Goal: Information Seeking & Learning: Learn about a topic

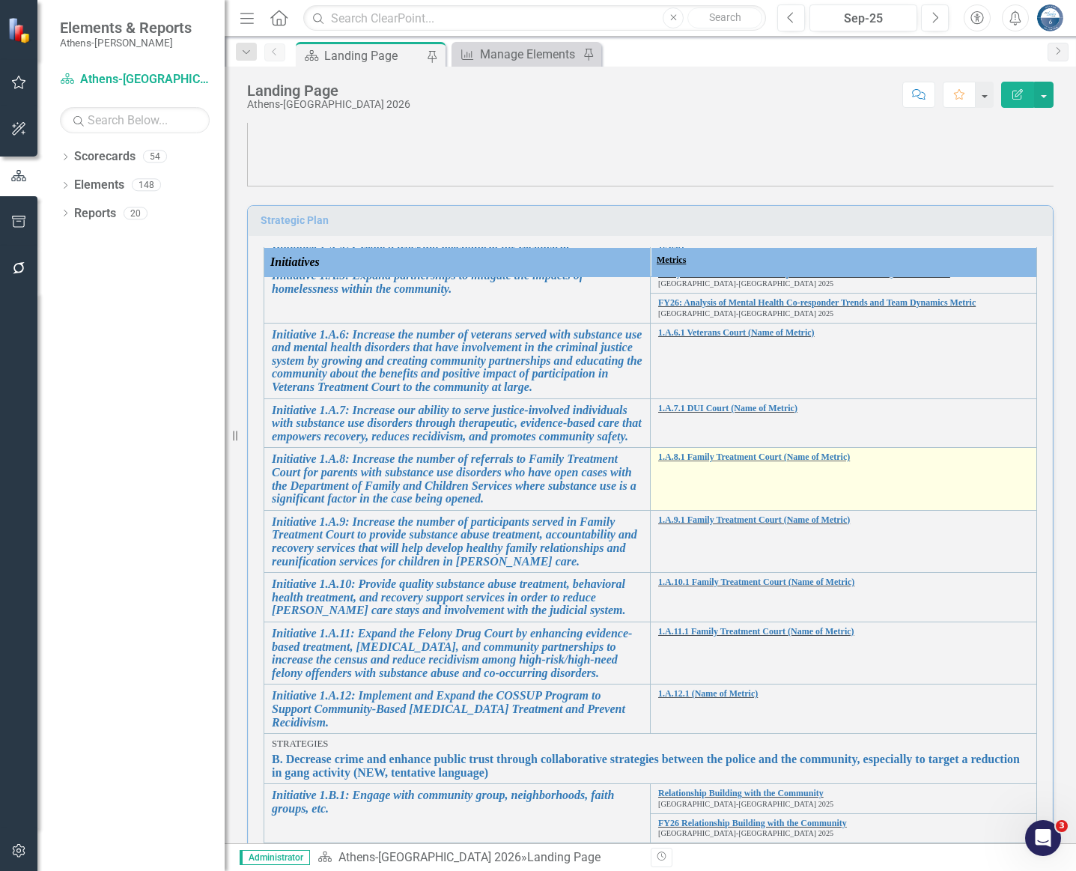
scroll to position [337, 0]
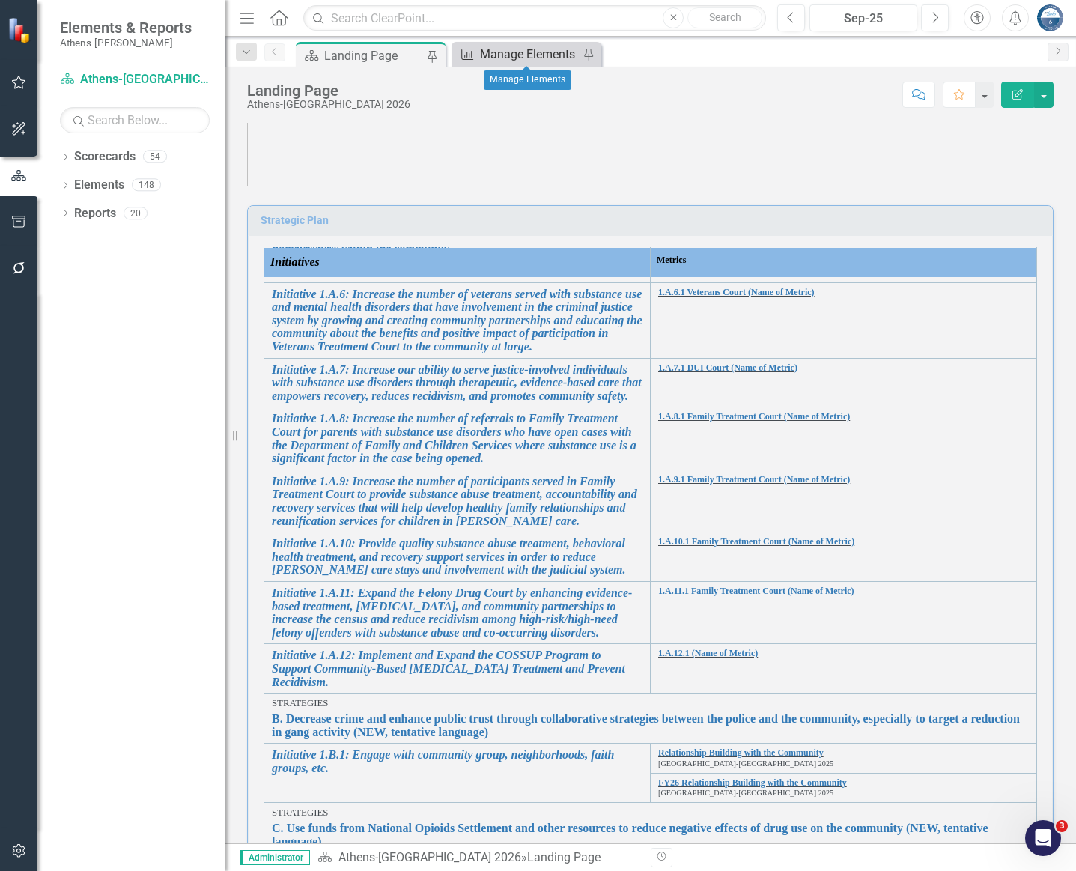
click at [546, 60] on div "Manage Elements" at bounding box center [529, 54] width 99 height 19
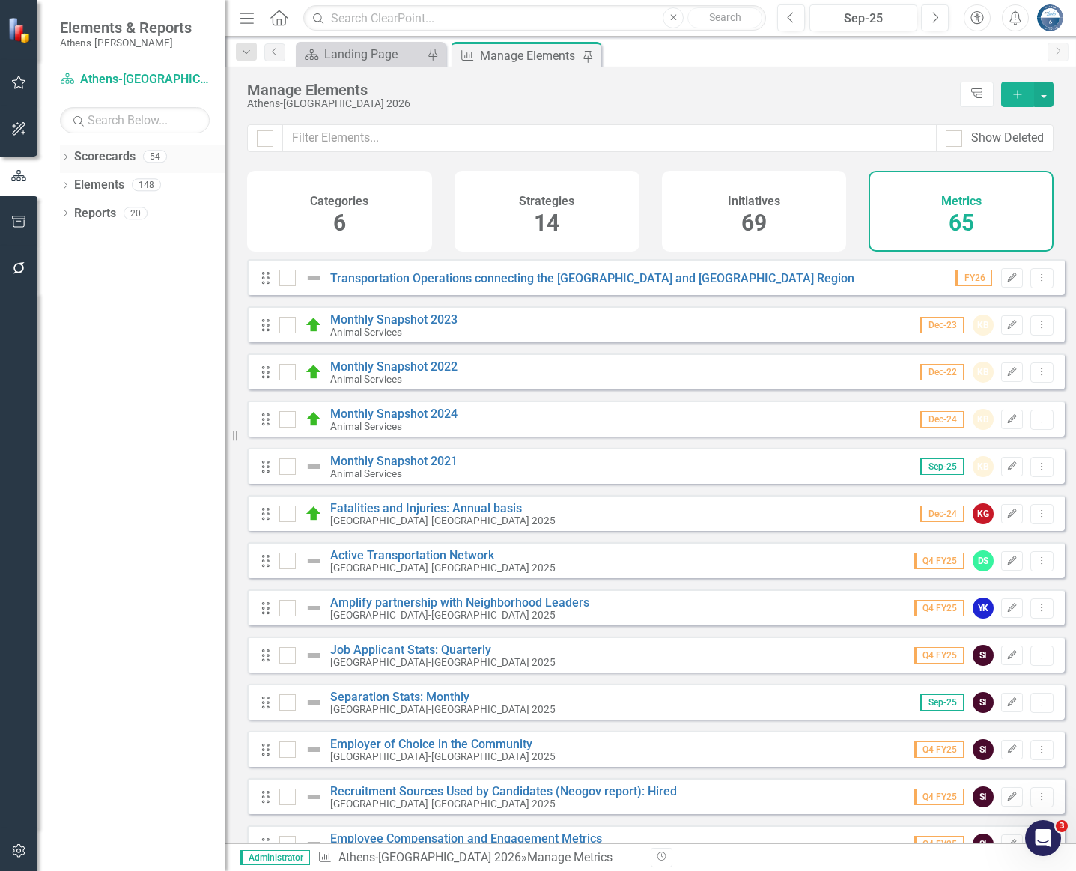
click at [64, 156] on icon "Dropdown" at bounding box center [65, 158] width 10 height 8
click at [104, 266] on link "[GEOGRAPHIC_DATA]-[GEOGRAPHIC_DATA] 2025" at bounding box center [153, 269] width 142 height 17
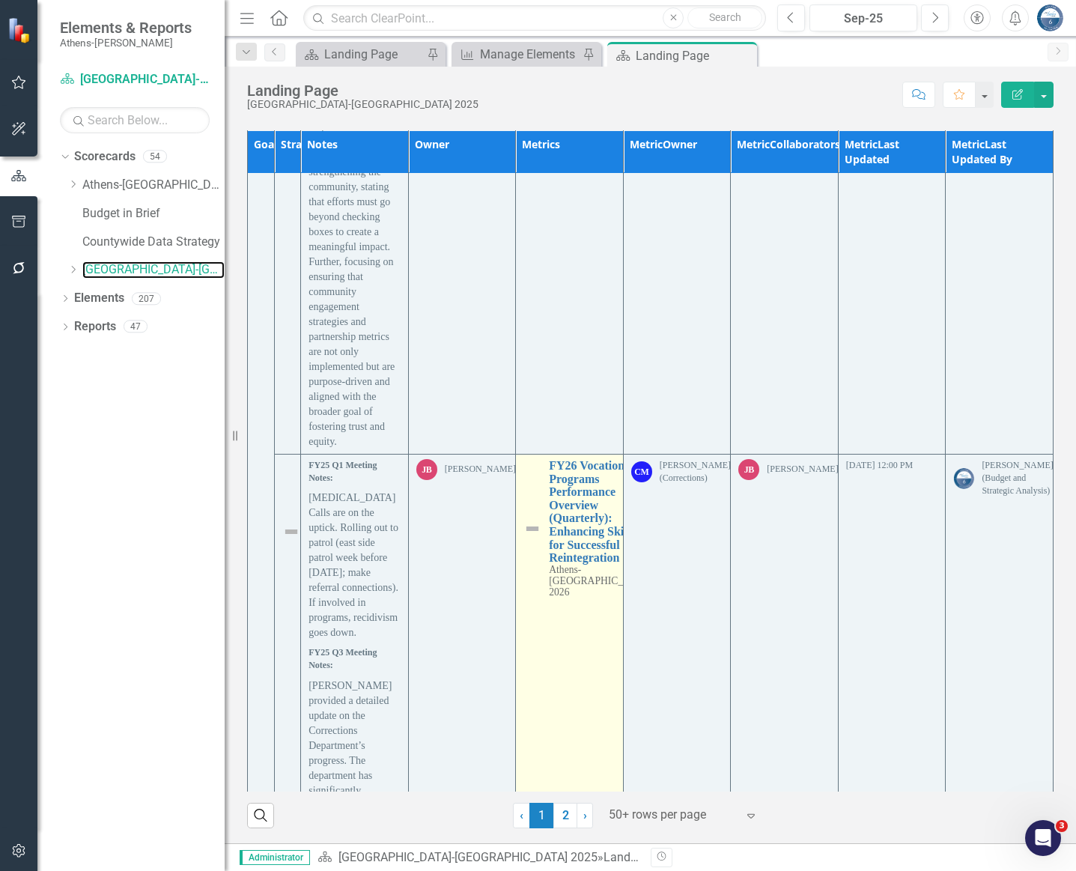
scroll to position [1572, 0]
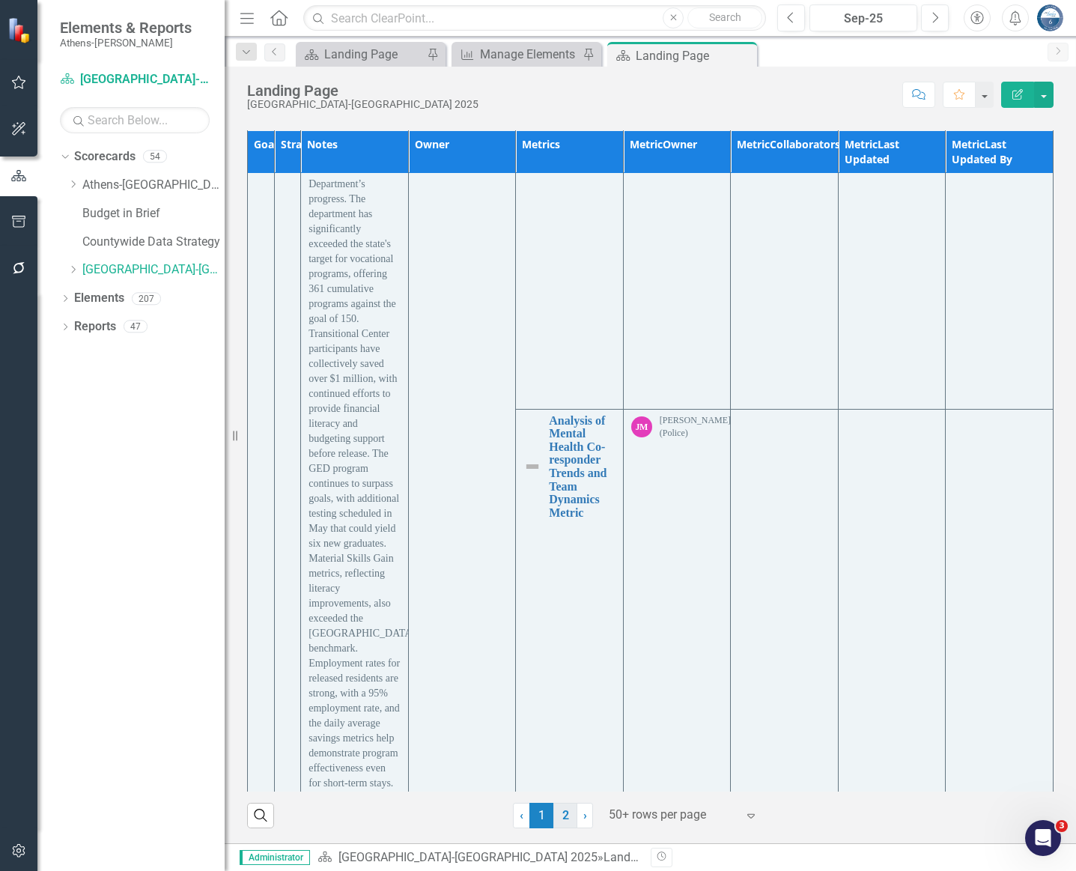
click at [559, 817] on link "2" at bounding box center [565, 815] width 24 height 25
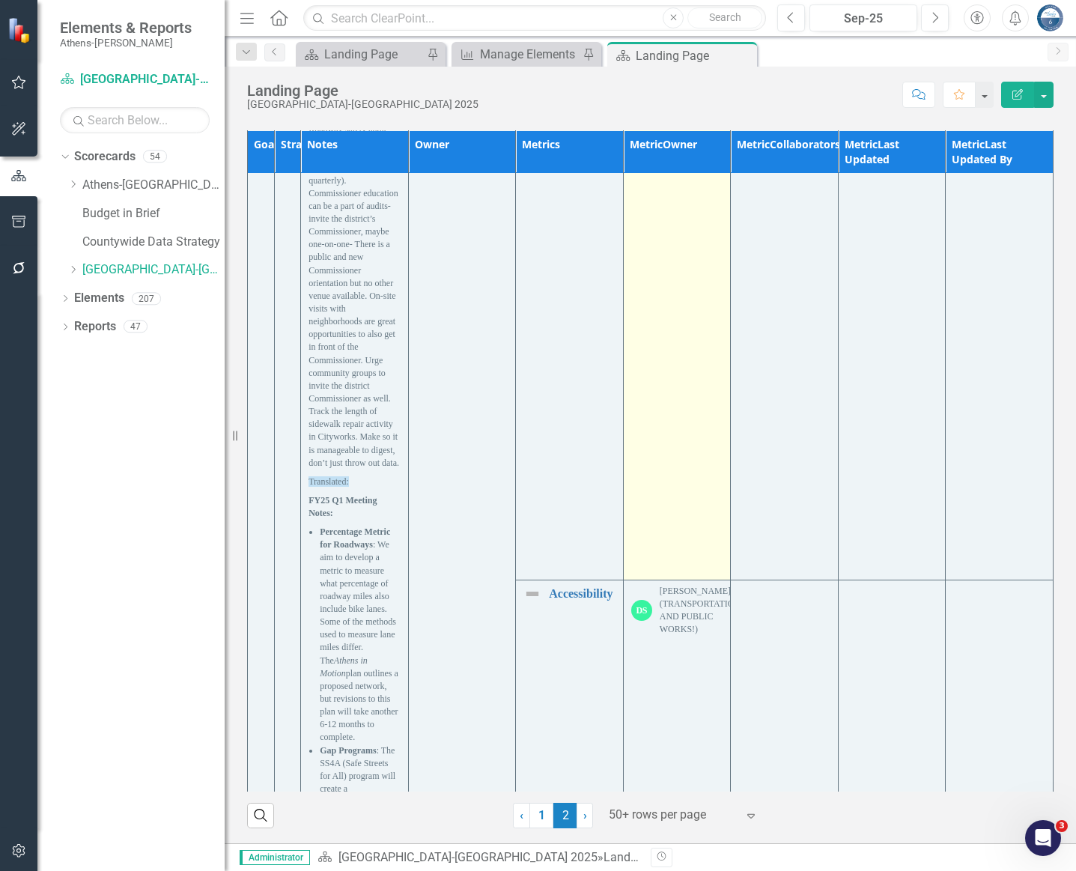
scroll to position [898, 0]
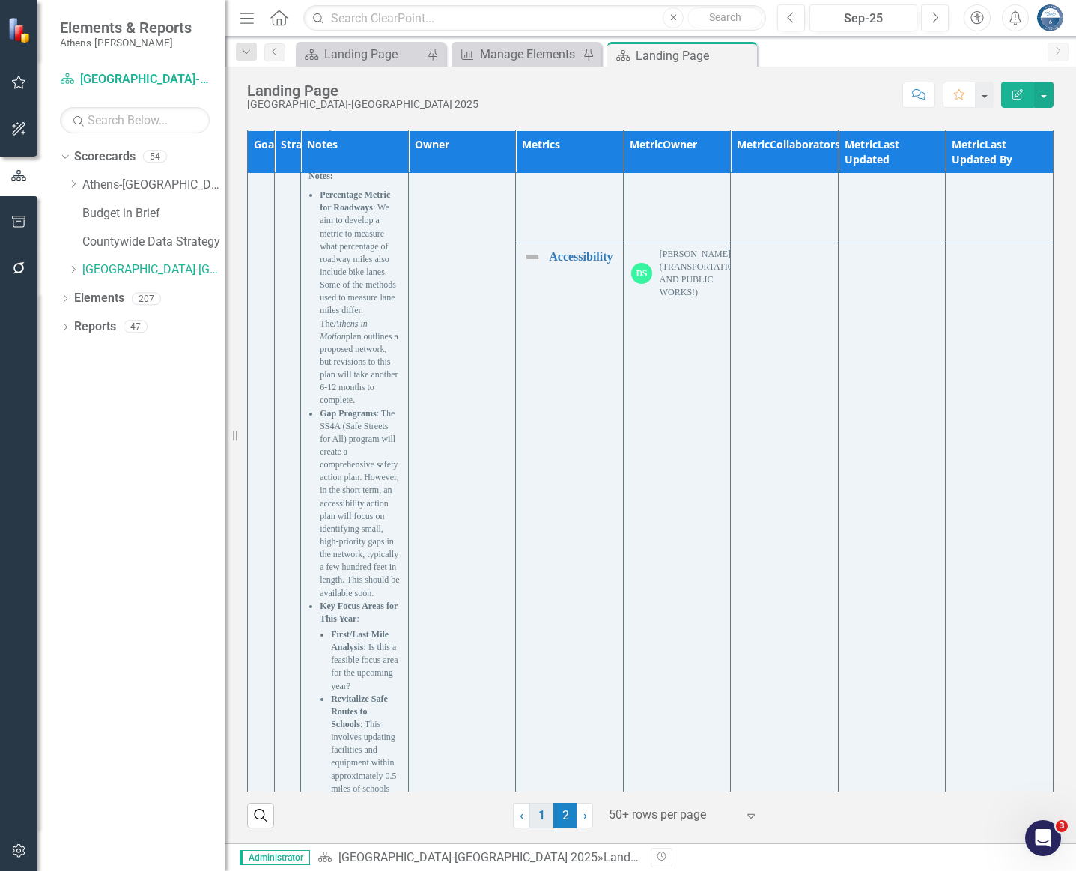
click at [541, 817] on link "1" at bounding box center [541, 815] width 24 height 25
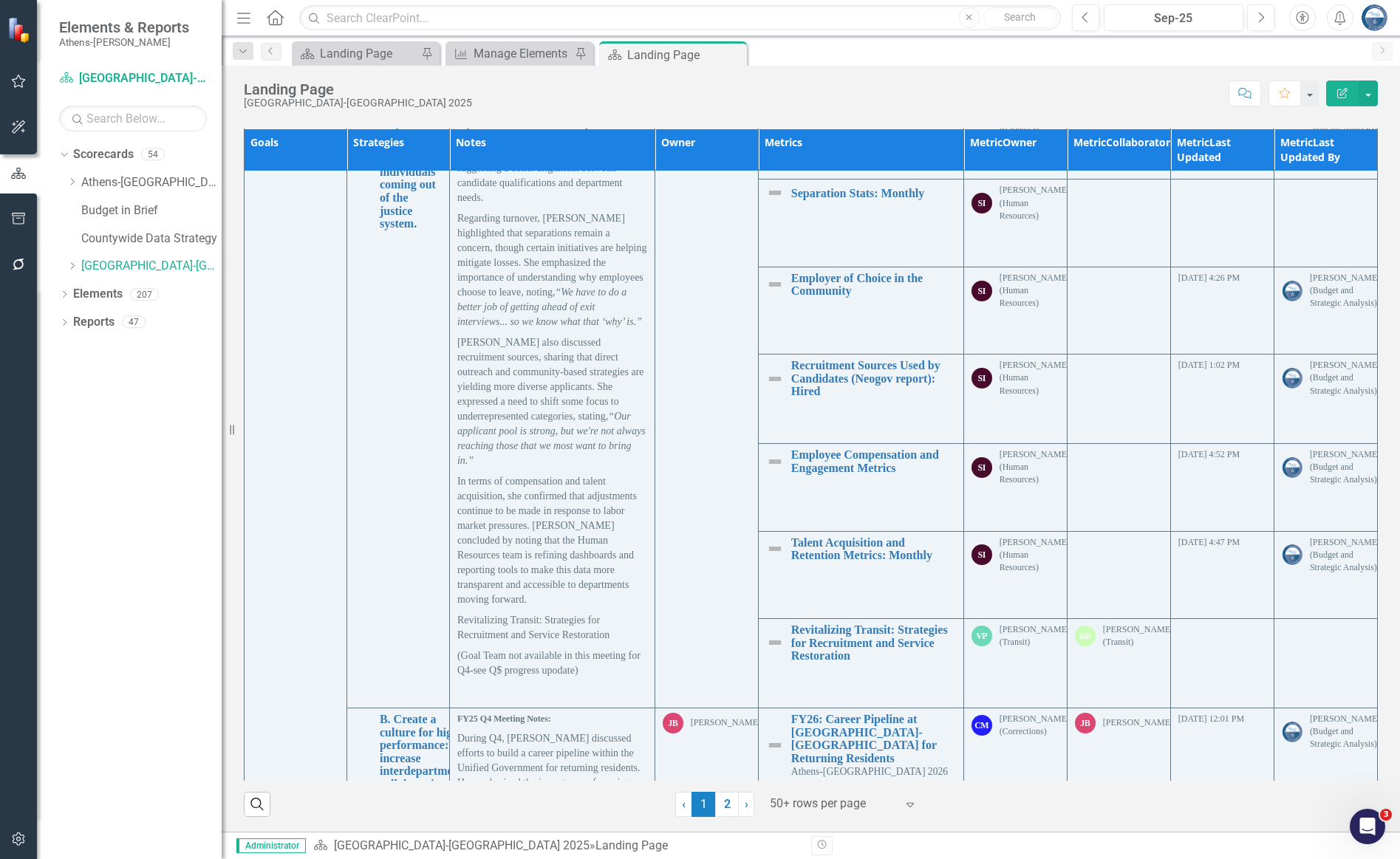
scroll to position [8165, 0]
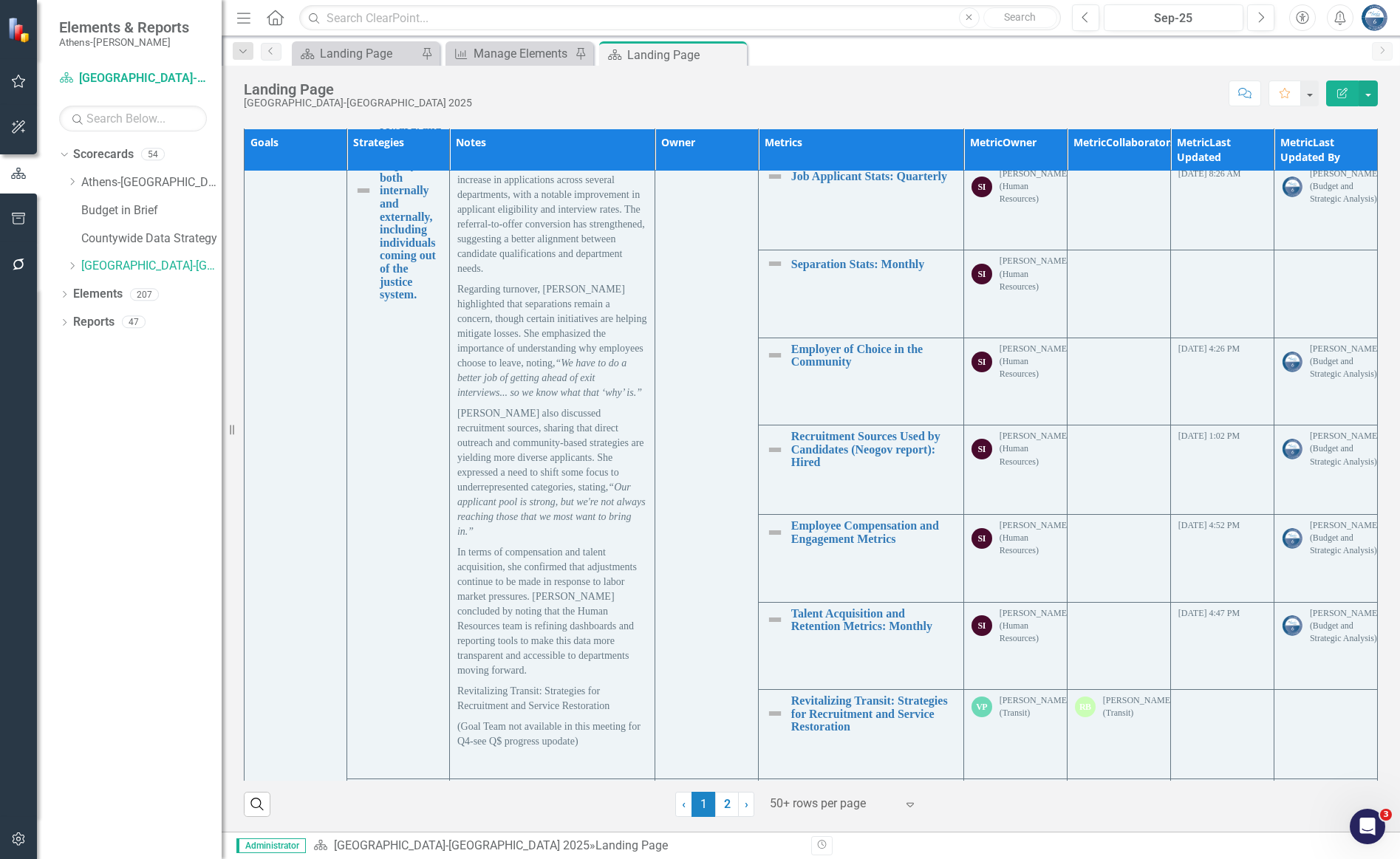
click at [821, 94] on div "Score: N/A Sep-25 Completed Comment Favorite Edit Report" at bounding box center [928, 93] width 898 height 25
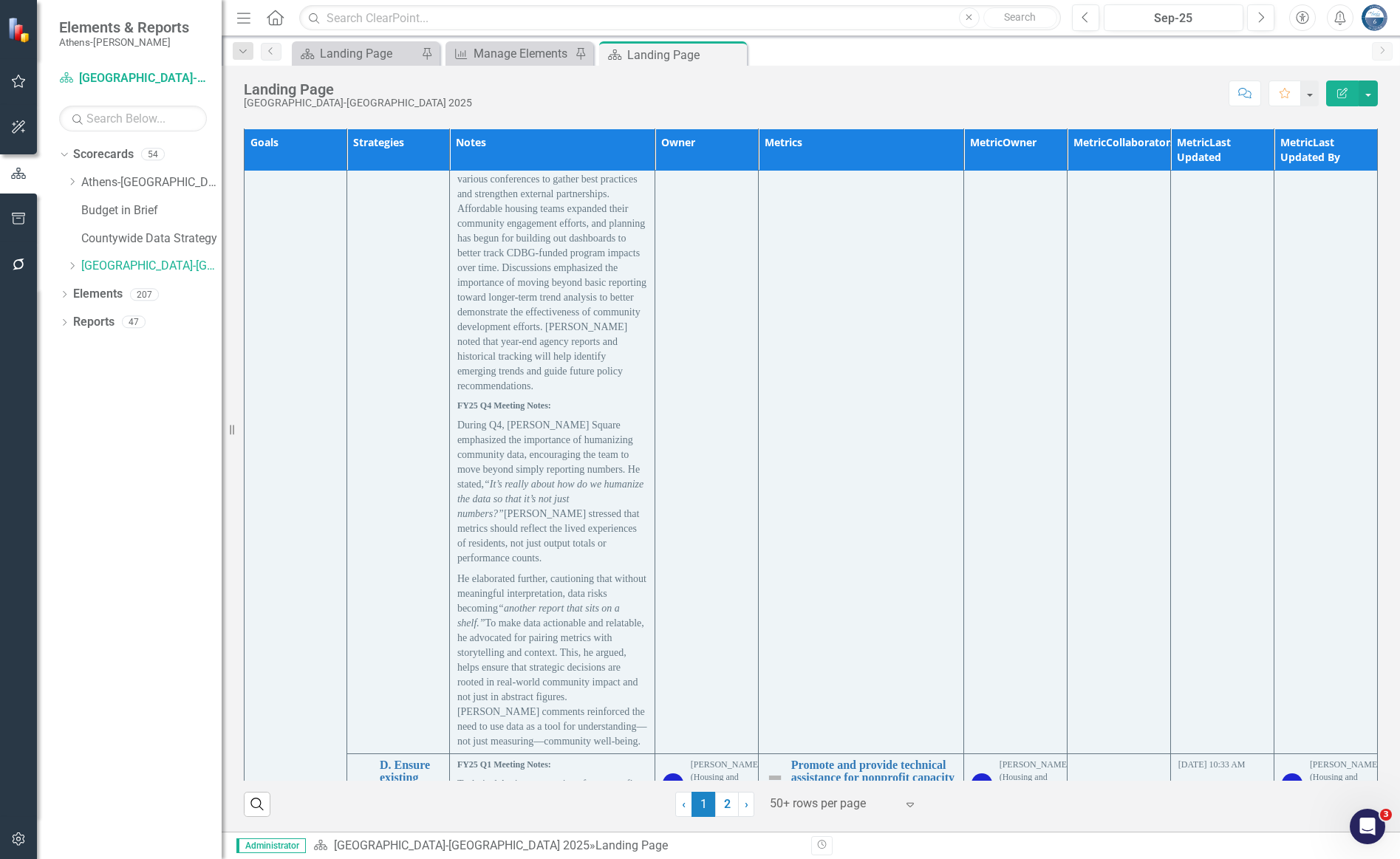
scroll to position [5380, 0]
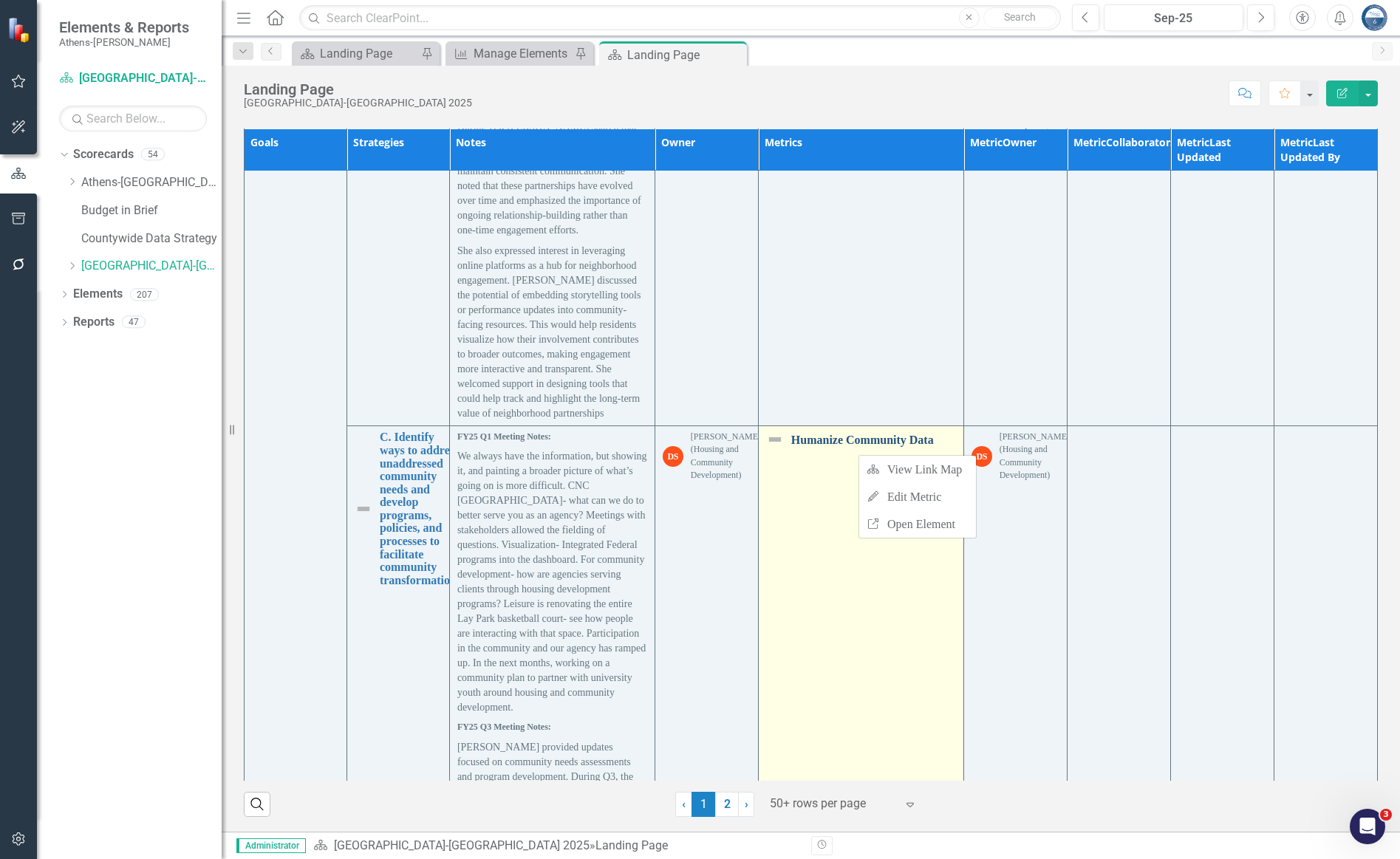
click at [845, 447] on link "Humanize Community Data" at bounding box center [873, 439] width 165 height 13
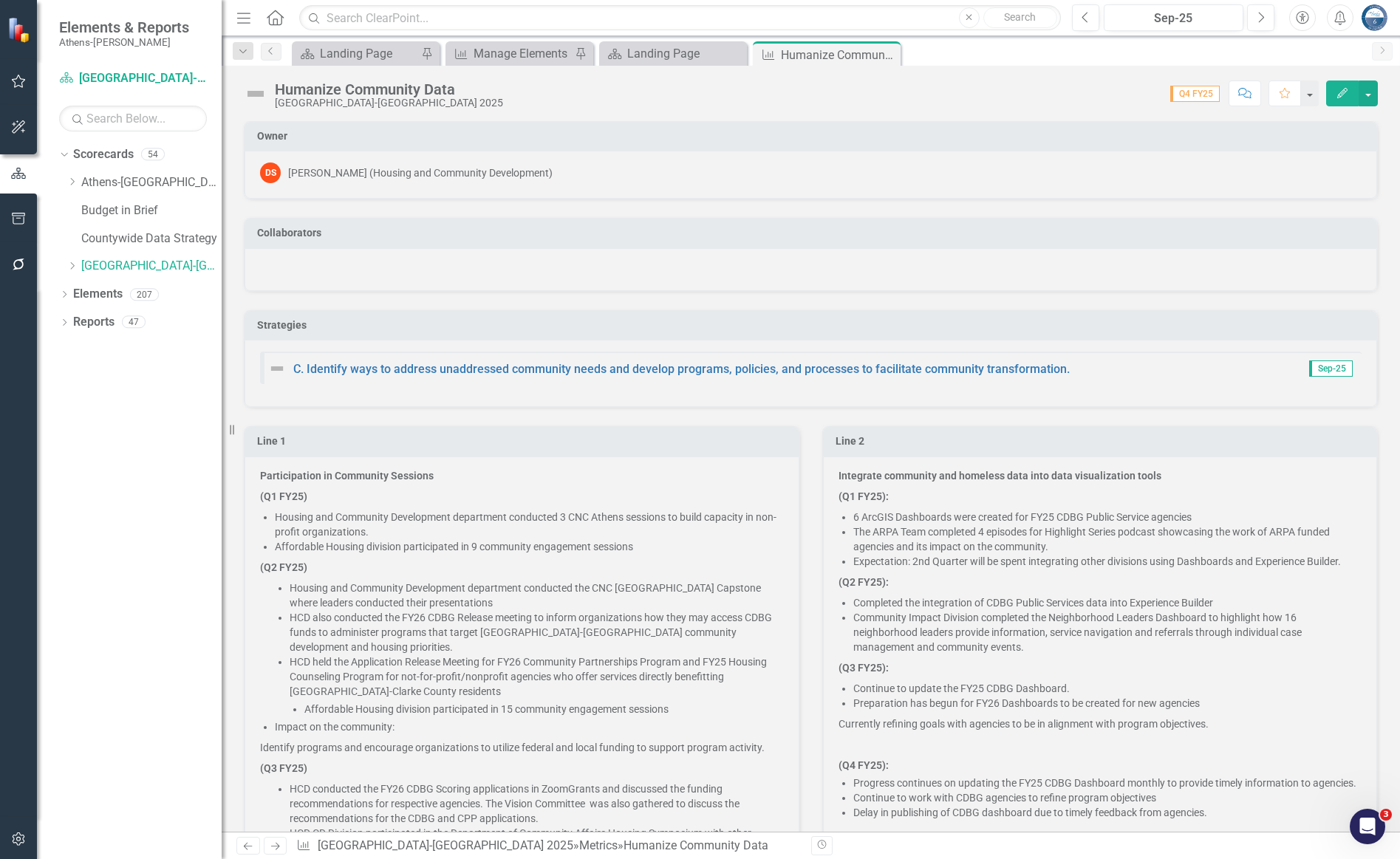
click at [1009, 483] on p "Integrate community and homeless data into data visualization tools" at bounding box center [1100, 477] width 524 height 18
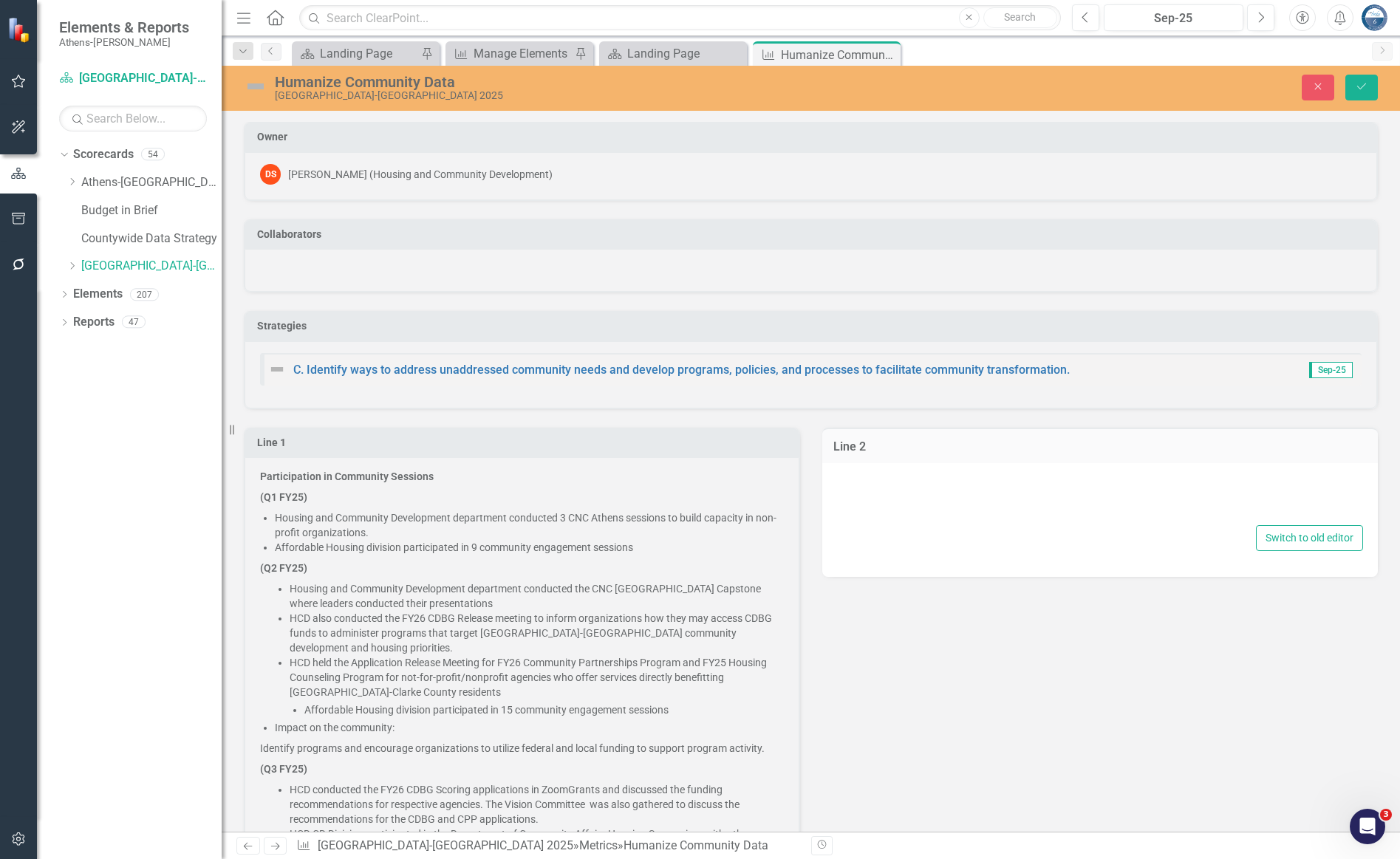
type textarea "<p><strong>Integrate community and homeless data into data visualization tools …"
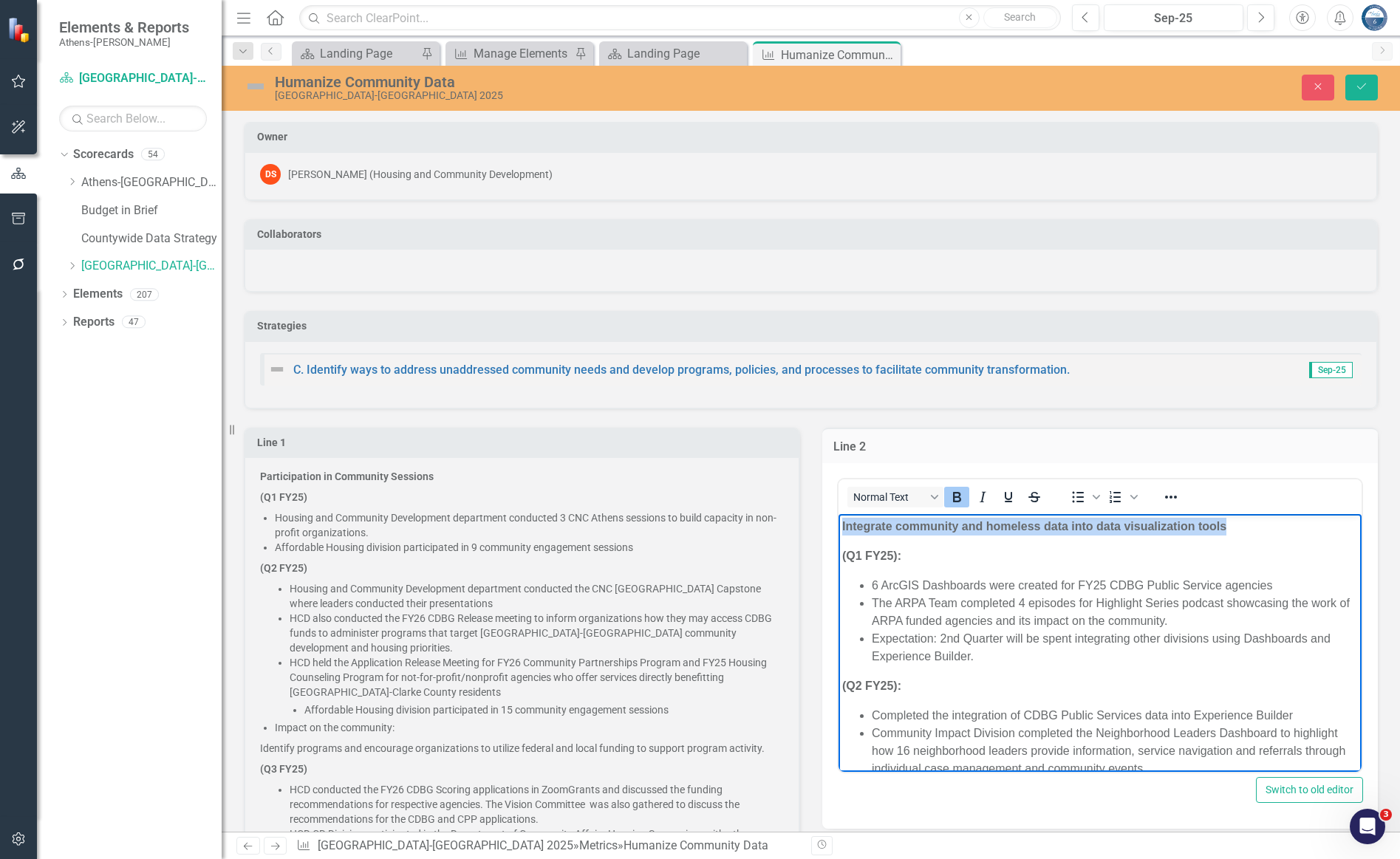
drag, startPoint x: 1233, startPoint y: 527, endPoint x: 842, endPoint y: 525, distance: 391.0
click at [842, 525] on p "Integrate community and homeless data into data visualization tools" at bounding box center [1099, 527] width 516 height 18
copy strong "Integrate community and homeless data into data visualization tools"
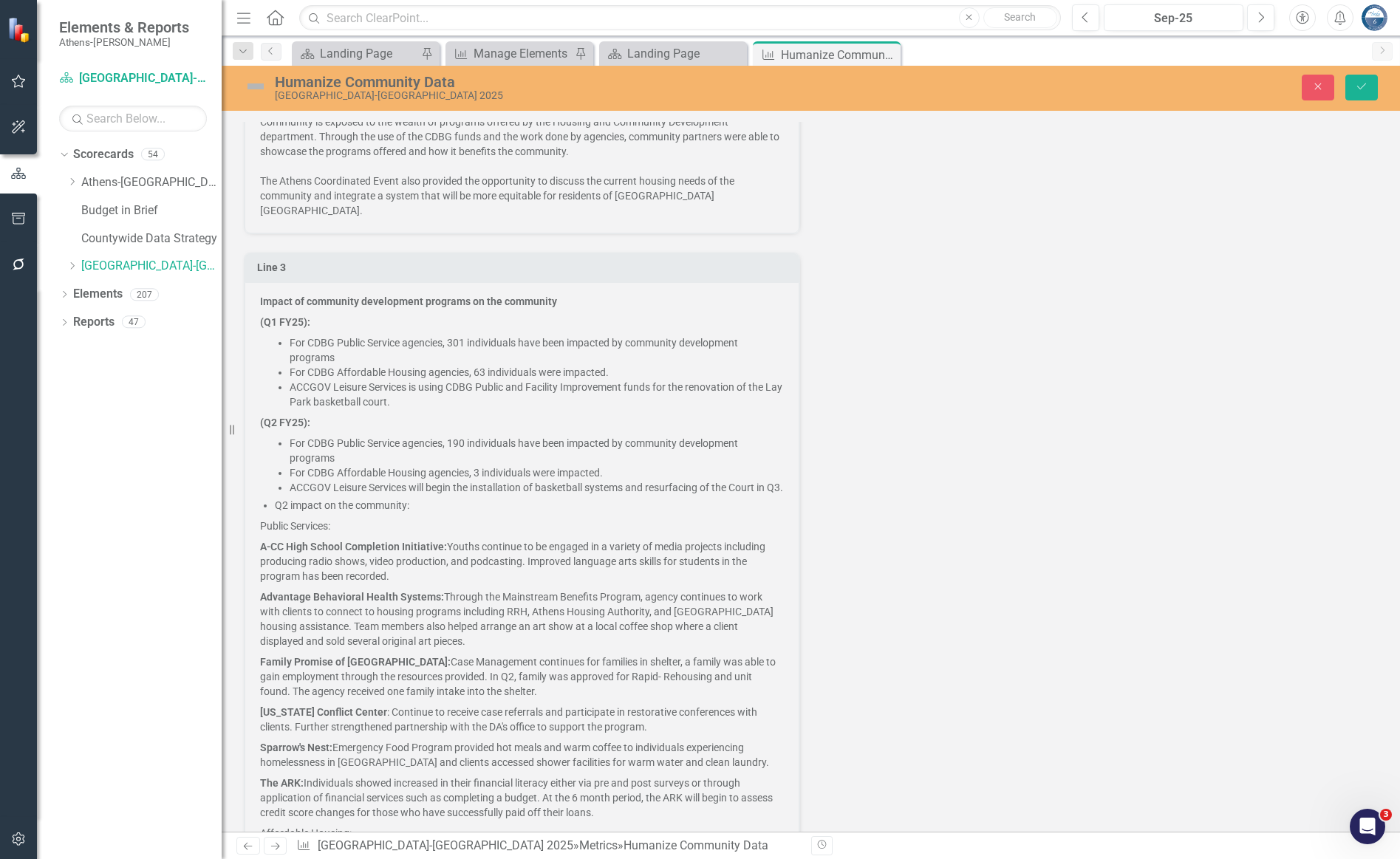
scroll to position [997, 0]
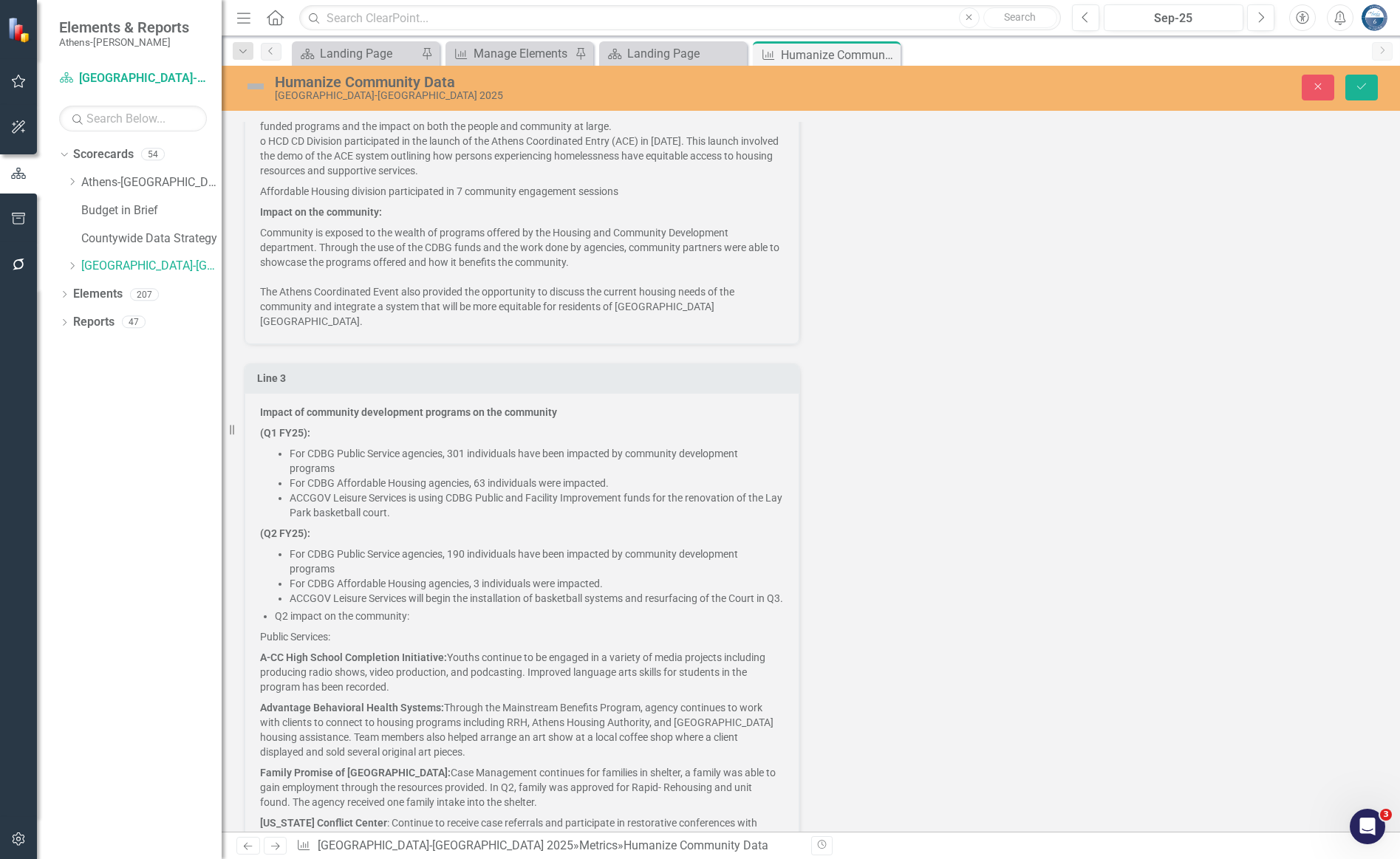
click at [573, 412] on p "Impact of community development programs on the community" at bounding box center [522, 413] width 524 height 18
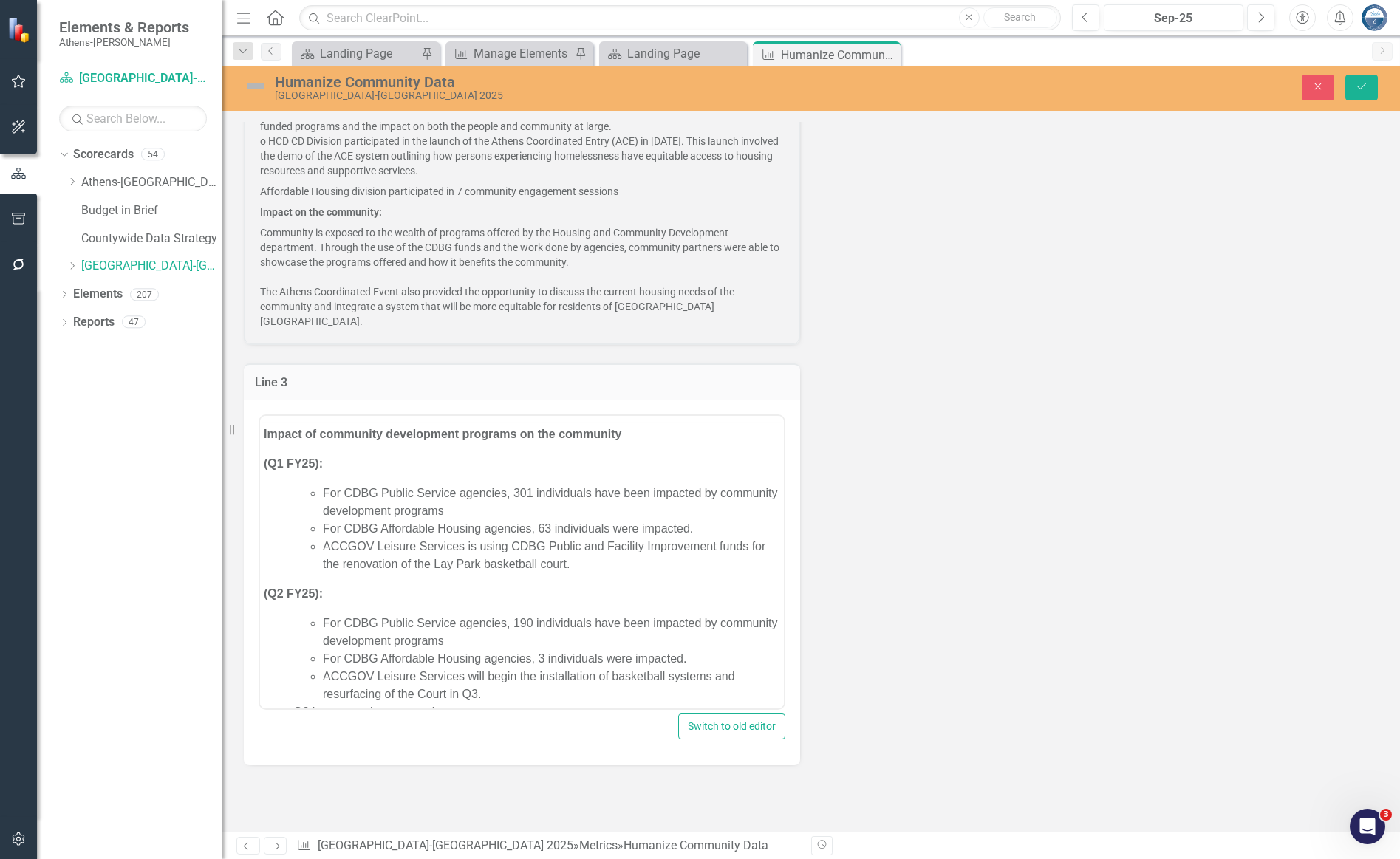
scroll to position [0, 0]
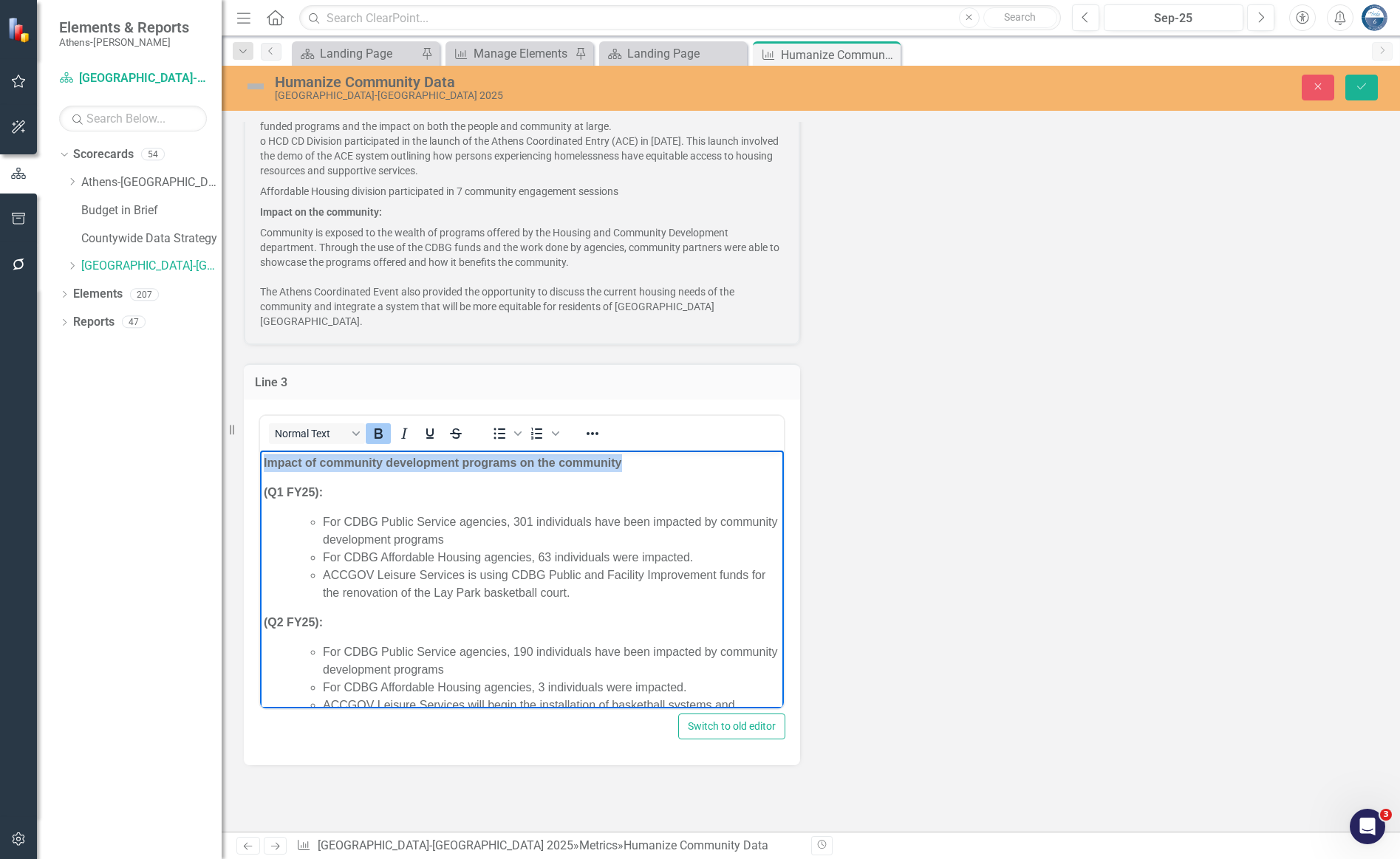
drag, startPoint x: 644, startPoint y: 460, endPoint x: 242, endPoint y: 455, distance: 402.0
copy strong "Impact of community development programs on the community"
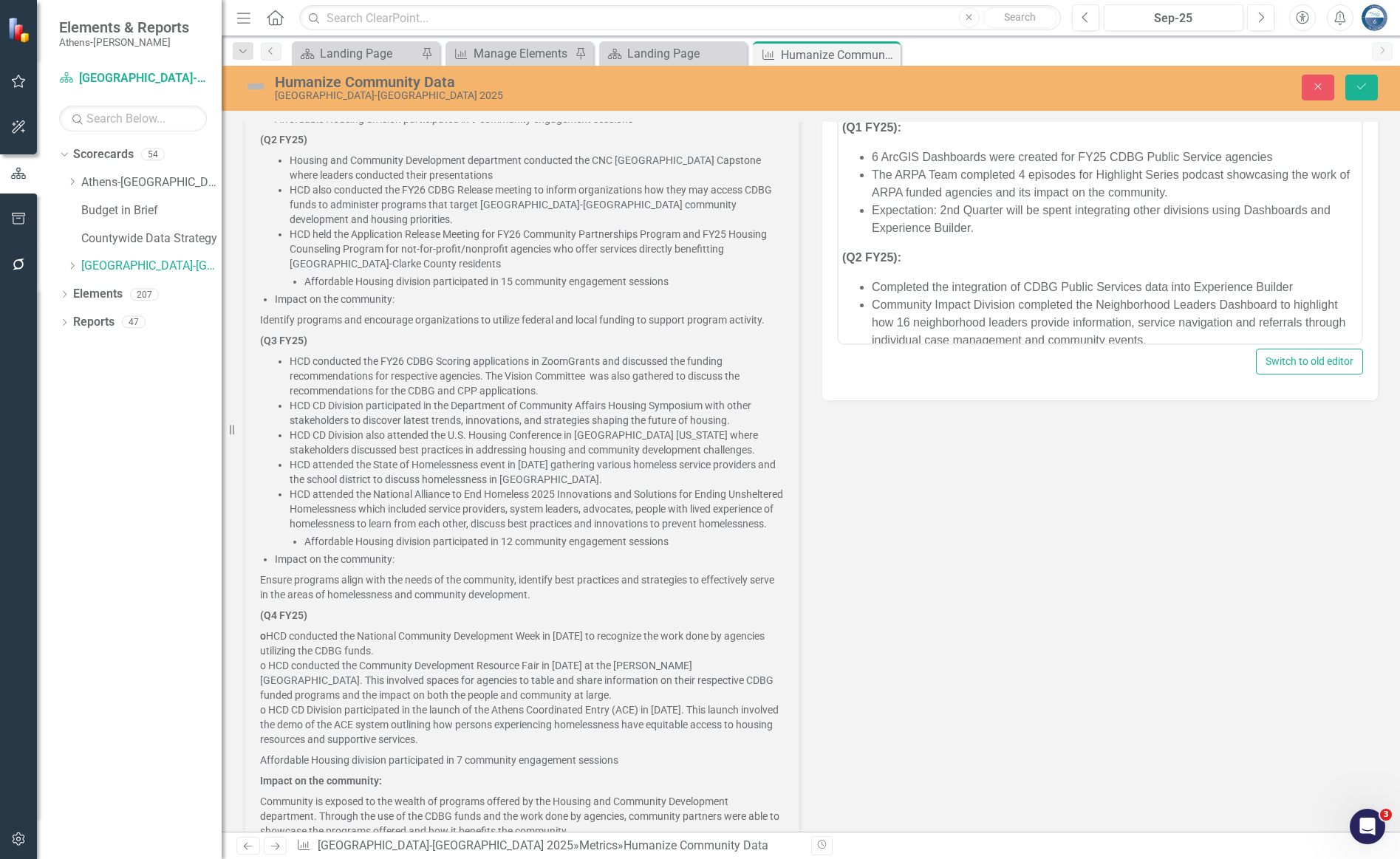
scroll to position [775, 0]
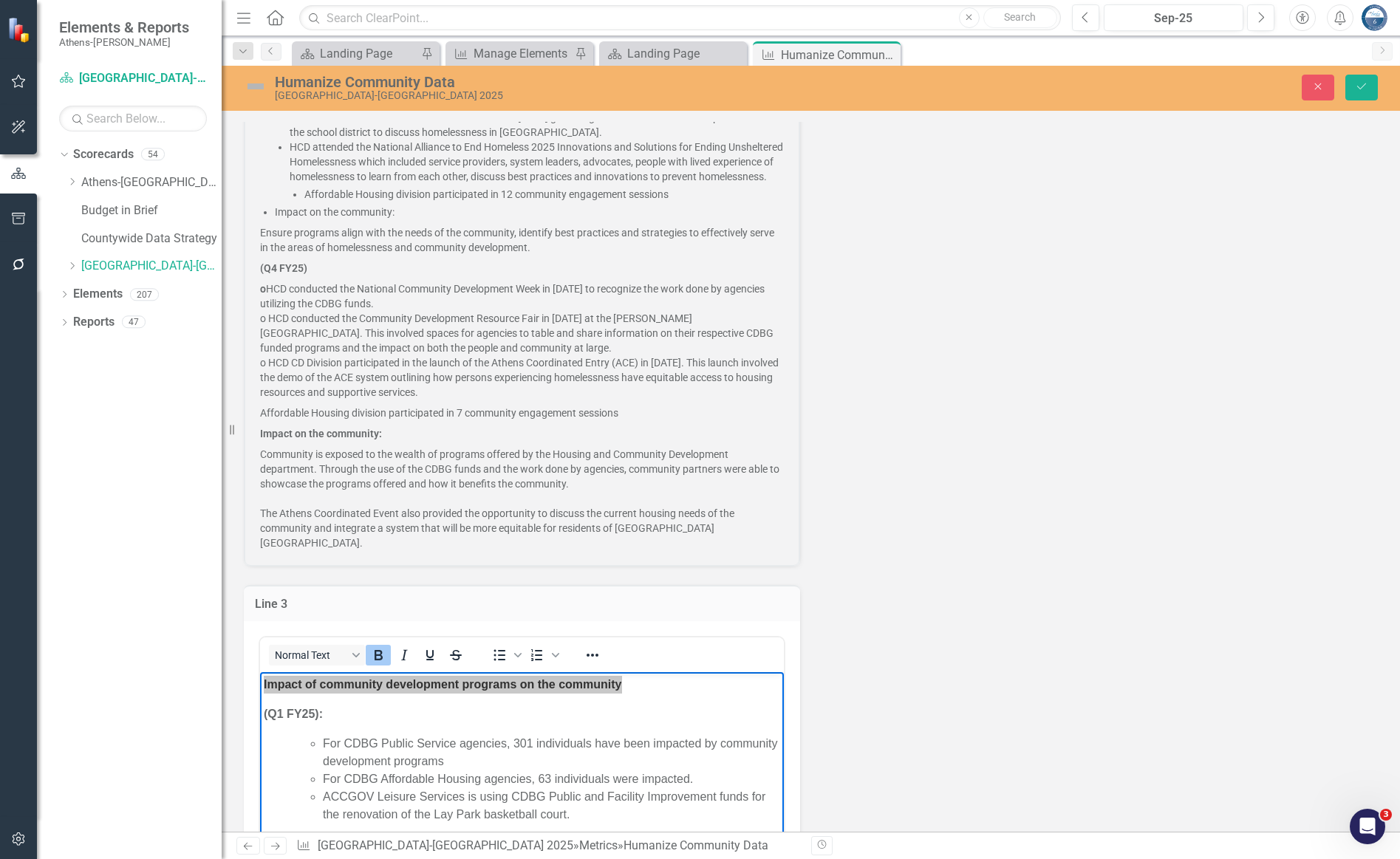
drag, startPoint x: 971, startPoint y: 551, endPoint x: 950, endPoint y: 551, distance: 21.0
click at [971, 551] on div "Line 1 Participation in Community Sessions (Q1 FY25) Housing and Community Deve…" at bounding box center [811, 101] width 1156 height 933
click at [1061, 79] on button "Close" at bounding box center [1317, 88] width 33 height 26
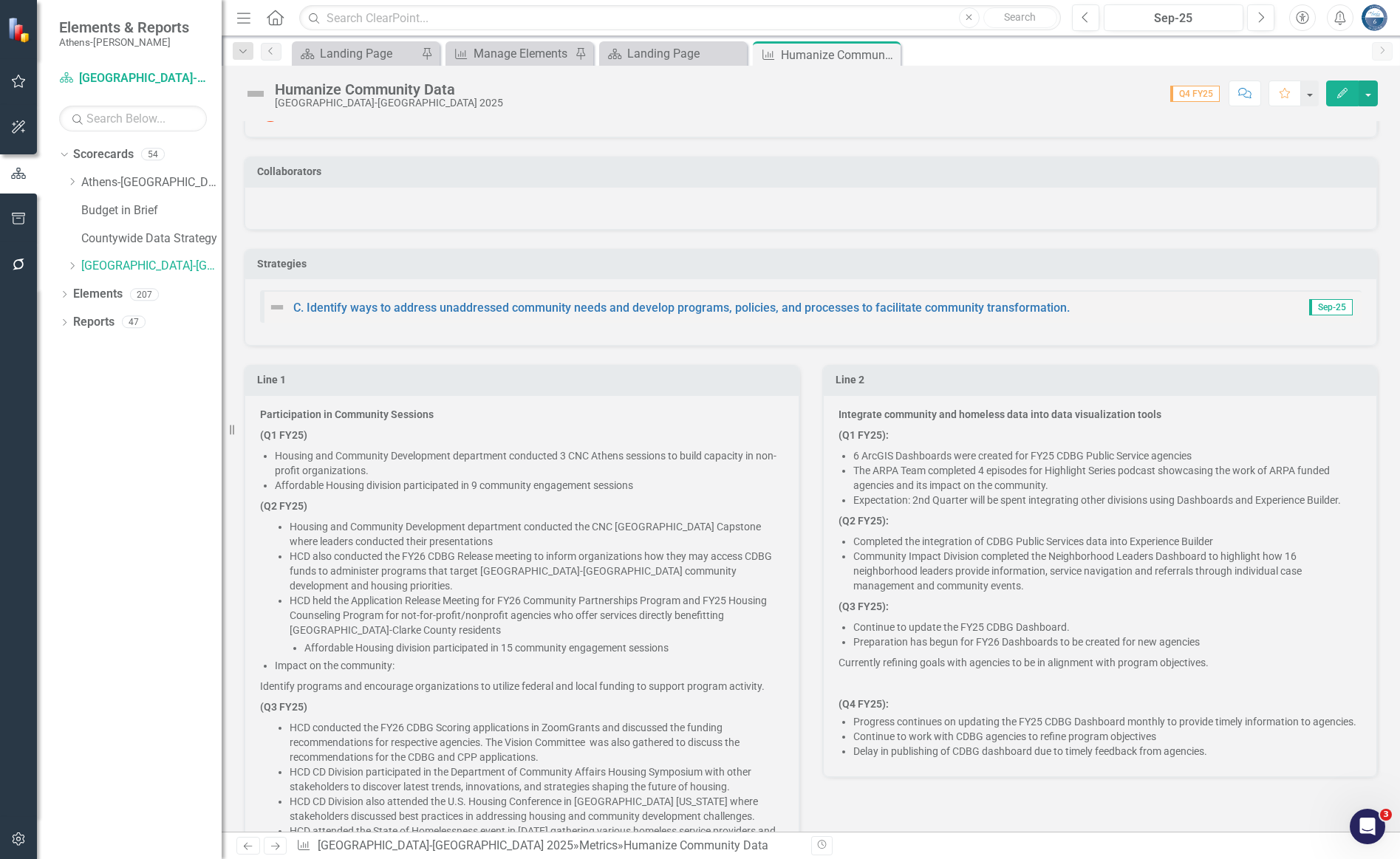
scroll to position [0, 0]
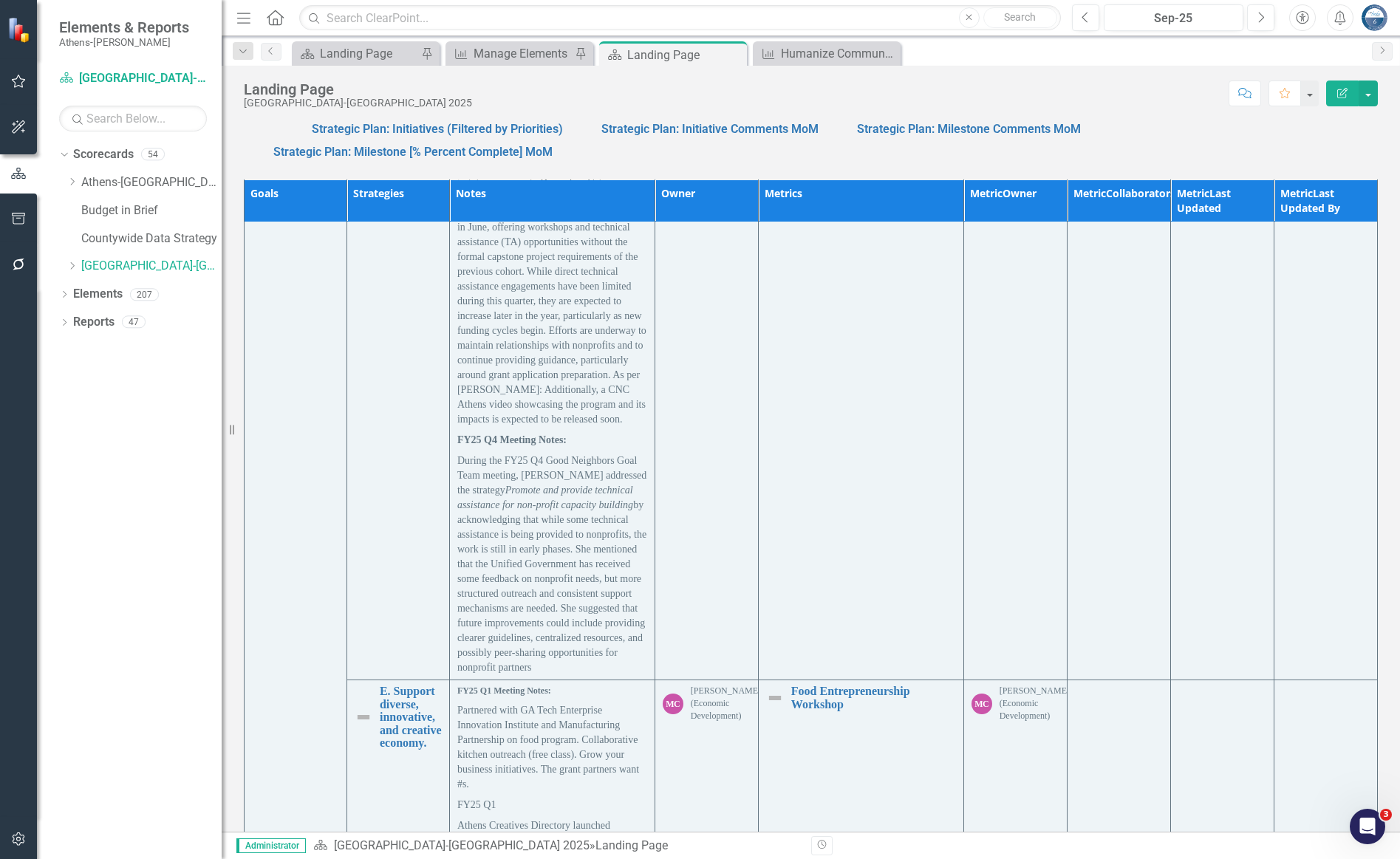
scroll to position [6376, 0]
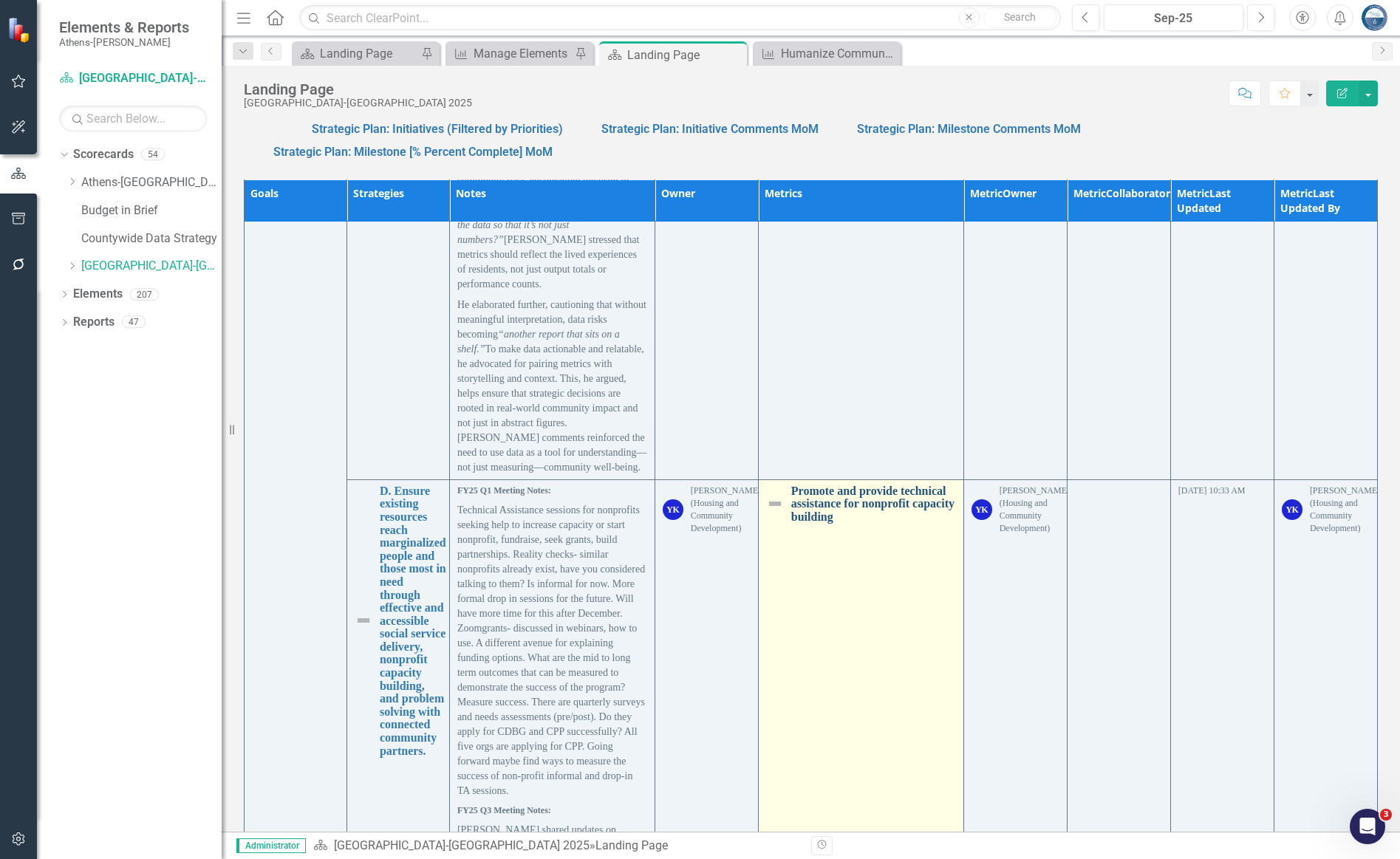
click at [886, 524] on link "Promote and provide technical assistance for nonprofit capacity building" at bounding box center [873, 504] width 165 height 39
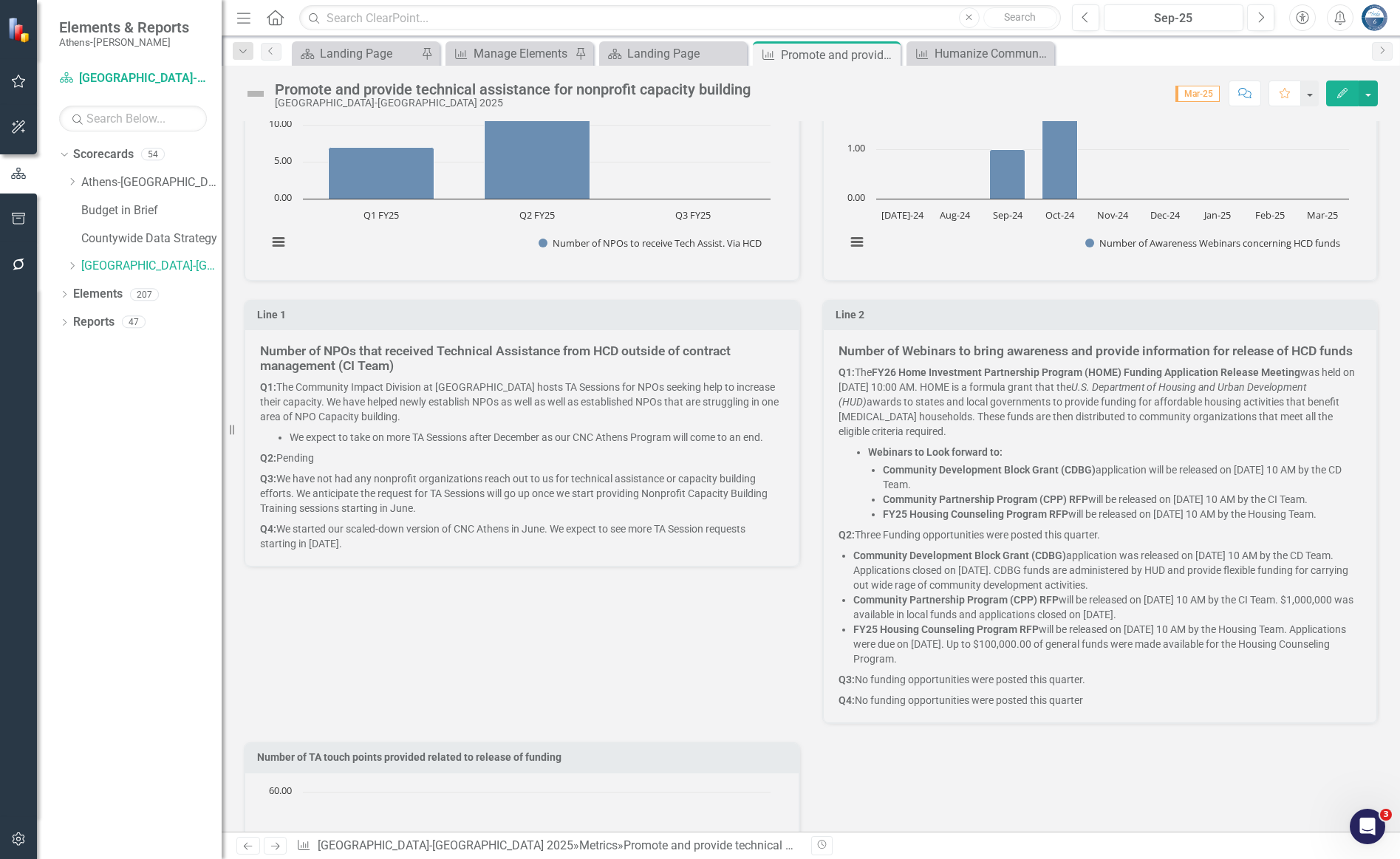
scroll to position [443, 0]
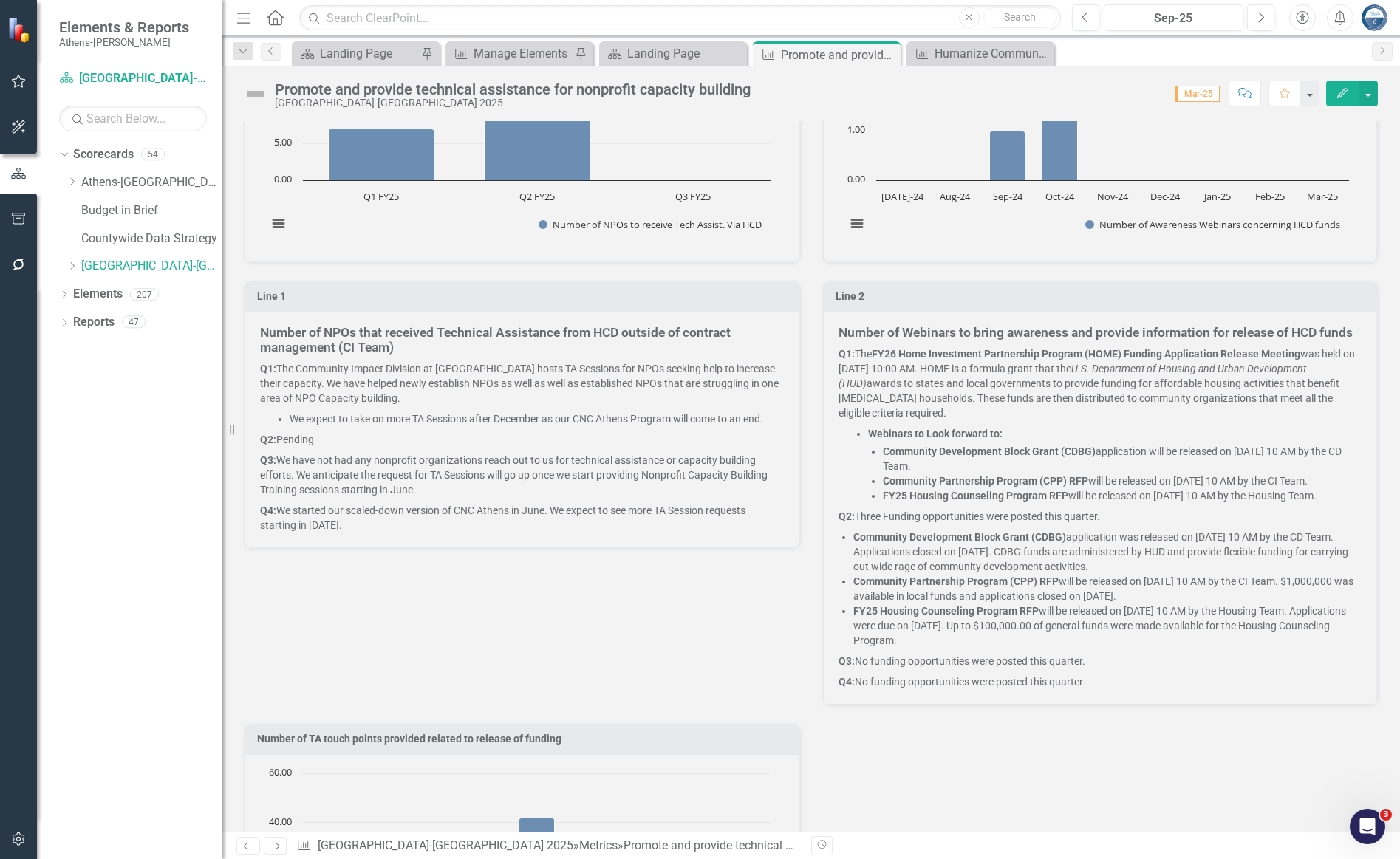
click at [497, 357] on span "Number of NPOs that received Technical Assistance from HCD outside of contract …" at bounding box center [522, 428] width 524 height 206
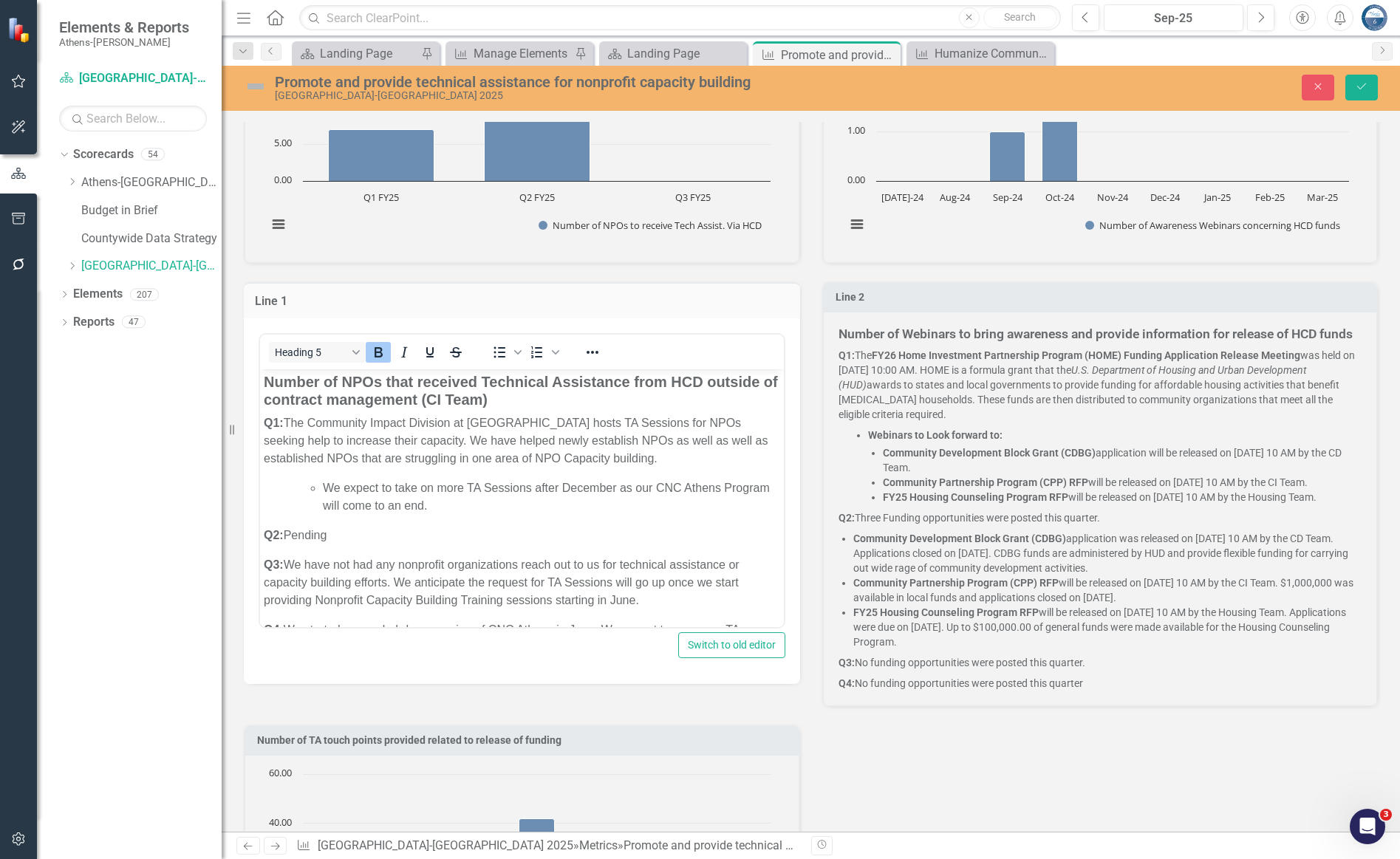
scroll to position [0, 0]
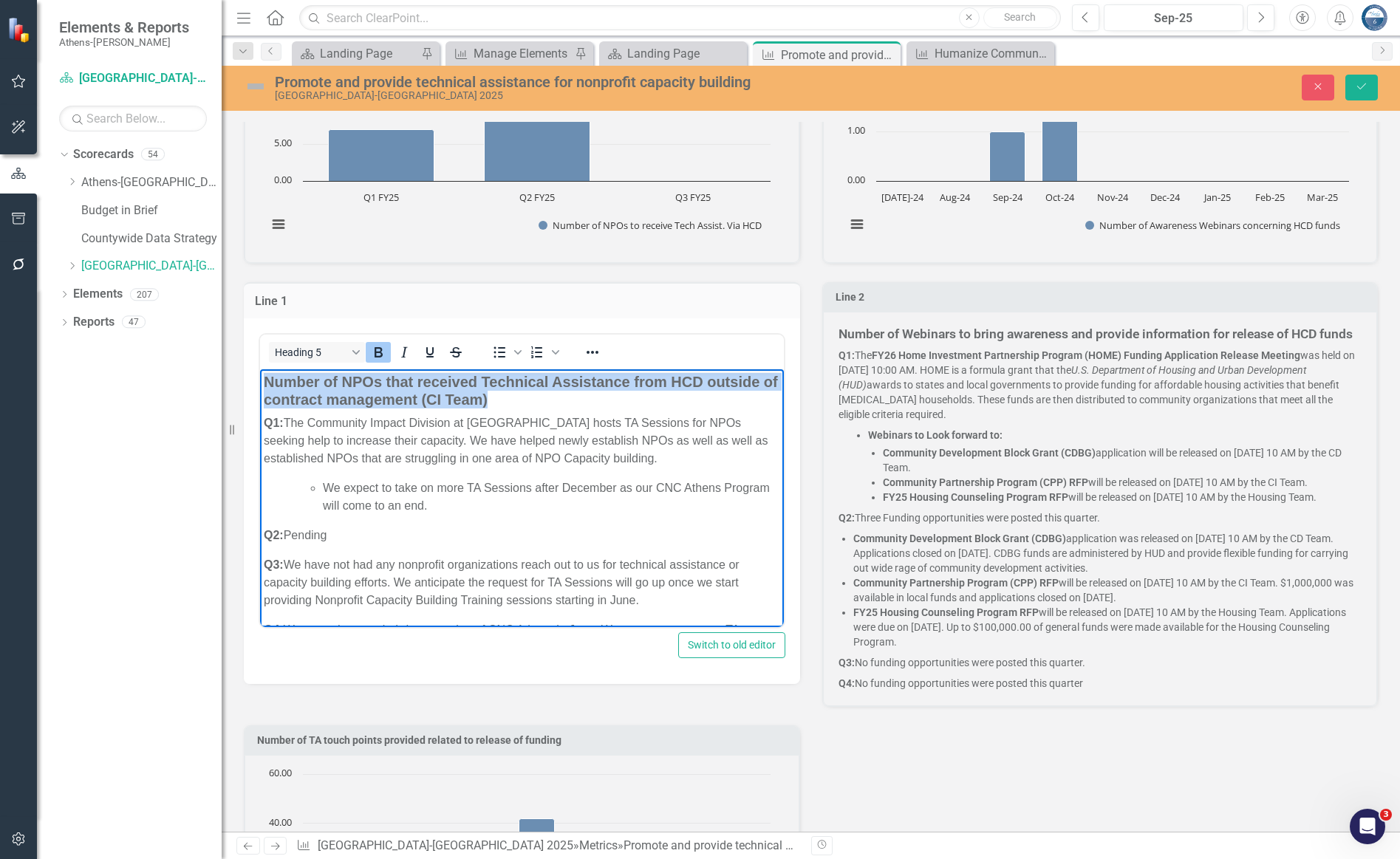
drag, startPoint x: 569, startPoint y: 396, endPoint x: 259, endPoint y: 384, distance: 310.2
click at [260, 384] on html "Number of NPOs that received Technical Assistance from HCD outside of contract …" at bounding box center [522, 520] width 524 height 303
copy strong "Number of NPOs that received Technical Assistance from HCD outside of contract …"
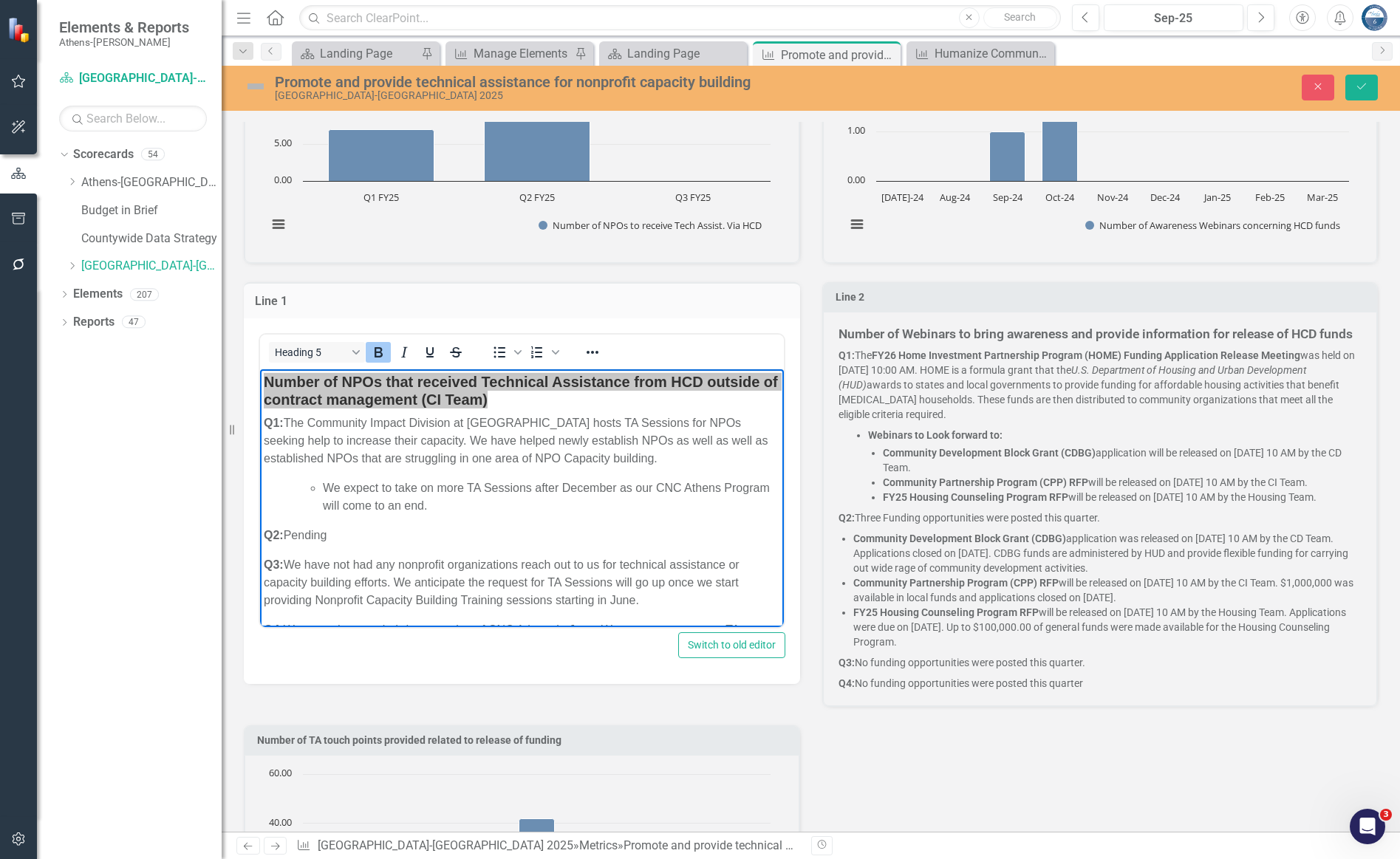
click at [1061, 423] on p "Q1: The FY26 Home Investment Partnership Program (HOME) Funding Application Rel…" at bounding box center [1100, 387] width 524 height 77
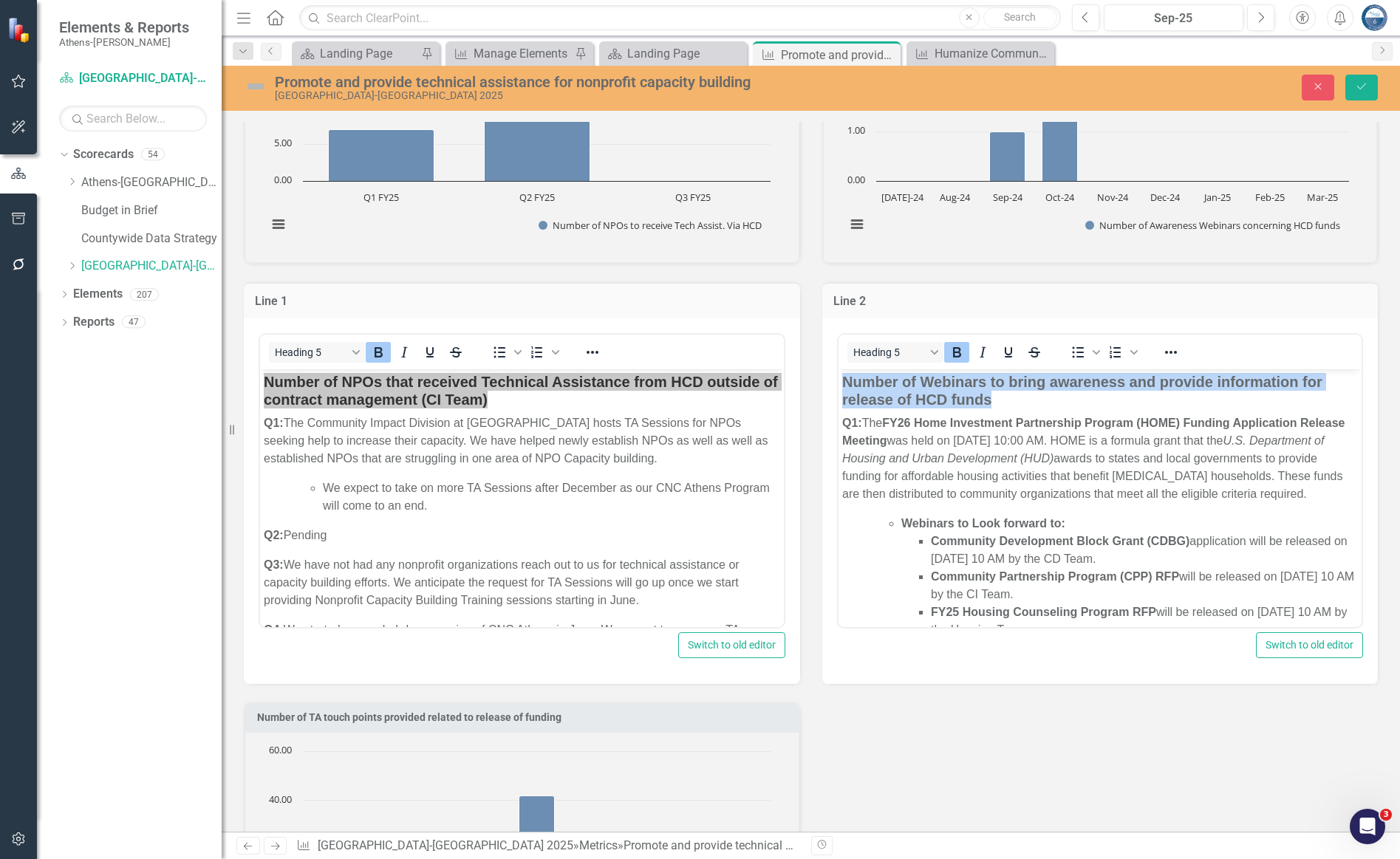
drag, startPoint x: 996, startPoint y: 400, endPoint x: 833, endPoint y: 387, distance: 163.5
click at [838, 387] on html "Number of Webinars to bring awareness and provide information for release of HC…" at bounding box center [1099, 632] width 524 height 528
copy strong "Number of Webinars to bring awareness and provide information for release of HC…"
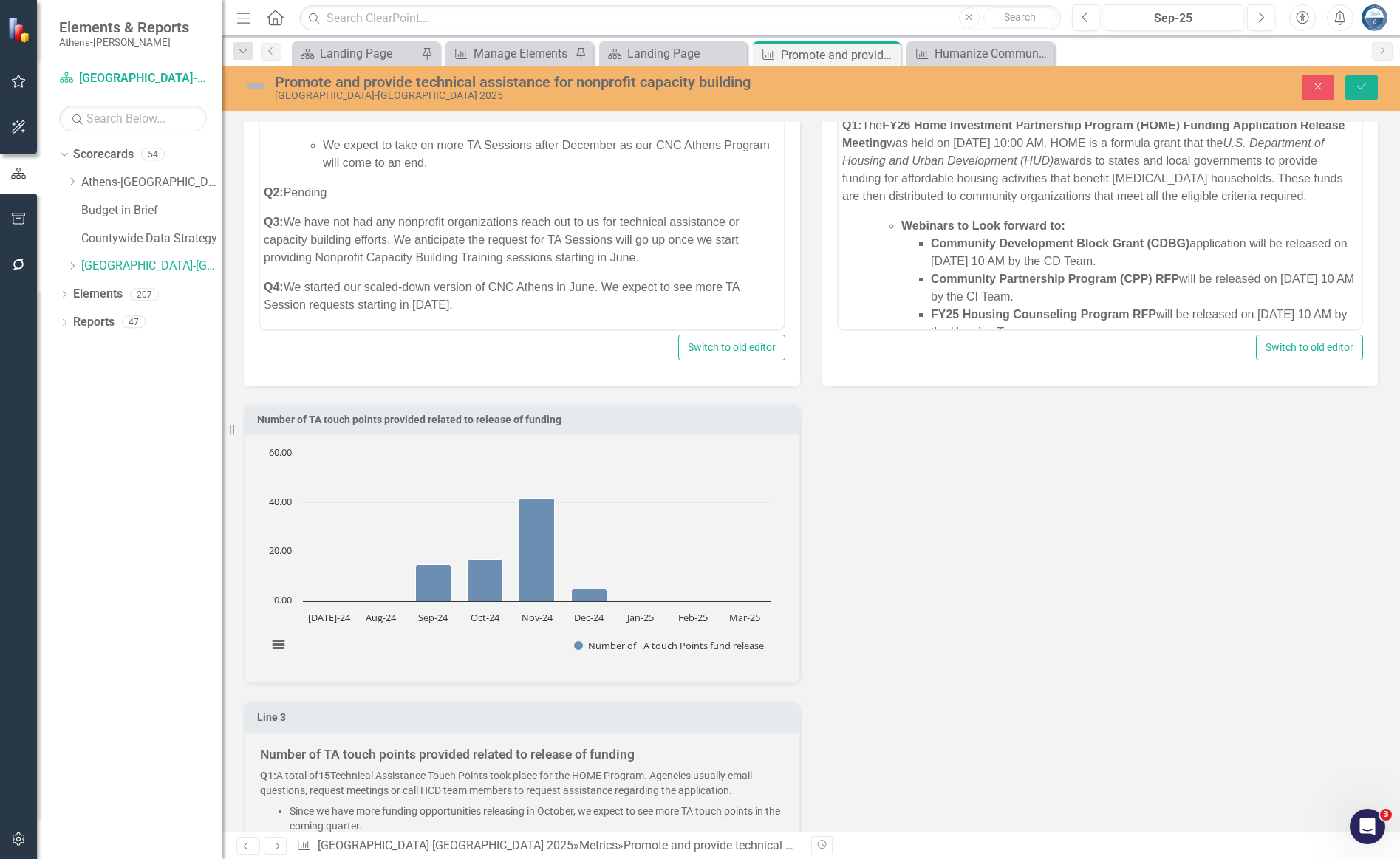
scroll to position [886, 0]
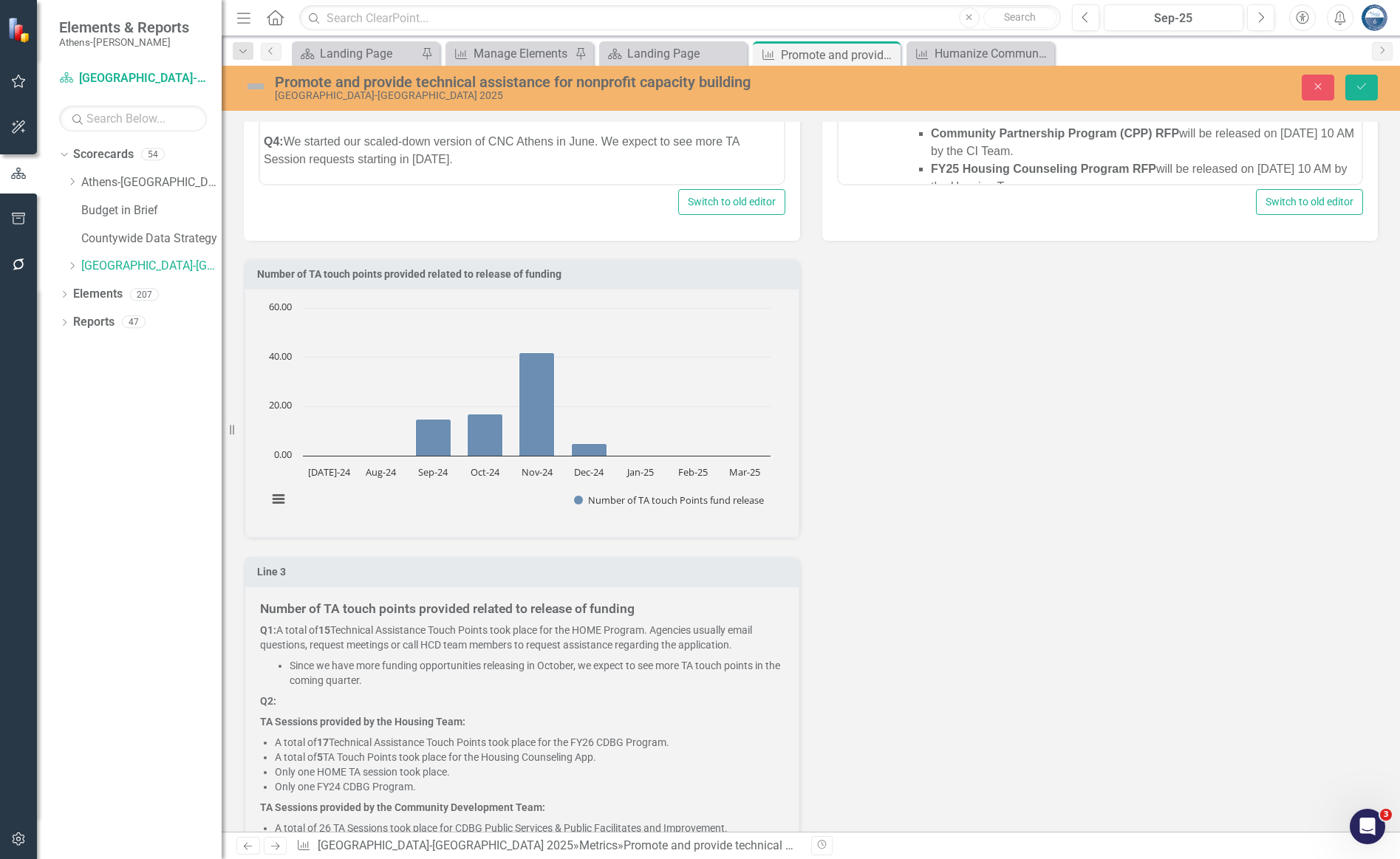
click at [510, 643] on p "Q1: A total of 15 Technical Assistance Touch Points took place for the HOME Pro…" at bounding box center [522, 638] width 524 height 33
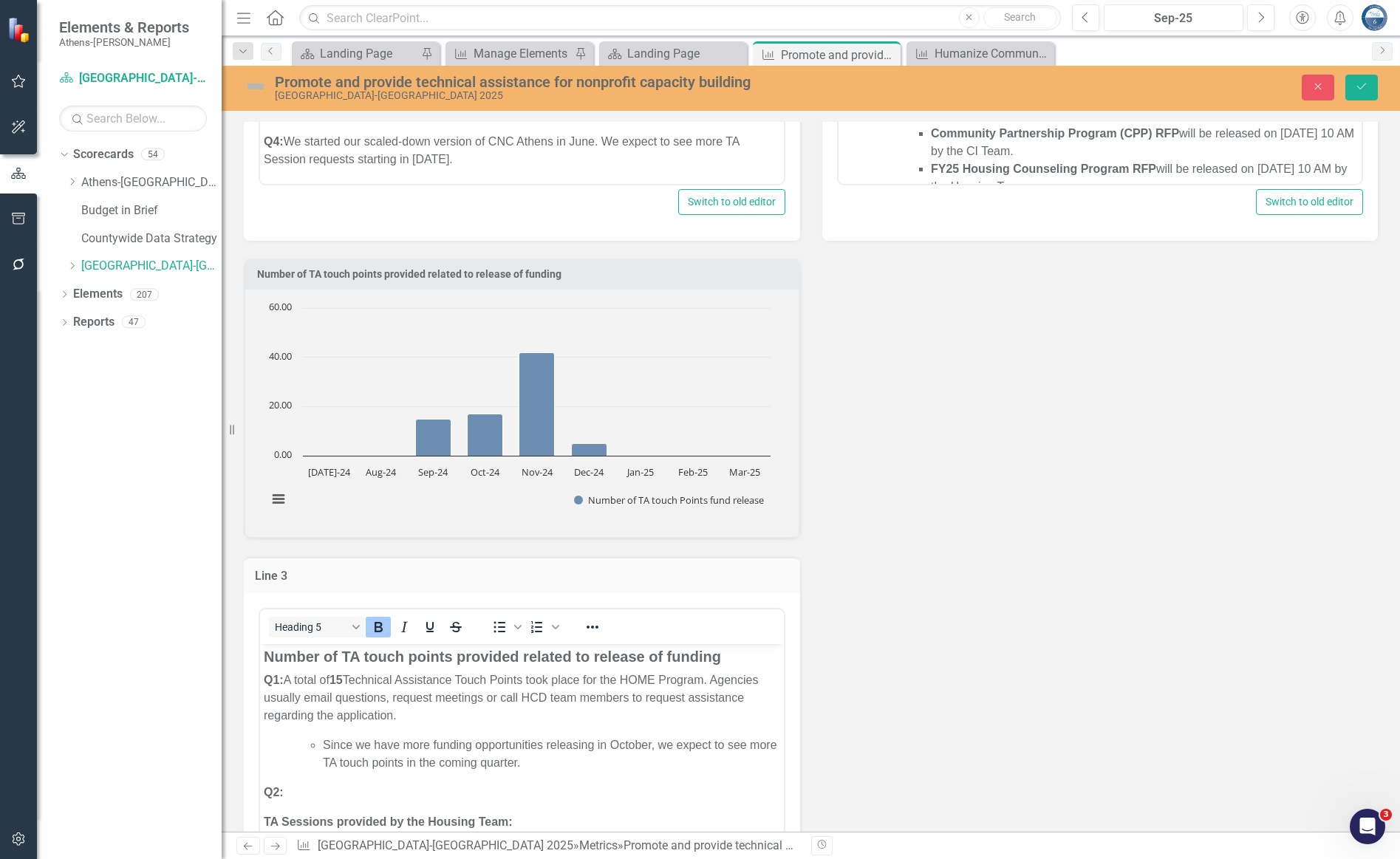
scroll to position [0, 0]
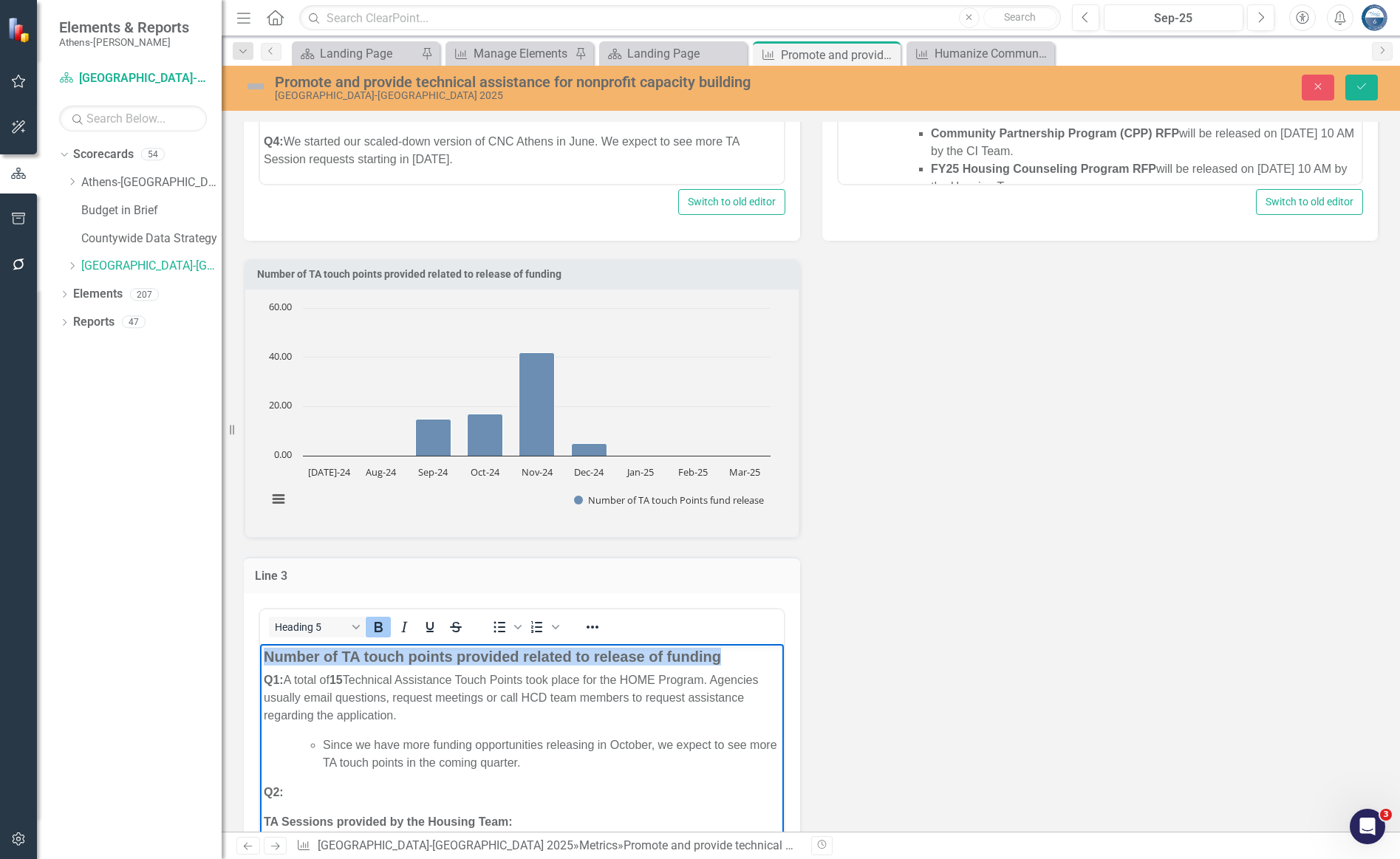
drag, startPoint x: 724, startPoint y: 661, endPoint x: 247, endPoint y: 662, distance: 477.0
copy strong "Number of TA touch points provided related to release of funding"
click at [1061, 85] on button "Close" at bounding box center [1317, 88] width 33 height 26
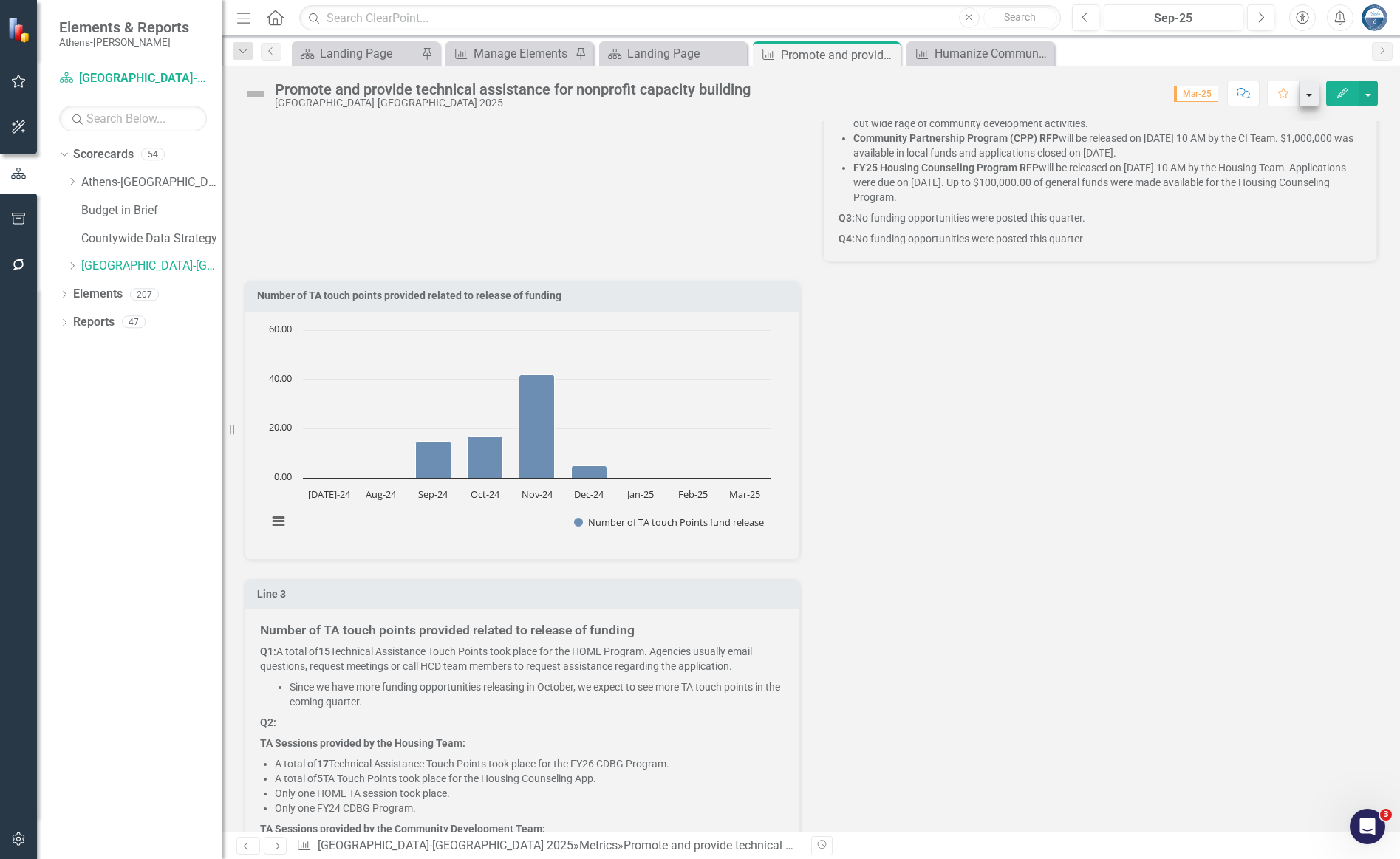
scroll to position [880, 0]
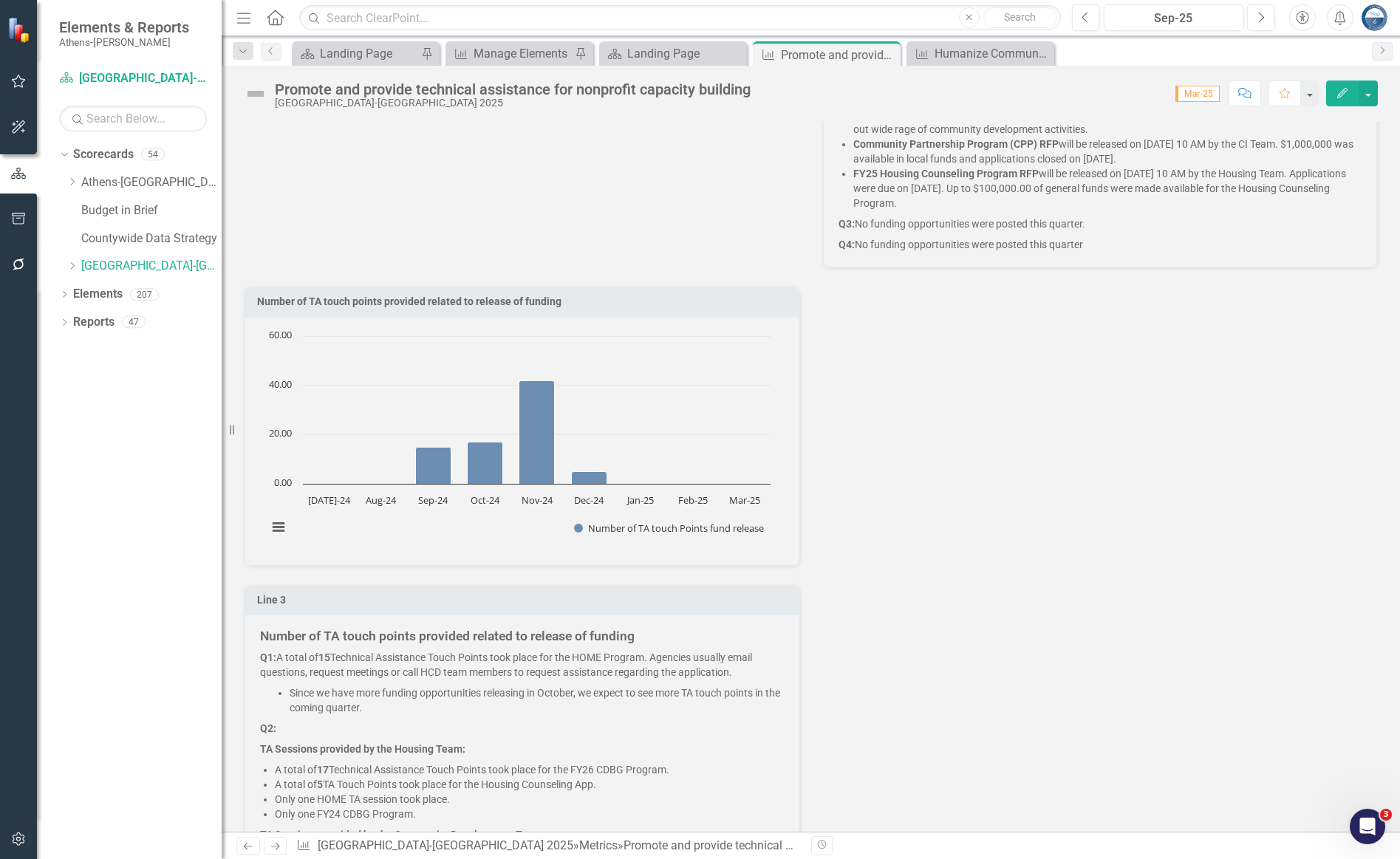
click at [945, 537] on div "Number of TA touch points provided related to release of funding Chart Bar char…" at bounding box center [811, 614] width 1156 height 693
click at [1042, 51] on icon "Close" at bounding box center [1040, 54] width 15 height 12
click at [884, 51] on icon at bounding box center [887, 55] width 8 height 8
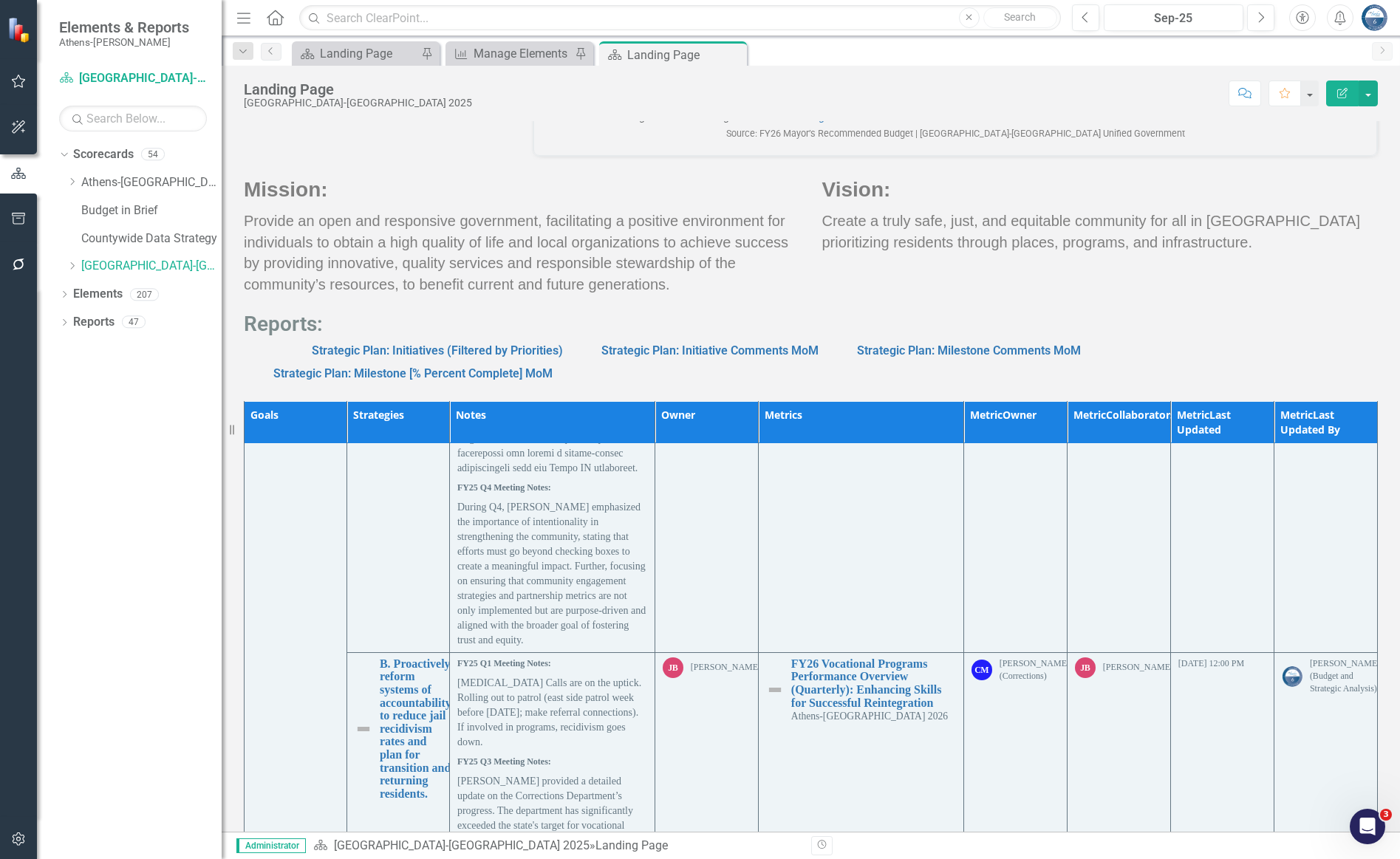
scroll to position [9254, 0]
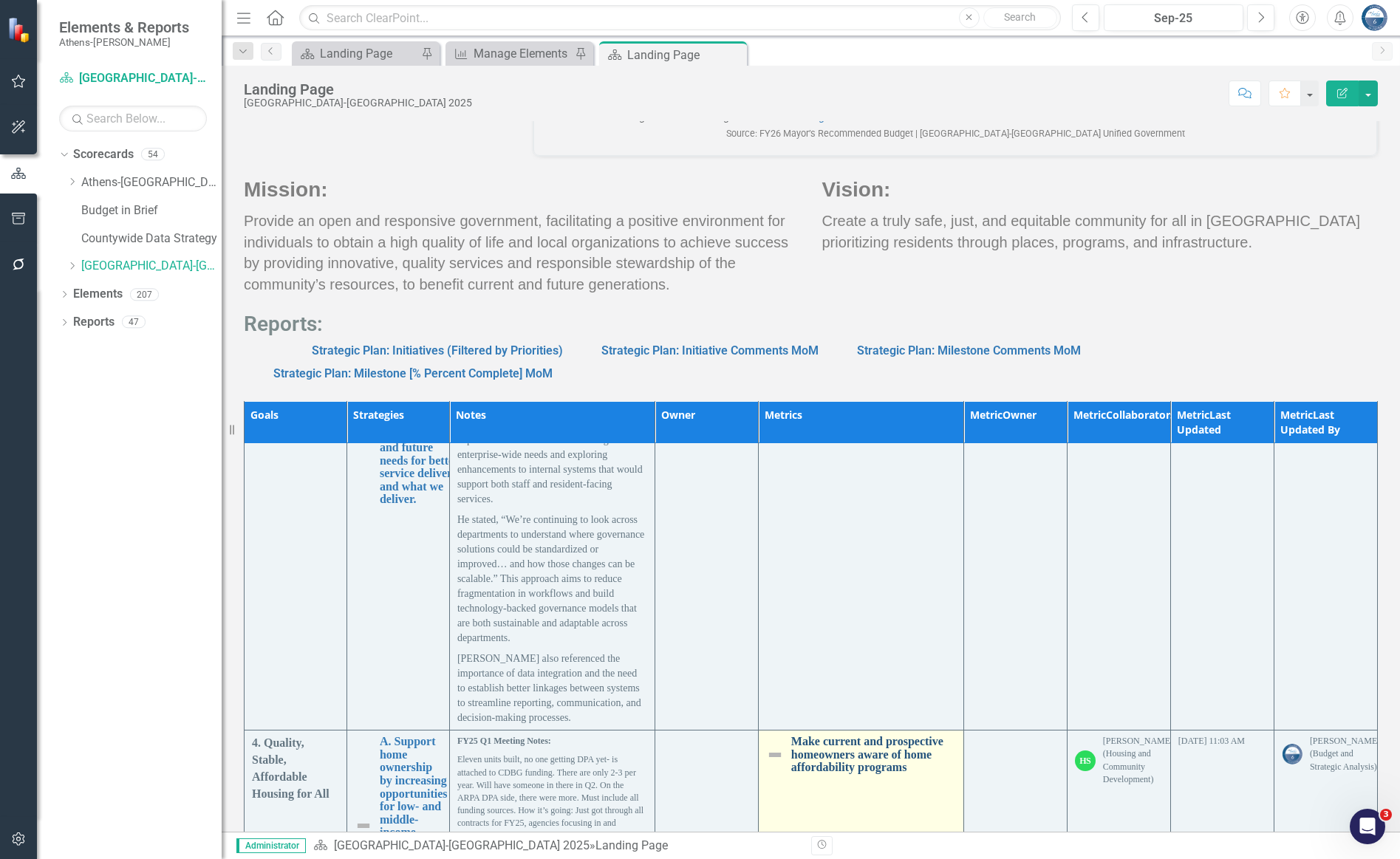
click at [858, 736] on link "Make current and prospective homeowners aware of home affordability programs" at bounding box center [873, 754] width 165 height 39
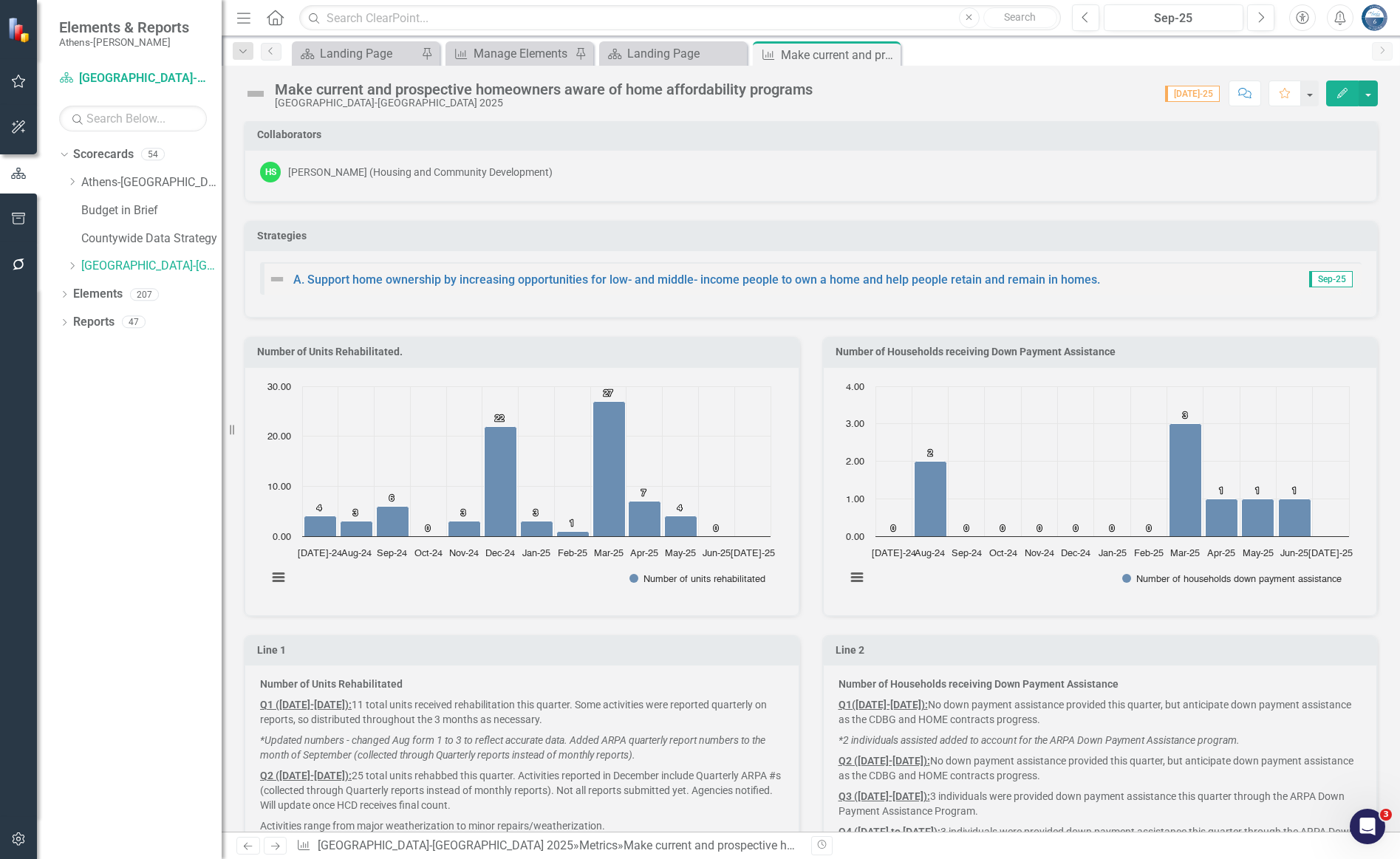
scroll to position [222, 0]
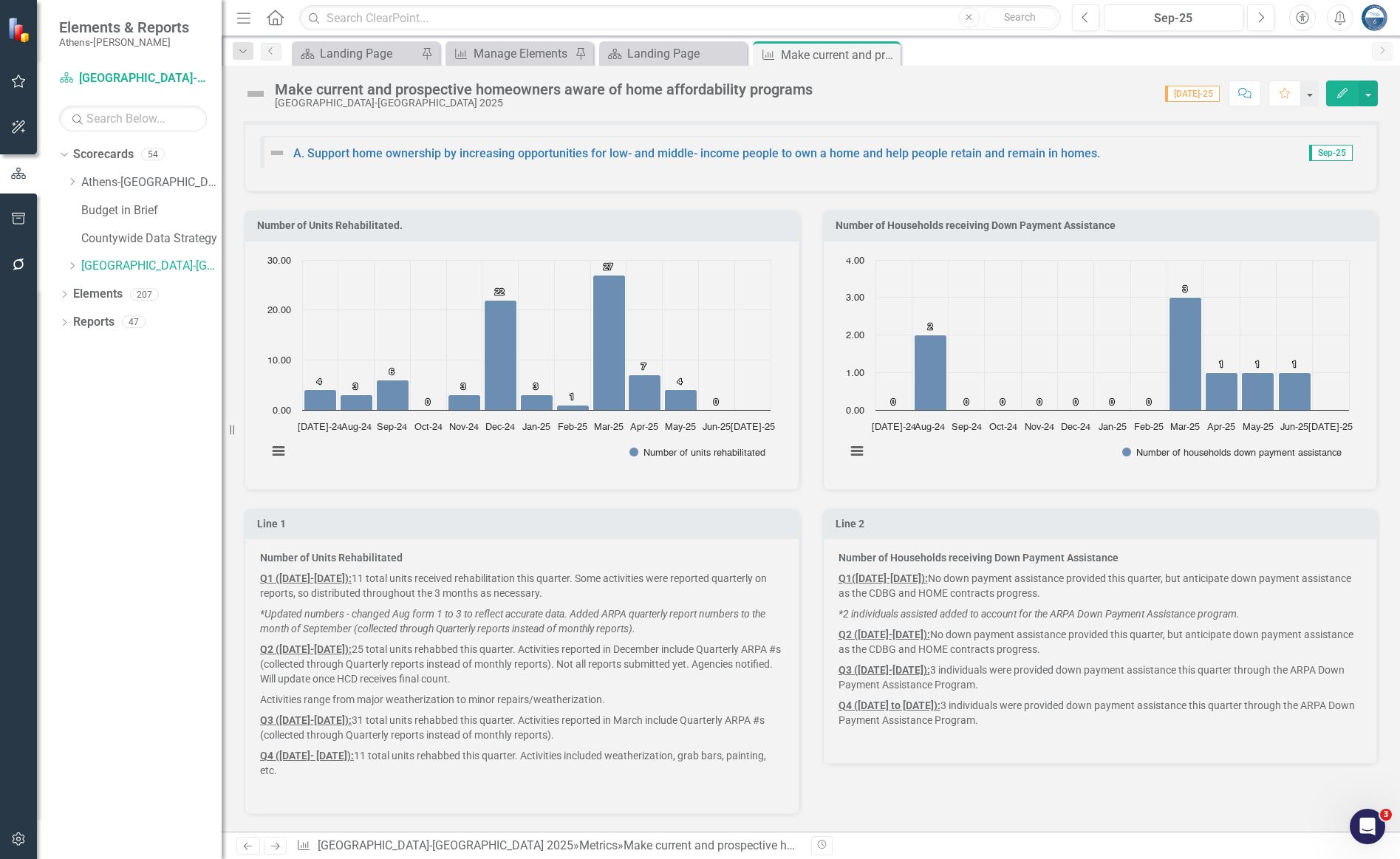
click at [409, 560] on p "Number of Units Rehabilitated" at bounding box center [522, 559] width 524 height 18
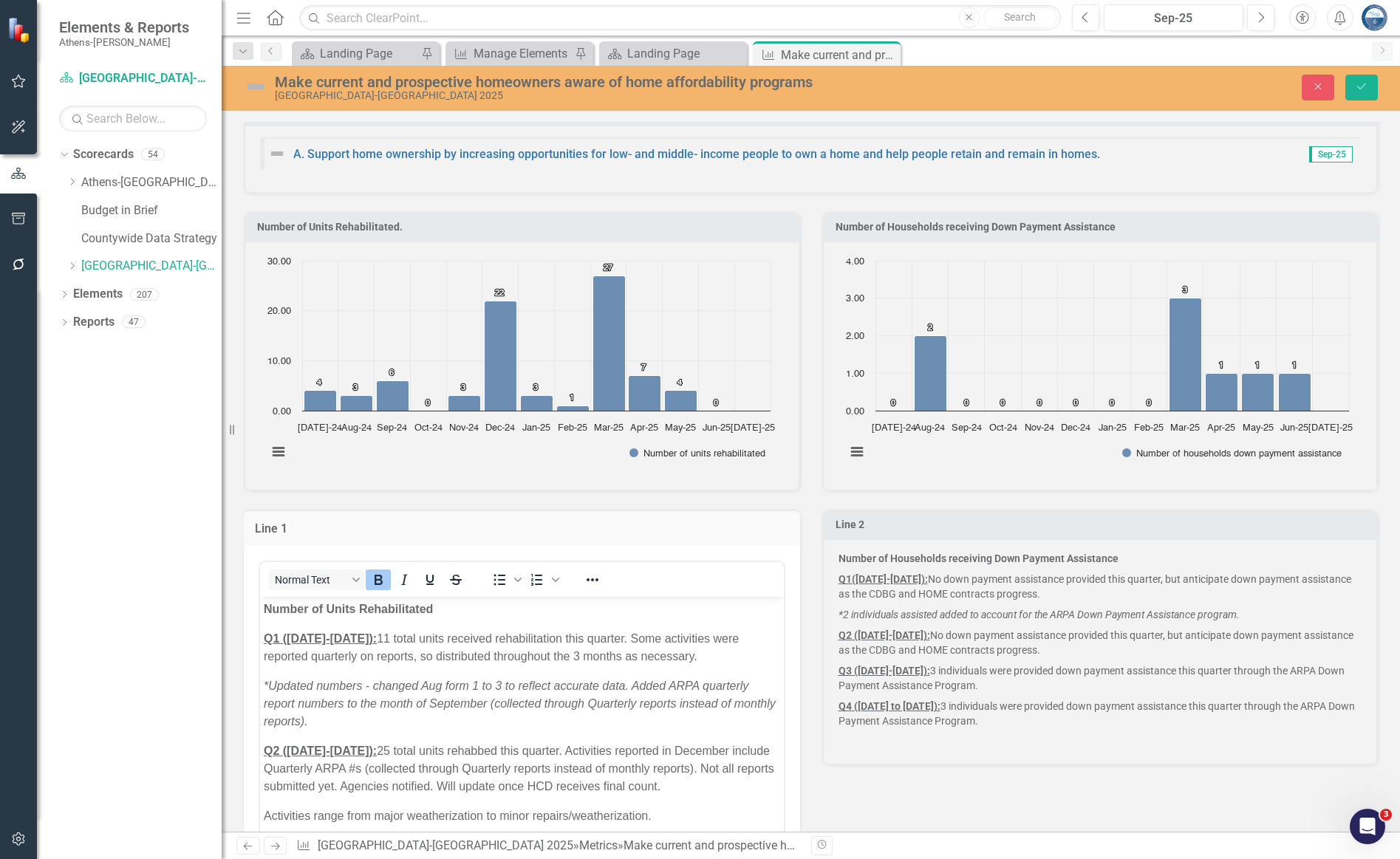
scroll to position [0, 0]
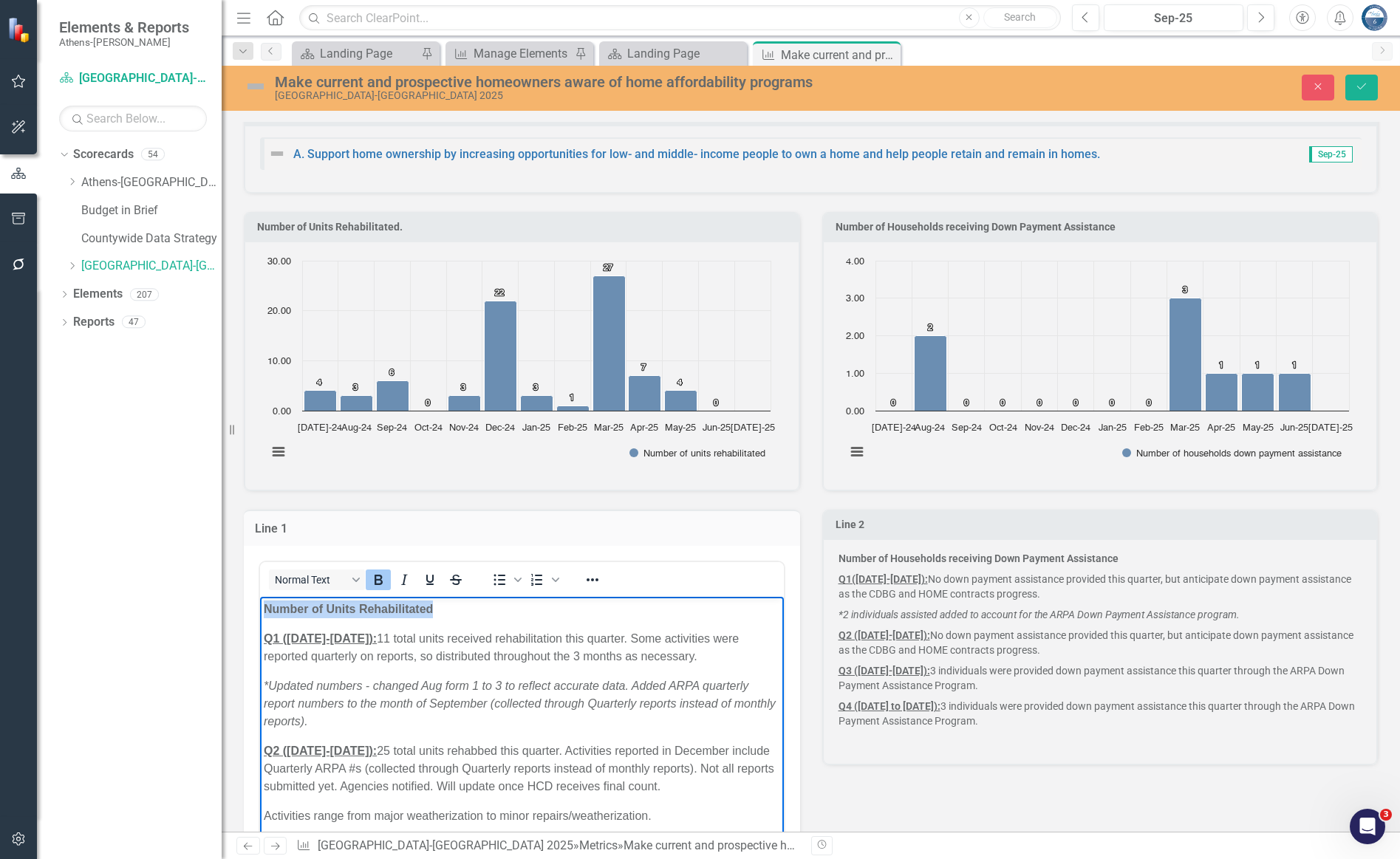
drag, startPoint x: 457, startPoint y: 605, endPoint x: 263, endPoint y: 589, distance: 194.7
click at [263, 596] on html "Number of Units Rehabilitated Q1 ([DATE]-[DATE]): 11 total units received rehab…" at bounding box center [522, 779] width 524 height 368
copy strong "Number of Units Rehabilitated"
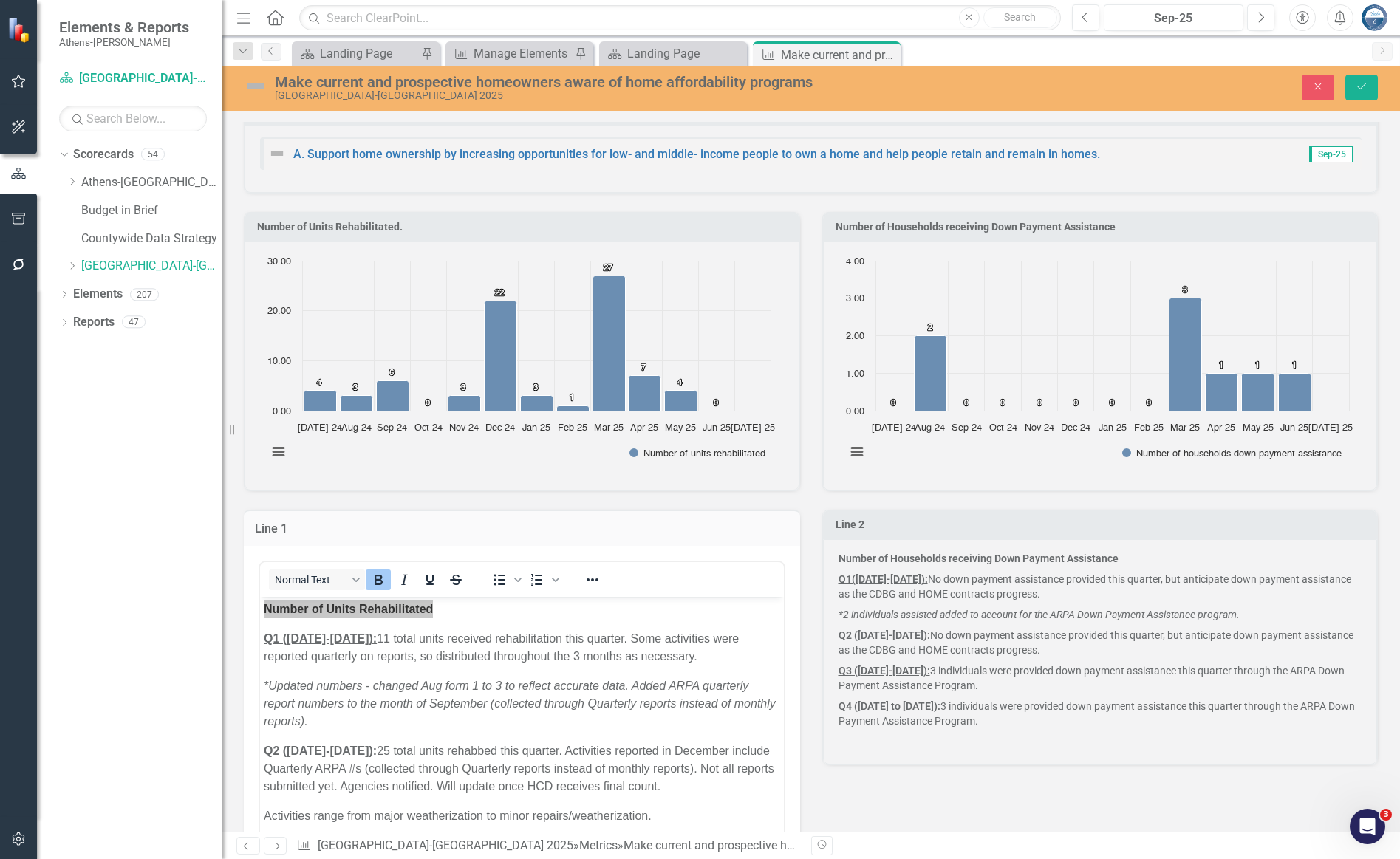
click at [1061, 553] on p "Number of Households receiving Down Payment Assistance" at bounding box center [1100, 559] width 524 height 18
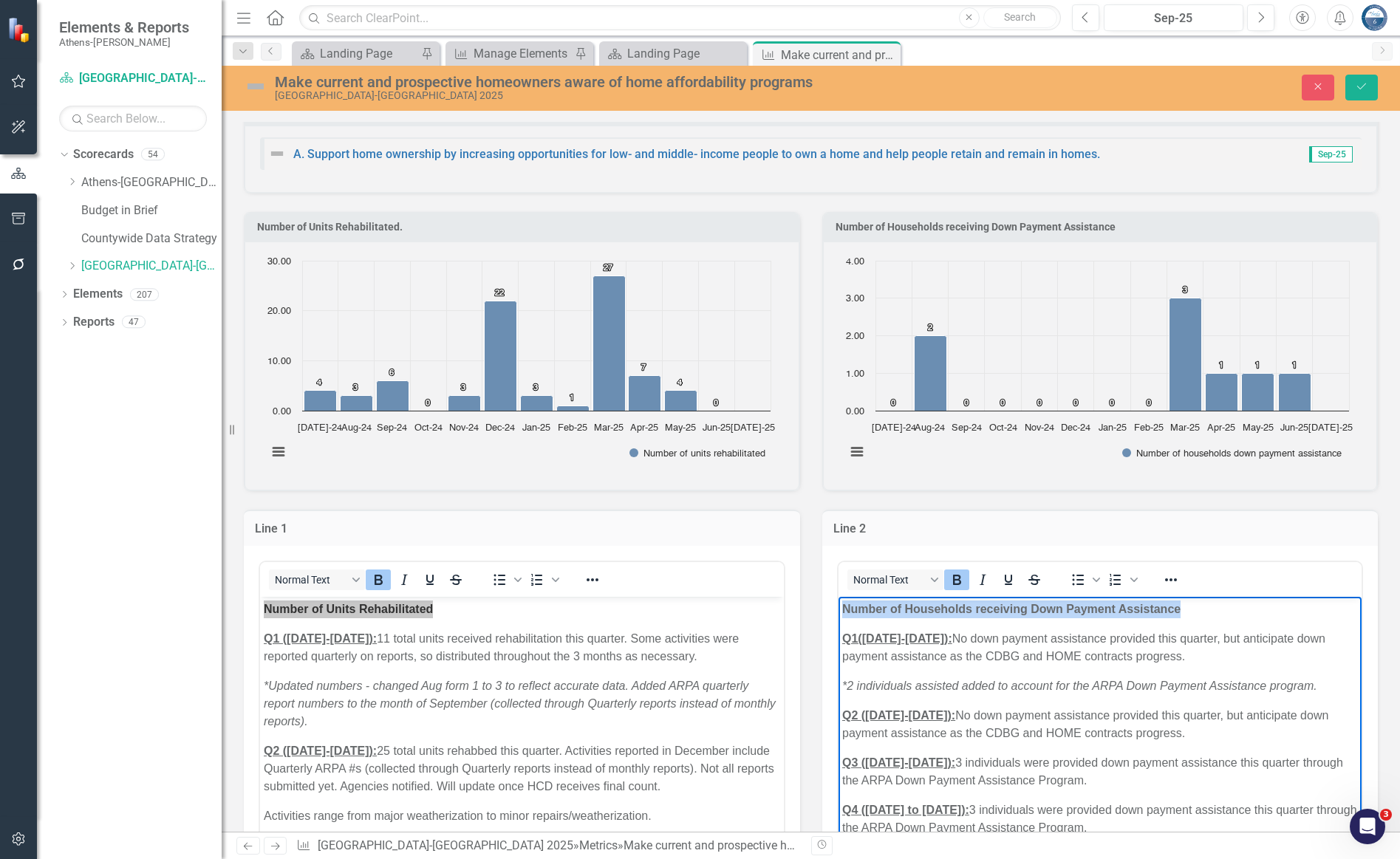
drag, startPoint x: 1196, startPoint y: 612, endPoint x: 838, endPoint y: 607, distance: 358.0
click at [838, 608] on body "Number of Households receiving Down Payment Assistance Q1([DATE]-[DATE]): No do…" at bounding box center [1099, 738] width 524 height 285
copy strong "Number of Households receiving Down Payment Assistance"
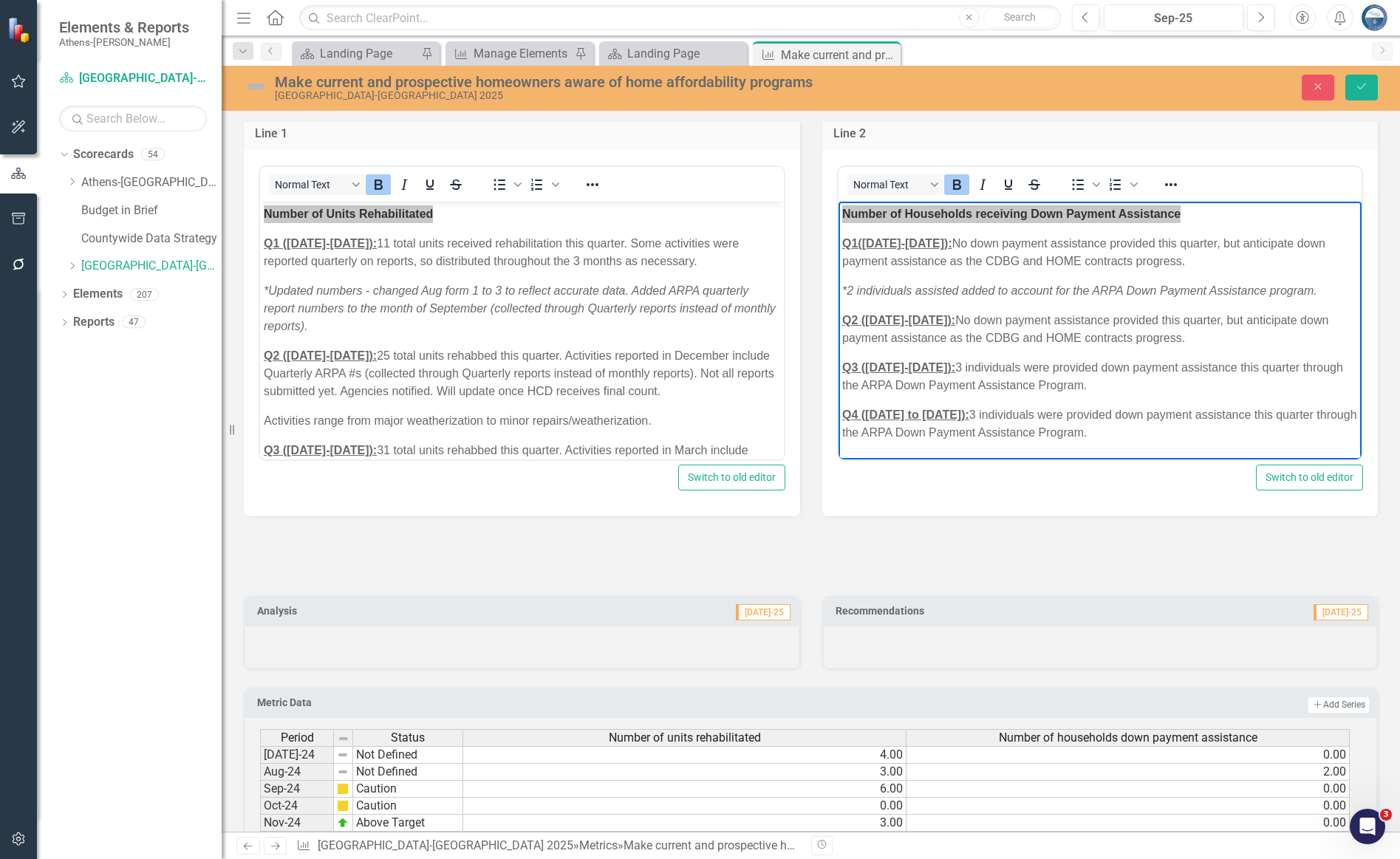
scroll to position [665, 0]
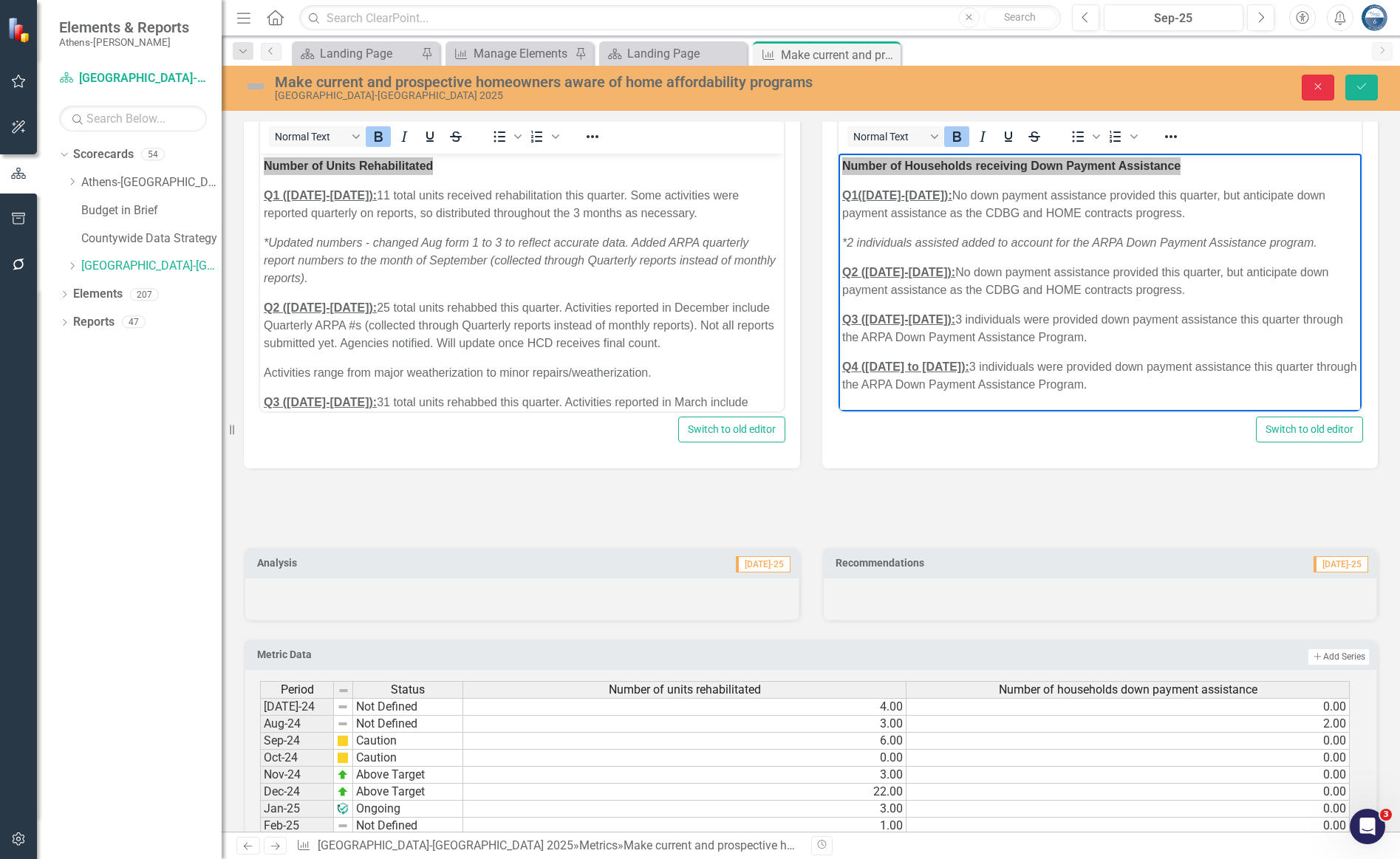
click at [1061, 83] on icon "Close" at bounding box center [1317, 86] width 13 height 10
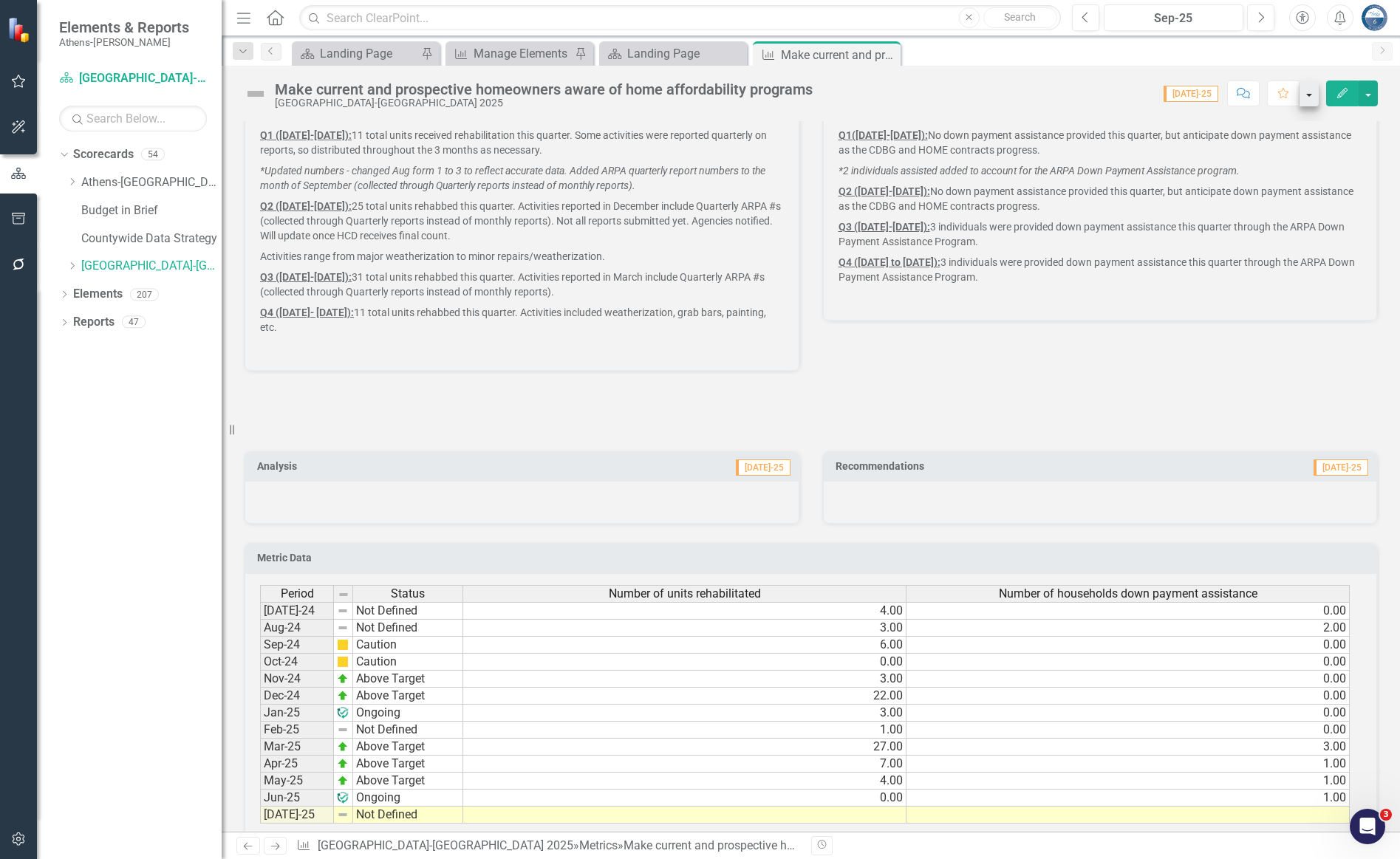
scroll to position [659, 0]
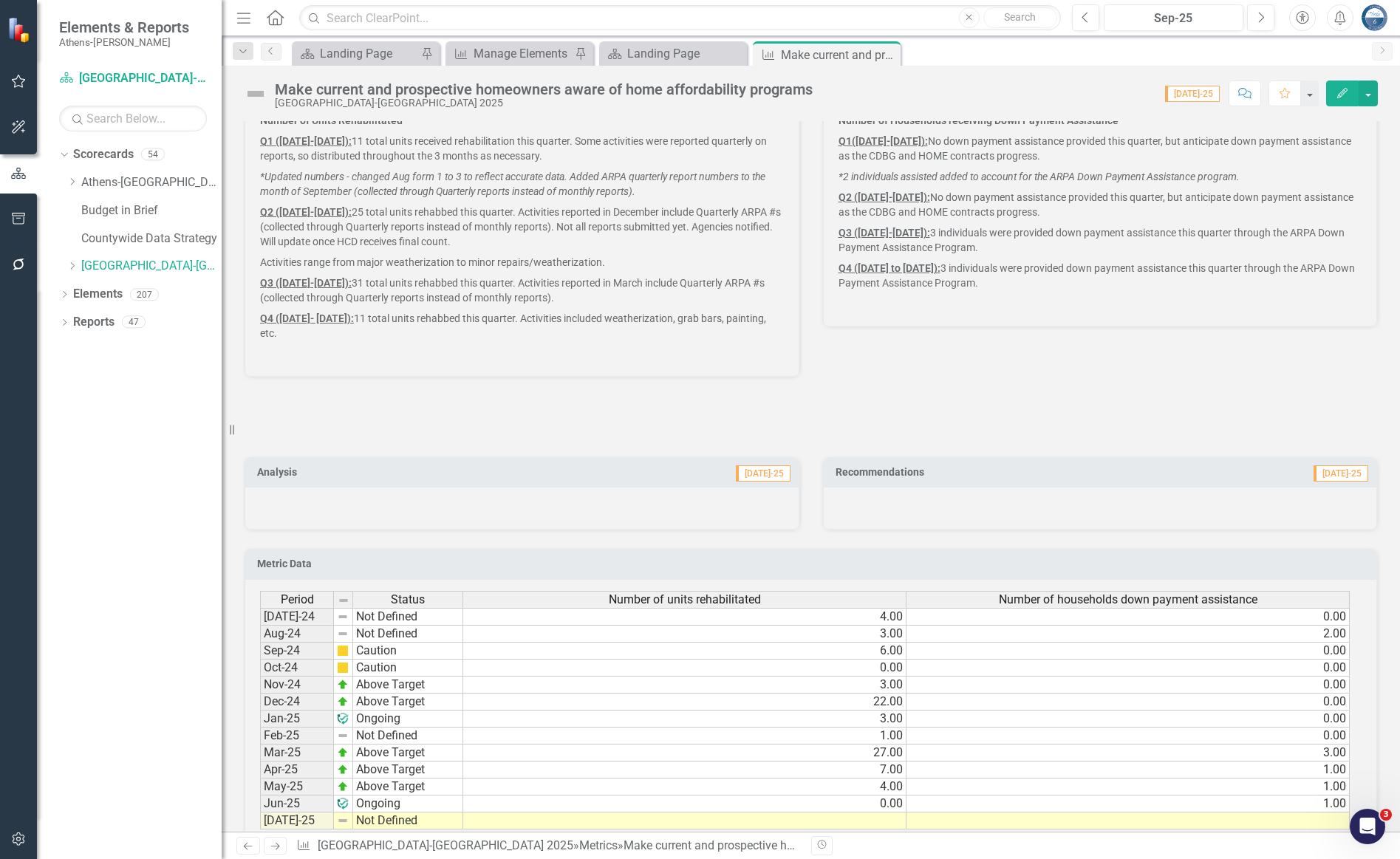
click at [860, 376] on div "Number of Units Rehabilitated. Chart Bar chart with 13 bars. Number of Units Re…" at bounding box center [811, 65] width 1156 height 622
click at [885, 48] on icon "Close" at bounding box center [886, 54] width 15 height 12
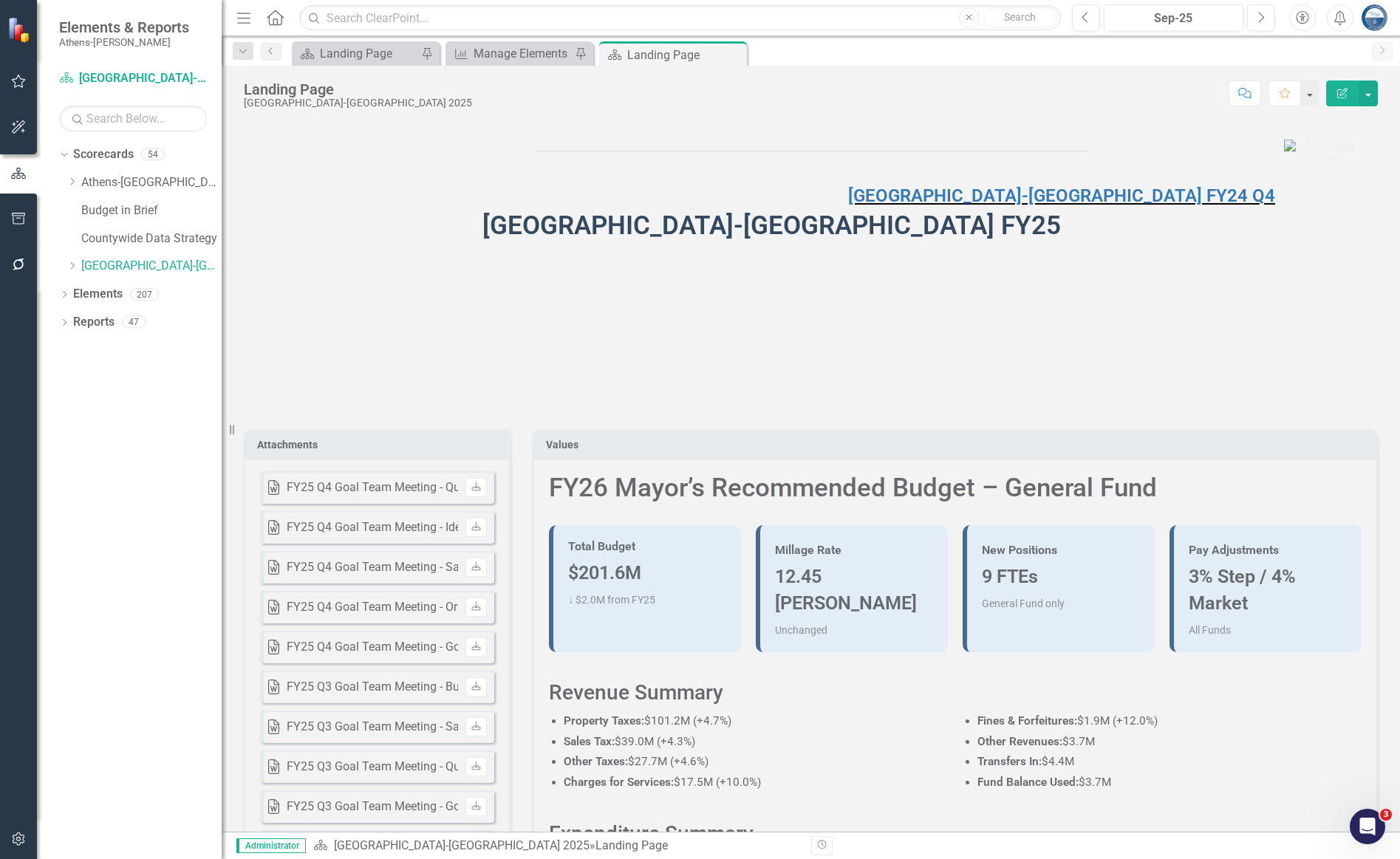
click at [938, 70] on div "Landing Page [GEOGRAPHIC_DATA]-[GEOGRAPHIC_DATA] 2025 Score: N/A Sep-25 Complet…" at bounding box center [811, 88] width 1178 height 44
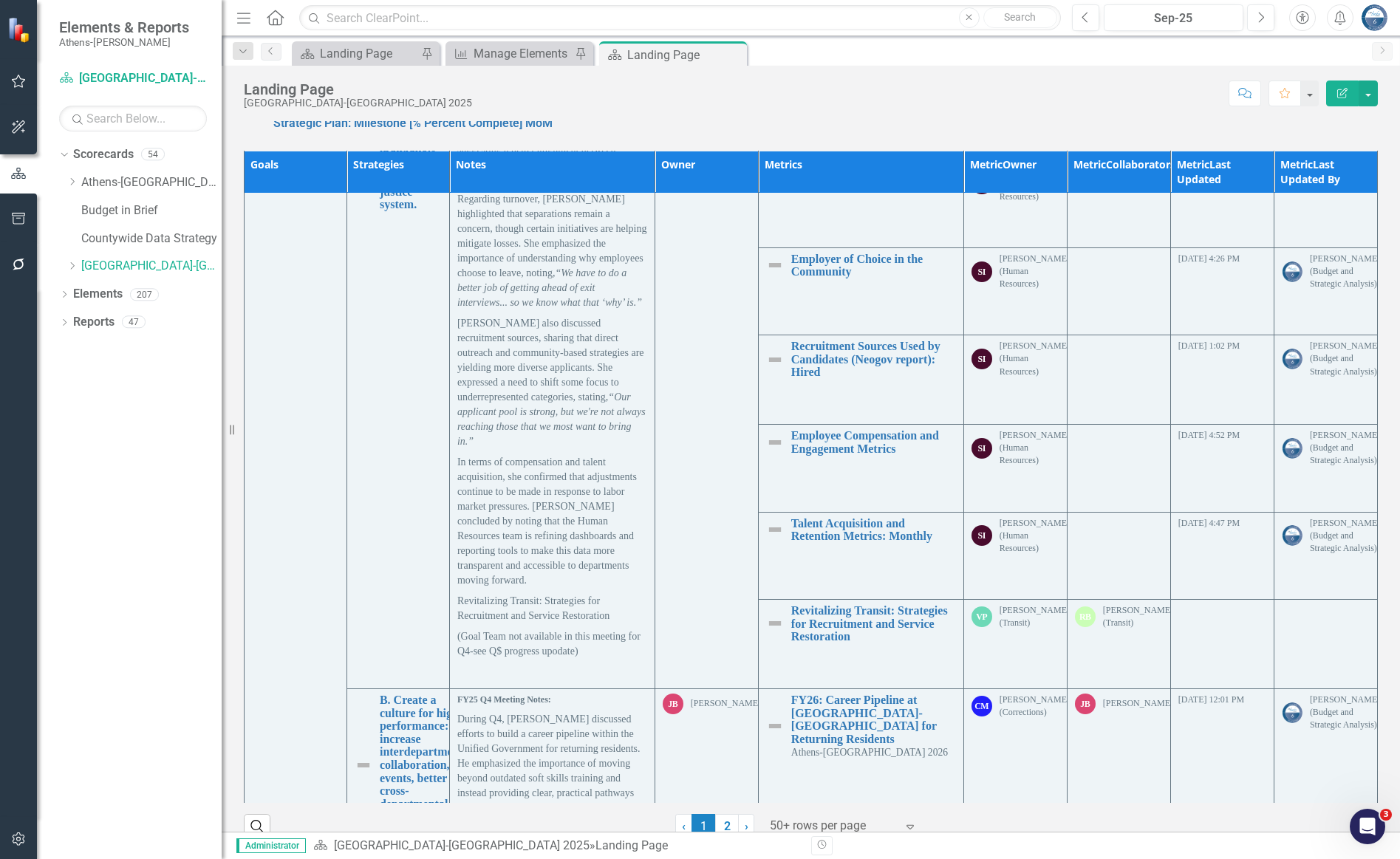
scroll to position [10706, 0]
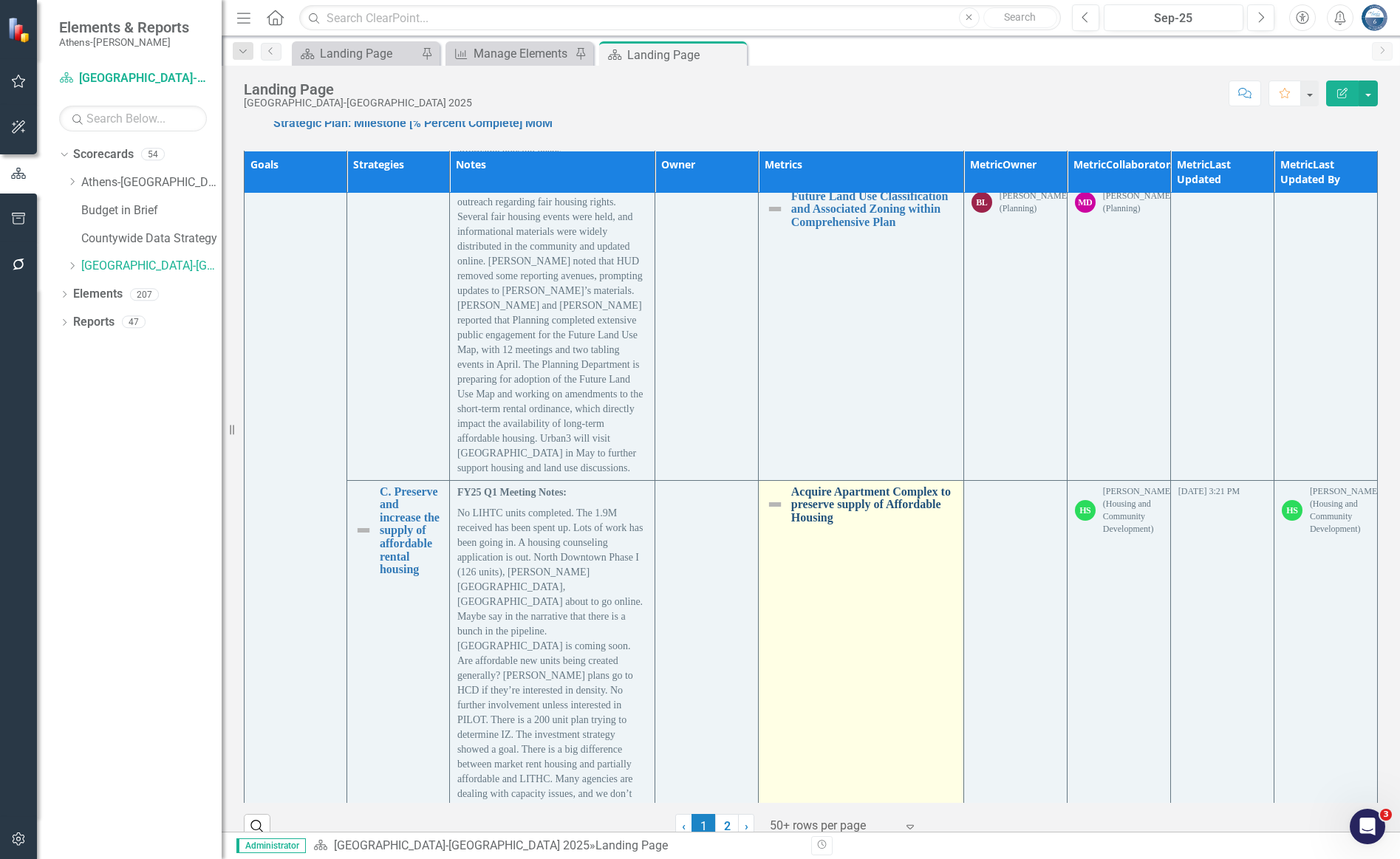
click at [886, 487] on link "Acquire Apartment Complex to preserve supply of Affordable Housing" at bounding box center [873, 505] width 165 height 39
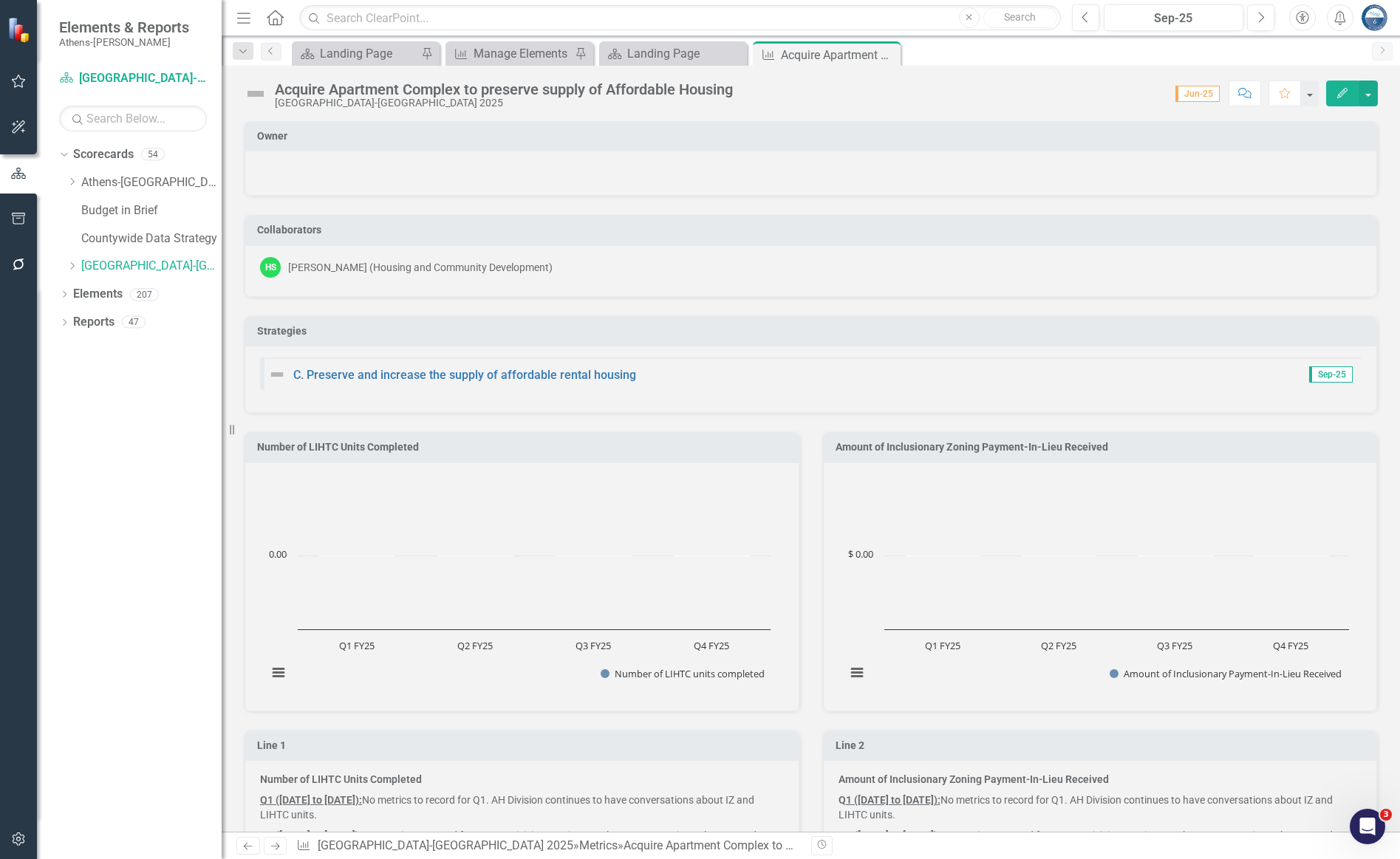
scroll to position [443, 0]
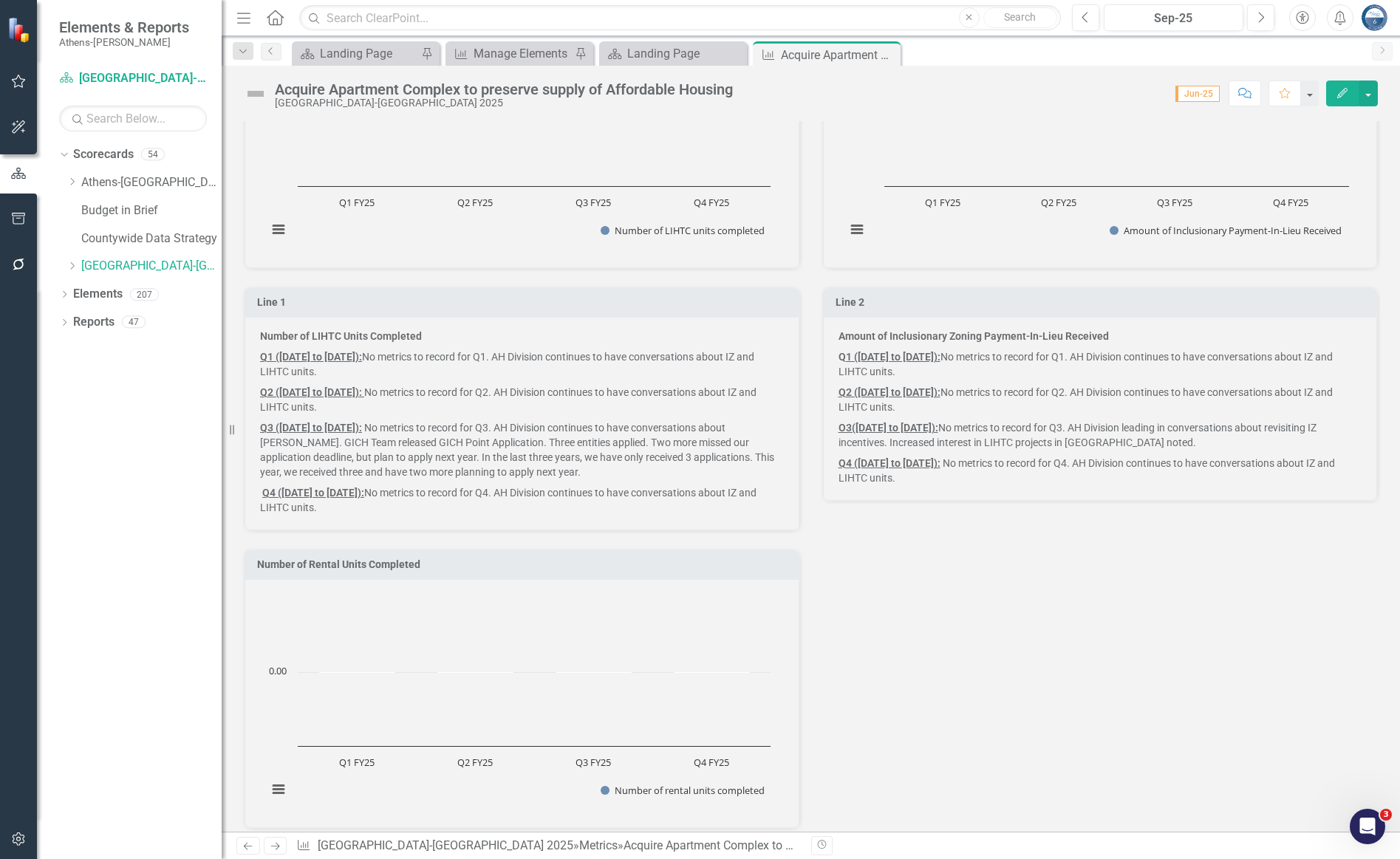
click at [443, 322] on div "Number of LIHTC Units Completed Q1 ([DATE] to [DATE]): No metrics to record for…" at bounding box center [522, 423] width 554 height 213
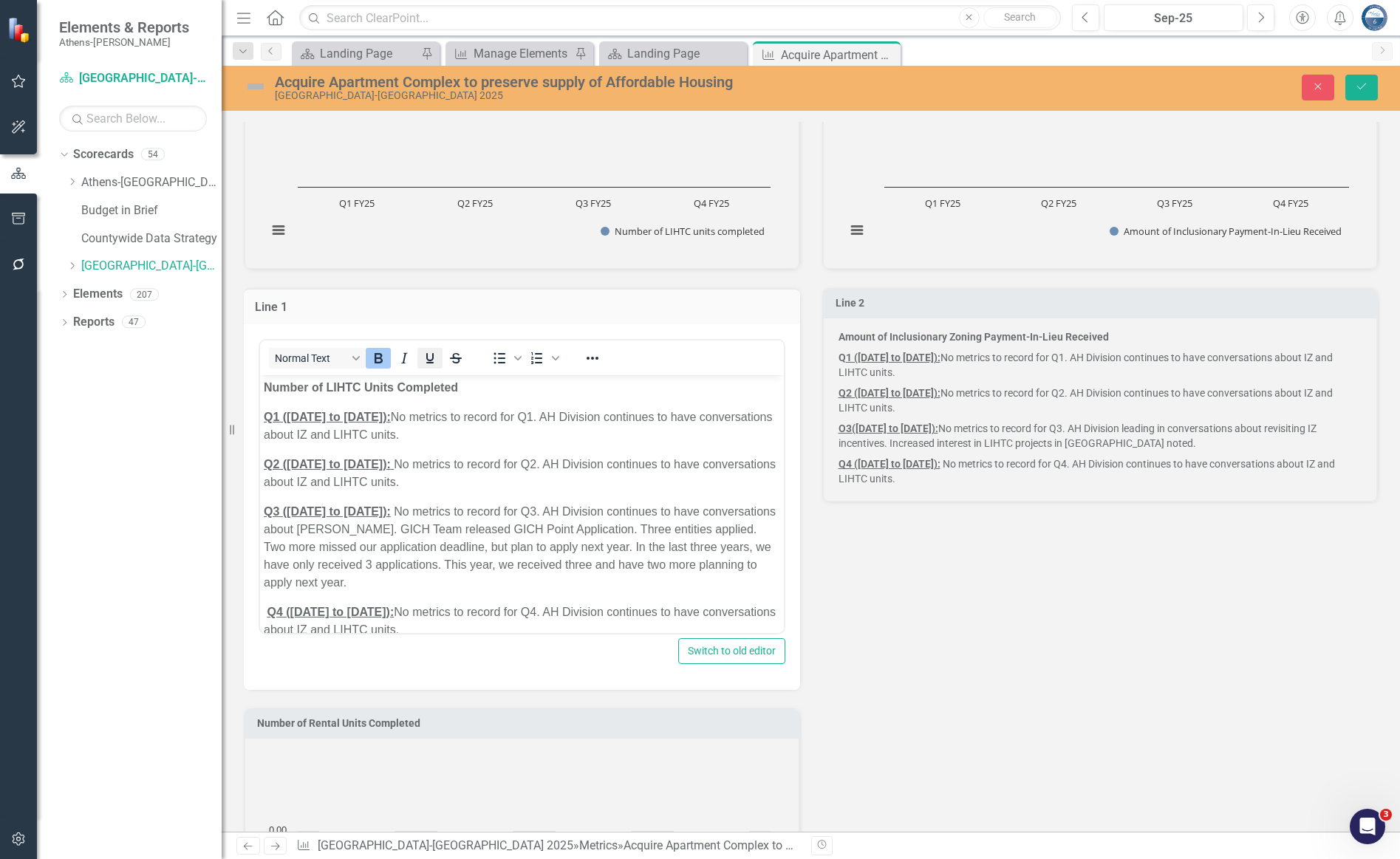
scroll to position [0, 0]
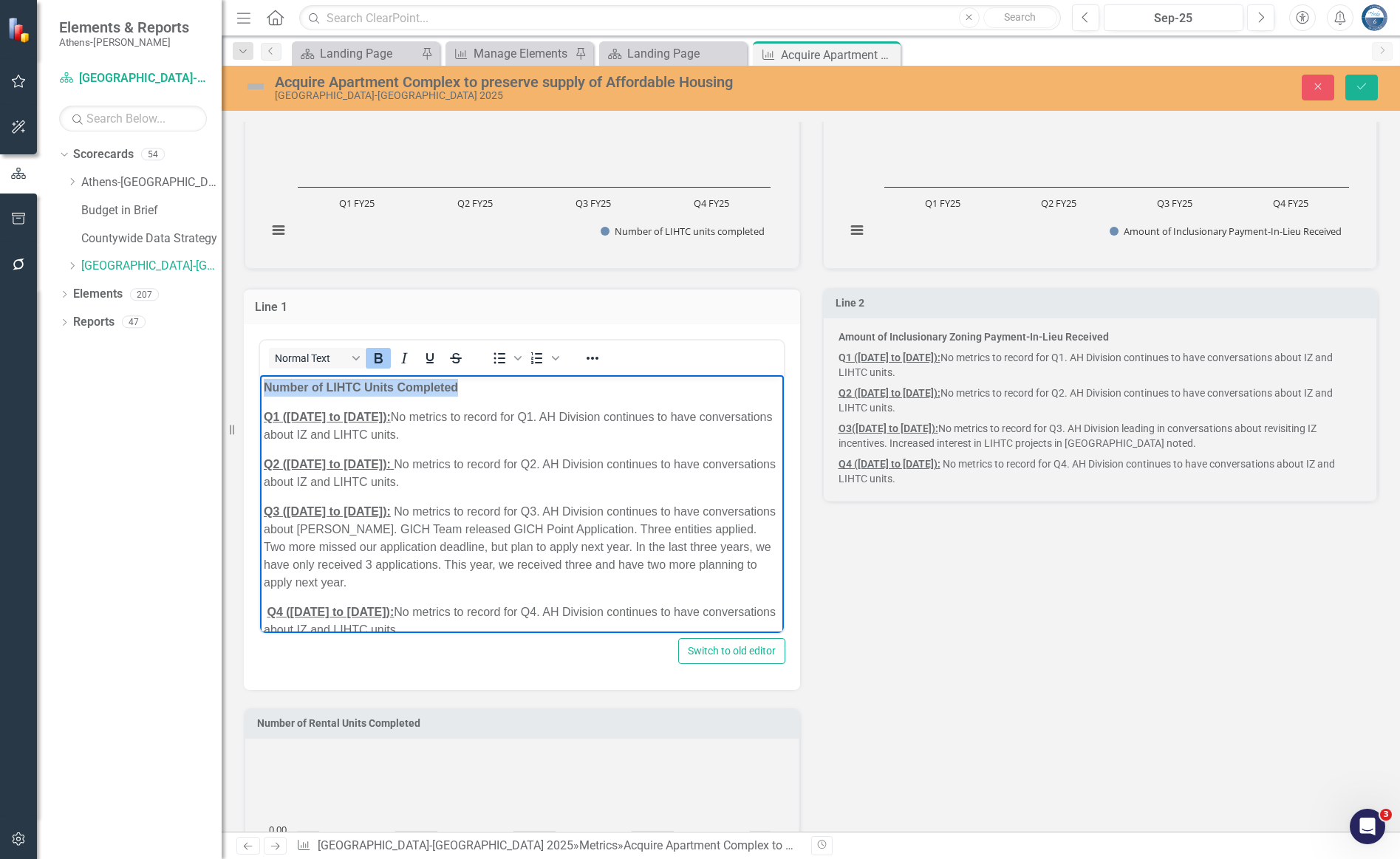
drag, startPoint x: 471, startPoint y: 387, endPoint x: 263, endPoint y: 395, distance: 208.2
click at [263, 395] on p "Number of LIHTC Units Completed" at bounding box center [521, 387] width 516 height 18
copy strong "Number of LIHTC Units Completed"
click at [1061, 325] on div "Amount of Inclusionary Zoning Payment-In-Lieu Received Q 1 ([DATE] to [DATE]): …" at bounding box center [1100, 409] width 554 height 183
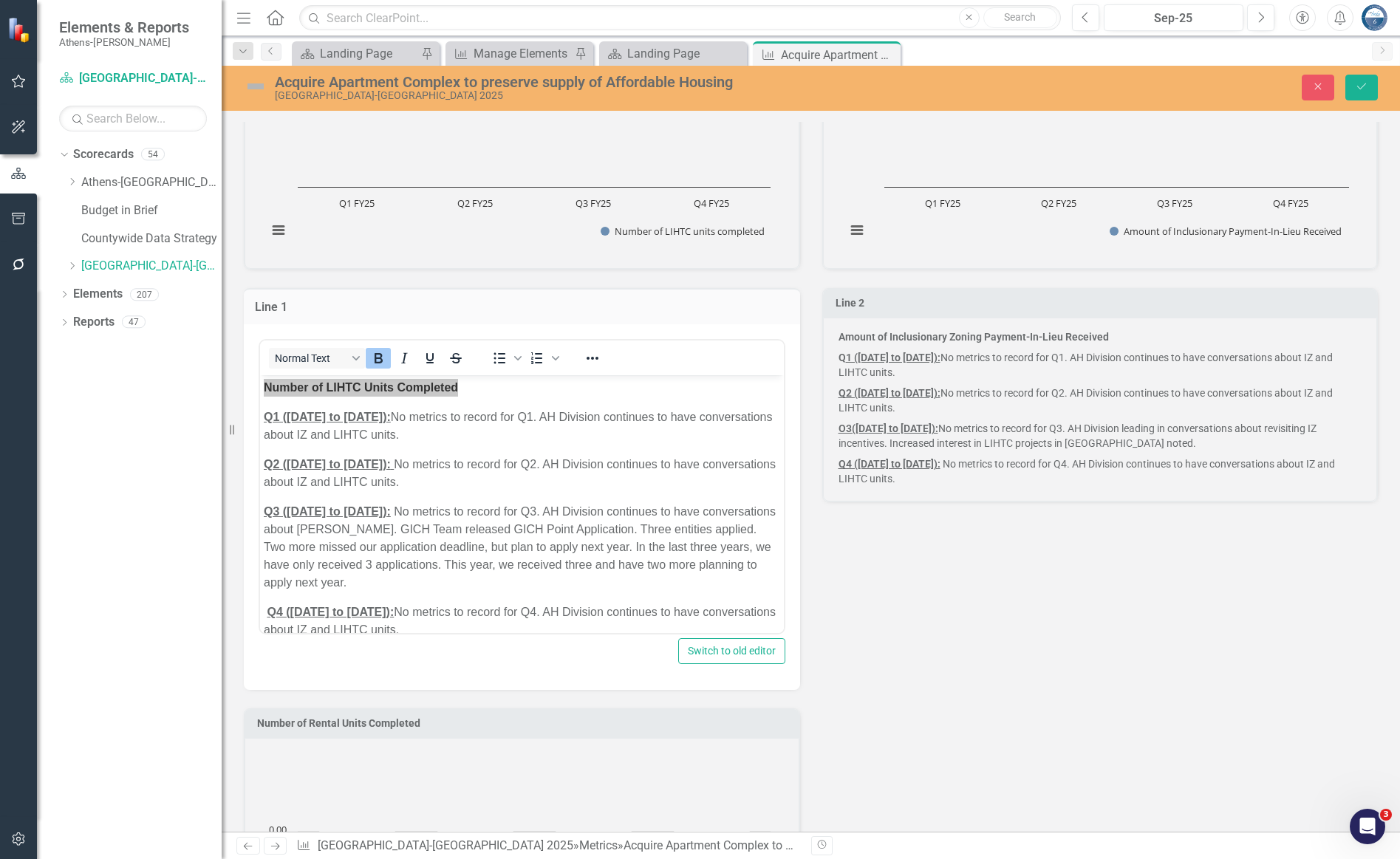
click at [1061, 325] on div "Amount of Inclusionary Zoning Payment-In-Lieu Received Q 1 ([DATE] to [DATE]): …" at bounding box center [1100, 409] width 554 height 183
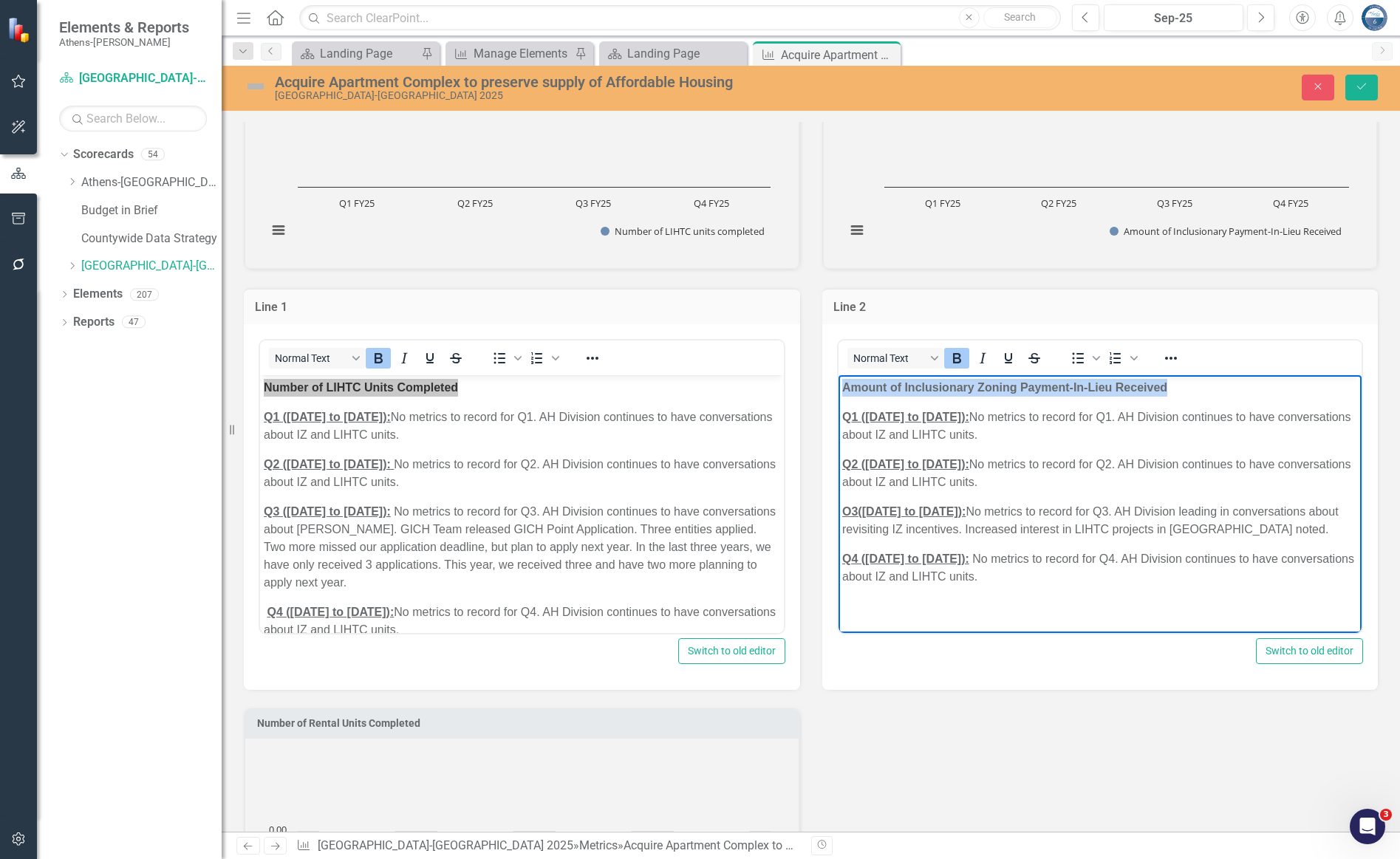
drag, startPoint x: 1176, startPoint y: 387, endPoint x: 839, endPoint y: 387, distance: 337.0
click at [839, 387] on body "Amount of Inclusionary Zoning Payment-In-Lieu Received Q 1 ([DATE] to [DATE]): …" at bounding box center [1099, 487] width 524 height 226
copy strong "Amount of Inclusionary Zoning Payment-In-Lieu Received"
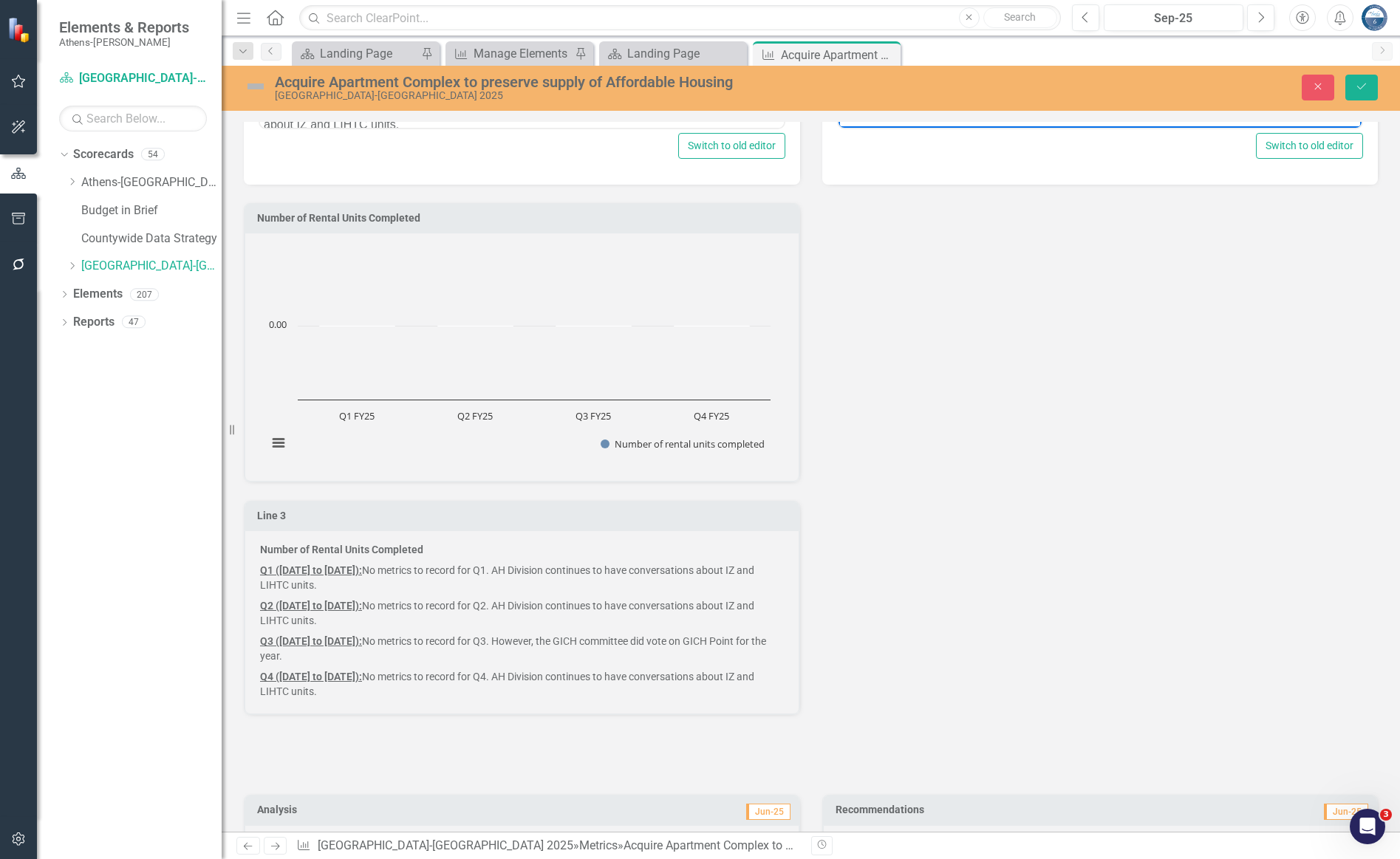
scroll to position [997, 0]
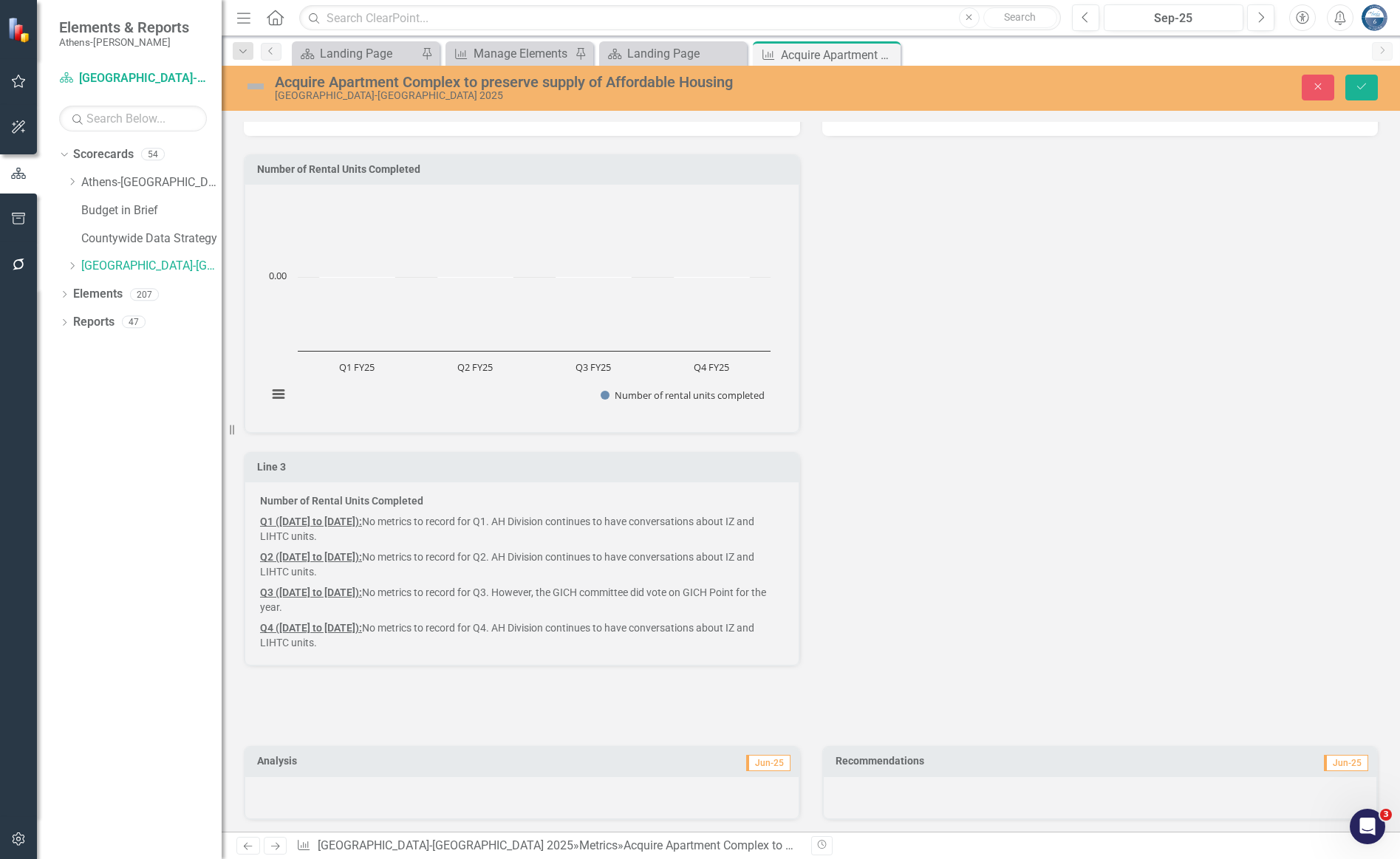
click at [442, 502] on p "Number of Rental Units Completed" at bounding box center [522, 502] width 524 height 18
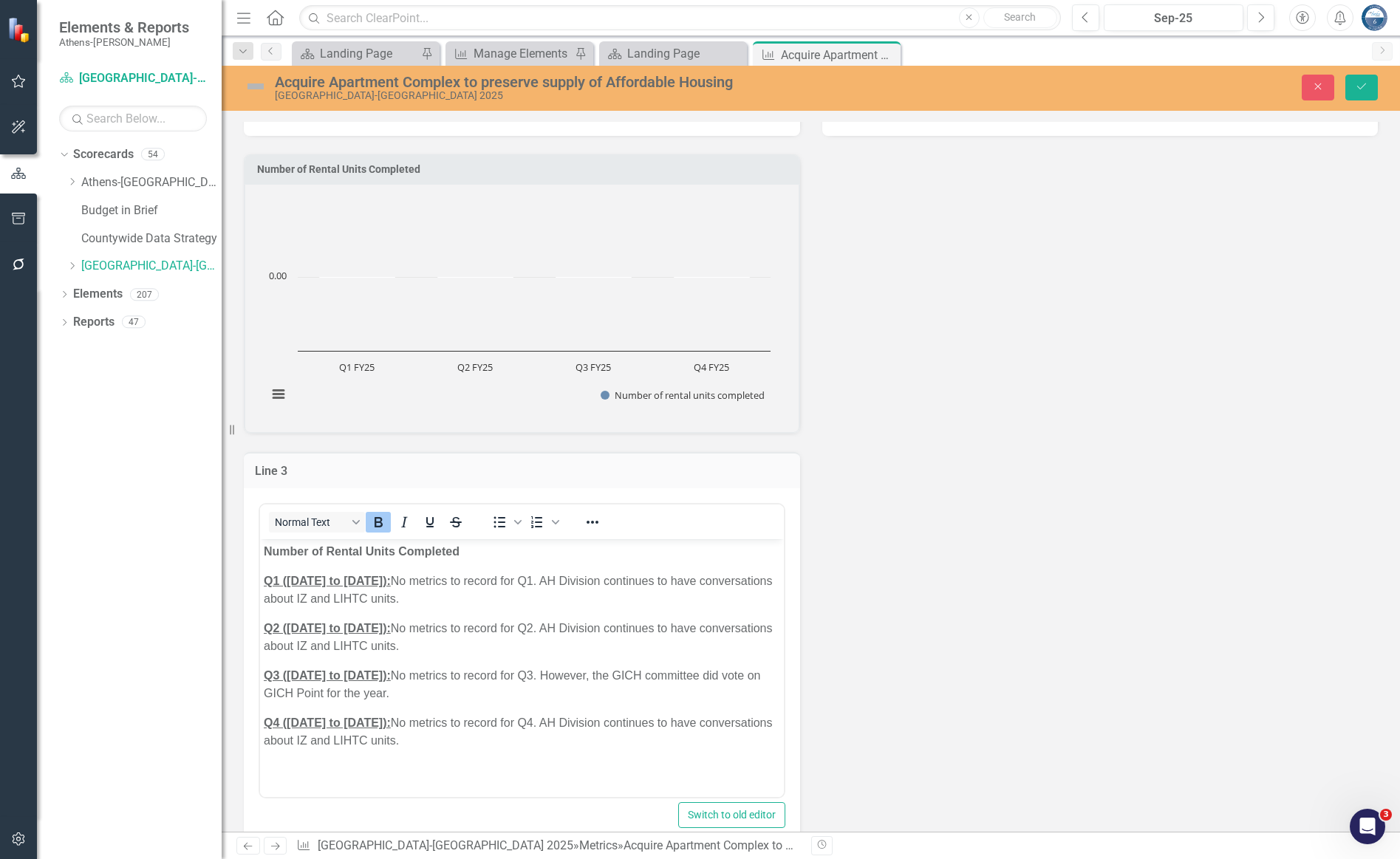
scroll to position [0, 0]
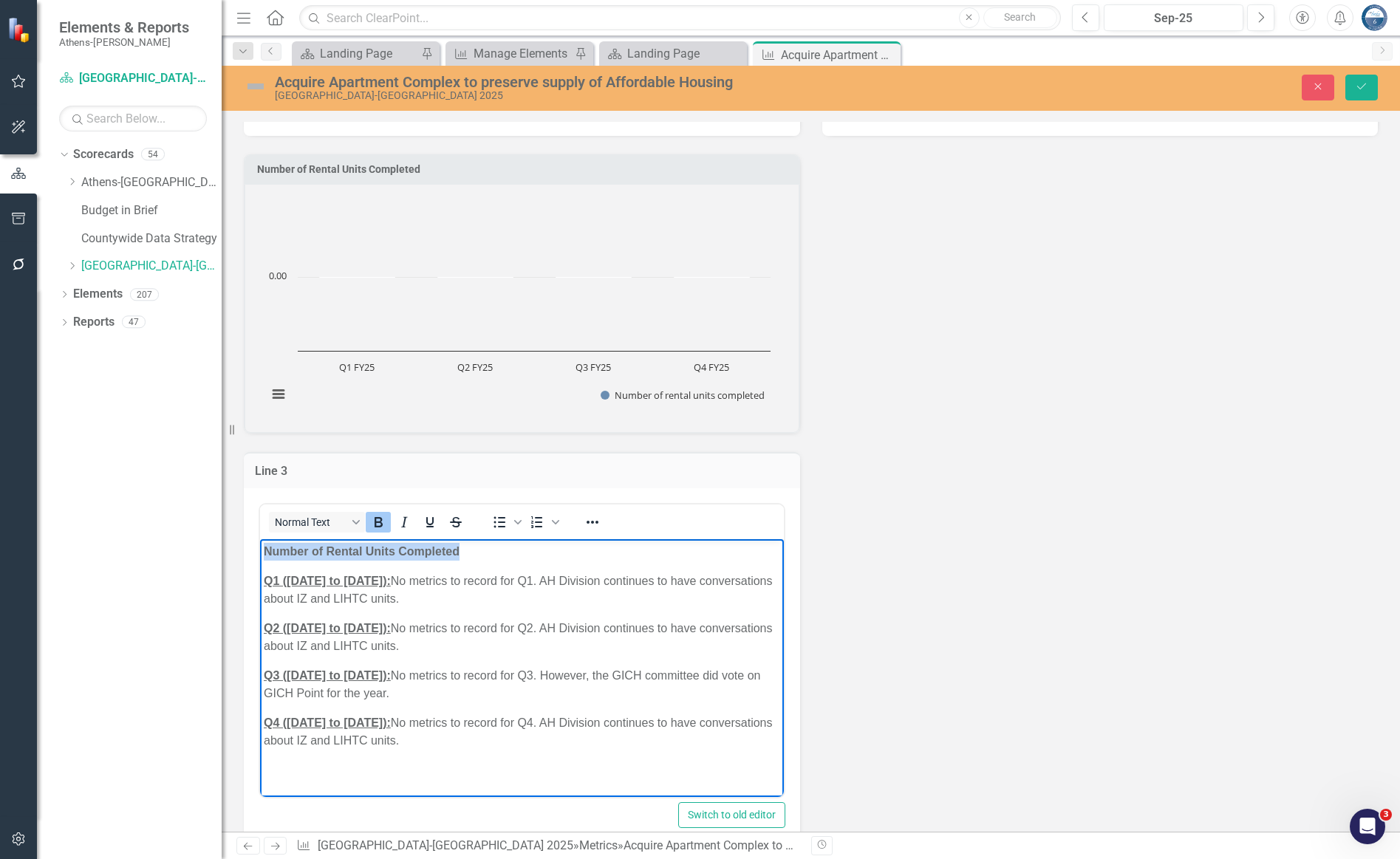
drag, startPoint x: 438, startPoint y: 550, endPoint x: 262, endPoint y: 549, distance: 176.0
click at [262, 549] on body "Number of Rental Units Completed Q1 ([DATE] to [DATE]): No metrics to record fo…" at bounding box center [522, 651] width 524 height 226
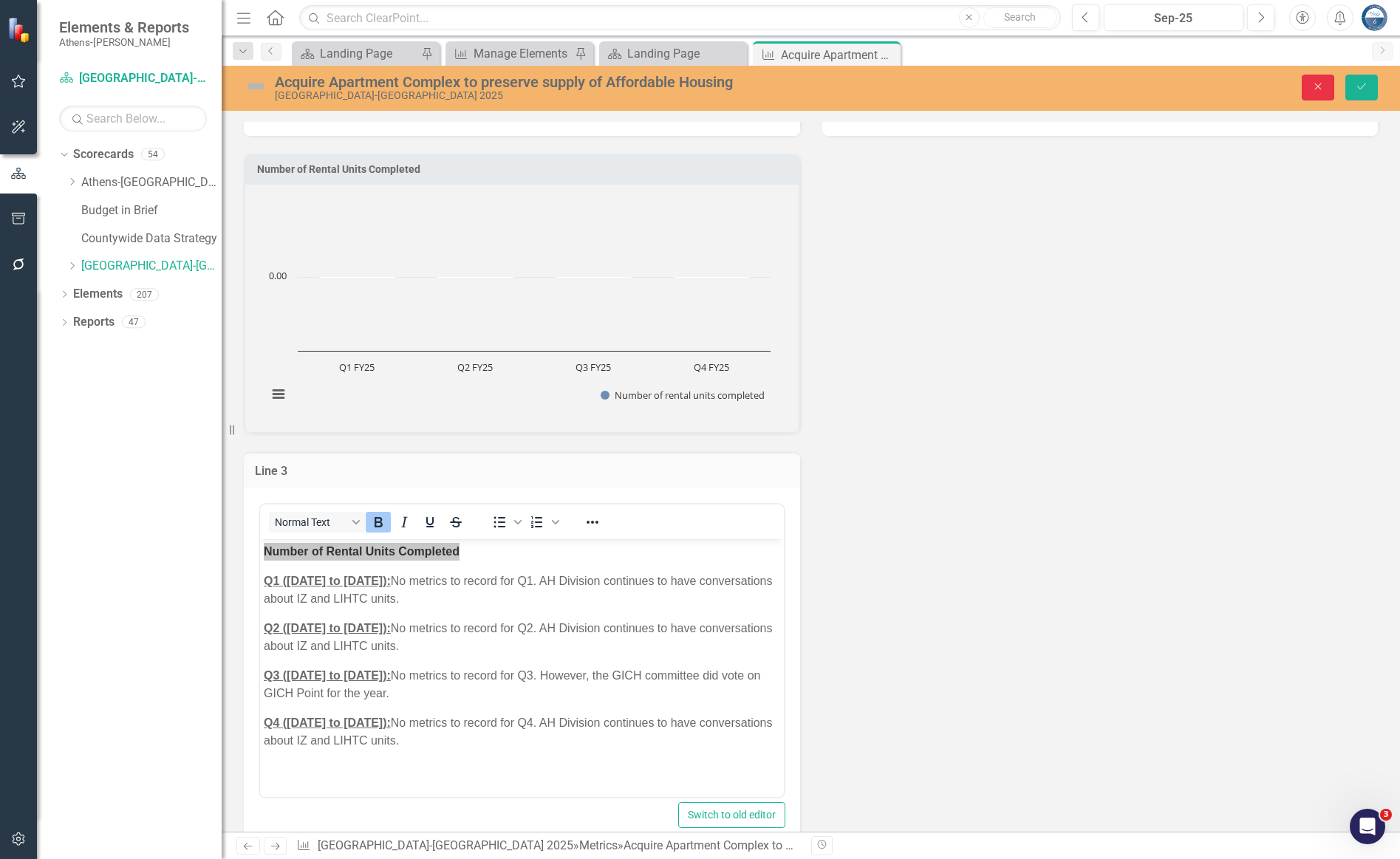
click at [1061, 89] on icon "button" at bounding box center [1318, 87] width 7 height 7
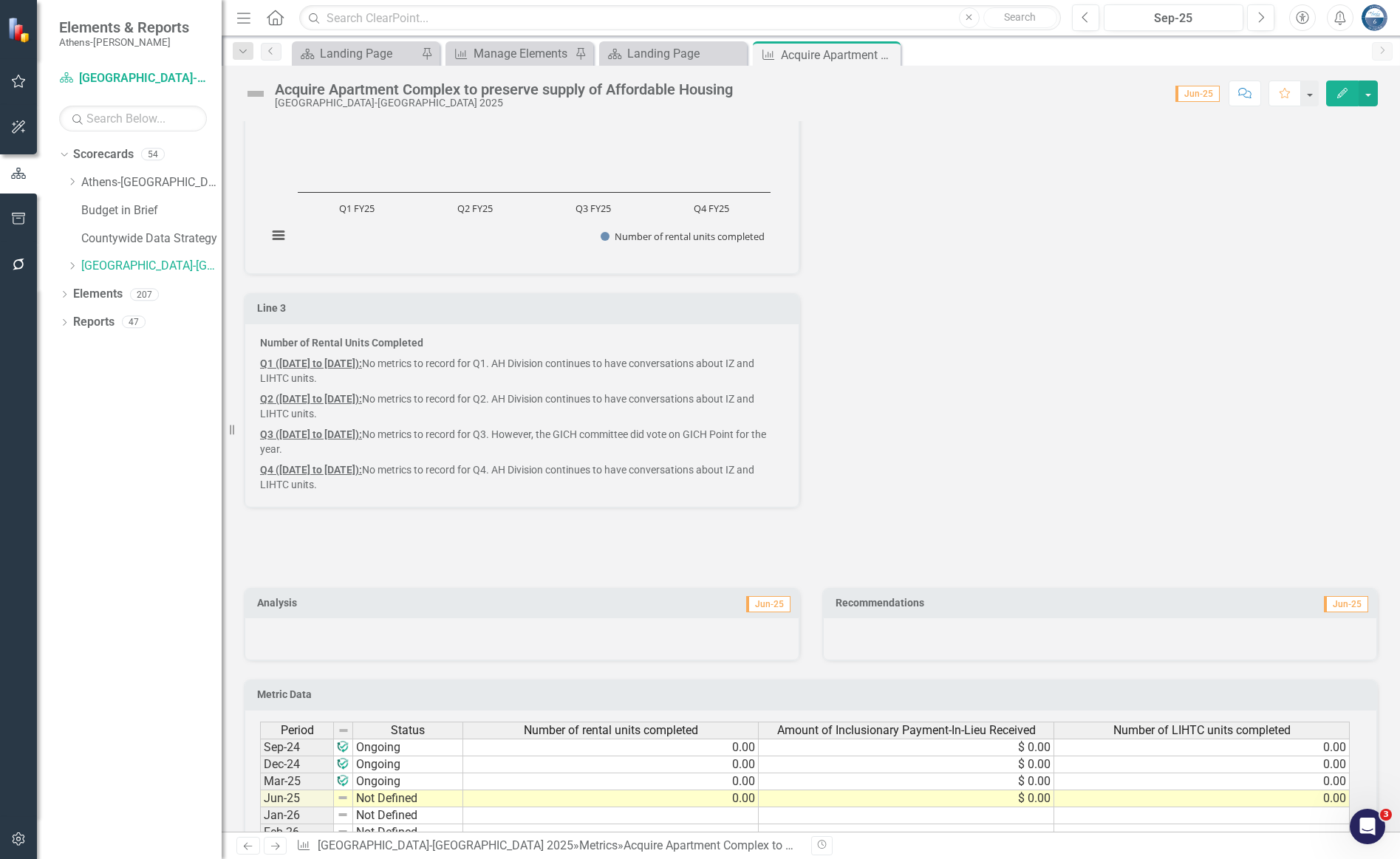
scroll to position [991, 0]
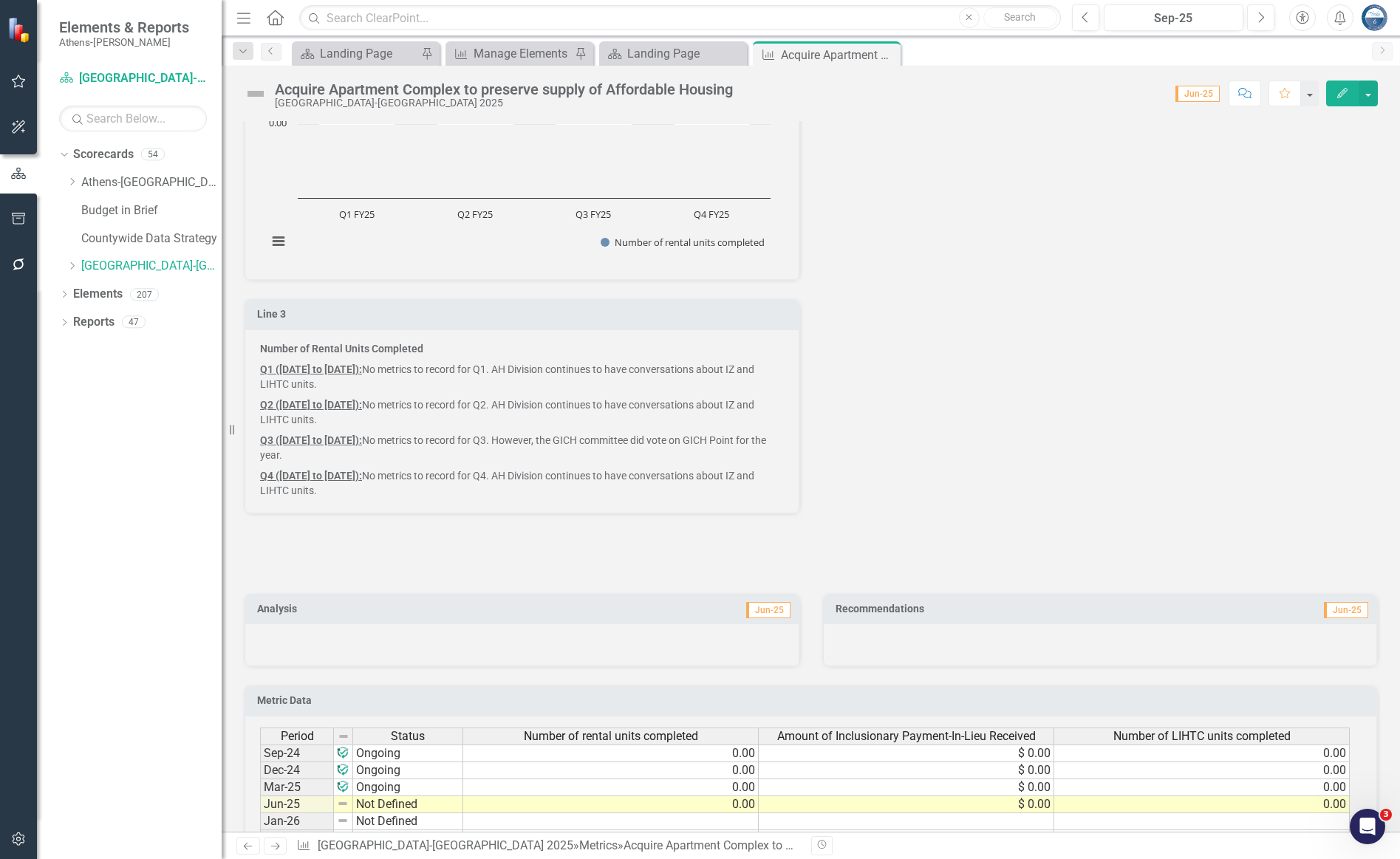
click at [992, 247] on div "Number of Rental Units Completed Chart Bar chart with 4 bars. Number of Rental …" at bounding box center [811, 249] width 1156 height 531
click at [666, 44] on div "Landing Page" at bounding box center [676, 53] width 98 height 19
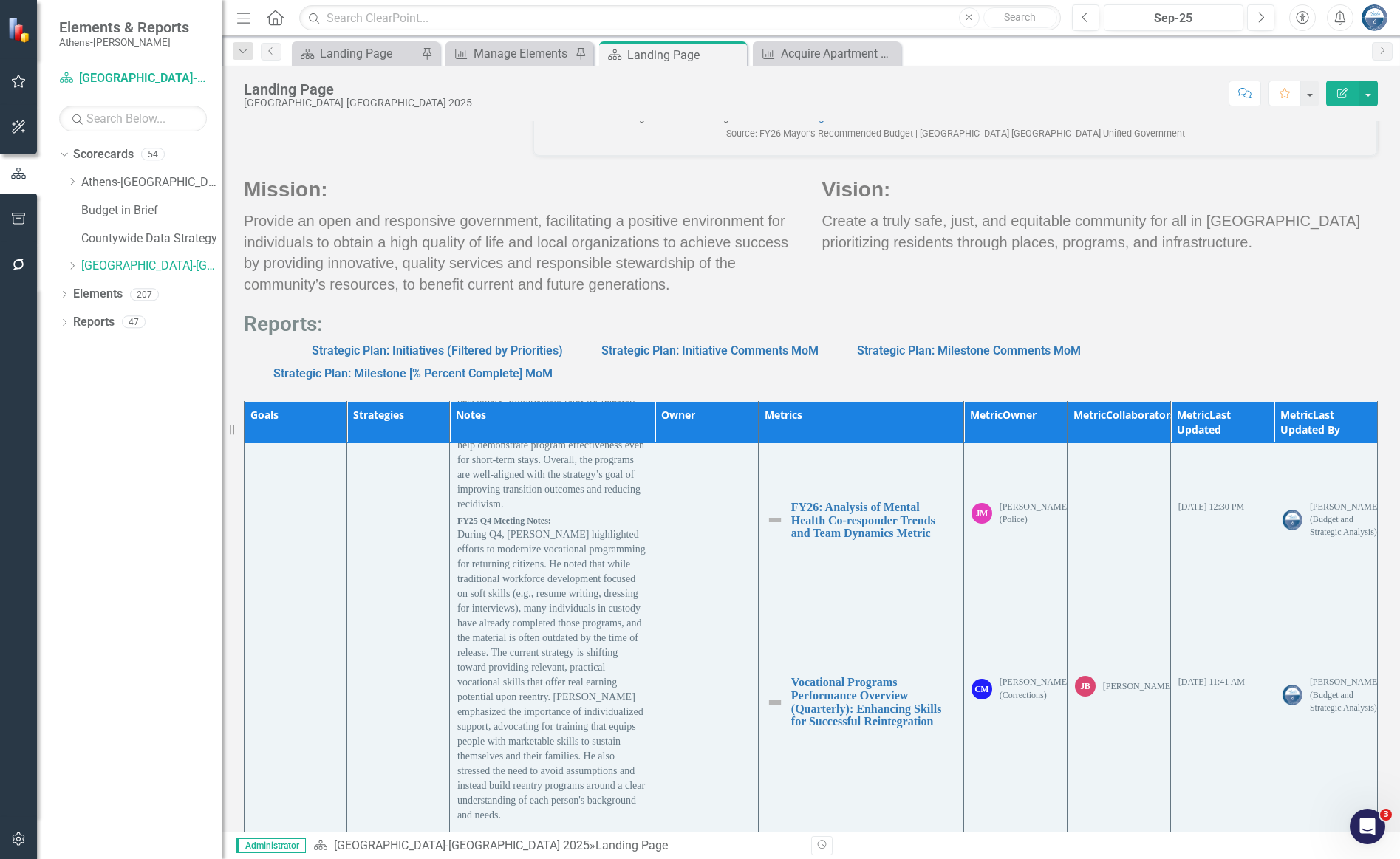
scroll to position [10023, 0]
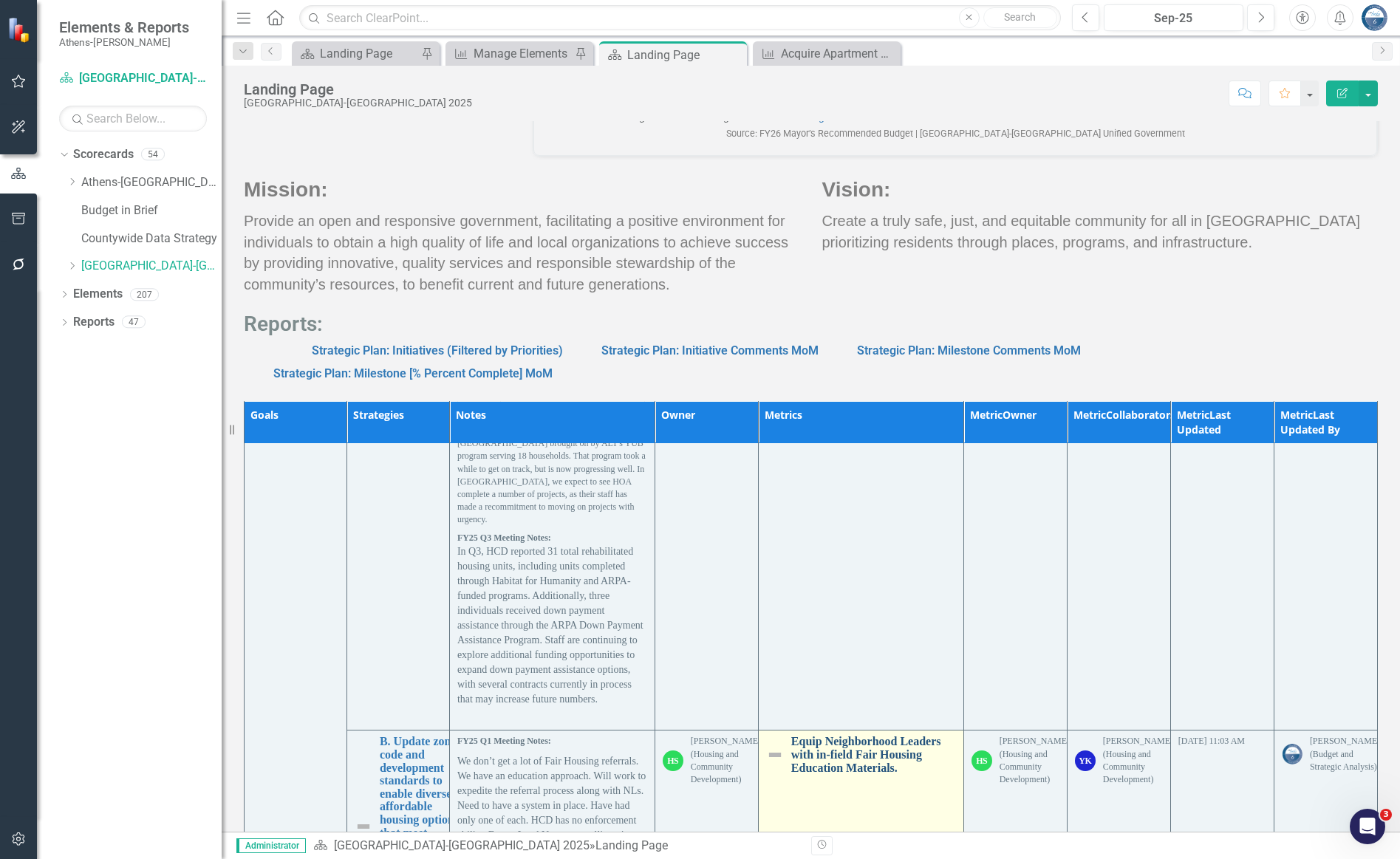
click at [847, 748] on link "Equip Neighborhood Leaders with in-field Fair Housing Education Materials." at bounding box center [873, 754] width 165 height 39
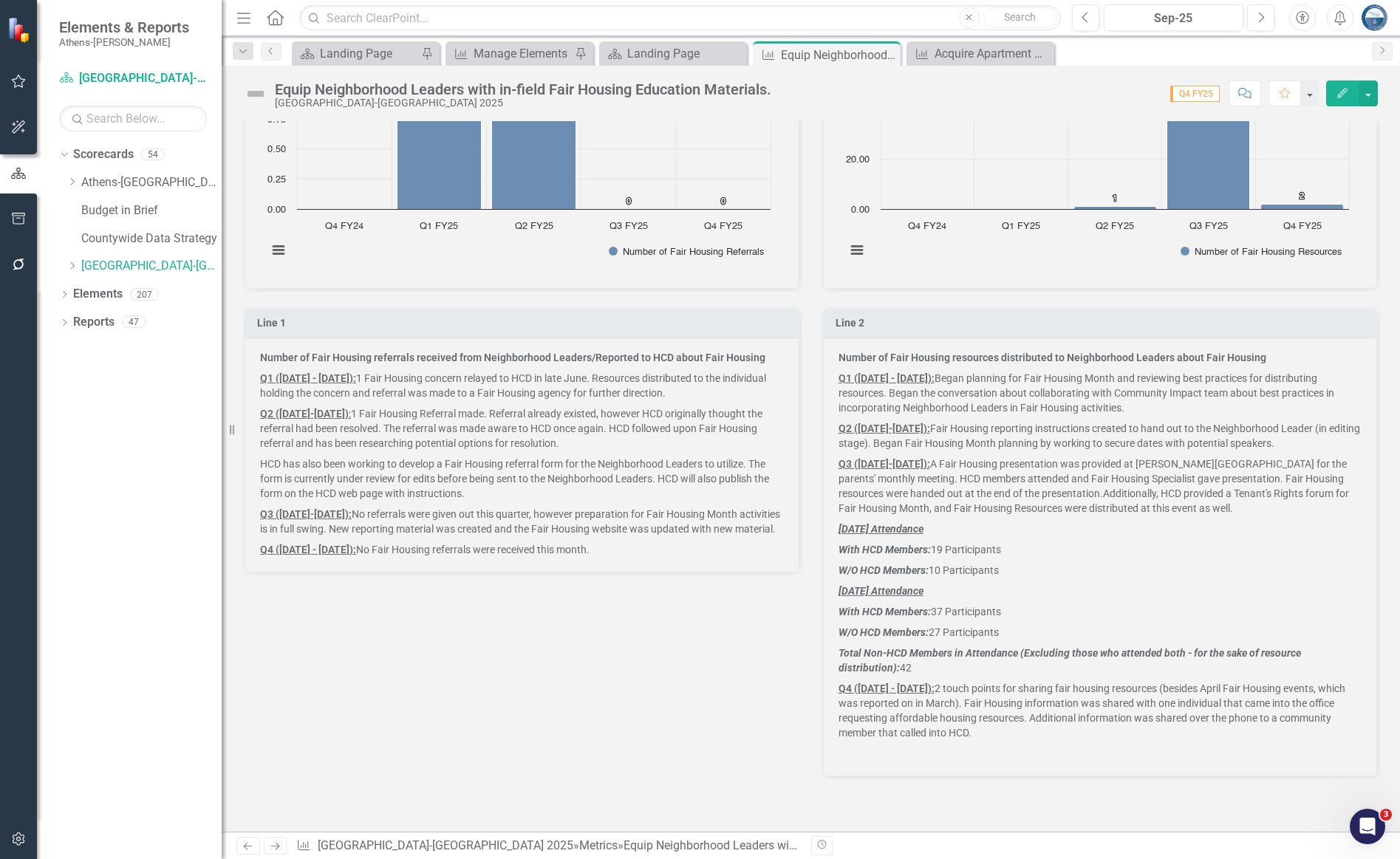
scroll to position [997, 0]
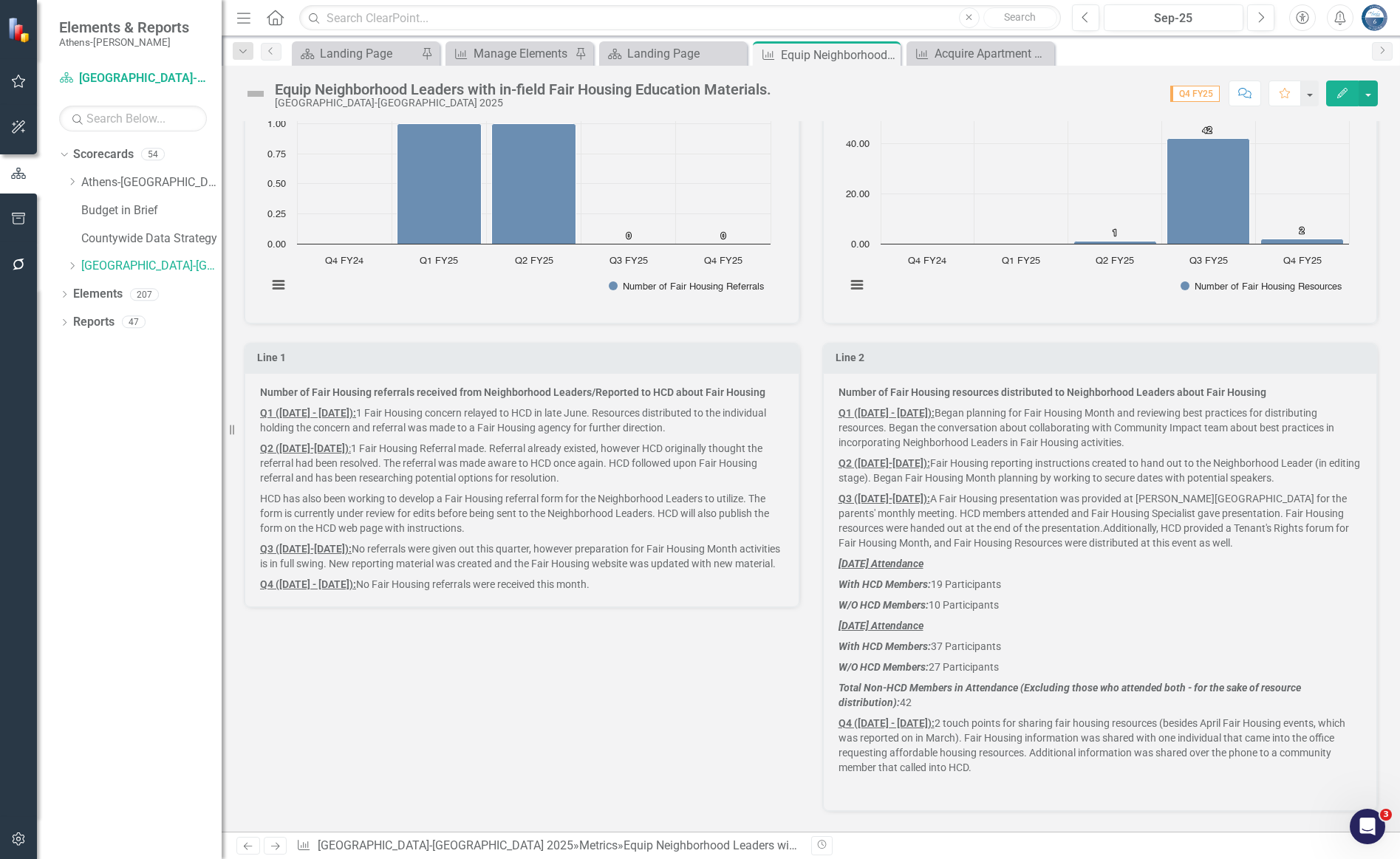
click at [605, 402] on p "Number of Fair Housing referrals received from Neighborhood Leaders/Reported to…" at bounding box center [522, 394] width 524 height 18
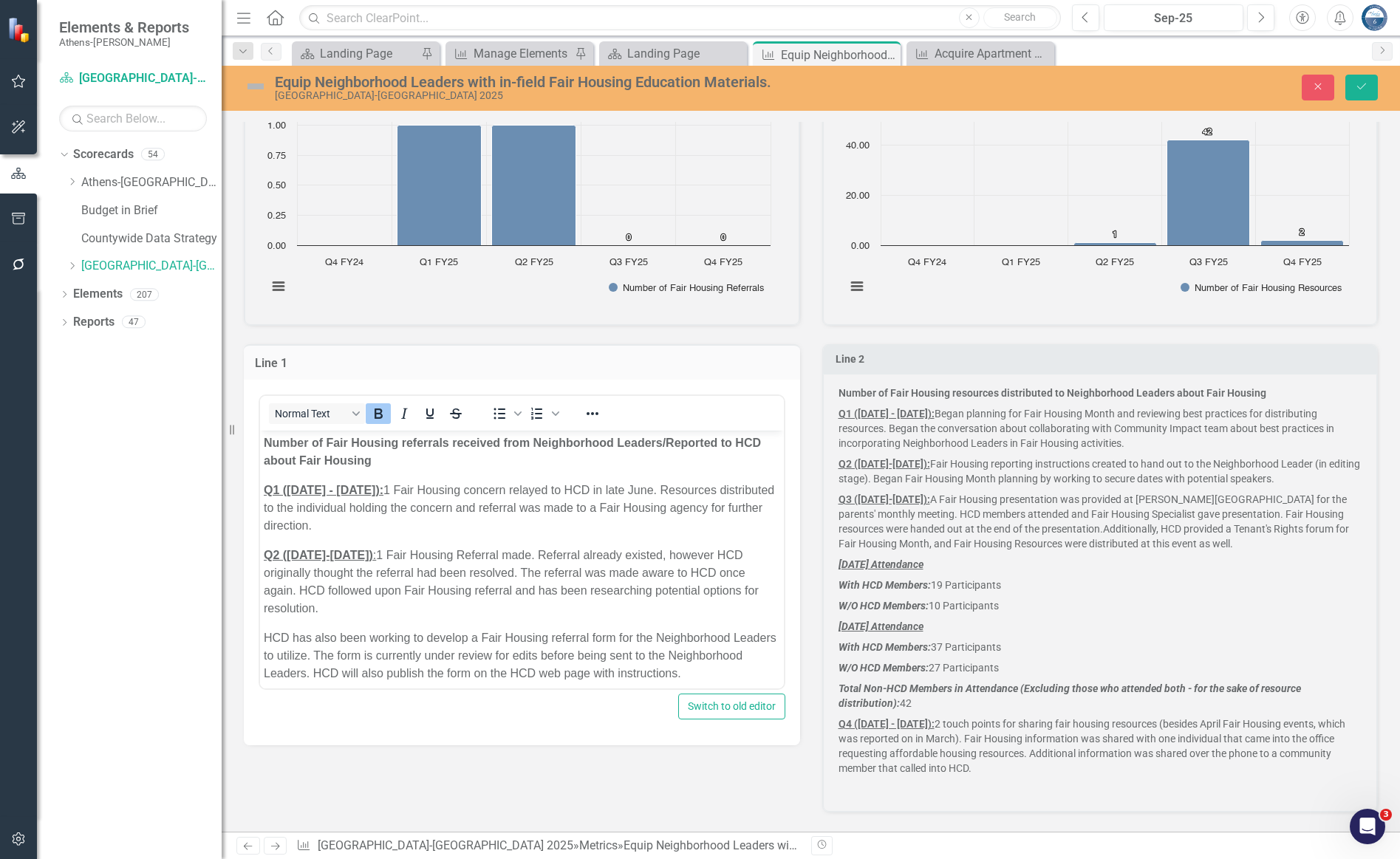
scroll to position [0, 0]
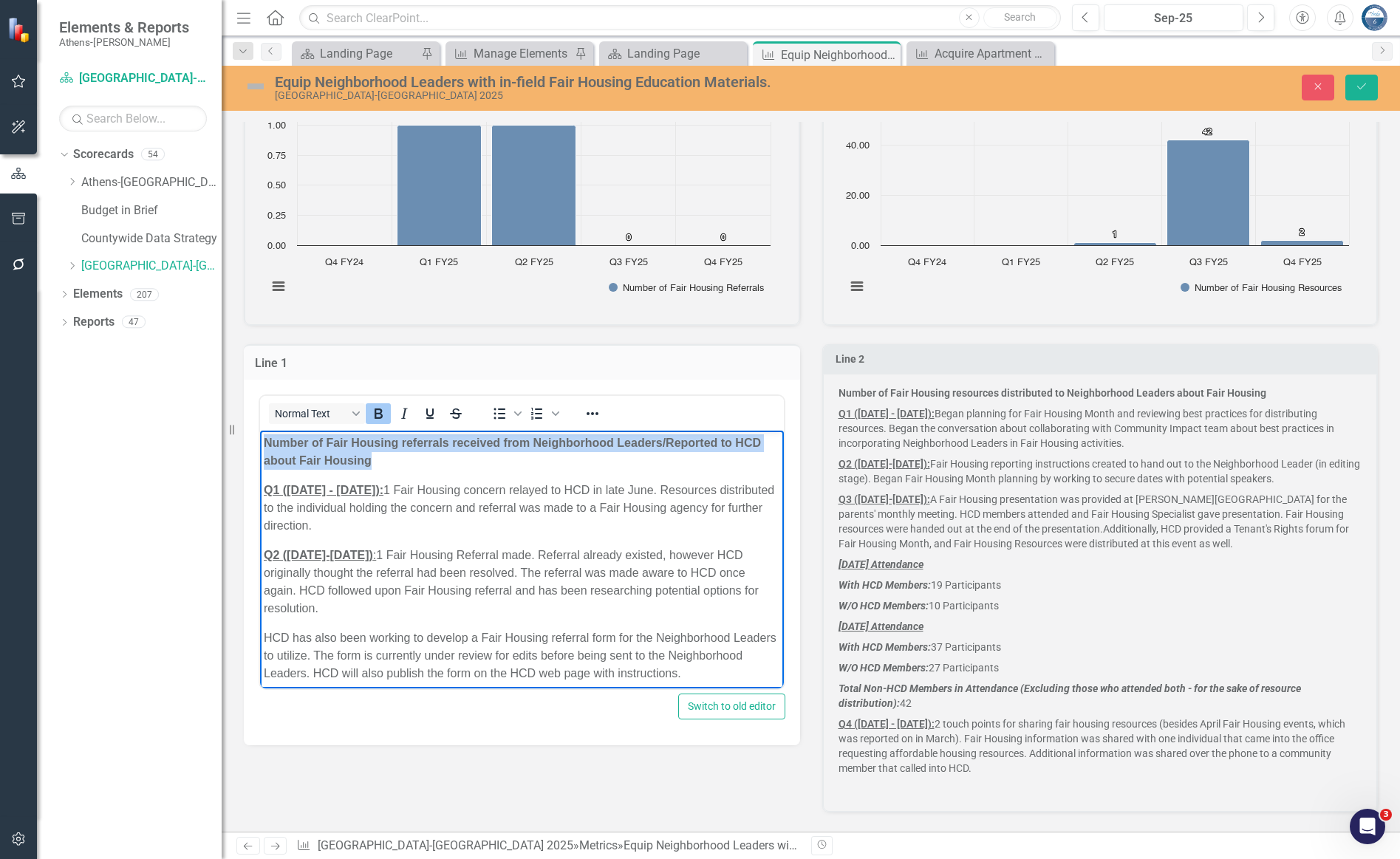
drag, startPoint x: 406, startPoint y: 463, endPoint x: 253, endPoint y: 440, distance: 154.7
click at [260, 440] on html "Number of Fair Housing referrals received from Neighborhood Leaders/Reported to…" at bounding box center [522, 610] width 524 height 362
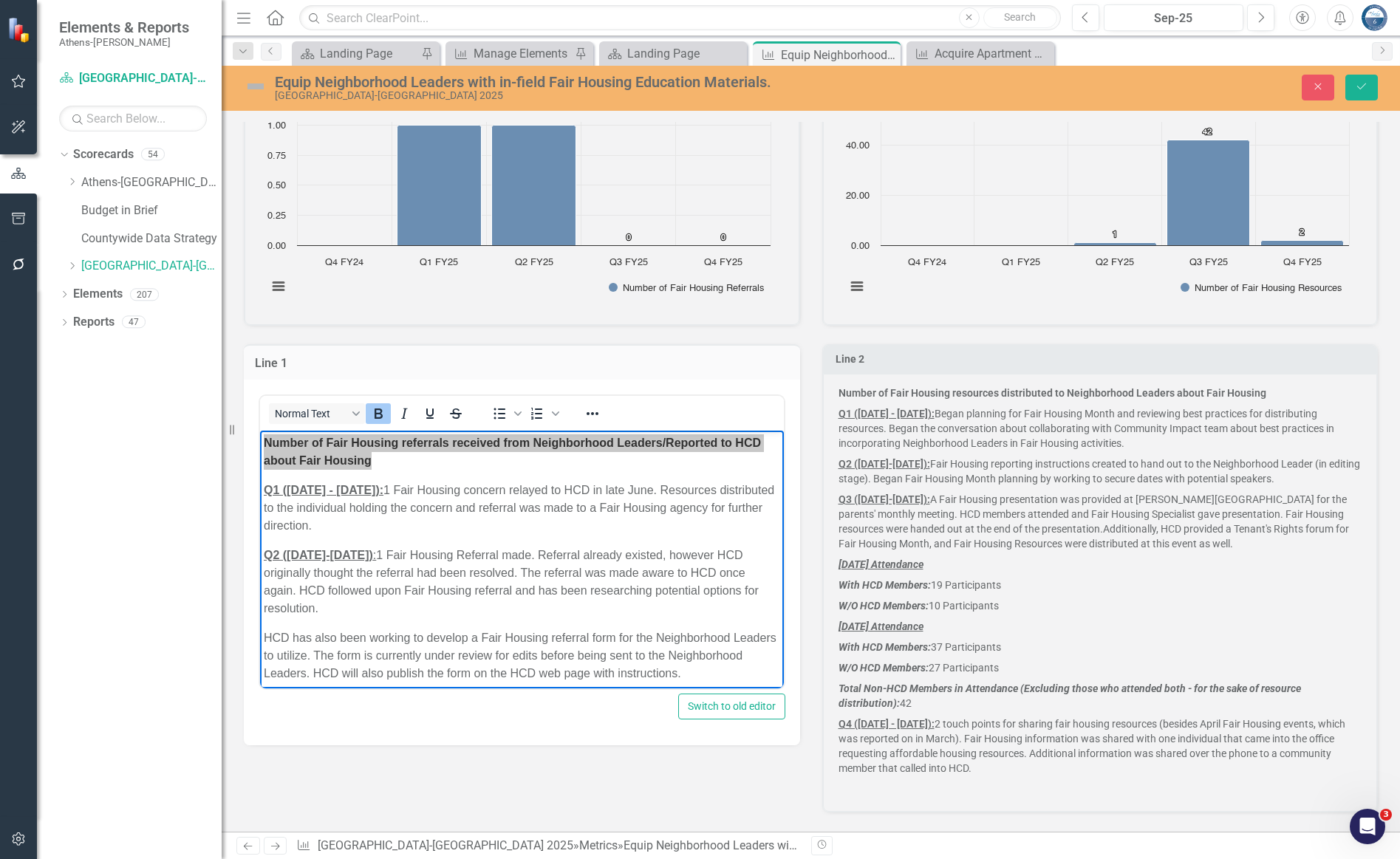
click at [1061, 387] on div "Number of Fair Housing resources distributed to Neighborhood Leaders about Fair…" at bounding box center [1100, 593] width 554 height 438
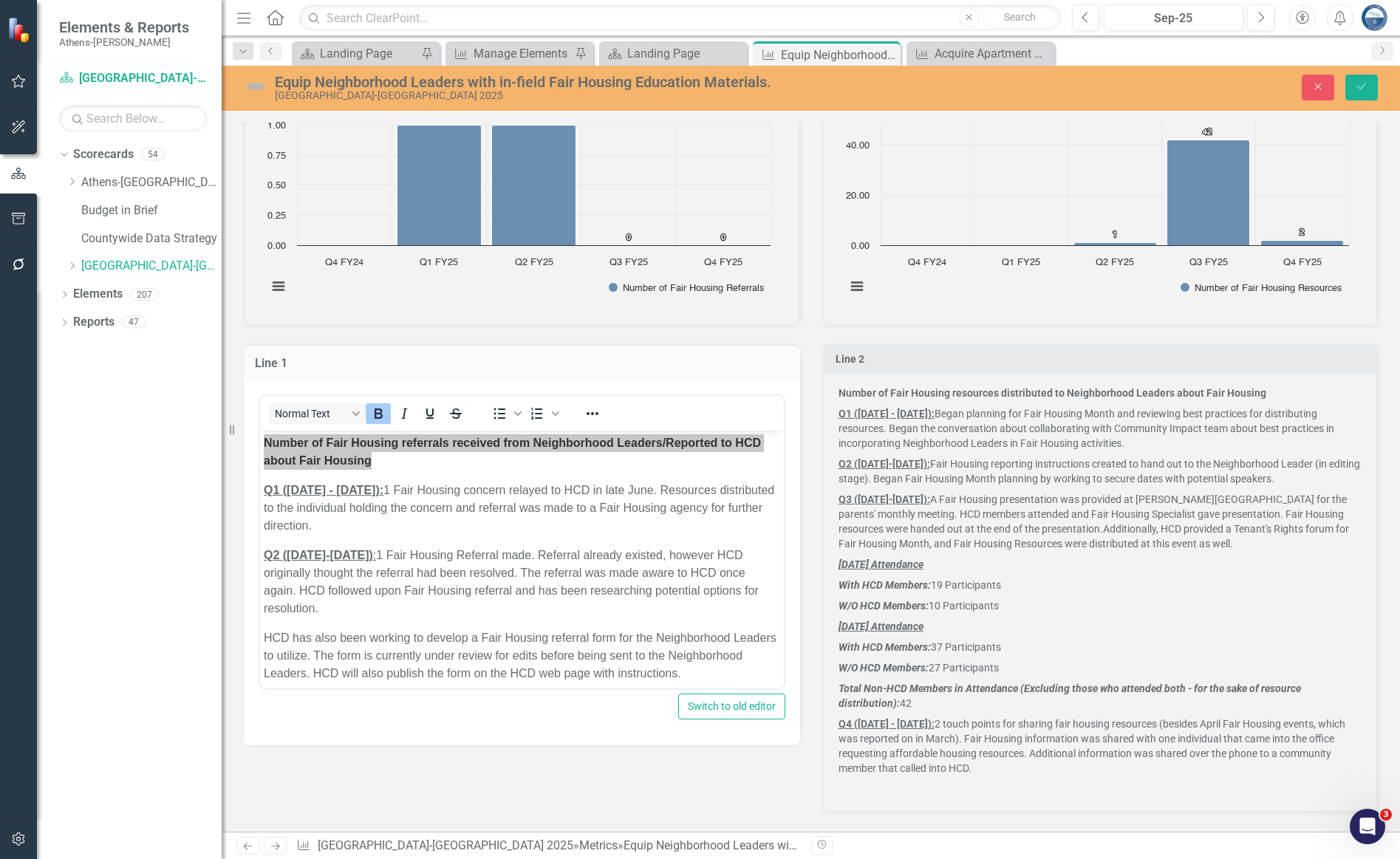
click at [1061, 398] on strong "Number of Fair Housing resources distributed to Neighborhood Leaders about Fair…" at bounding box center [1052, 393] width 427 height 12
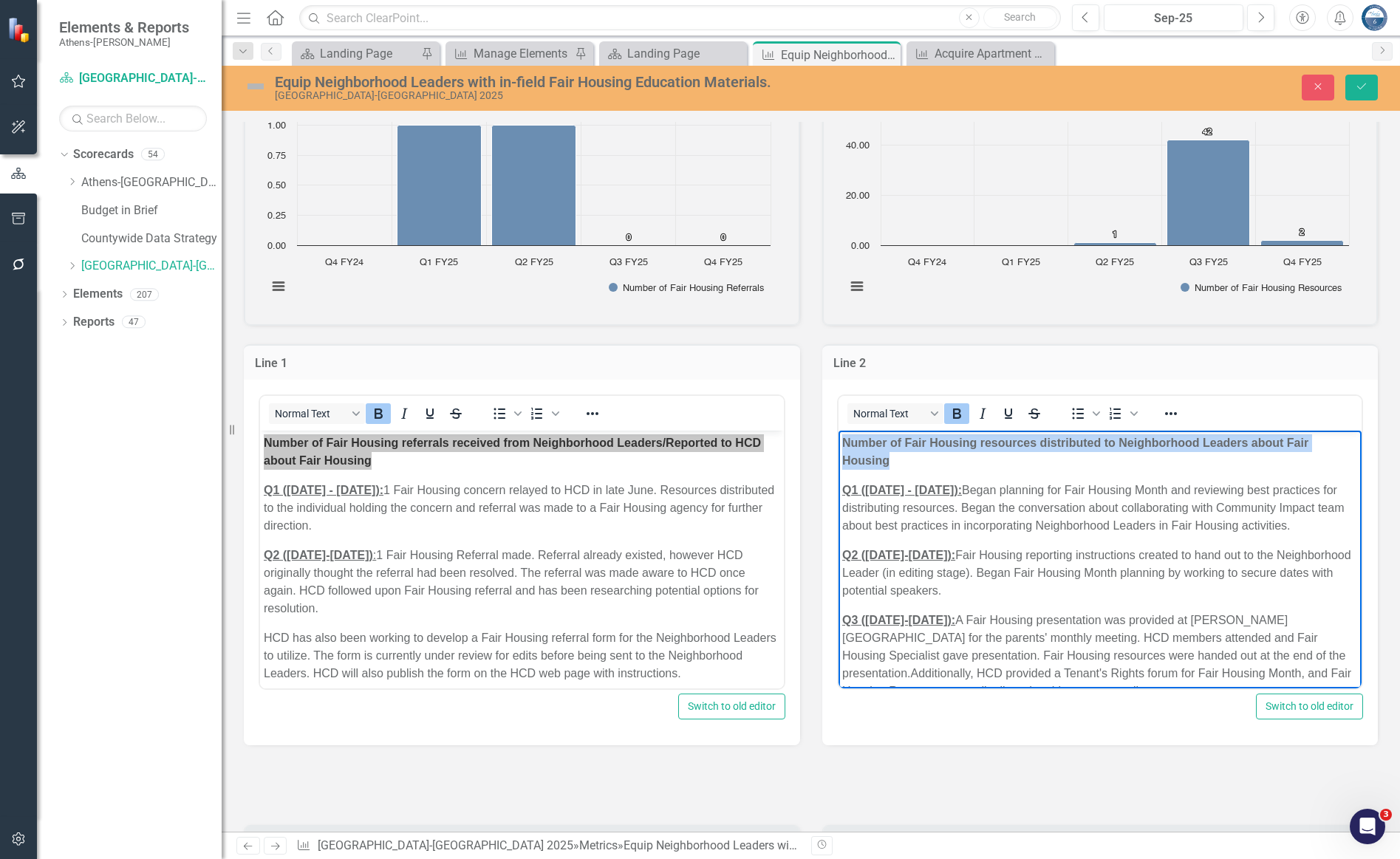
drag, startPoint x: 903, startPoint y: 460, endPoint x: 840, endPoint y: 441, distance: 65.8
click at [840, 441] on body "Number of Fair Housing resources distributed to Neighborhood Leaders about Fair…" at bounding box center [1099, 741] width 524 height 621
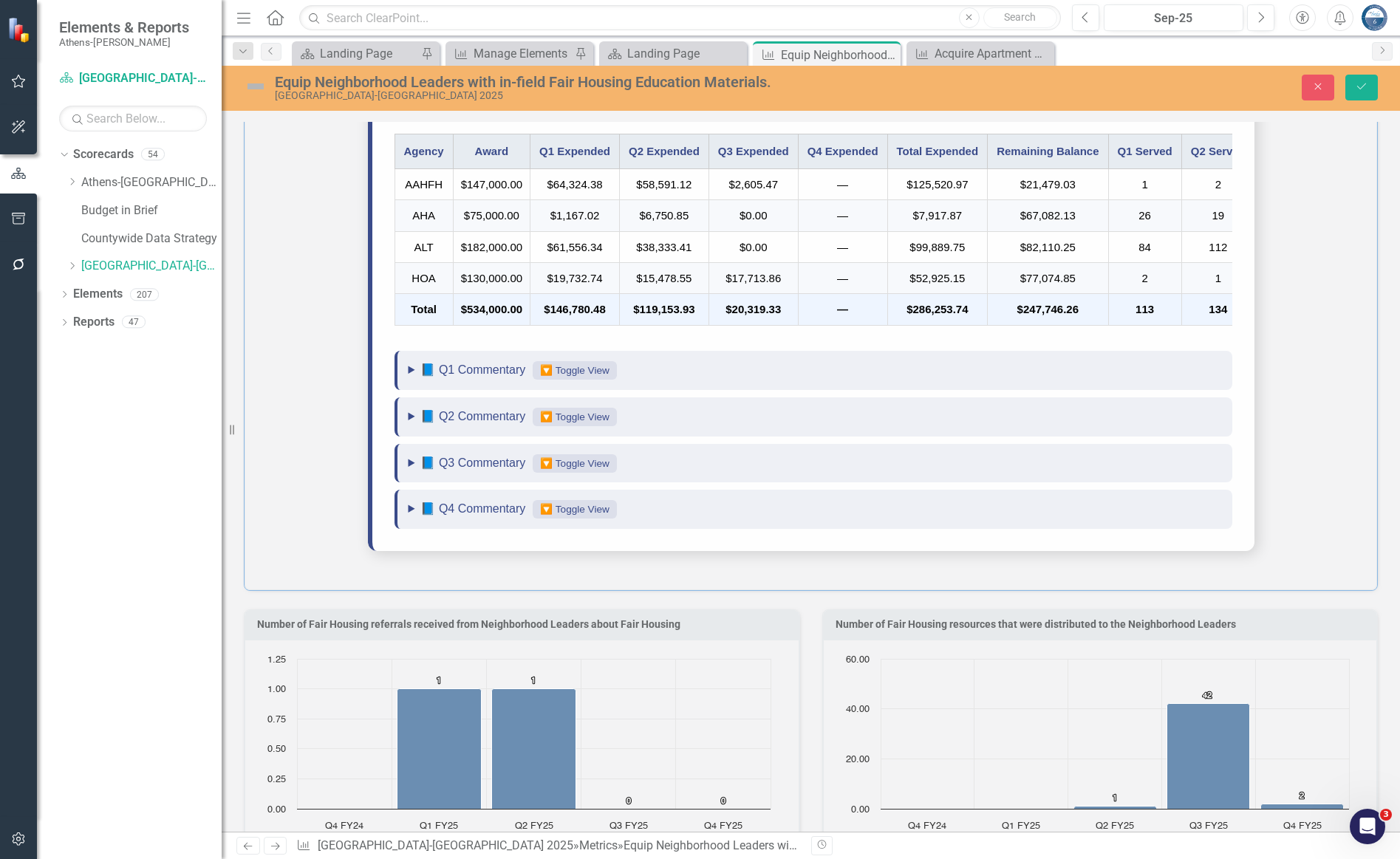
scroll to position [434, 0]
click at [1061, 80] on button "Close" at bounding box center [1317, 88] width 33 height 26
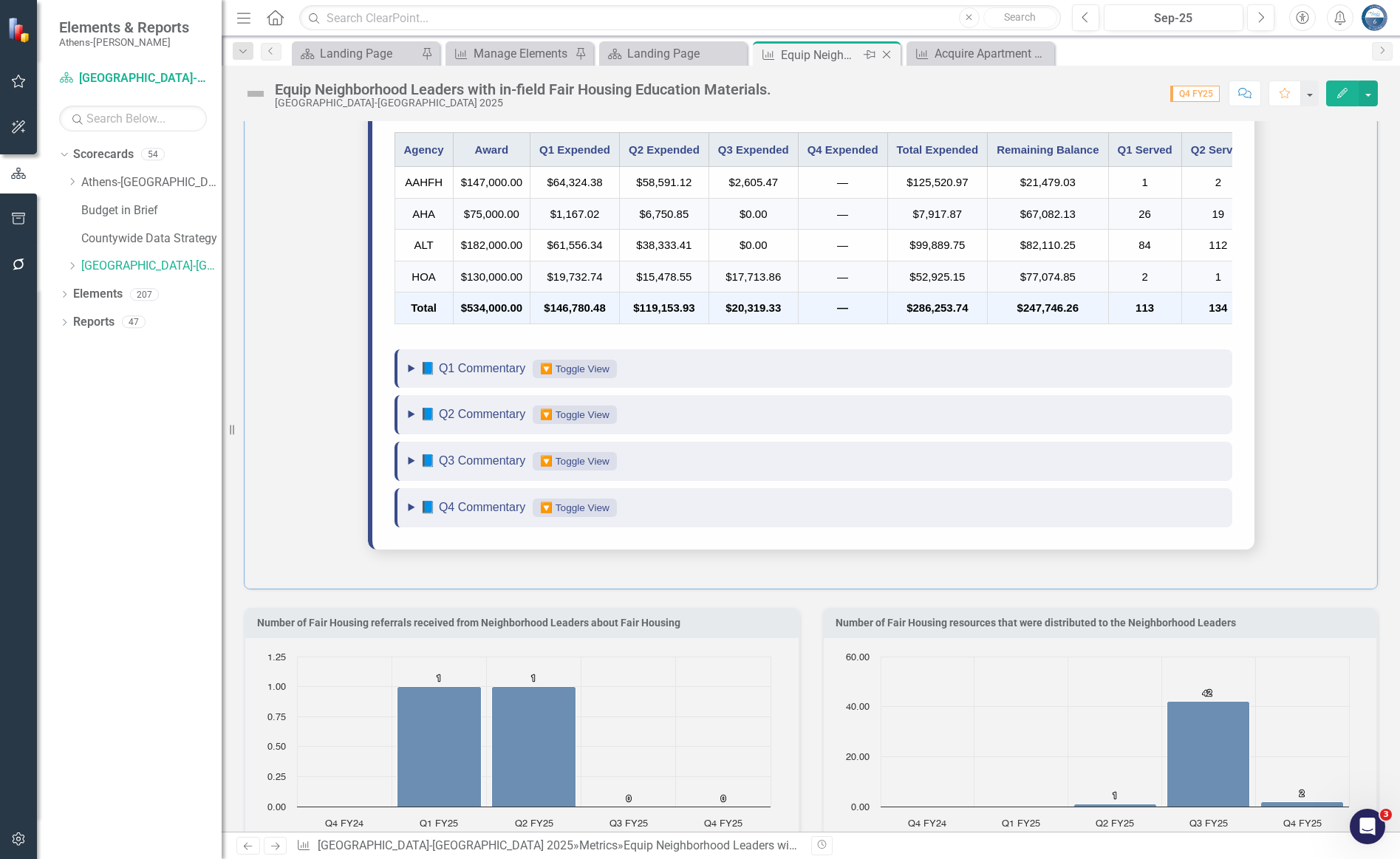
click at [889, 53] on icon "Close" at bounding box center [886, 54] width 15 height 12
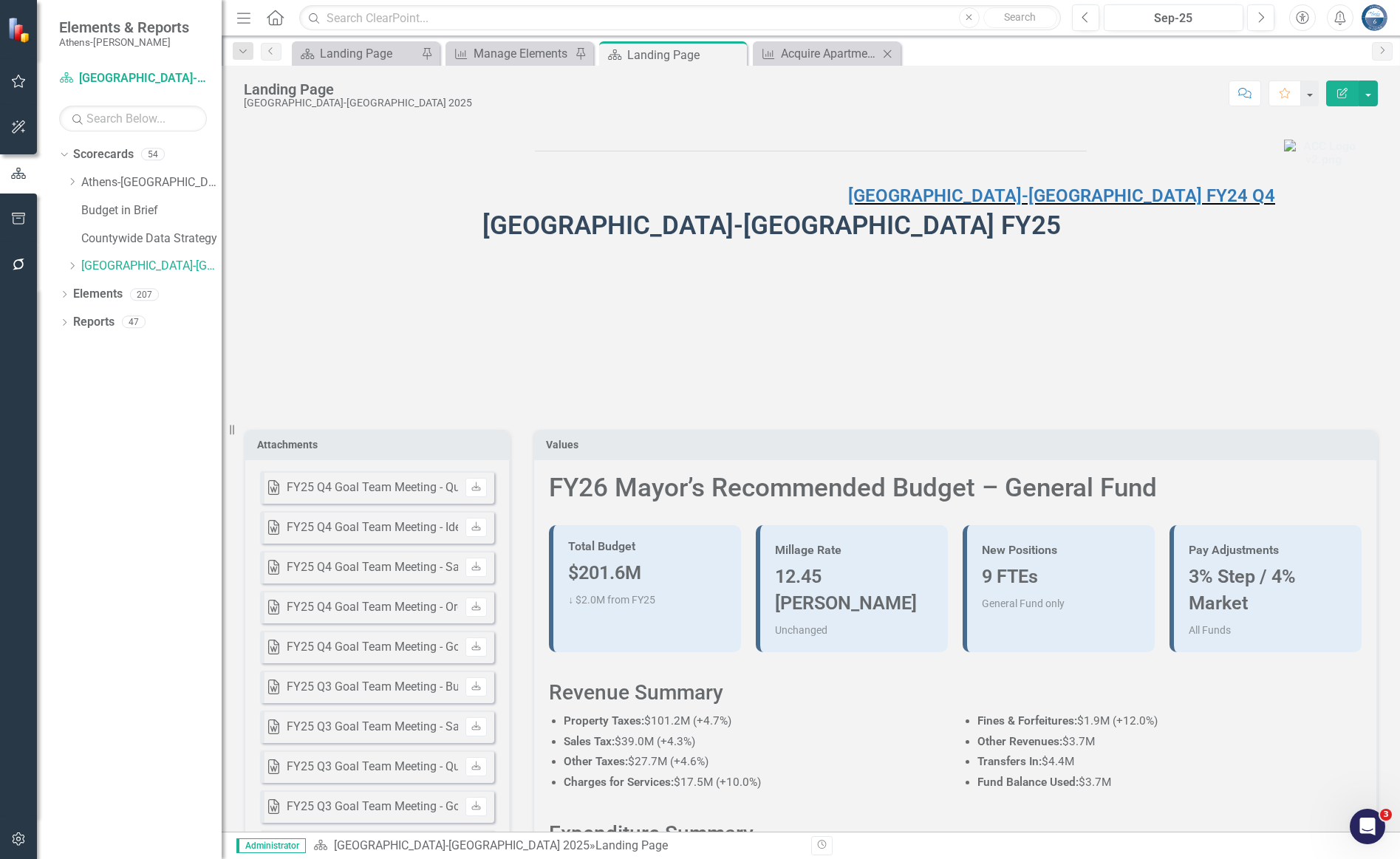
click at [887, 54] on icon "Close" at bounding box center [887, 54] width 15 height 12
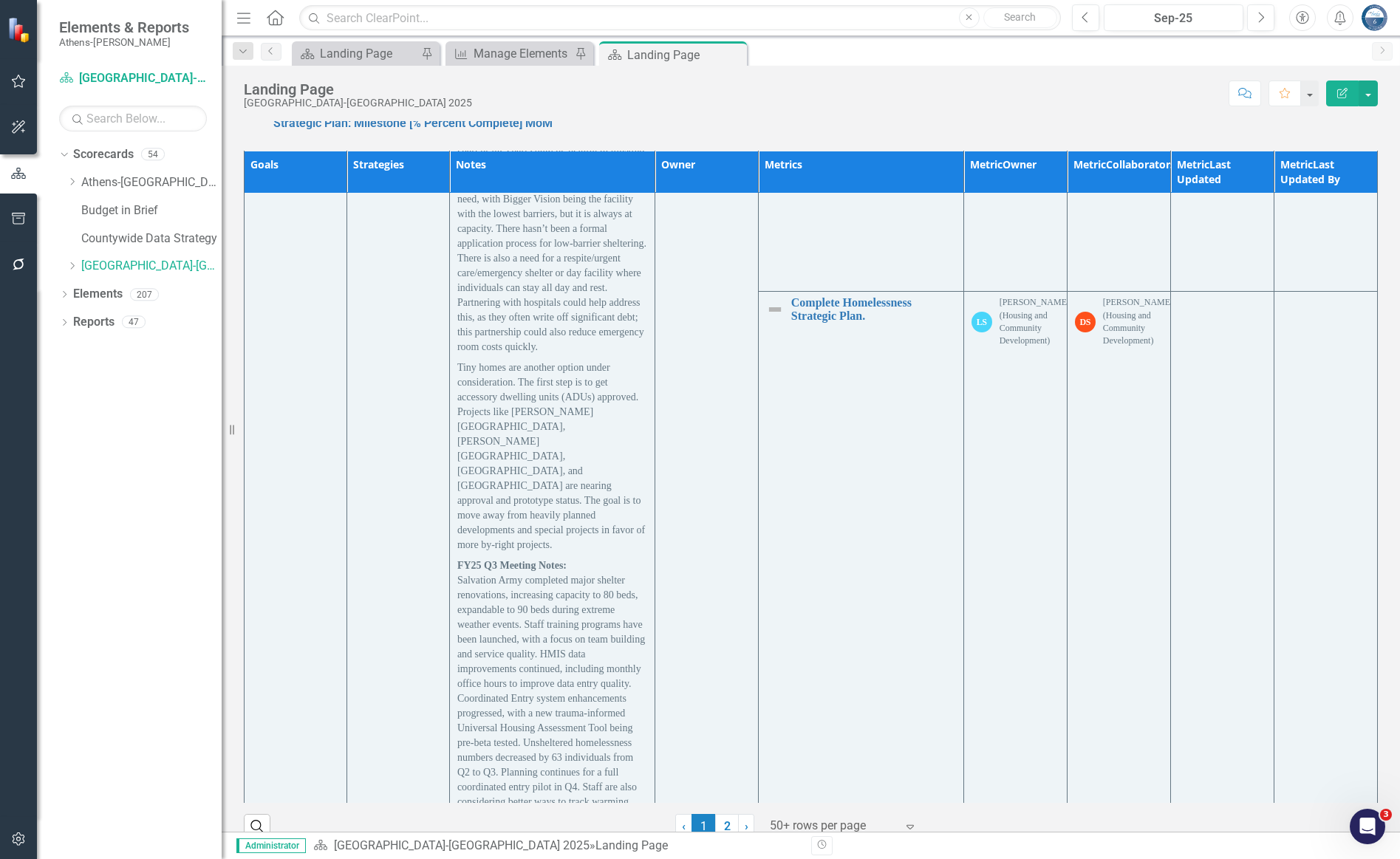
scroll to position [11714, 0]
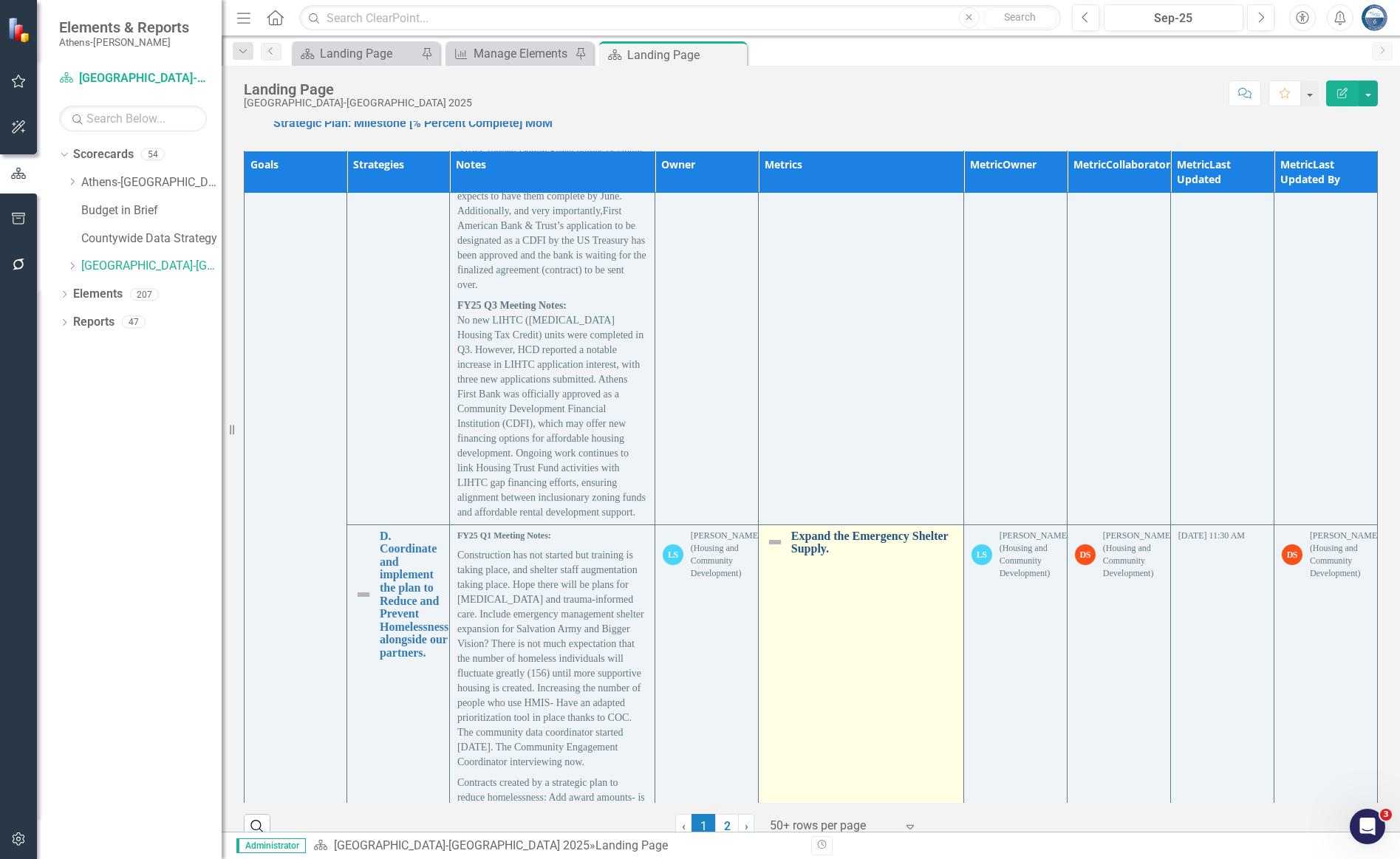
click at [897, 530] on link "Expand the Emergency Shelter Supply." at bounding box center [873, 542] width 165 height 26
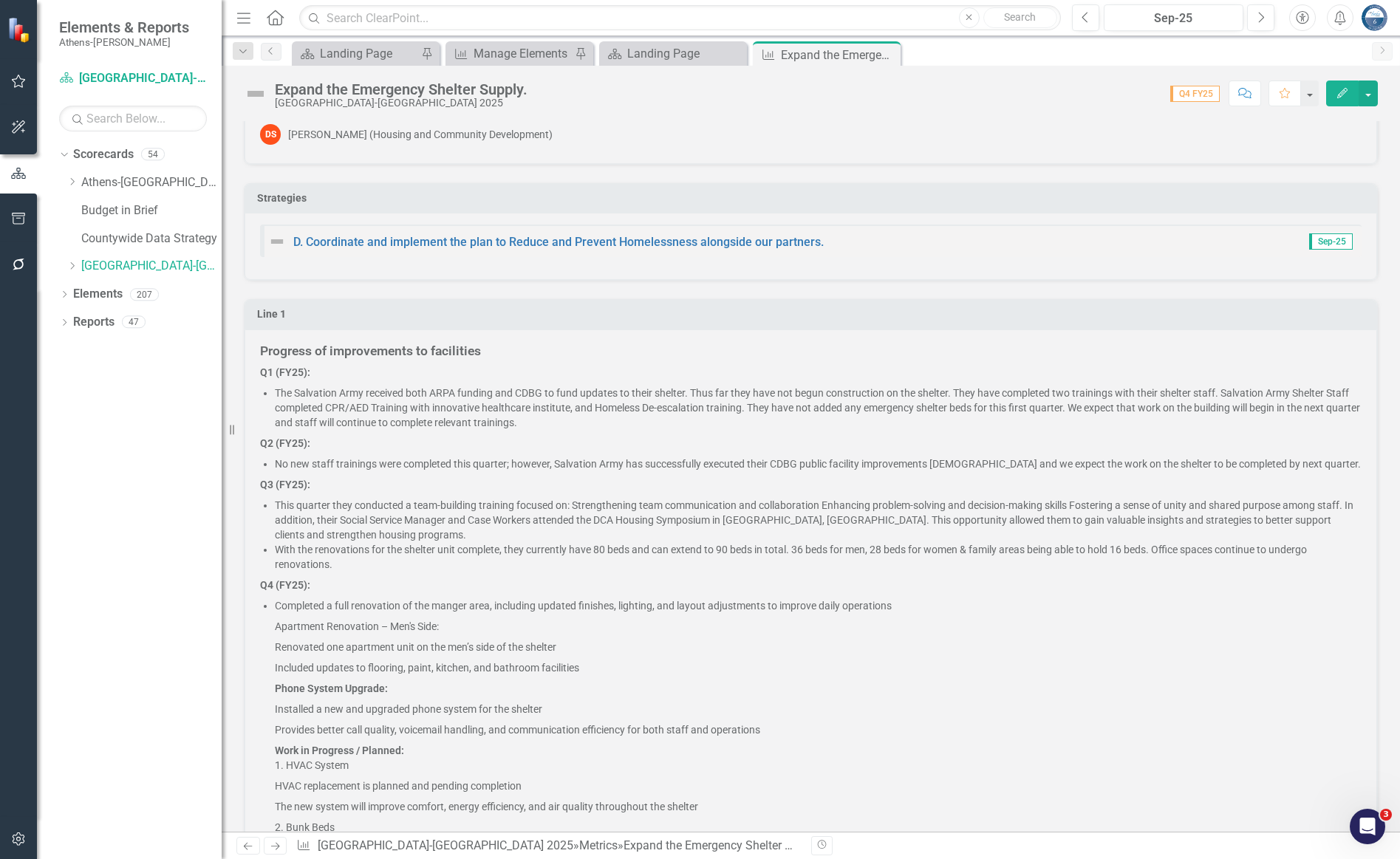
scroll to position [110, 0]
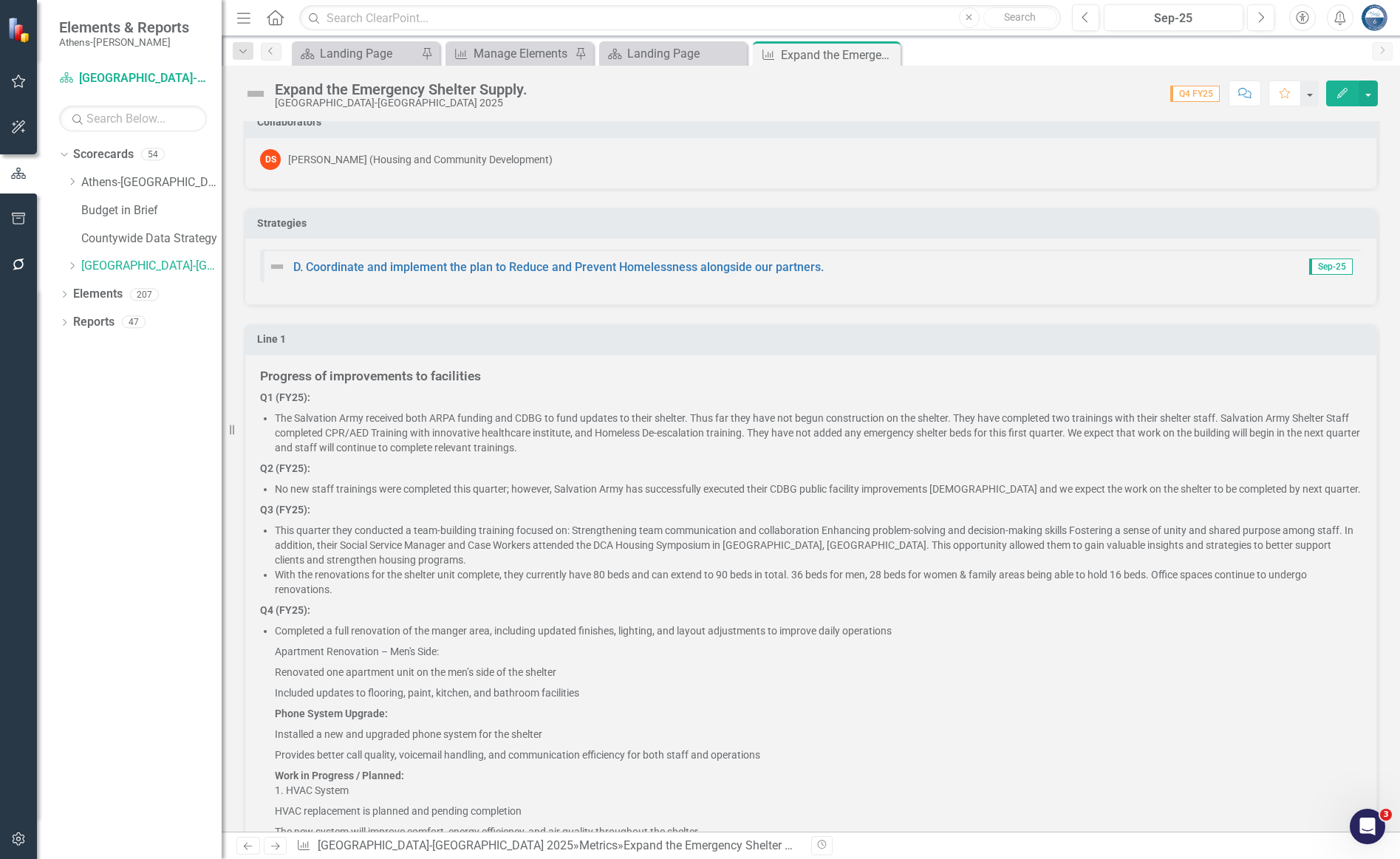
drag, startPoint x: 528, startPoint y: 406, endPoint x: 510, endPoint y: 397, distance: 20.1
click at [528, 406] on p "Q1 (FY25):" at bounding box center [811, 398] width 1101 height 18
click at [501, 374] on h5 "Progress of improvements to facilities" at bounding box center [811, 376] width 1101 height 14
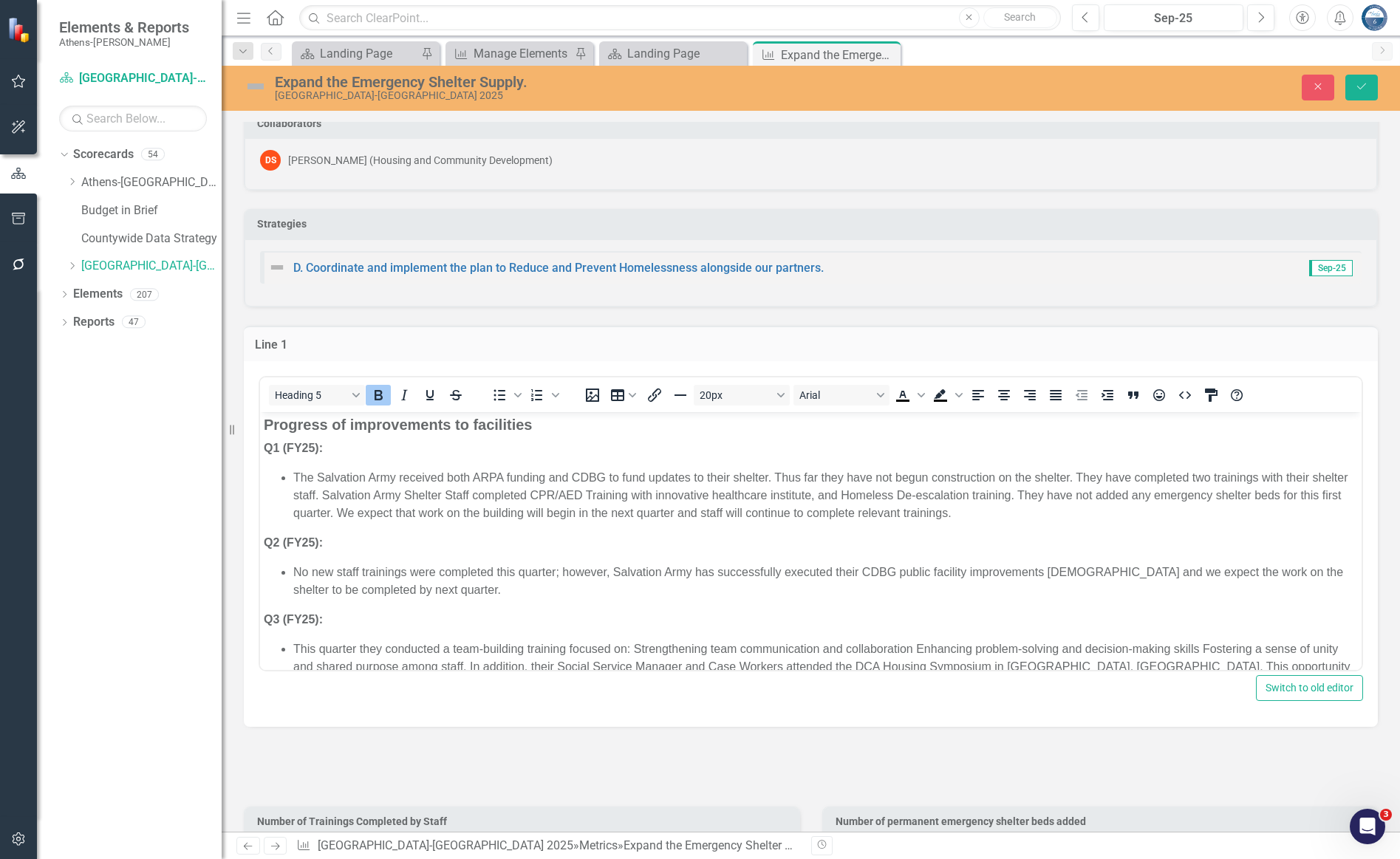
scroll to position [0, 0]
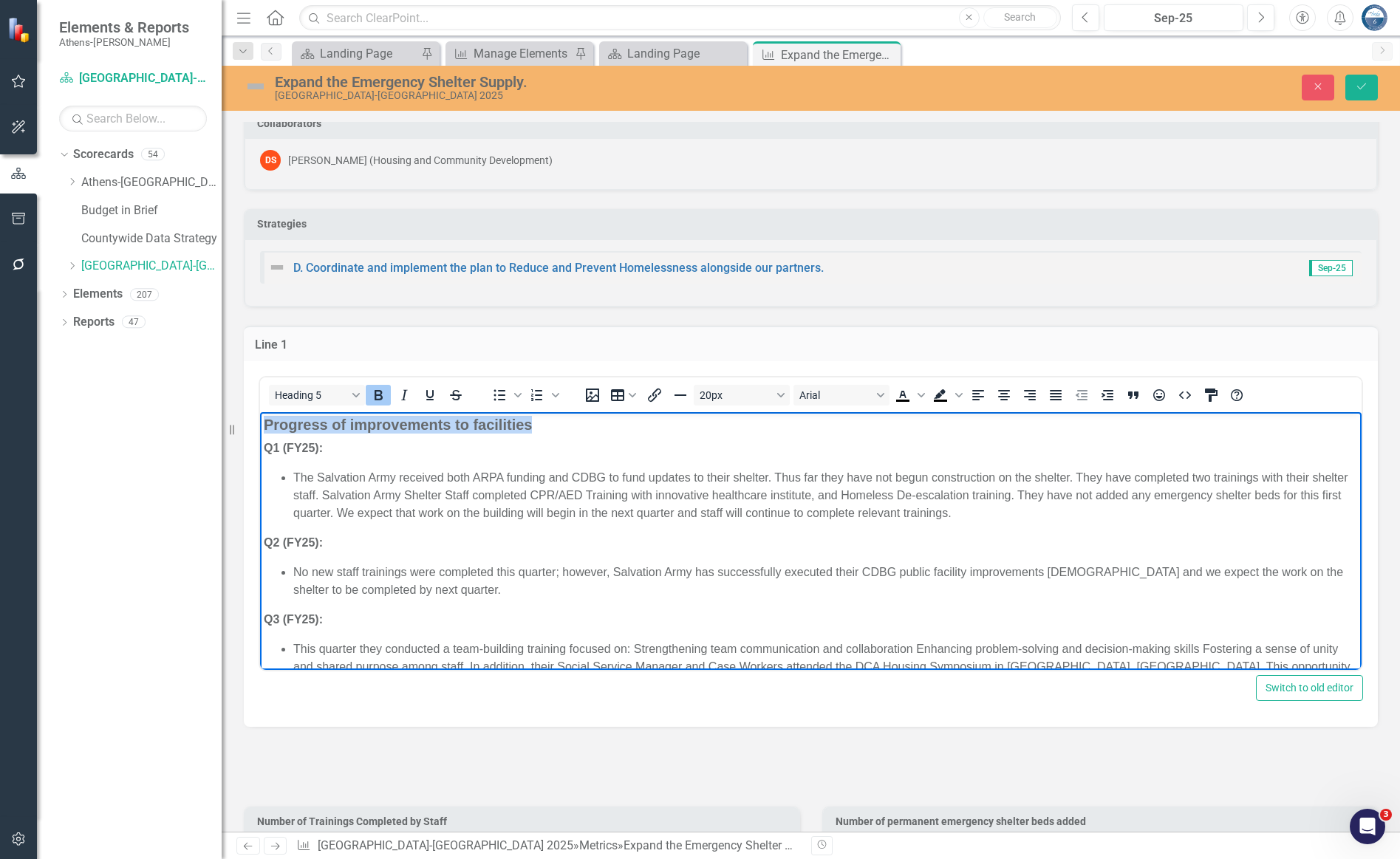
drag, startPoint x: 538, startPoint y: 421, endPoint x: 263, endPoint y: 424, distance: 275.0
click at [263, 424] on h5 "Progress of improvements to facilities" at bounding box center [810, 424] width 1094 height 18
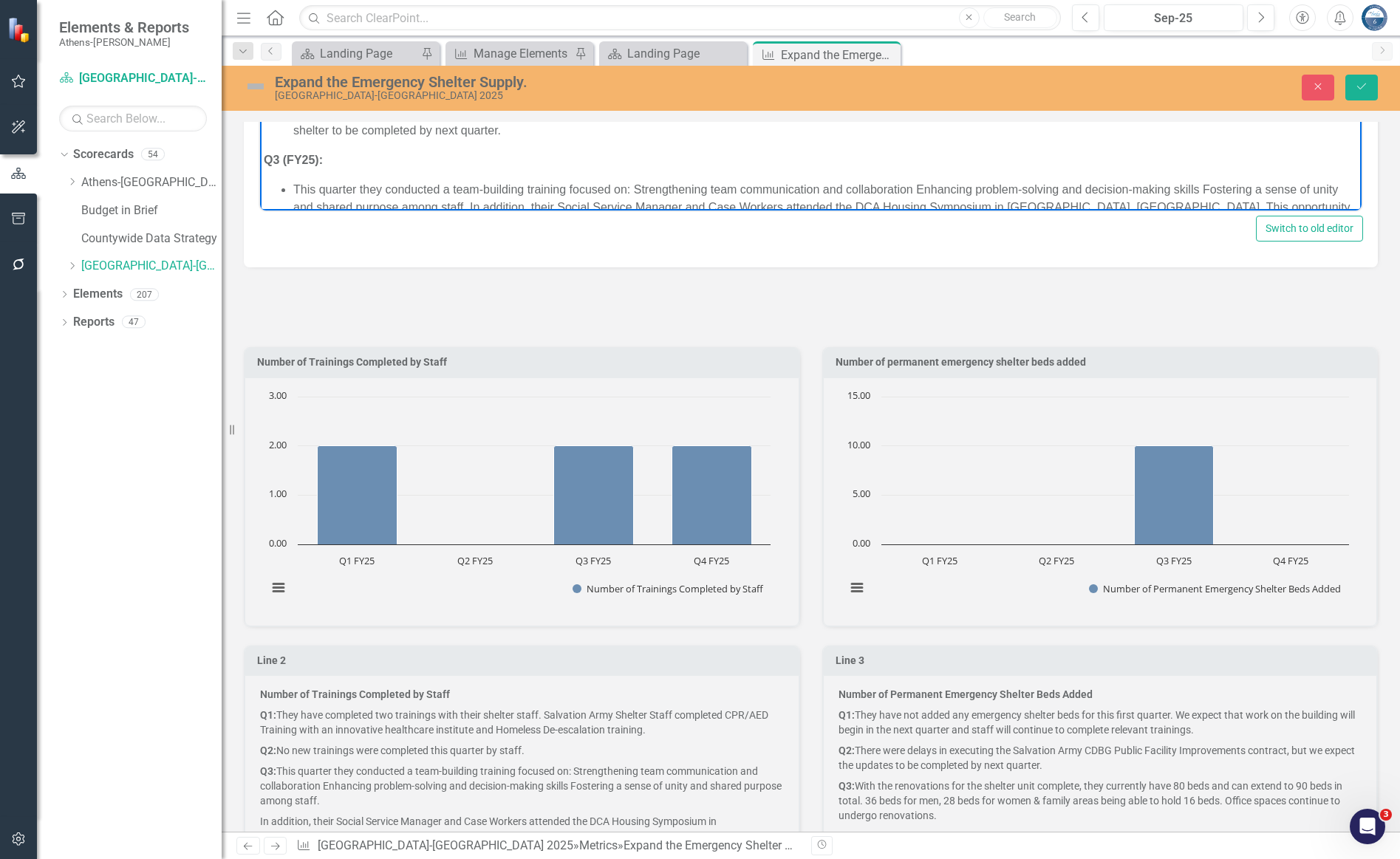
scroll to position [886, 0]
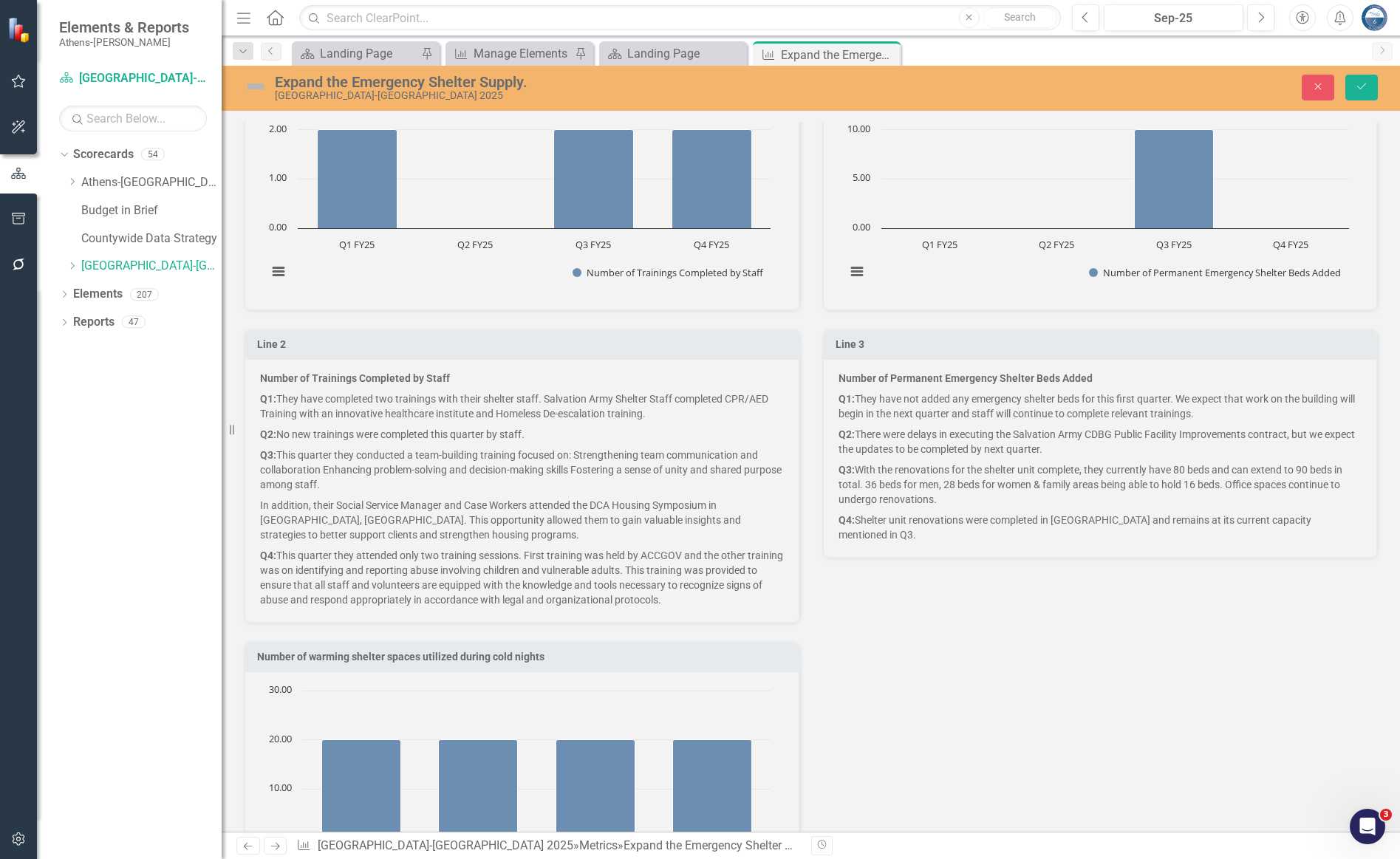
click at [388, 446] on p "Q3: This quarter they conducted a team-building training focused on: Strengthen…" at bounding box center [522, 469] width 524 height 50
click at [454, 384] on p "Number of Trainings Completed by Staff" at bounding box center [522, 380] width 524 height 18
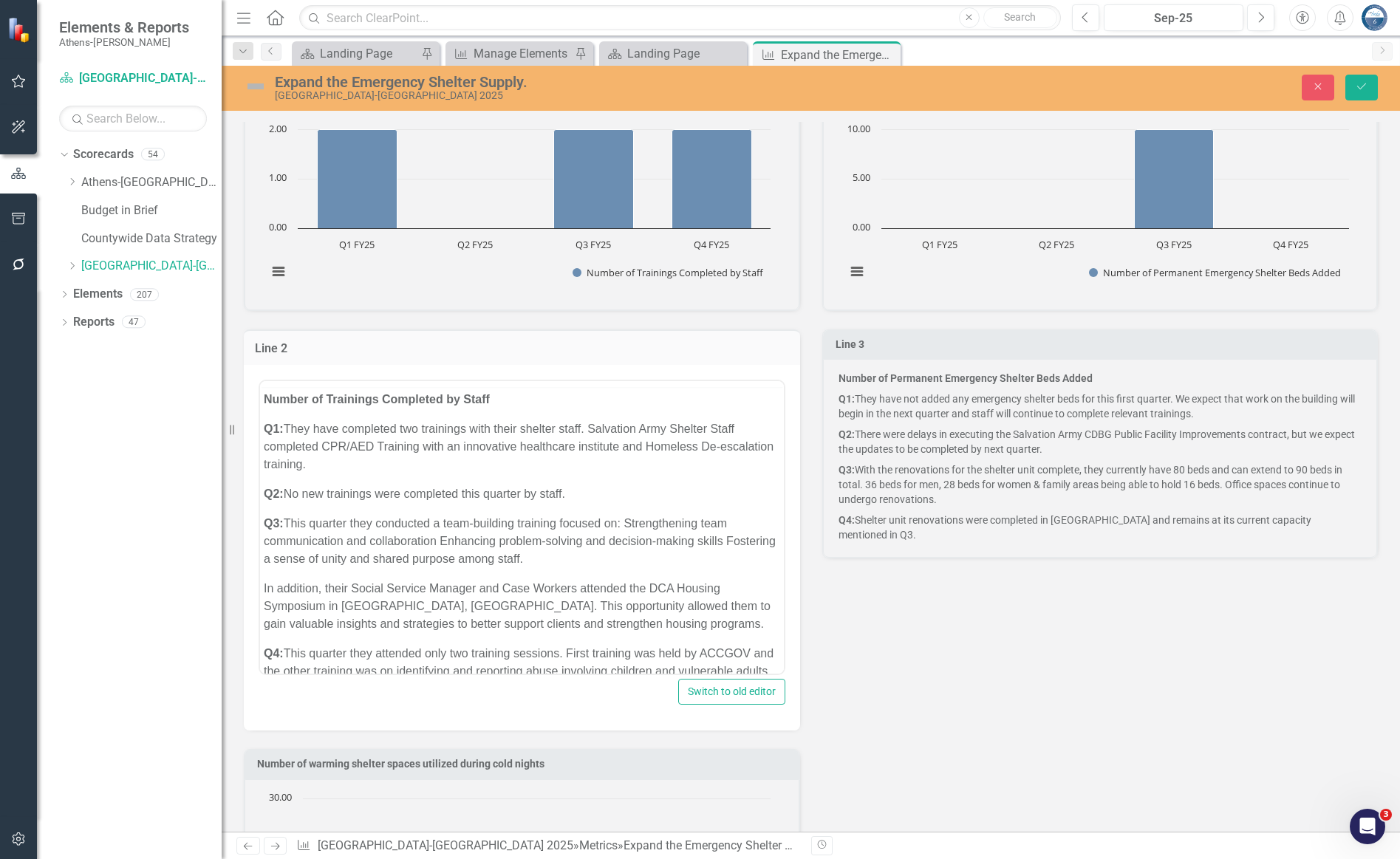
scroll to position [0, 0]
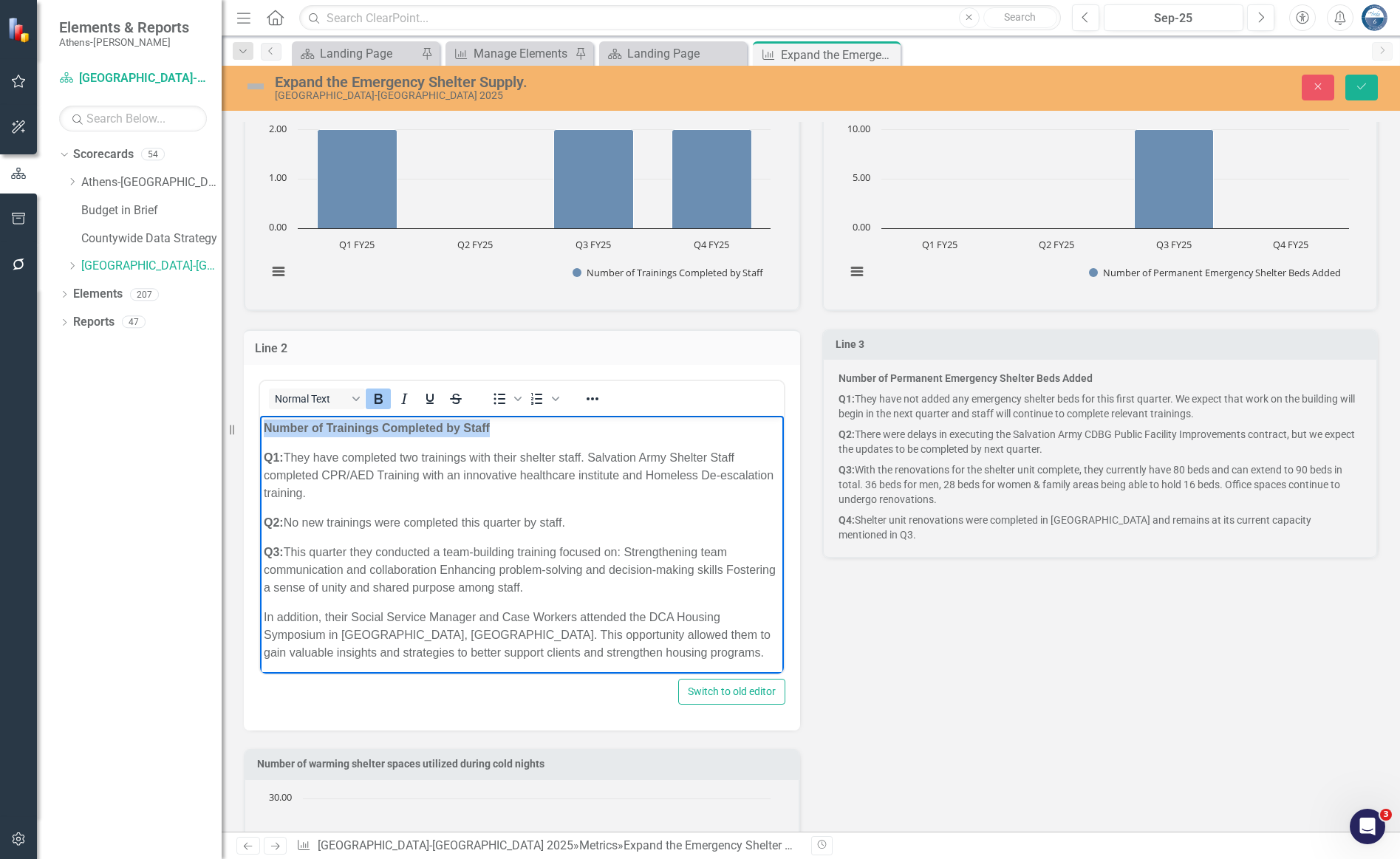
drag, startPoint x: 498, startPoint y: 425, endPoint x: 264, endPoint y: 427, distance: 234.0
click at [264, 427] on p "Number of Trainings Completed by Staff" at bounding box center [521, 428] width 516 height 18
click at [1037, 395] on p "Q1: They have not added any emergency shelter beds for this first quarter. We e…" at bounding box center [1100, 406] width 524 height 36
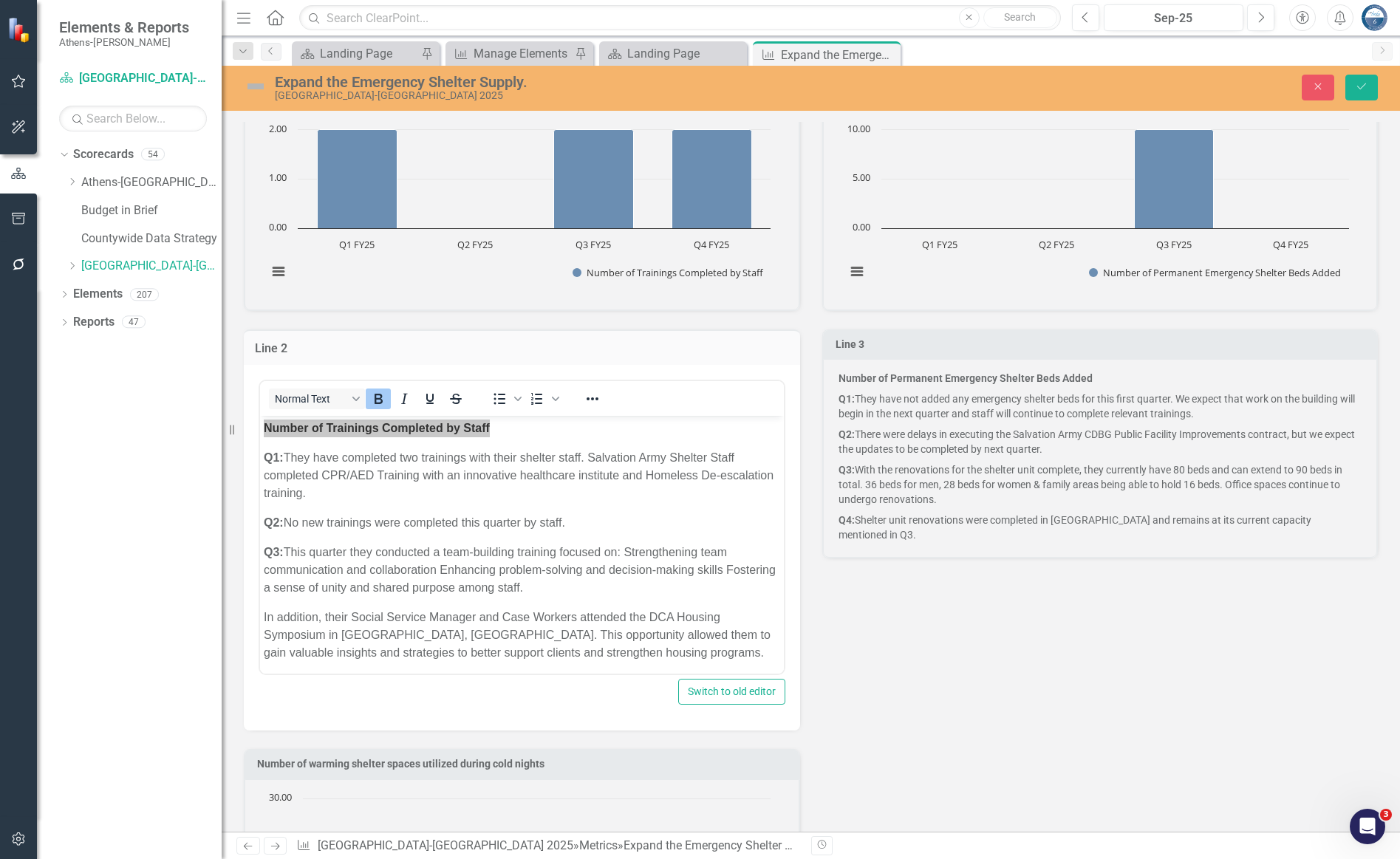
click at [1061, 387] on p "Number of Permanent Emergency Shelter Beds Added" at bounding box center [1100, 380] width 524 height 18
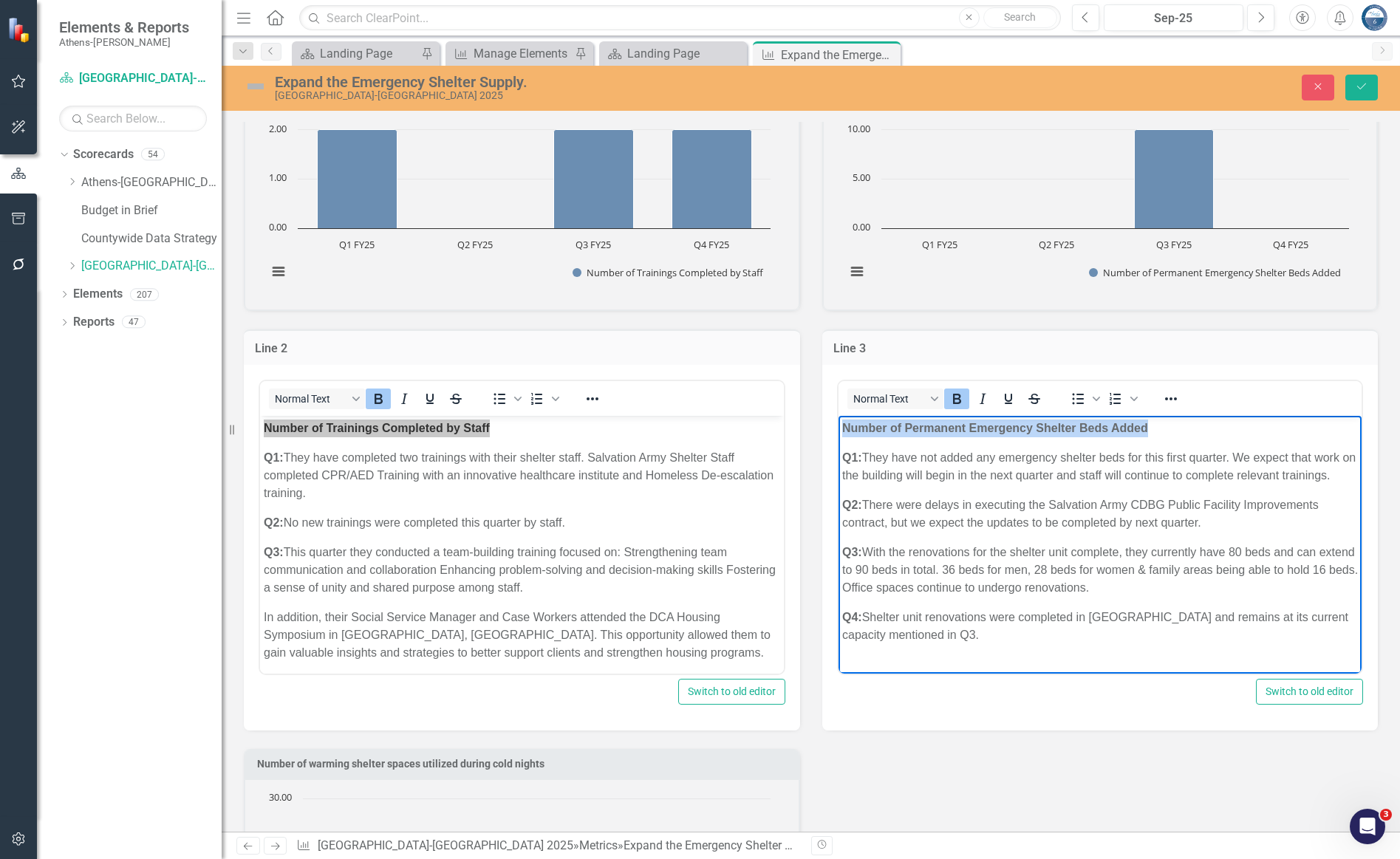
drag, startPoint x: 1157, startPoint y: 427, endPoint x: 839, endPoint y: 427, distance: 318.0
click at [839, 427] on body "Number of Permanent Emergency Shelter Beds Added Q1: They have not added any em…" at bounding box center [1099, 537] width 524 height 244
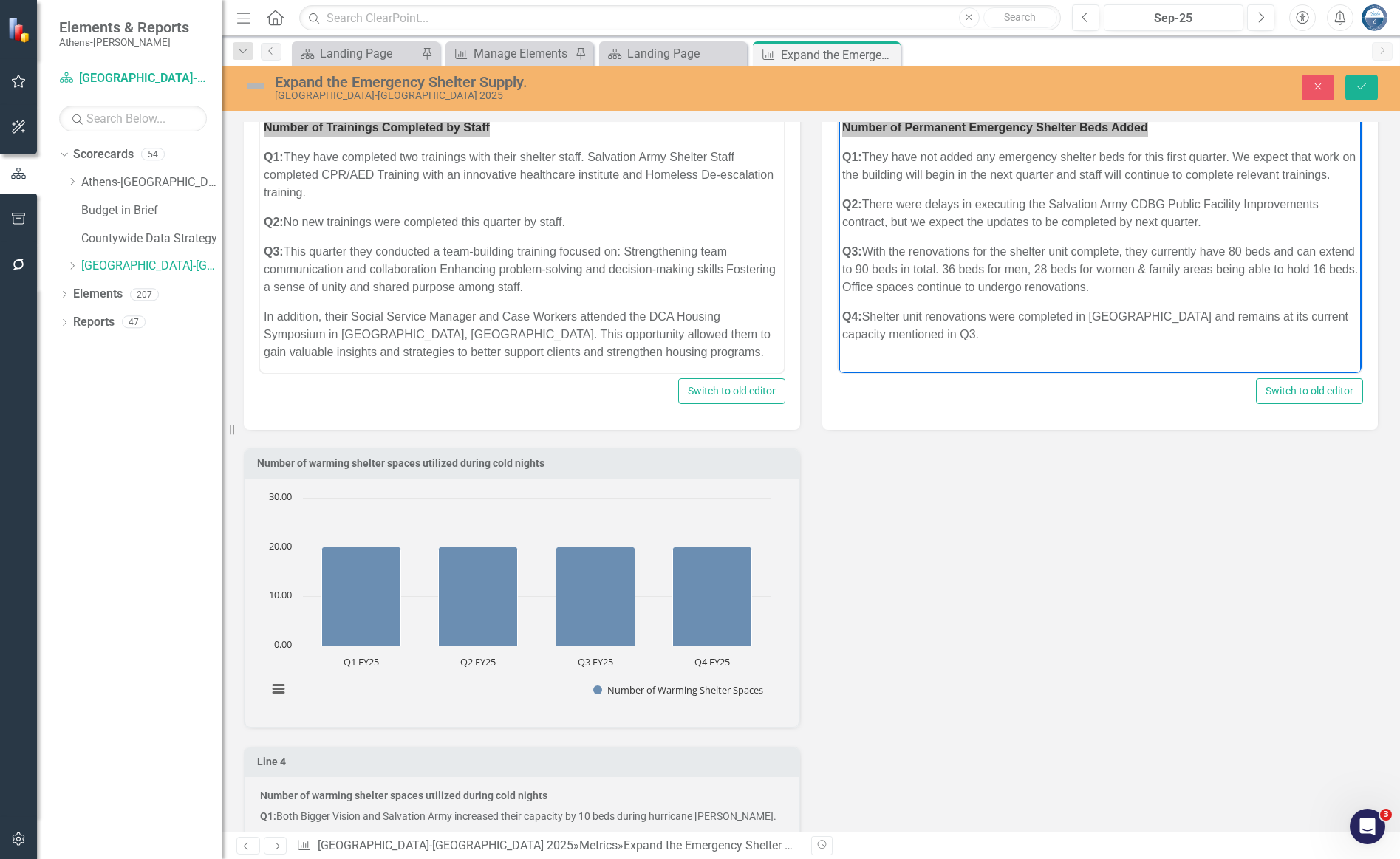
scroll to position [1440, 0]
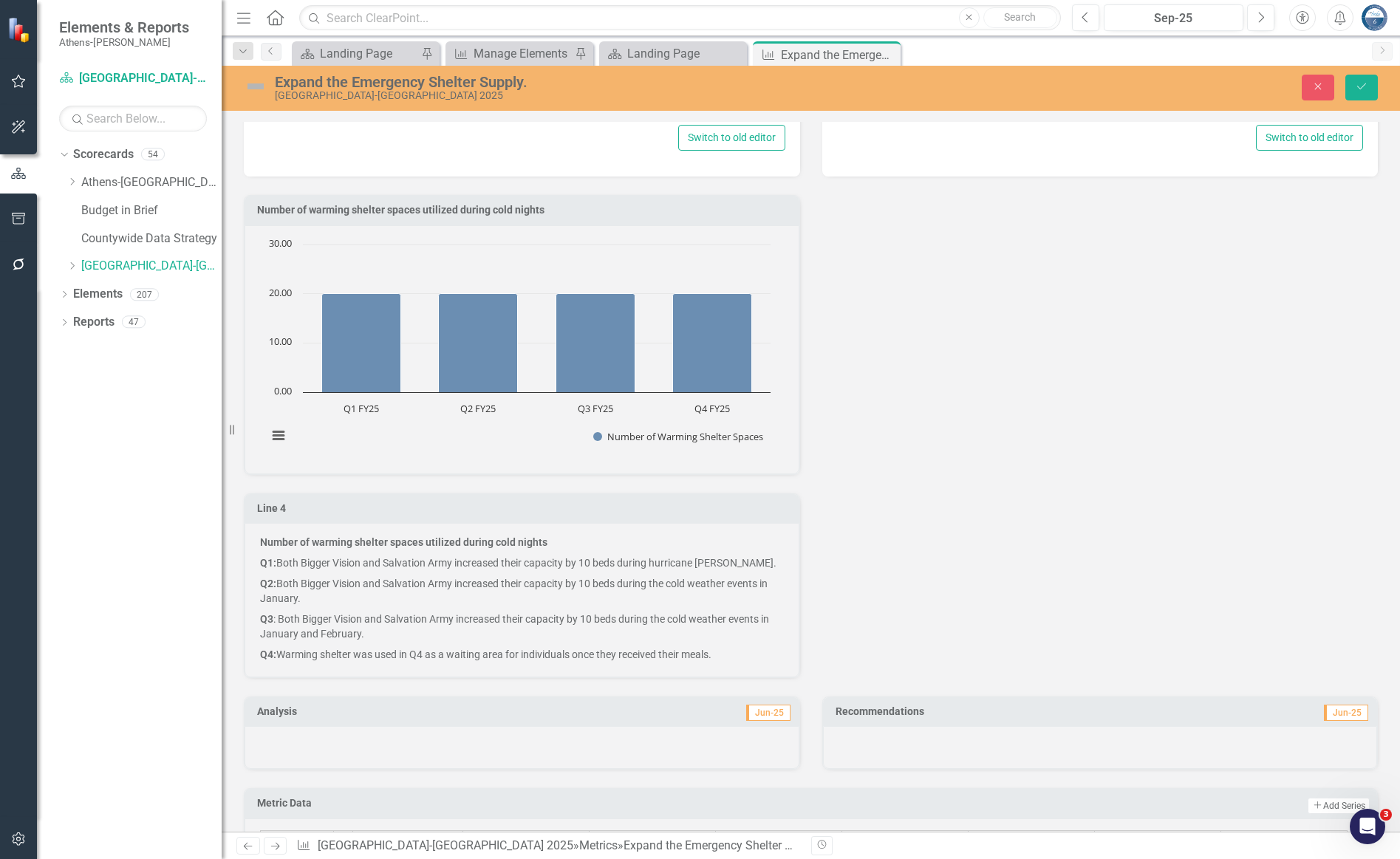
click at [612, 569] on p "Q1: Both Bigger Vision and Salvation Army increased their capacity by 10 beds d…" at bounding box center [522, 562] width 524 height 21
click at [610, 569] on p "Q1: Both Bigger Vision and Salvation Army increased their capacity by 10 beds d…" at bounding box center [522, 562] width 524 height 21
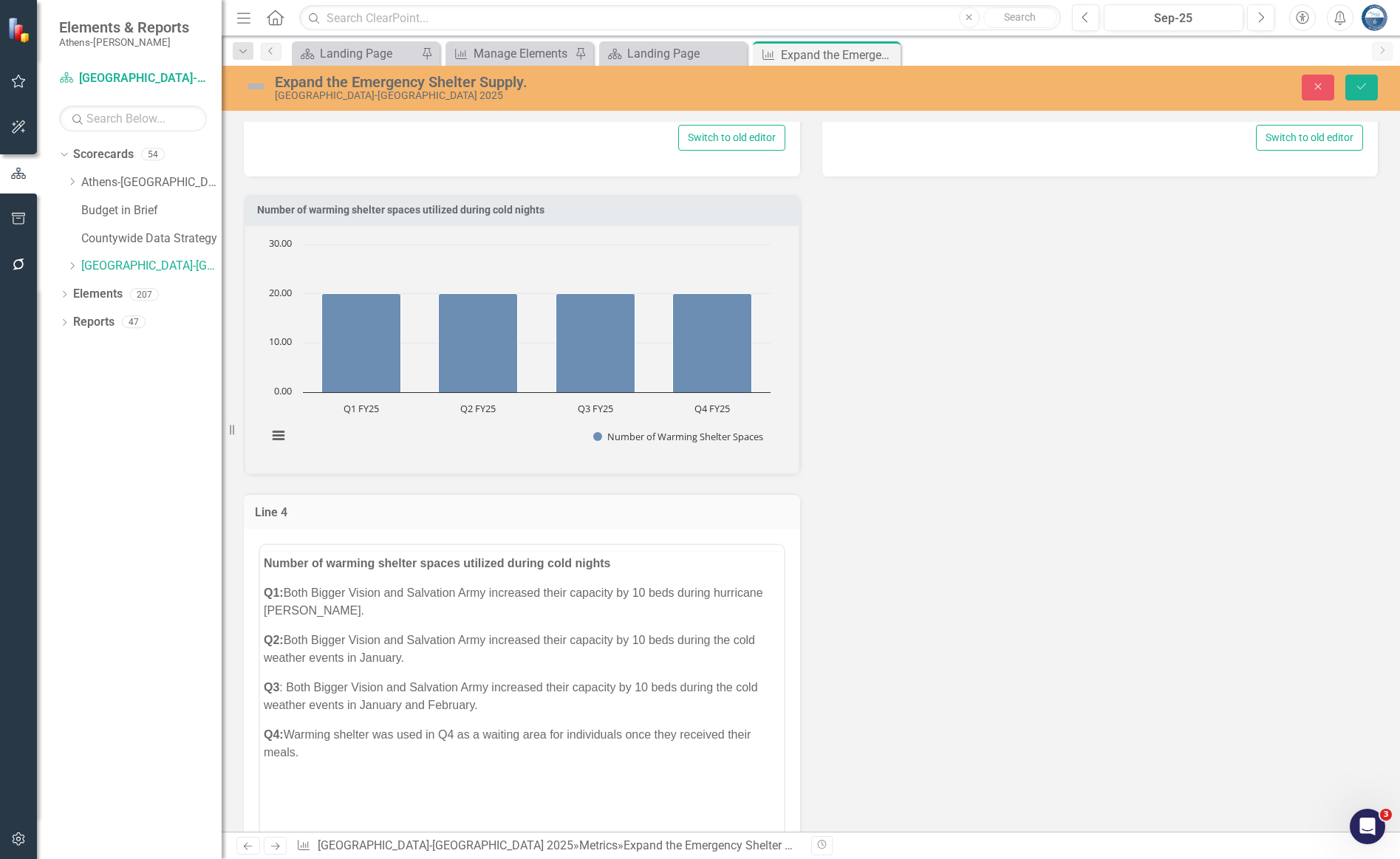
scroll to position [0, 0]
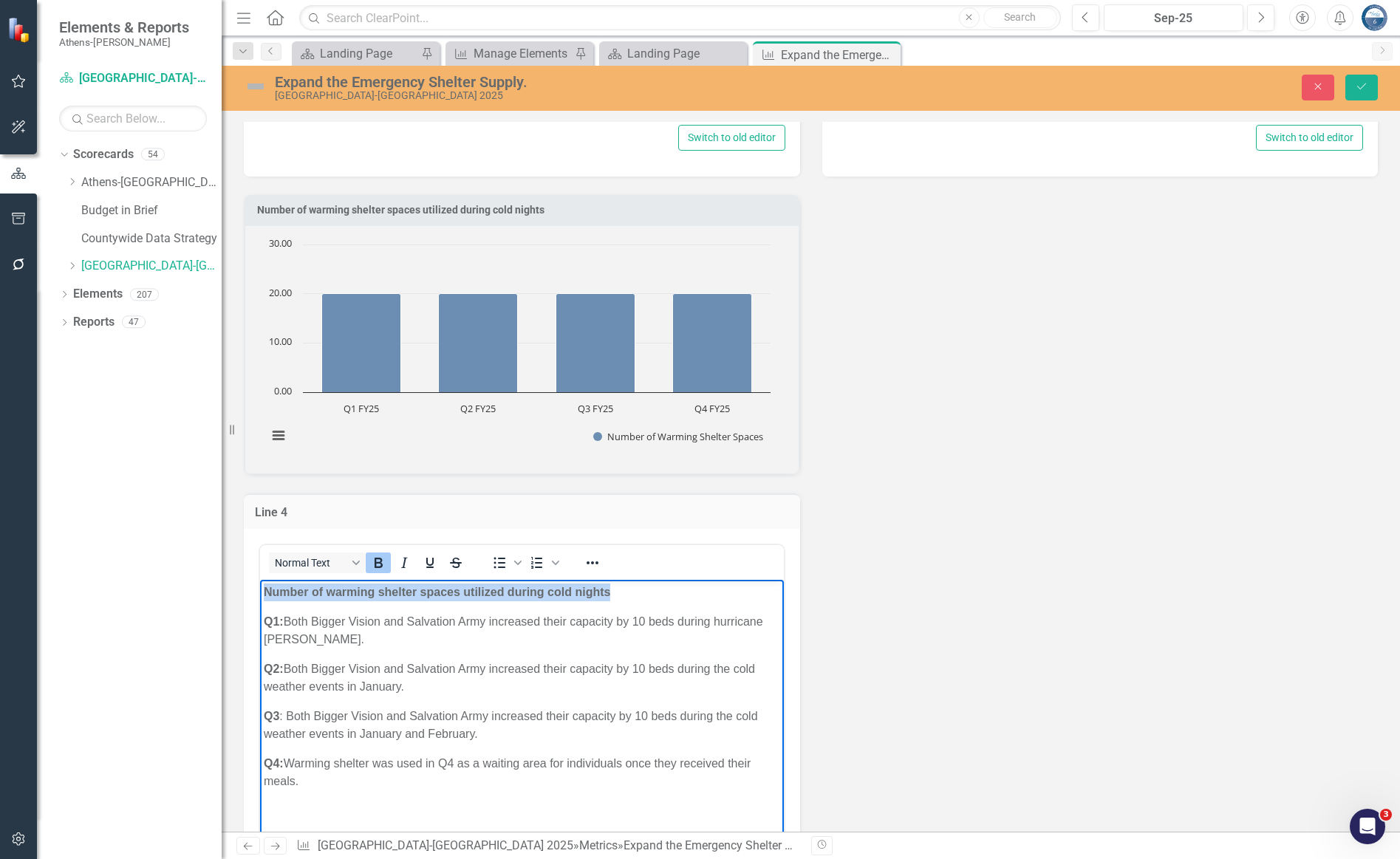
drag, startPoint x: 626, startPoint y: 593, endPoint x: 260, endPoint y: 587, distance: 366.0
click at [260, 587] on body "Number of warming shelter spaces utilized during cold nights Q1: Both Bigger Vi…" at bounding box center [522, 692] width 524 height 226
click at [885, 551] on div "Number of warming shelter spaces utilized during cold nights Chart Bar chart wi…" at bounding box center [811, 536] width 1156 height 718
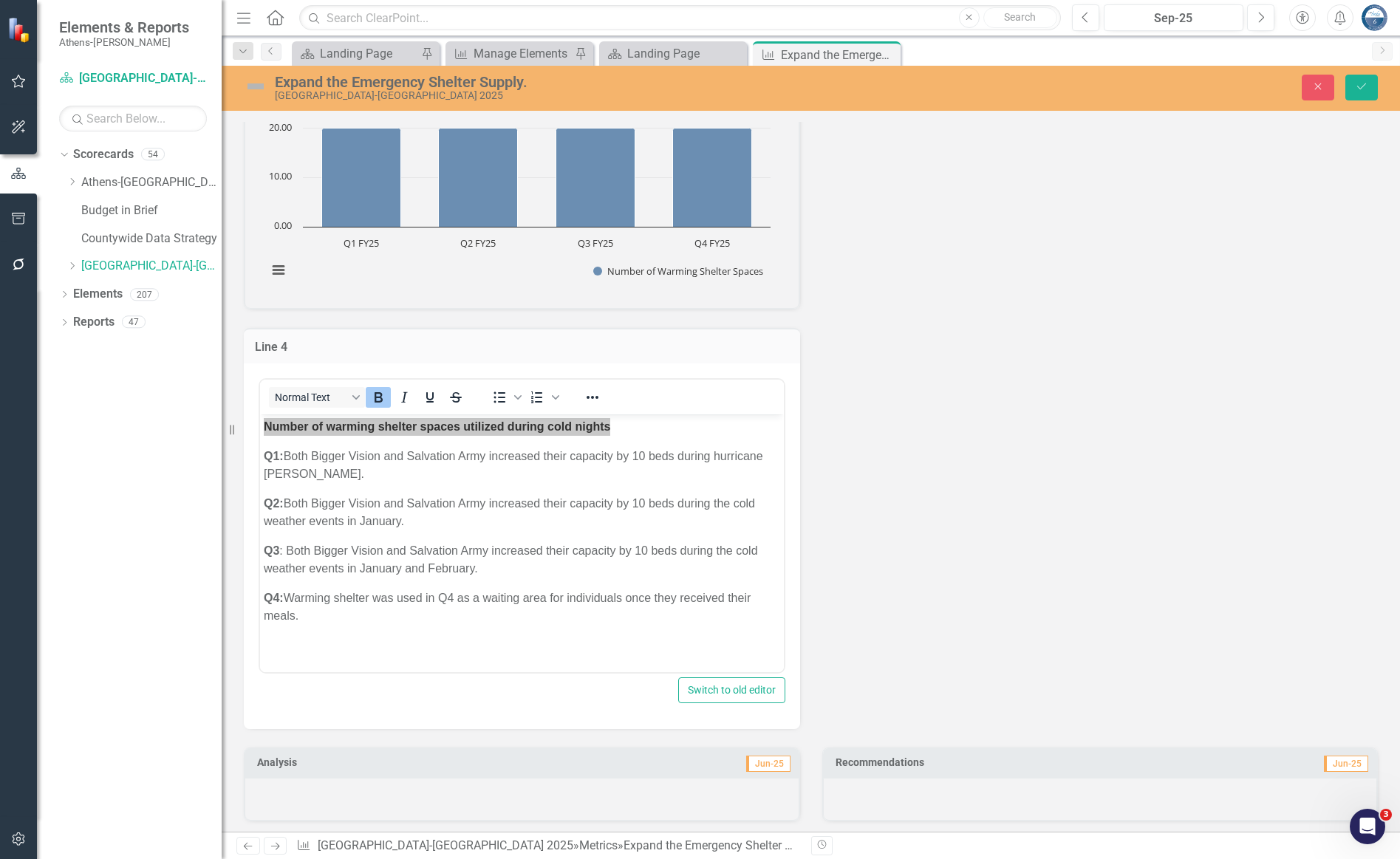
scroll to position [1840, 0]
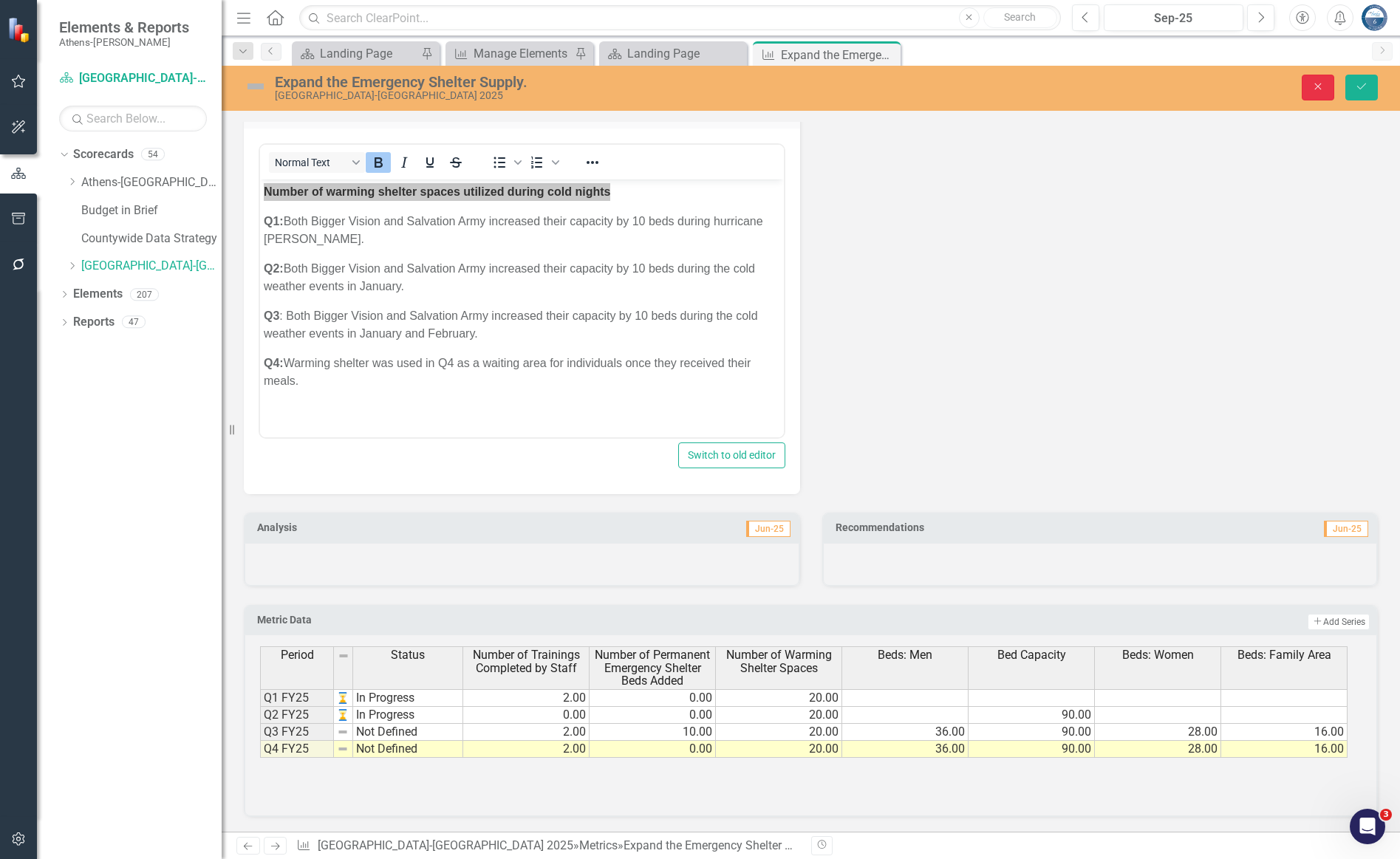
drag, startPoint x: 1318, startPoint y: 88, endPoint x: 1267, endPoint y: 125, distance: 63.0
click at [1061, 88] on icon "Close" at bounding box center [1317, 86] width 13 height 10
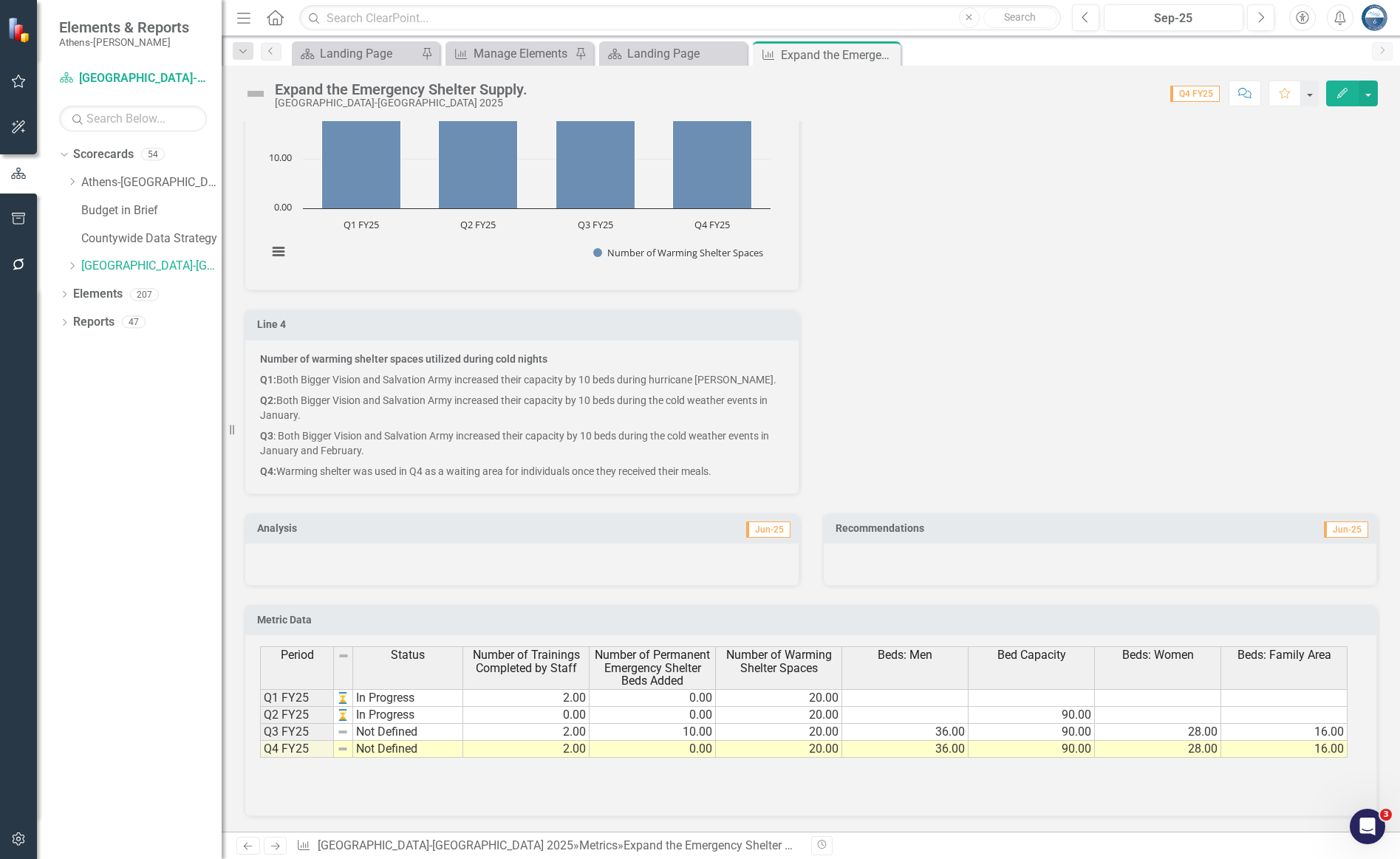
scroll to position [1768, 0]
drag, startPoint x: 1062, startPoint y: 285, endPoint x: 1053, endPoint y: 292, distance: 11.4
click at [1061, 285] on div "Number of warming shelter spaces utilized during cold nights Chart Bar chart wi…" at bounding box center [811, 244] width 1156 height 501
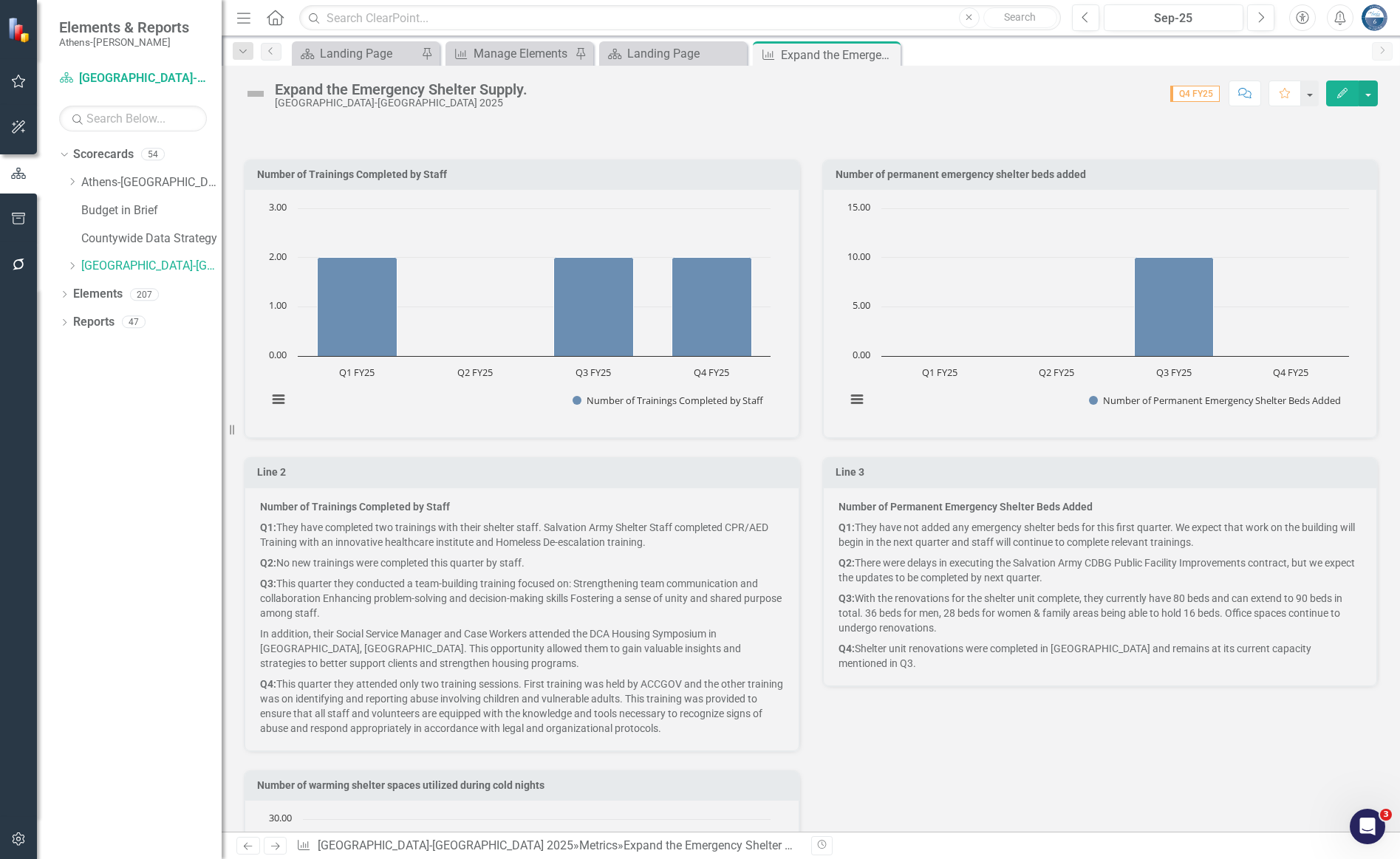
scroll to position [993, 0]
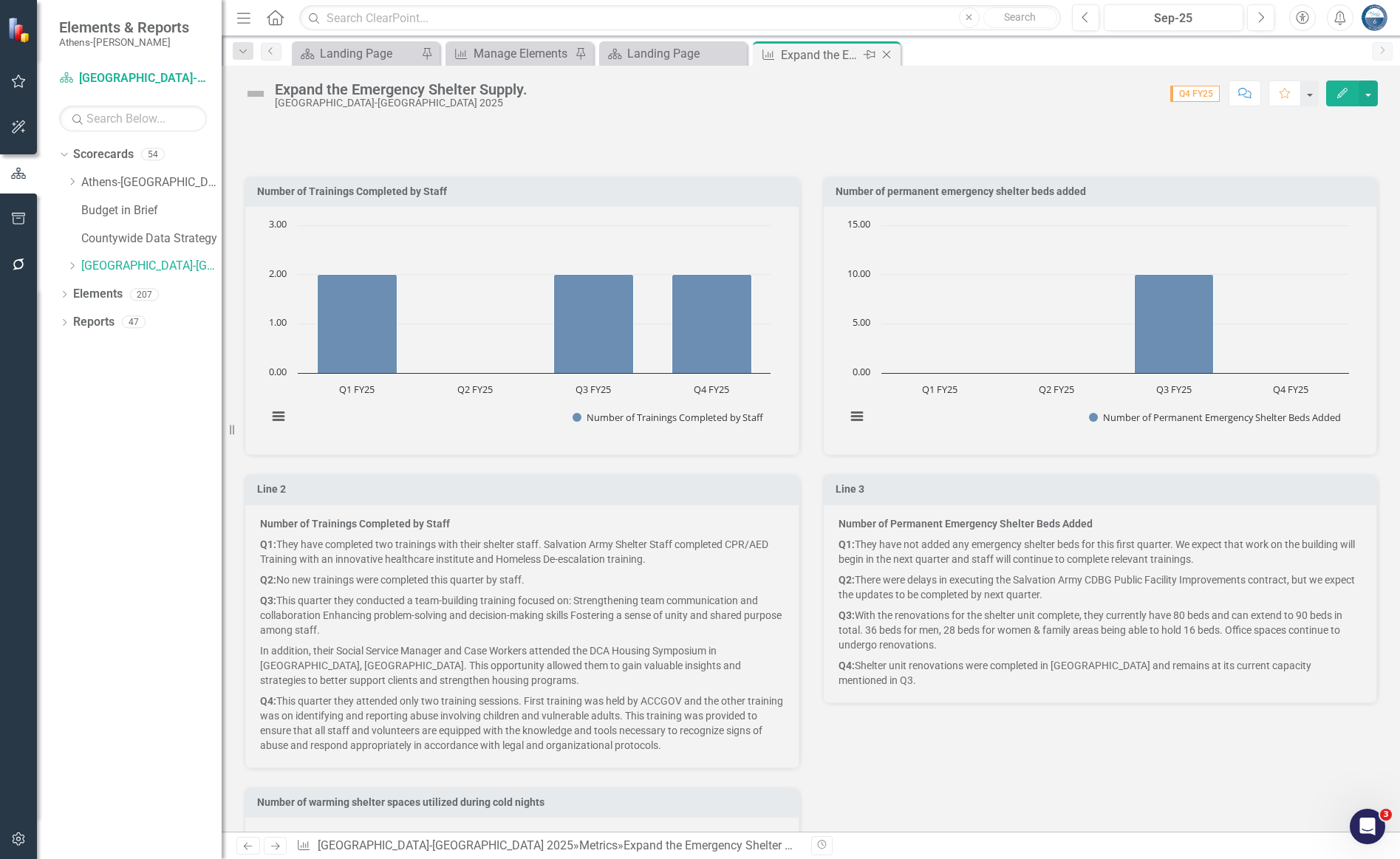
click at [892, 52] on icon "Close" at bounding box center [886, 54] width 15 height 12
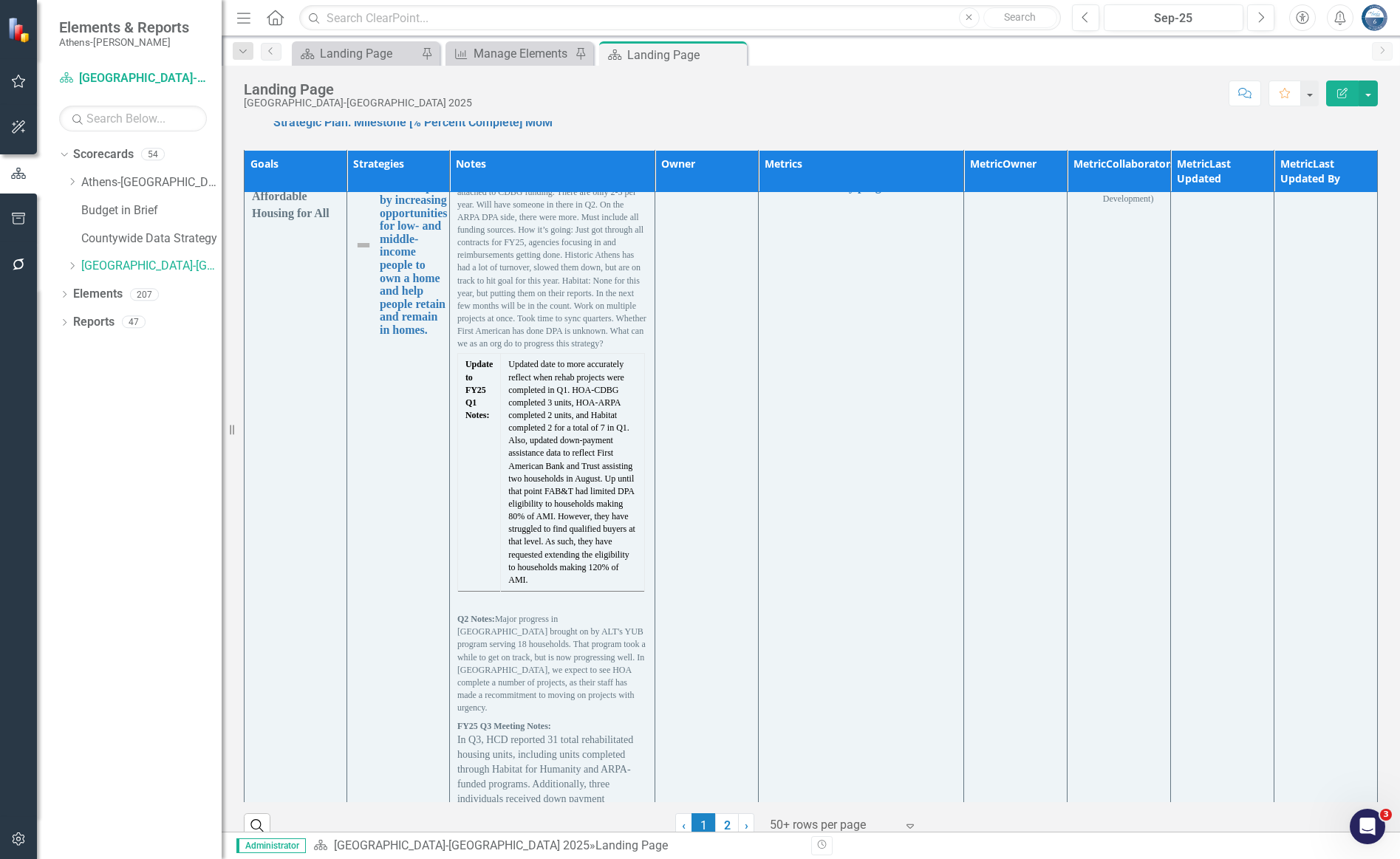
scroll to position [12231, 0]
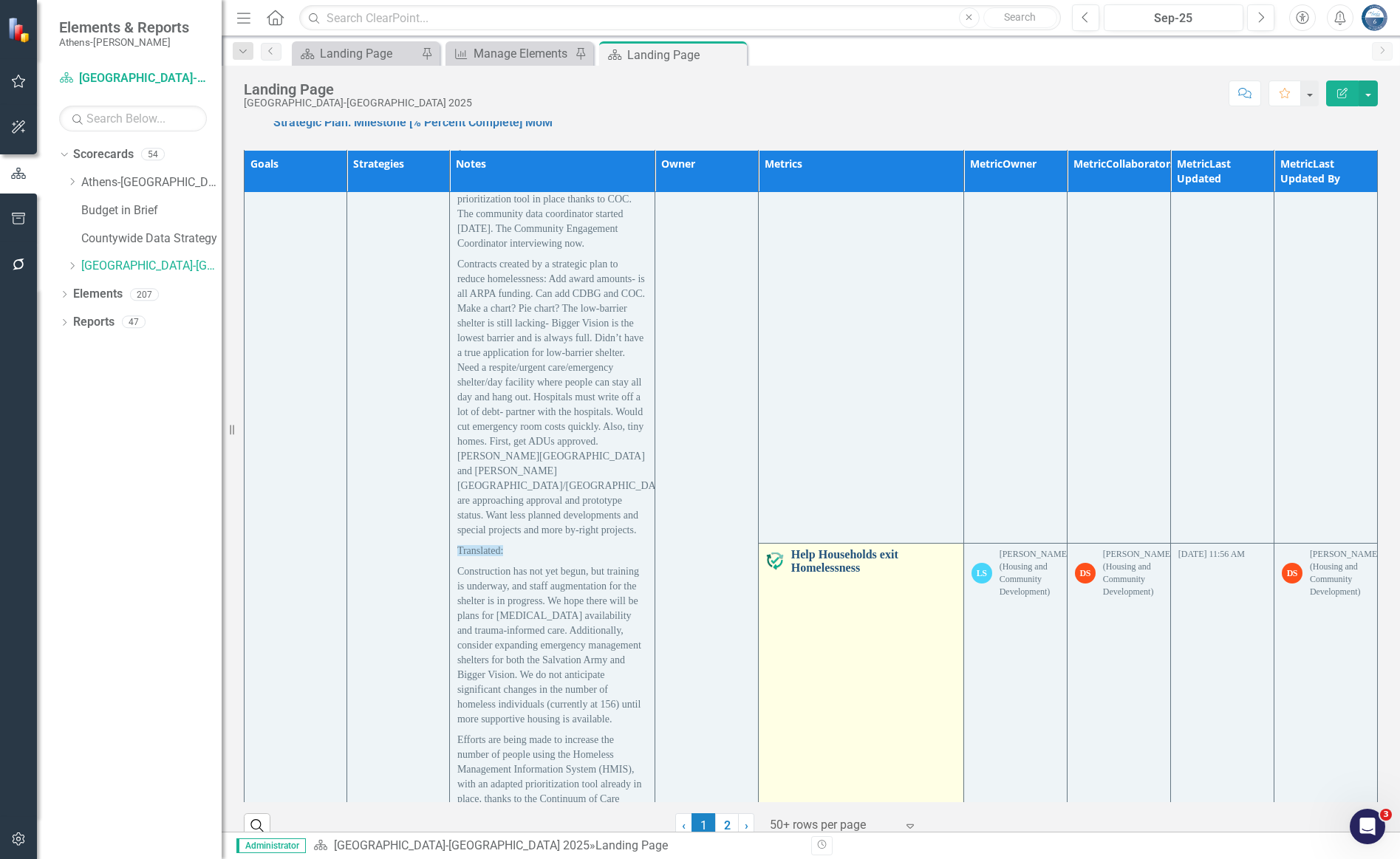
click at [834, 547] on link "Help Households exit Homelessness" at bounding box center [873, 560] width 165 height 26
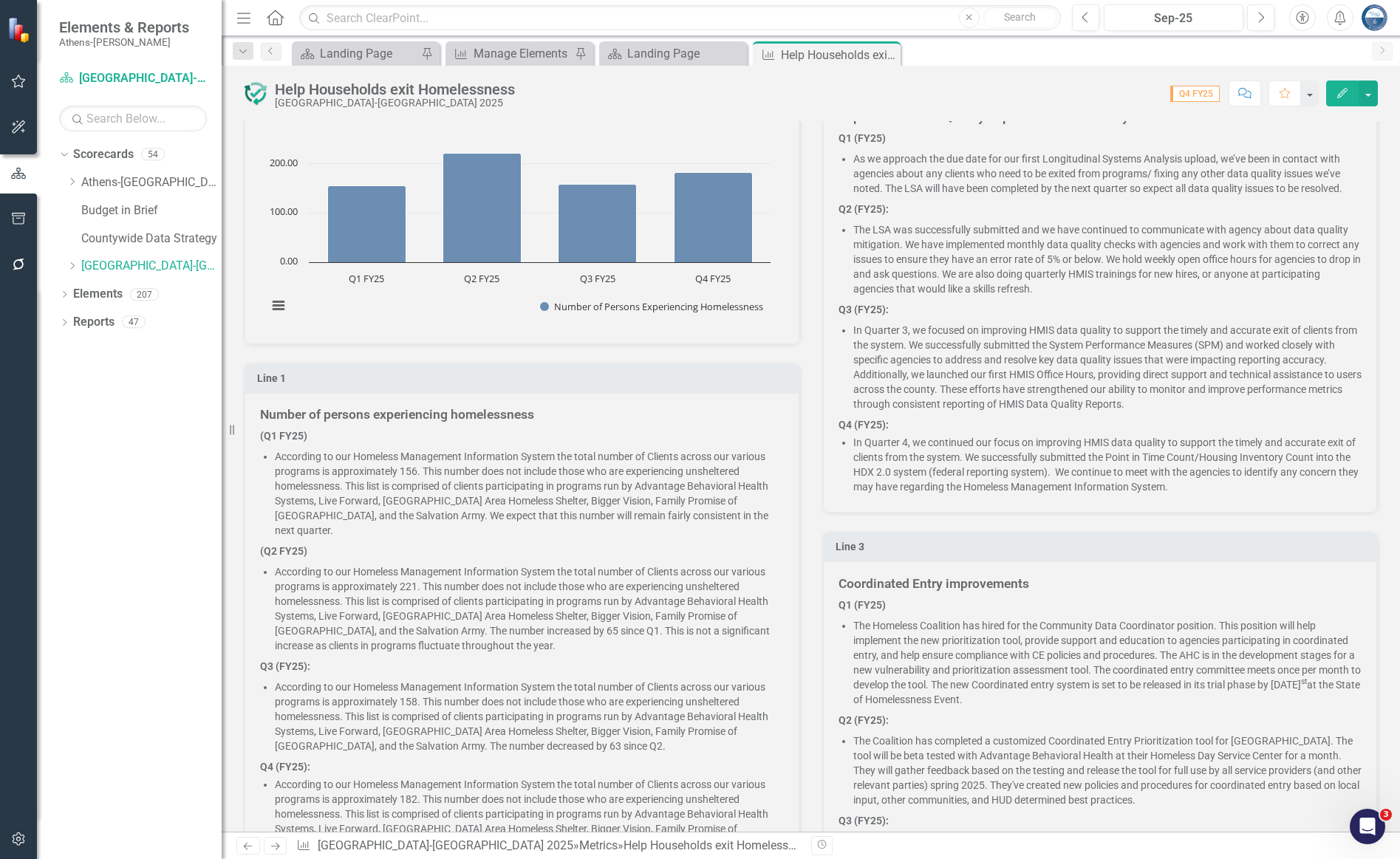
scroll to position [443, 0]
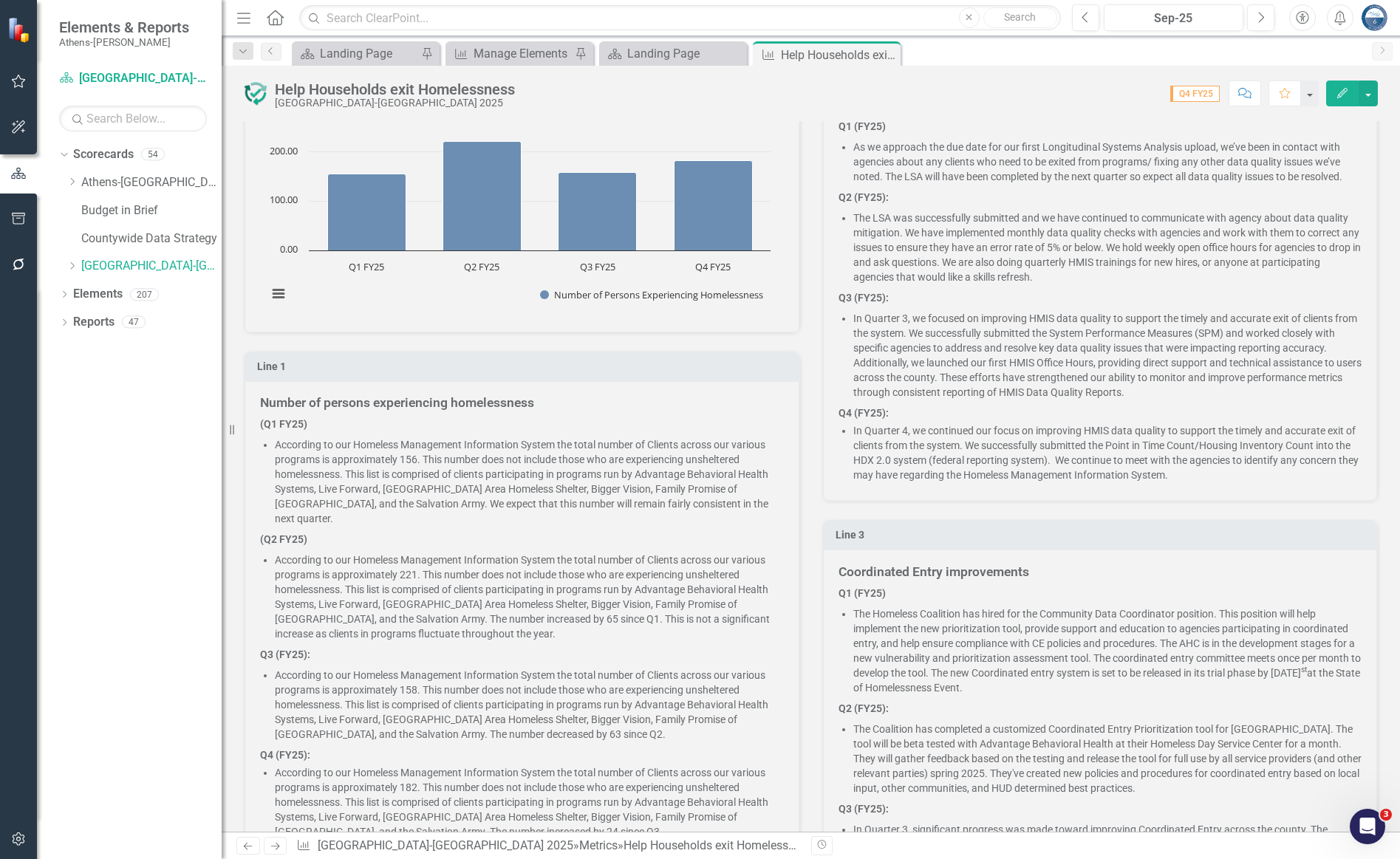
click at [562, 412] on span "Number of persons experiencing homelessness (Q1 FY25) According to our Homeless…" at bounding box center [522, 618] width 524 height 446
click at [564, 412] on span "Number of persons experiencing homelessness (Q1 FY25) According to our Homeless…" at bounding box center [522, 618] width 524 height 446
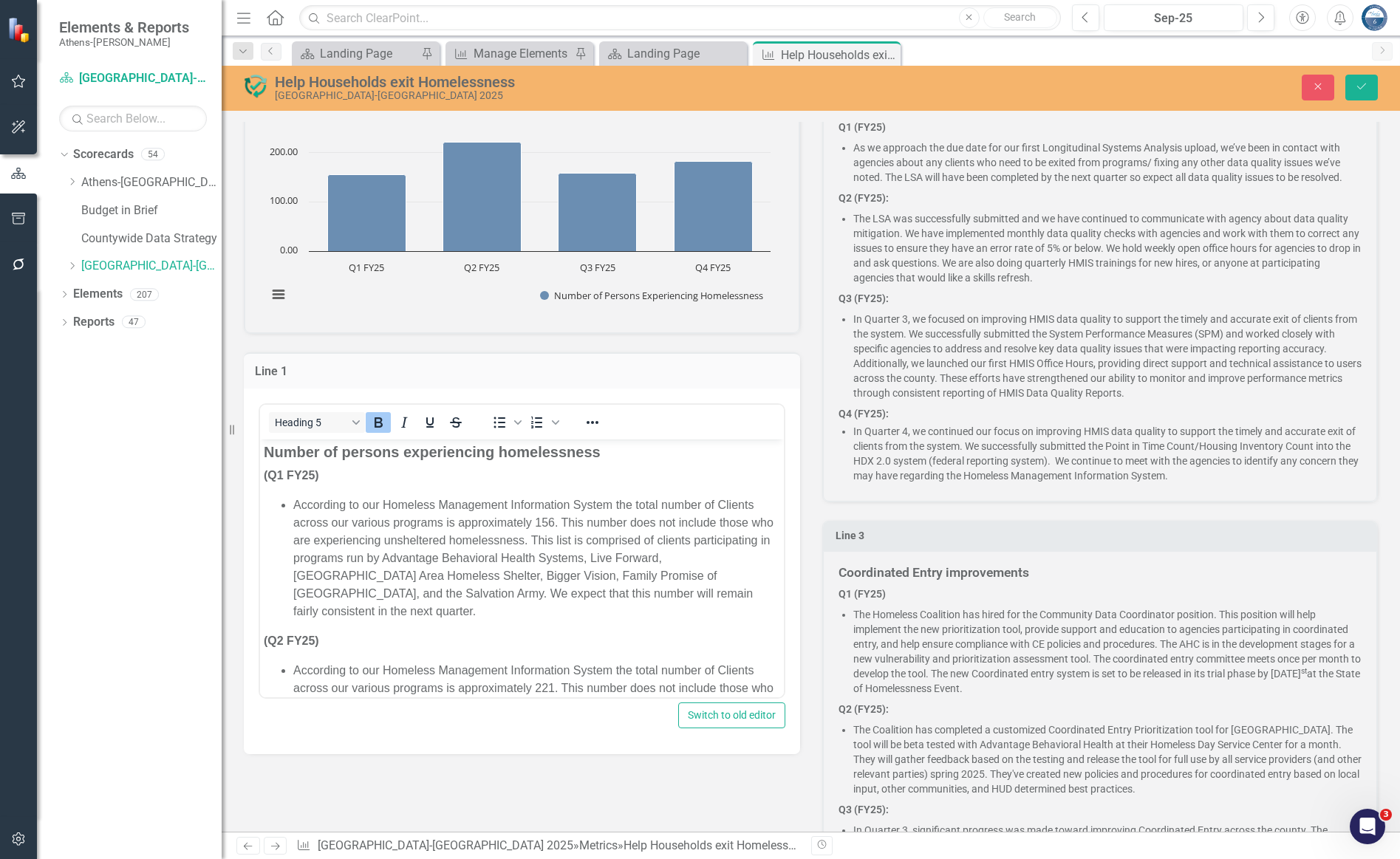
scroll to position [0, 0]
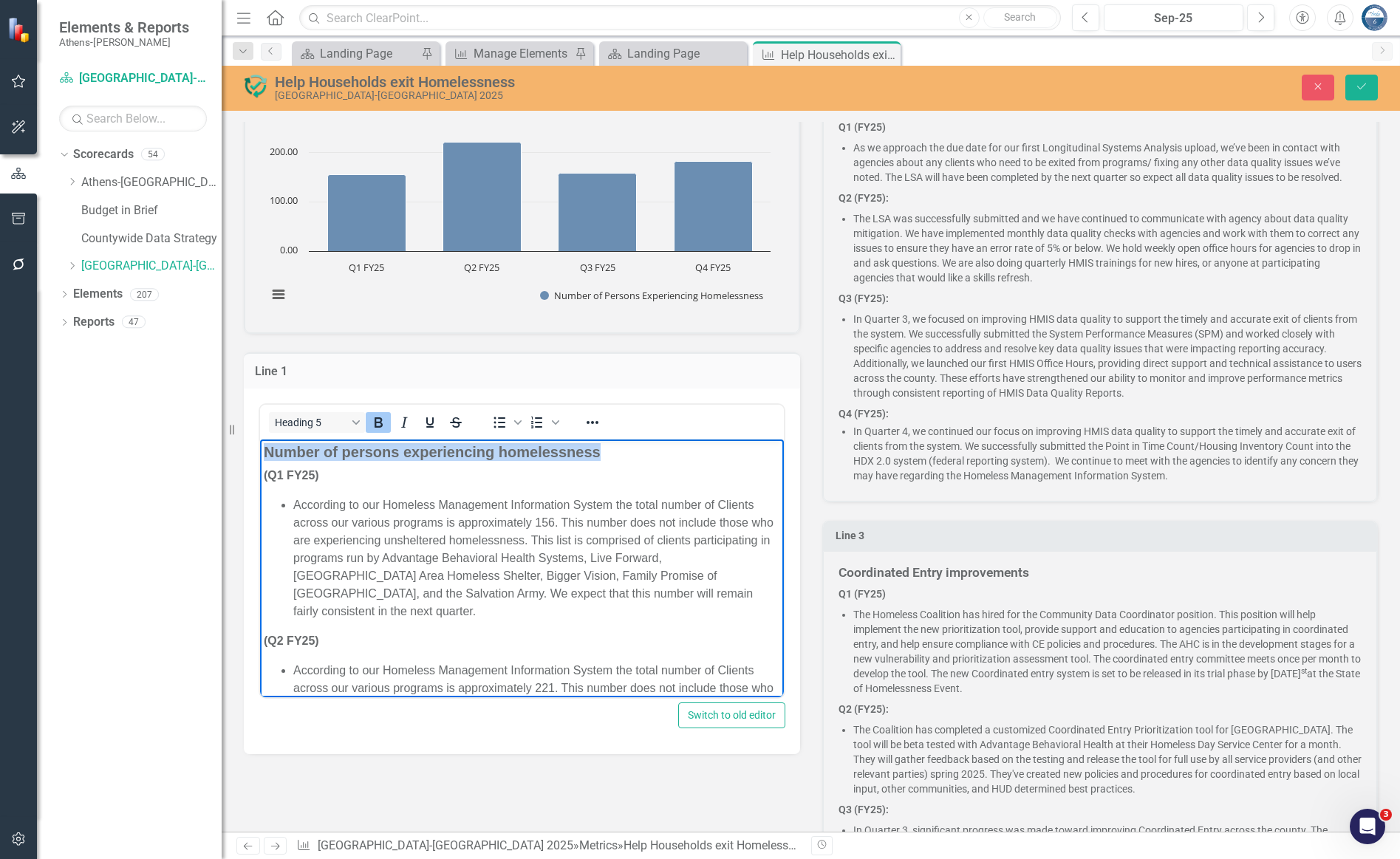
drag, startPoint x: 617, startPoint y: 452, endPoint x: 246, endPoint y: 459, distance: 371.1
click at [260, 459] on html "Number of persons experiencing homelessness (Q1 FY25) According to our Homeless…" at bounding box center [522, 767] width 524 height 657
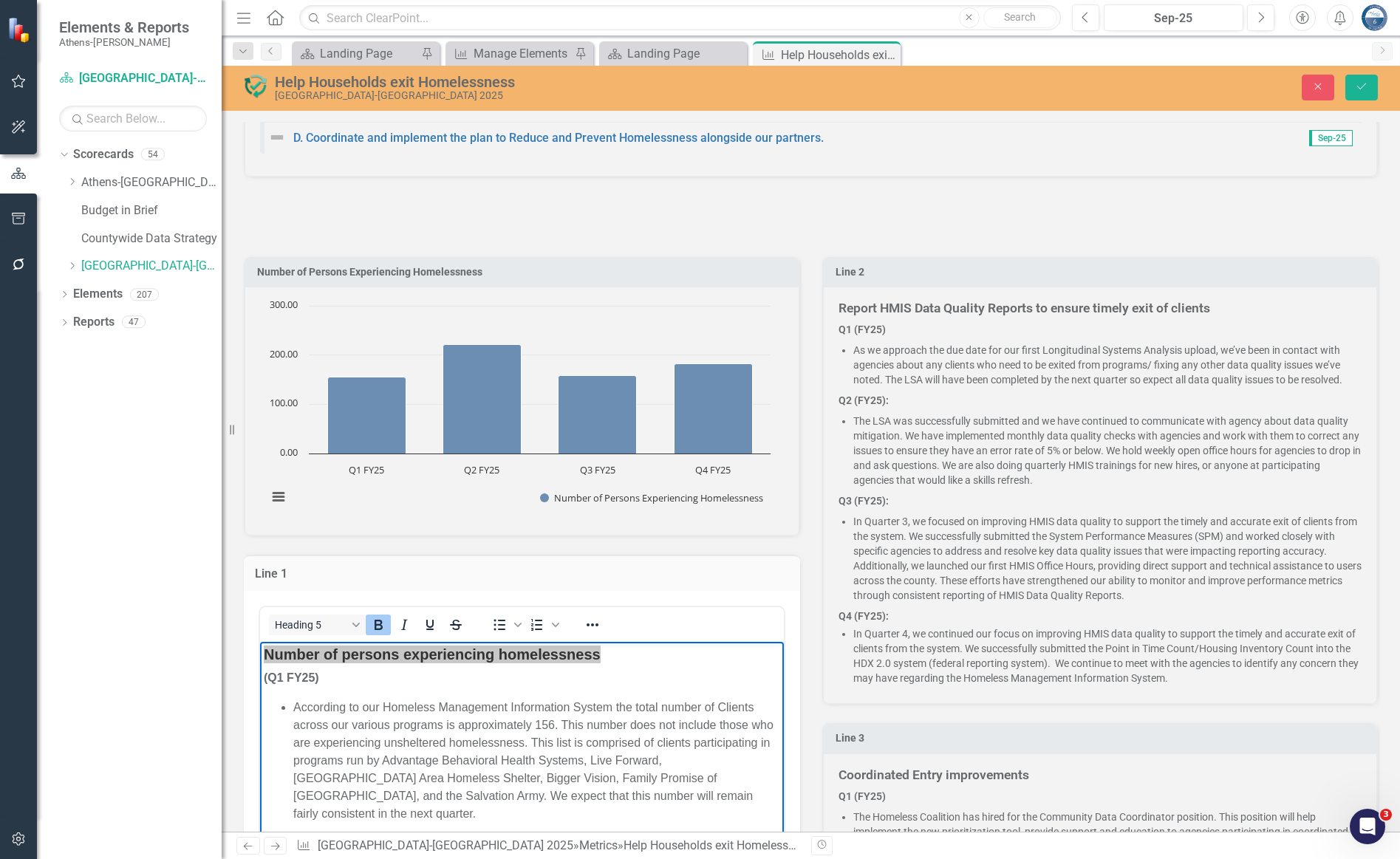
scroll to position [222, 0]
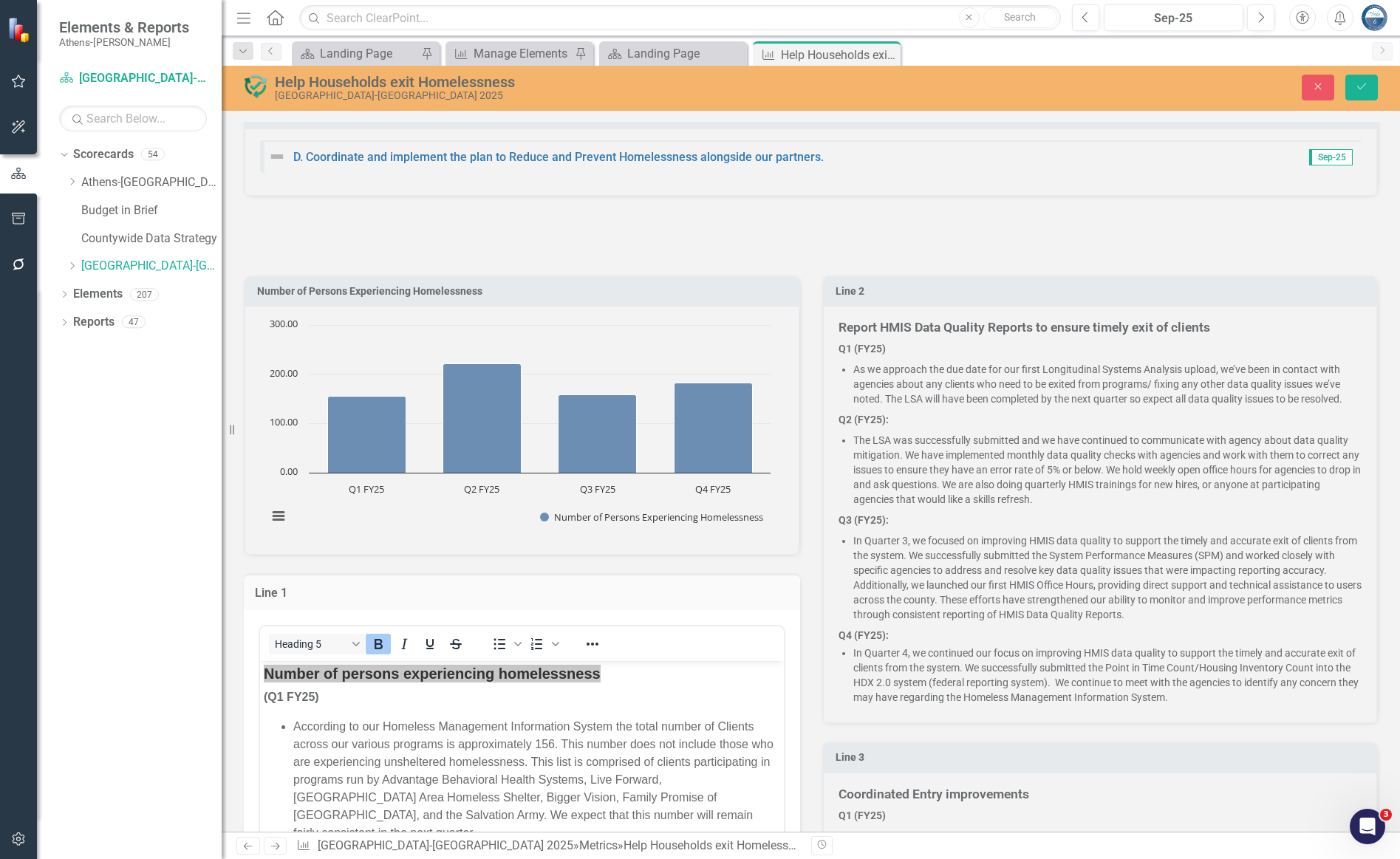
click at [1061, 344] on p "Q1 (FY25)" at bounding box center [1100, 350] width 524 height 18
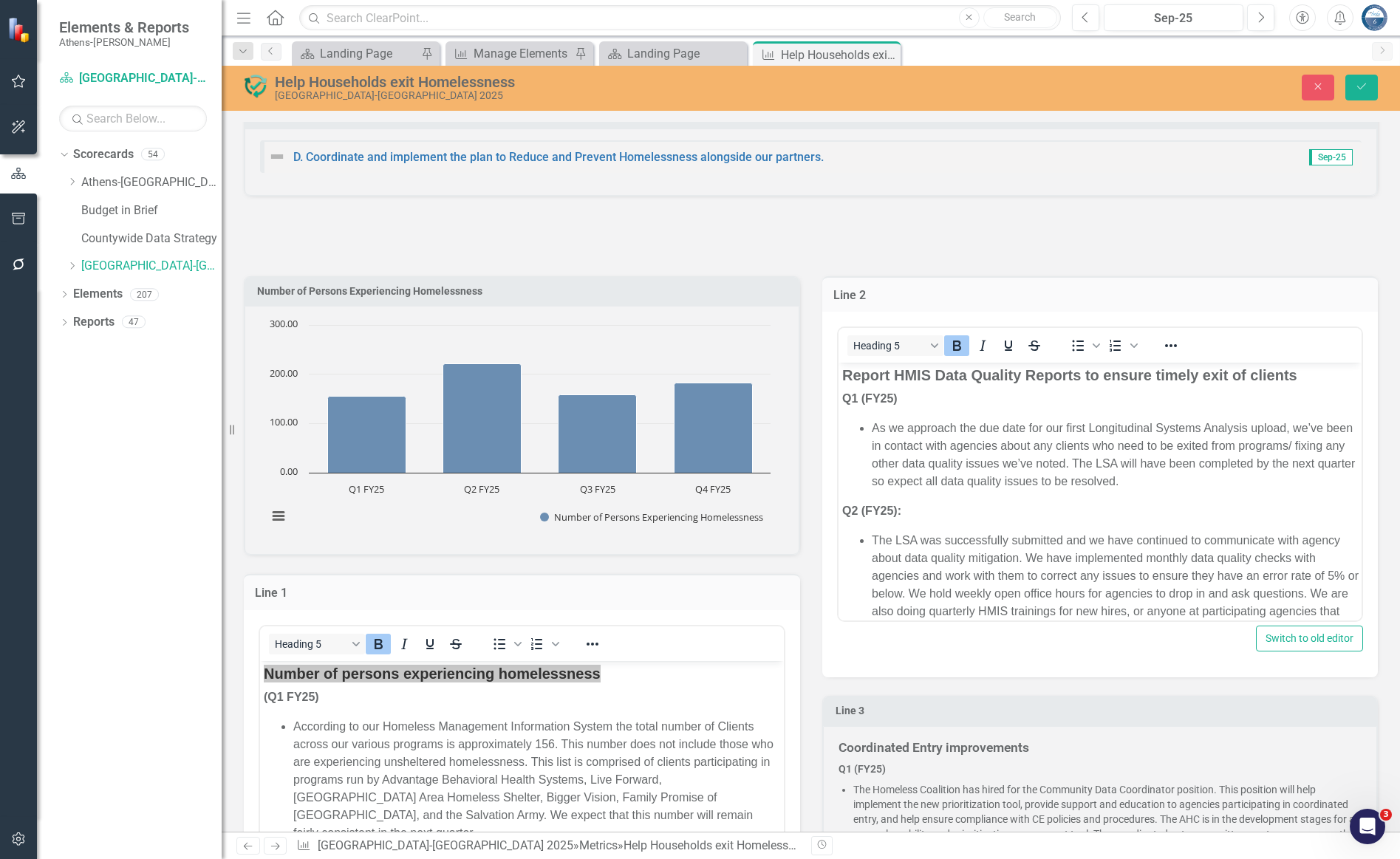
scroll to position [0, 0]
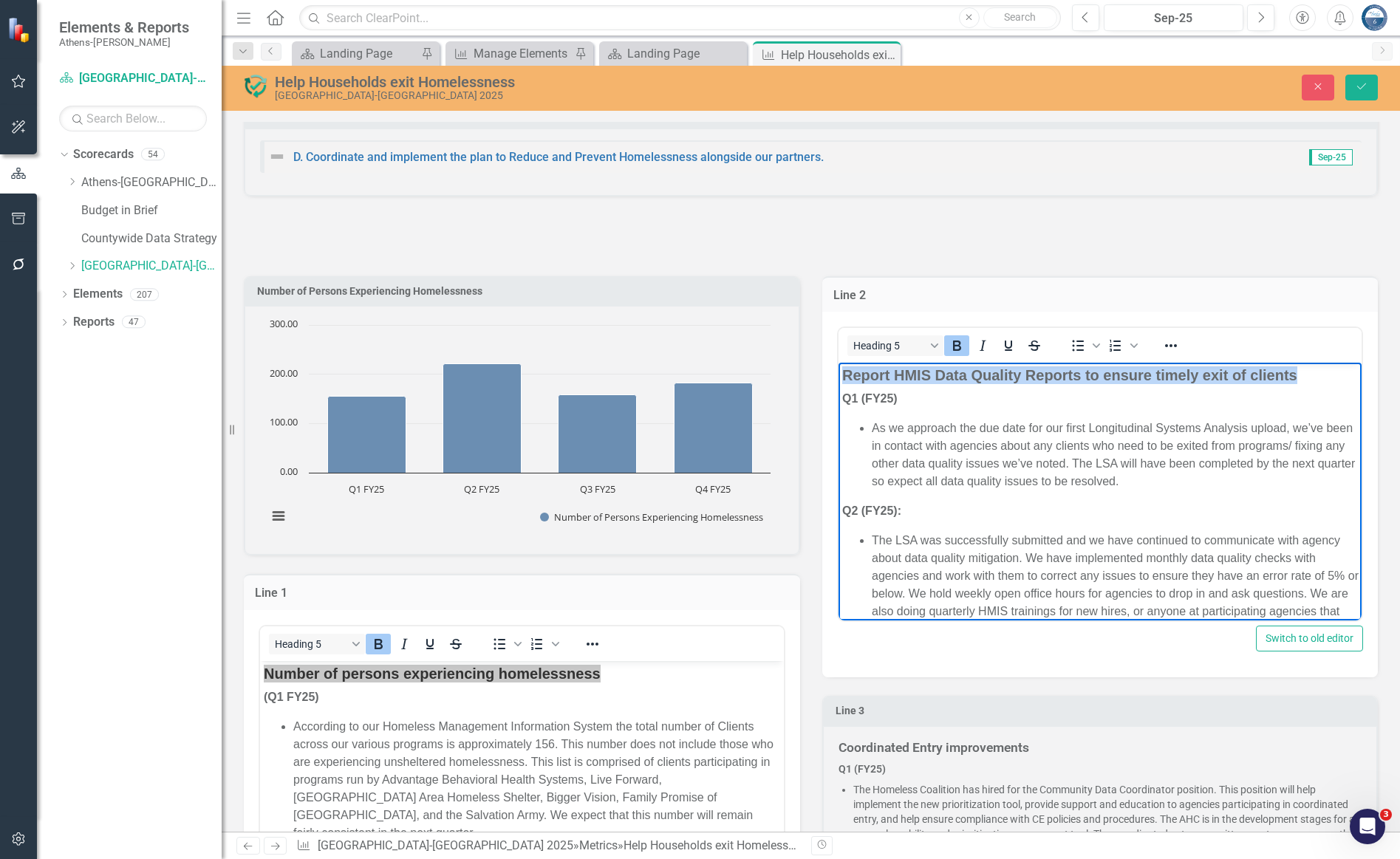
drag, startPoint x: 1294, startPoint y: 375, endPoint x: 814, endPoint y: 378, distance: 480.0
click at [838, 378] on html "Report HMIS Data Quality Reports to ensure timely exit of clients Q1 (FY25) As …" at bounding box center [1099, 656] width 524 height 586
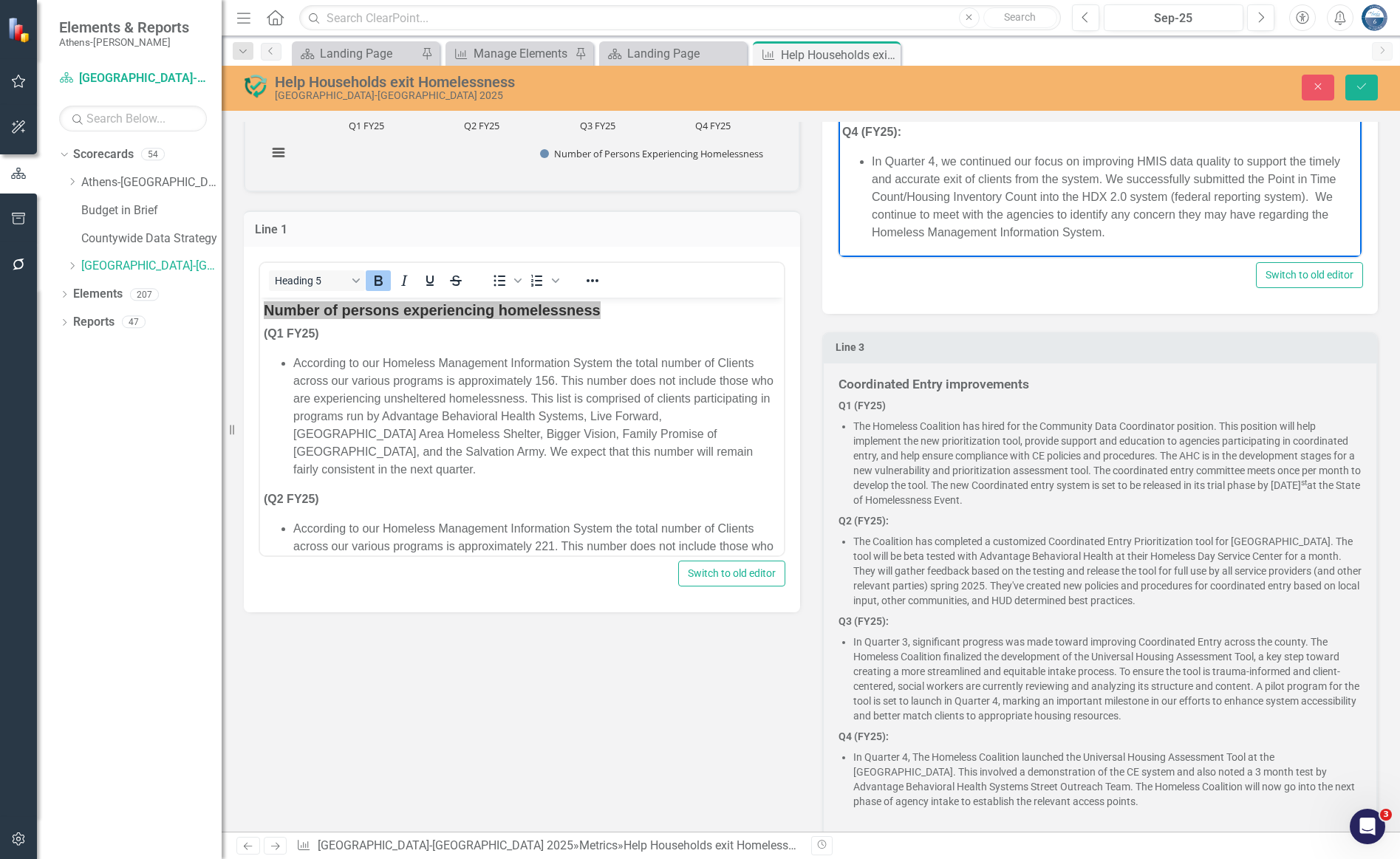
scroll to position [665, 0]
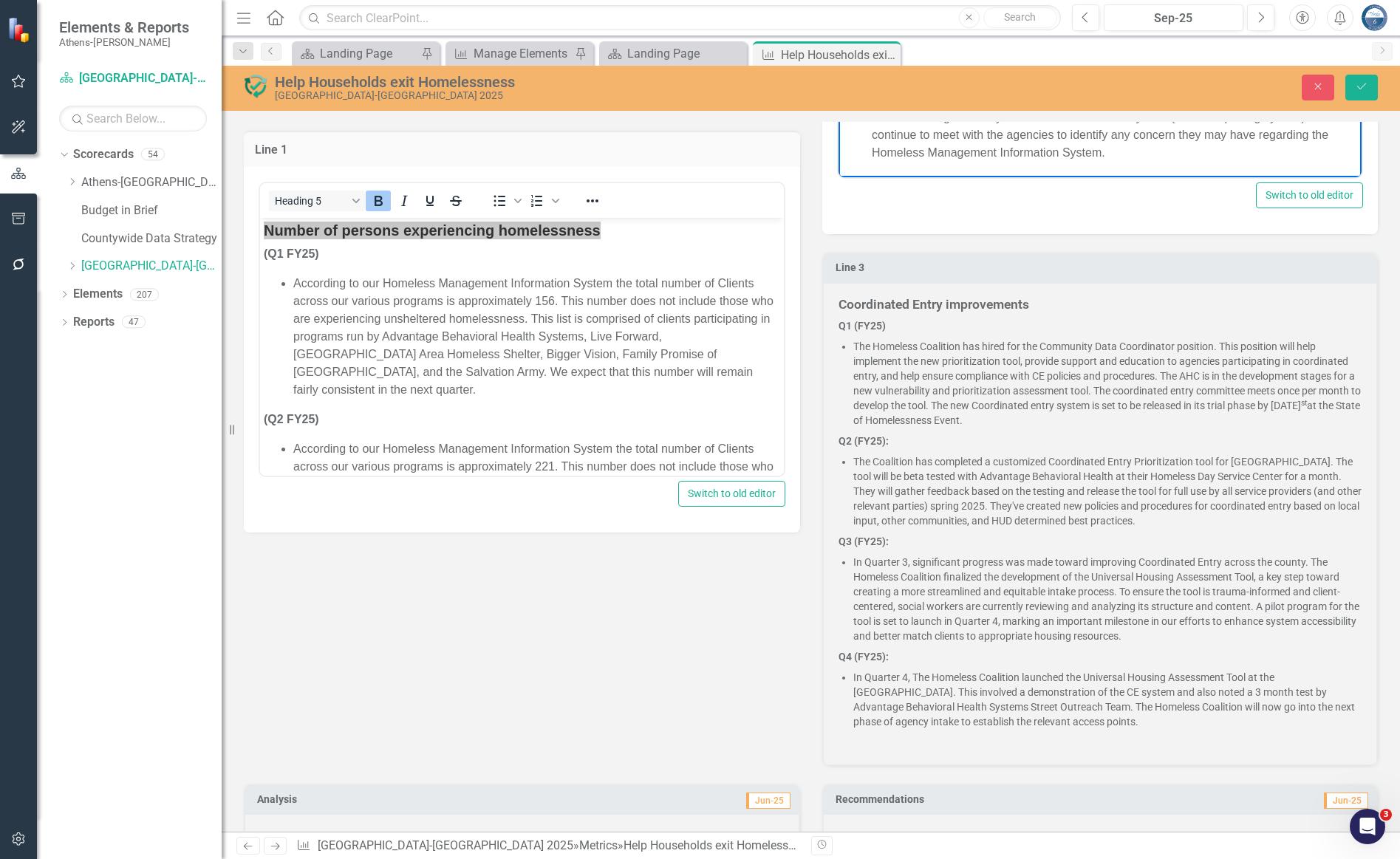
click at [1036, 301] on h5 "Coordinated Entry improvements" at bounding box center [1100, 305] width 524 height 14
click at [1033, 301] on h5 "Coordinated Entry improvements" at bounding box center [1100, 305] width 524 height 14
click at [1030, 299] on h5 "Coordinated Entry improvements" at bounding box center [1100, 305] width 524 height 14
click at [1028, 302] on h5 "Coordinated Entry improvements" at bounding box center [1100, 305] width 524 height 14
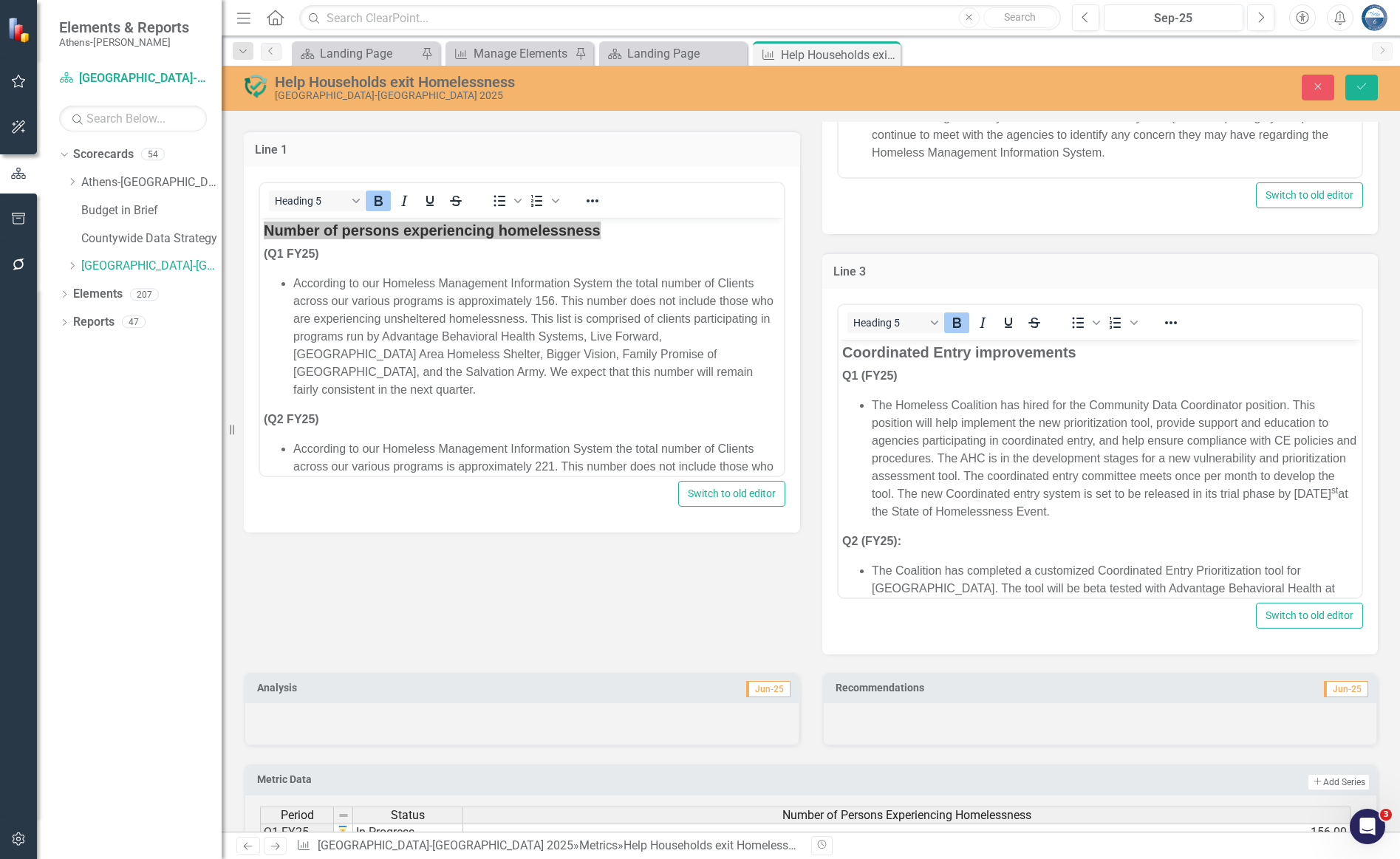
scroll to position [0, 0]
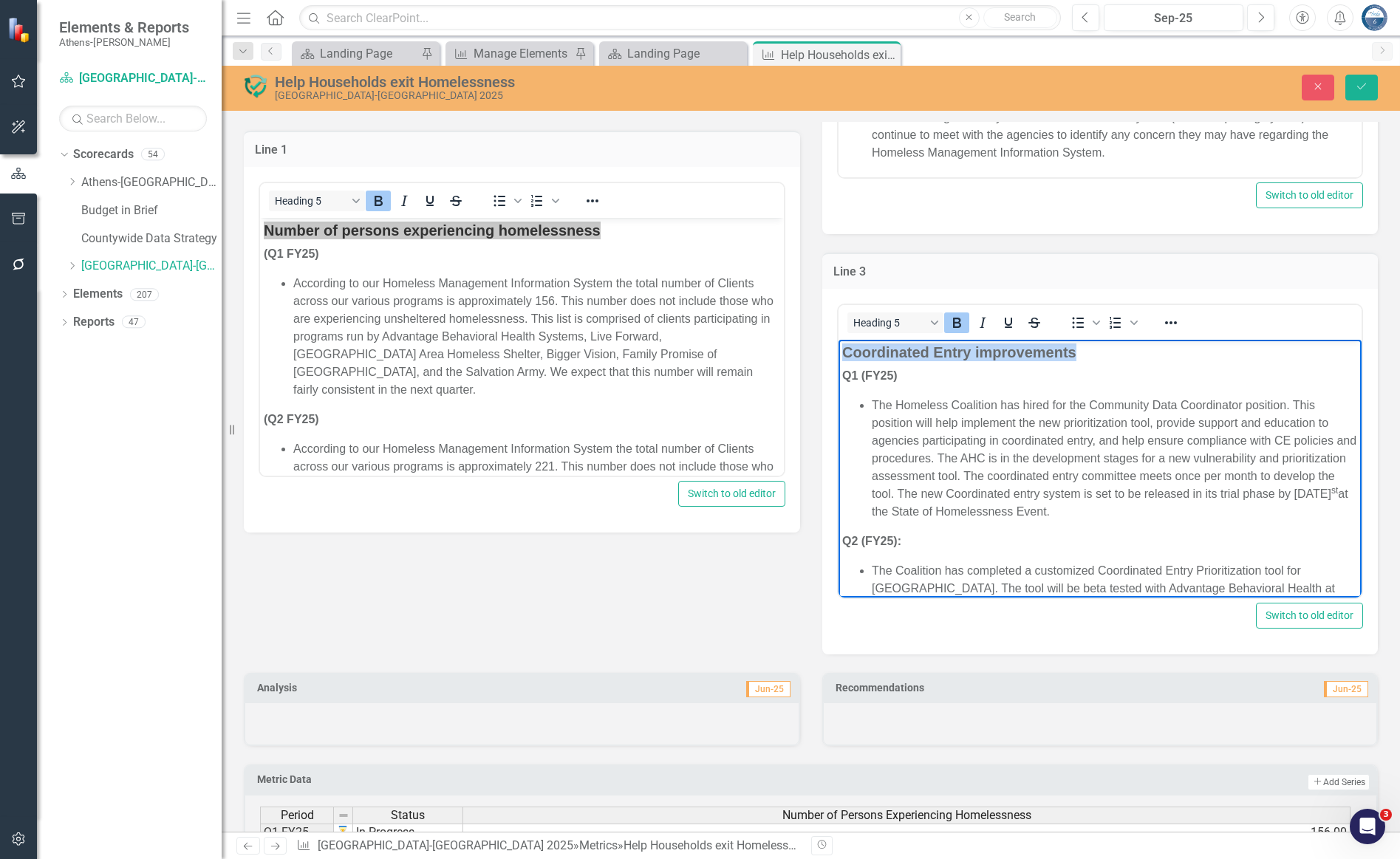
drag, startPoint x: 1088, startPoint y: 351, endPoint x: 842, endPoint y: 350, distance: 246.0
click at [842, 350] on h5 "Coordinated Entry improvements" at bounding box center [1099, 351] width 516 height 18
click at [1061, 84] on icon "Close" at bounding box center [1317, 86] width 13 height 10
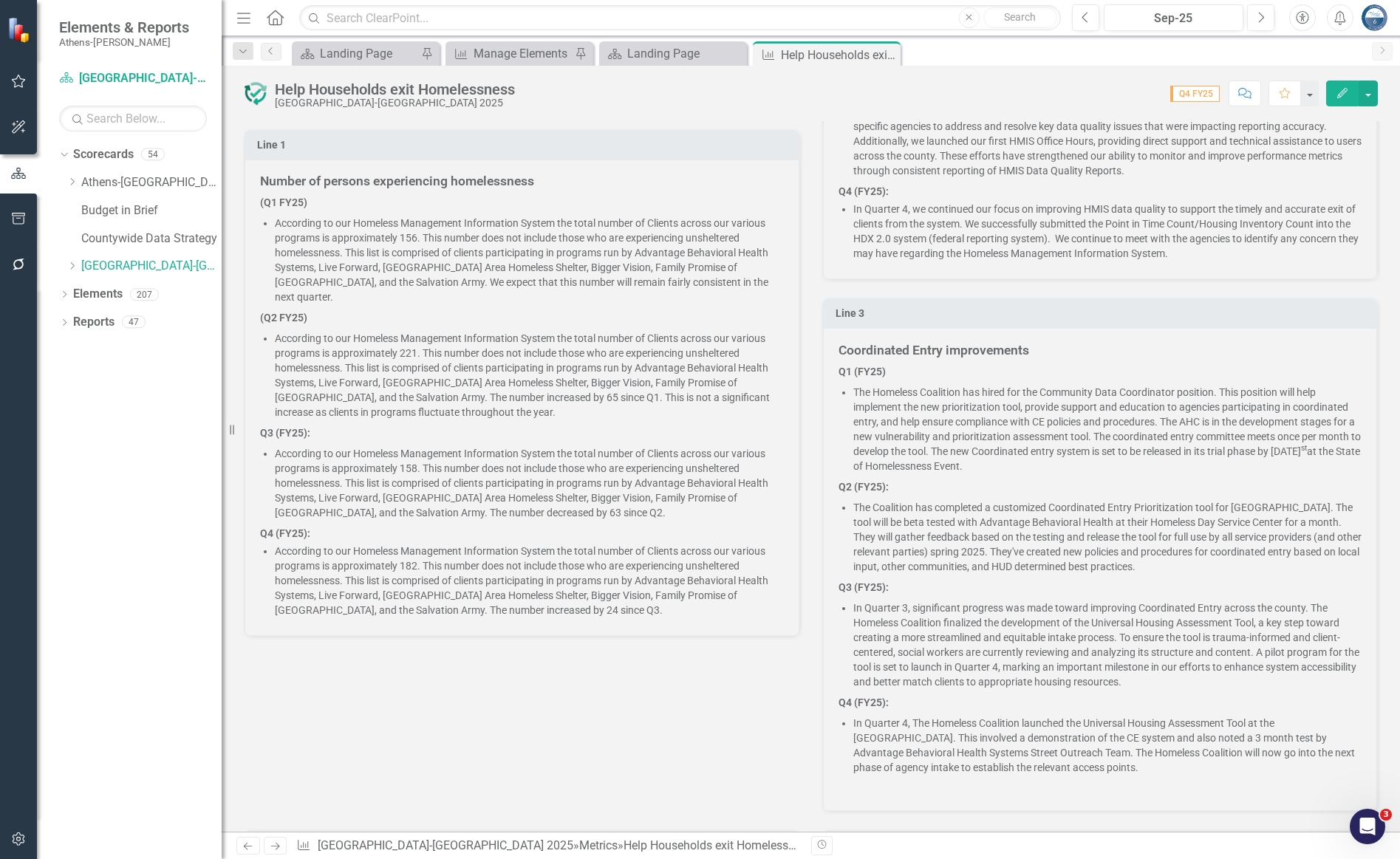
click at [1052, 85] on div "Score: 0.00 Q4 FY25 Completed Comment Favorite Edit" at bounding box center [949, 93] width 855 height 25
click at [889, 51] on icon at bounding box center [887, 55] width 8 height 8
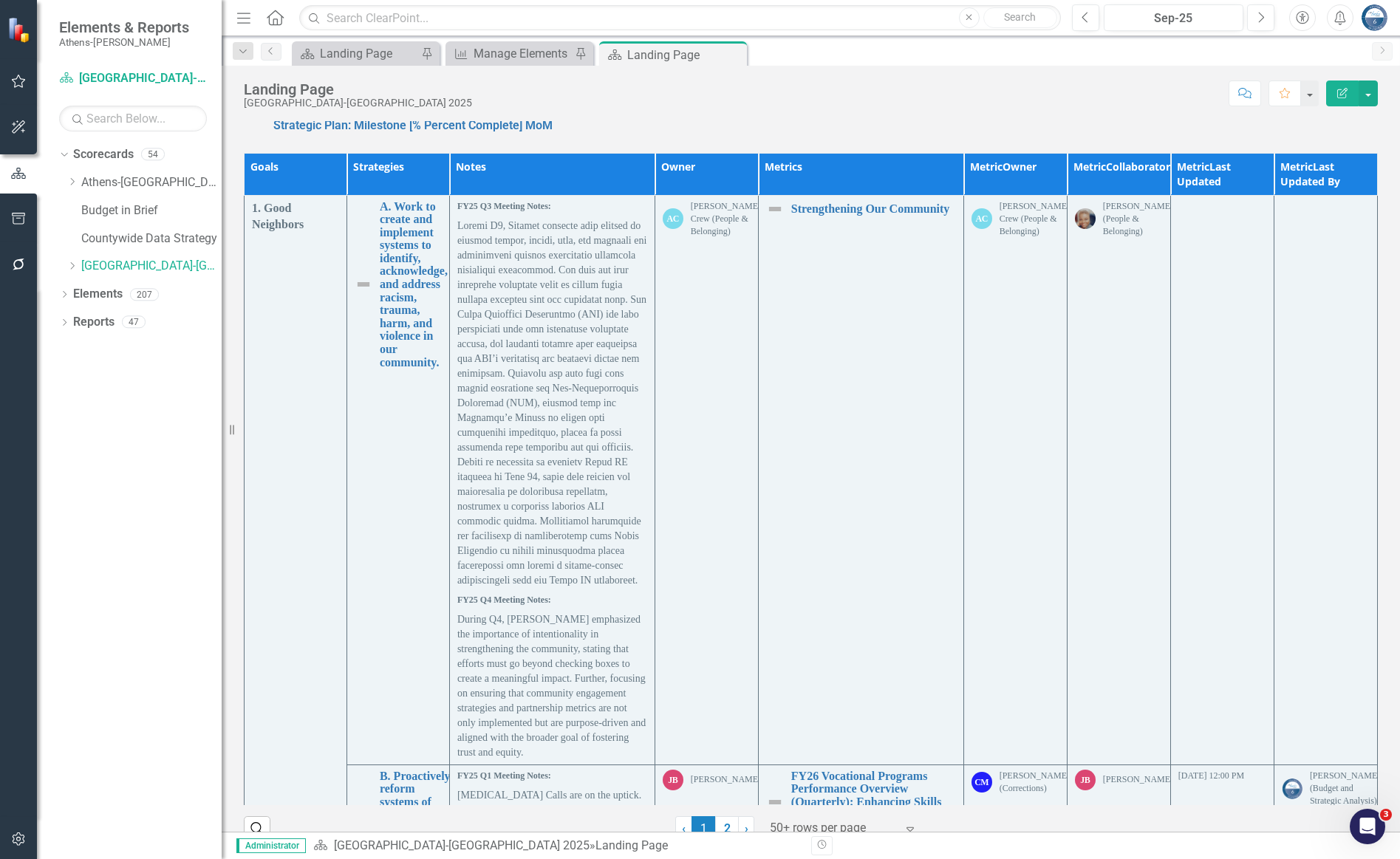
scroll to position [12749, 0]
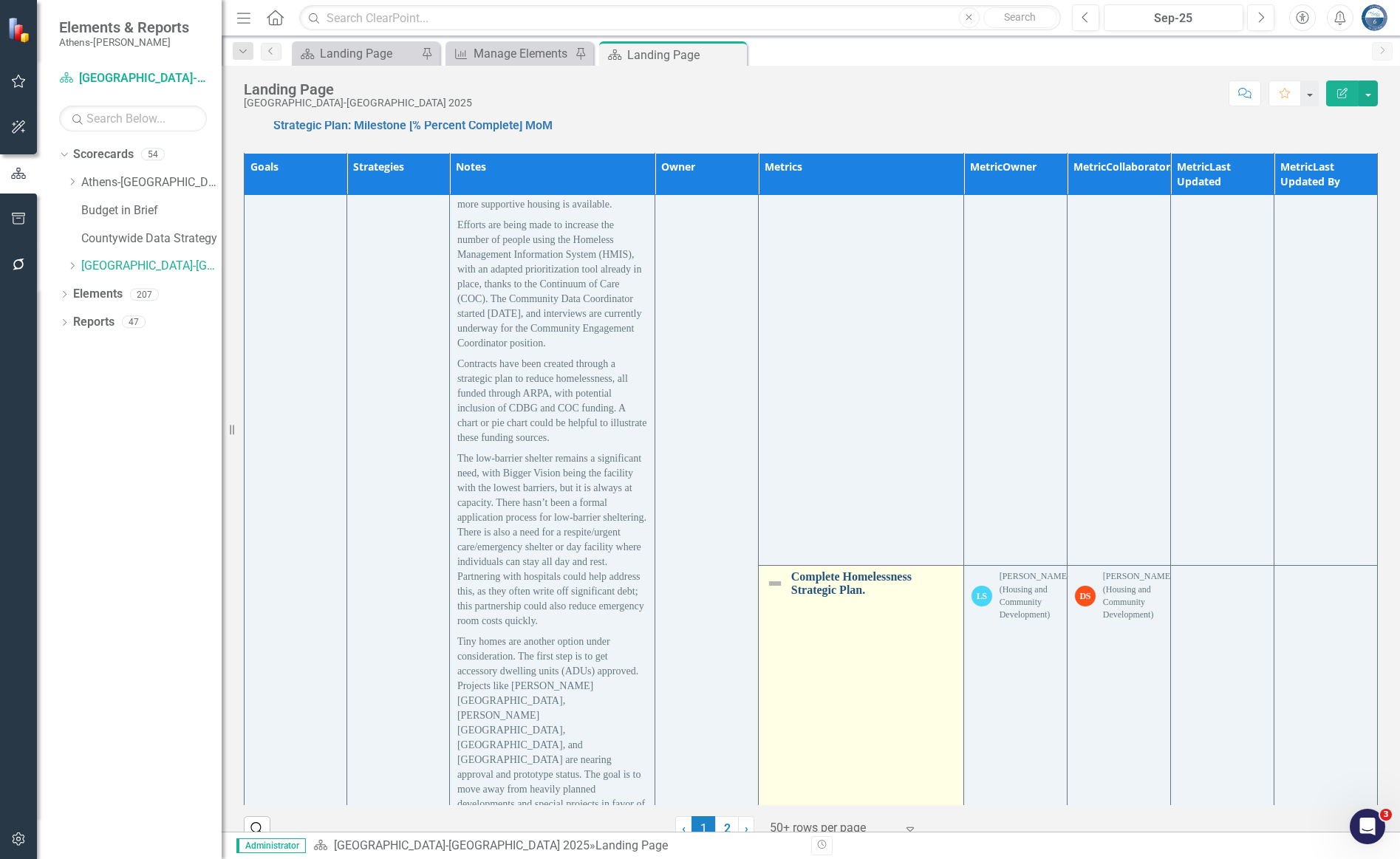
click at [824, 570] on link "Complete Homelessness Strategic Plan." at bounding box center [873, 583] width 165 height 26
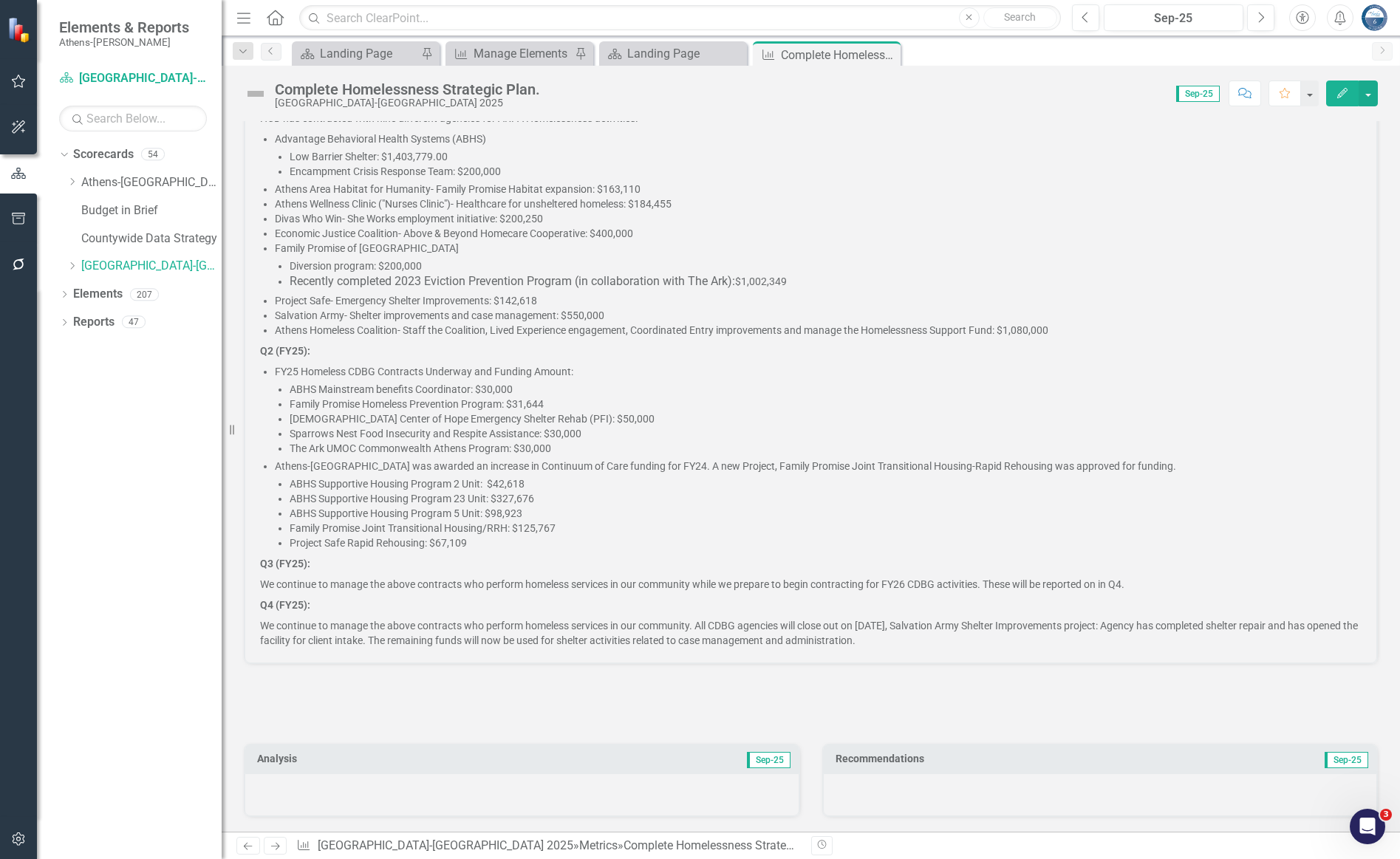
scroll to position [189, 0]
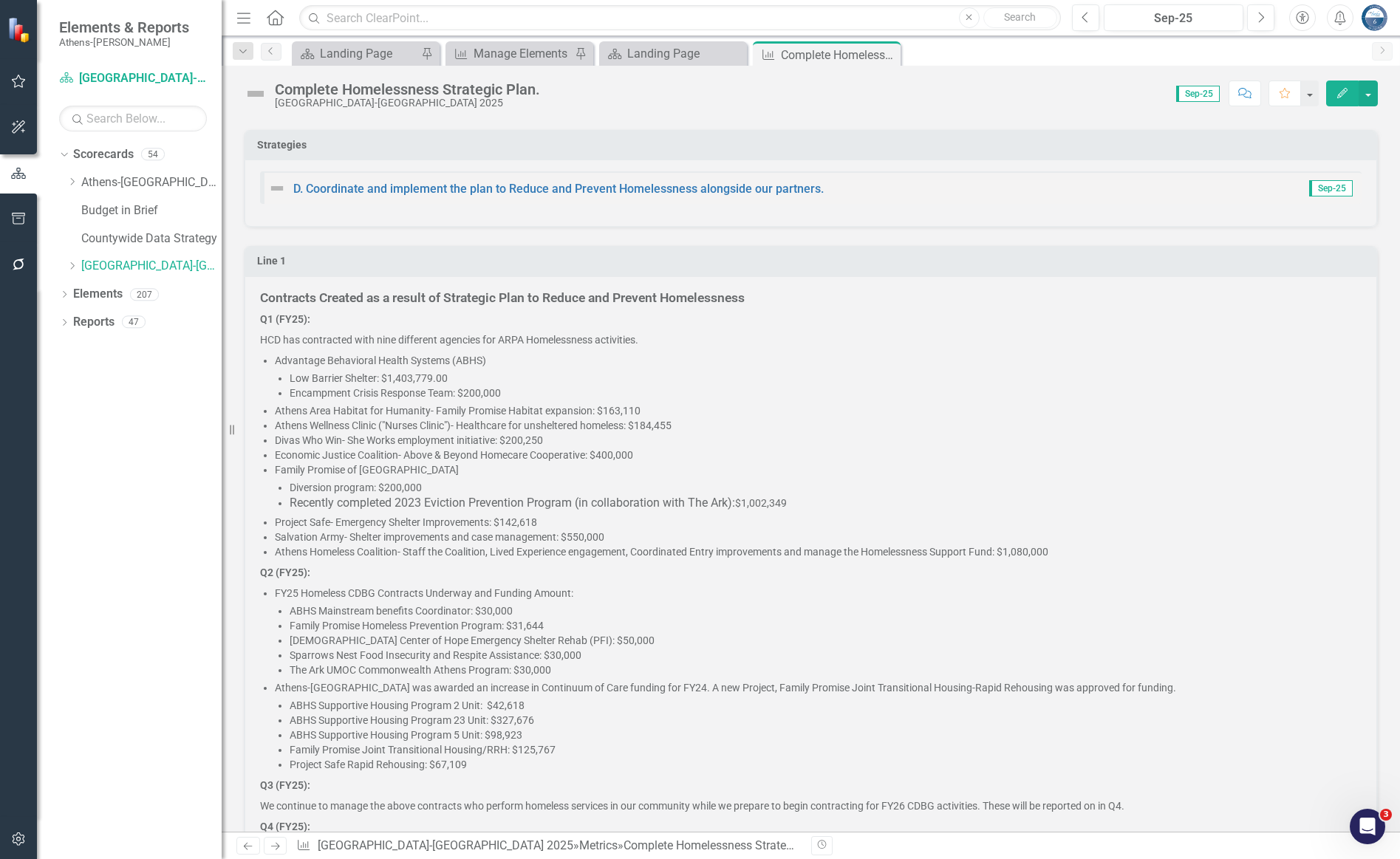
click at [751, 342] on p "HCD has contracted with nine different agencies for ARPA Homelessness activitie…" at bounding box center [811, 339] width 1101 height 21
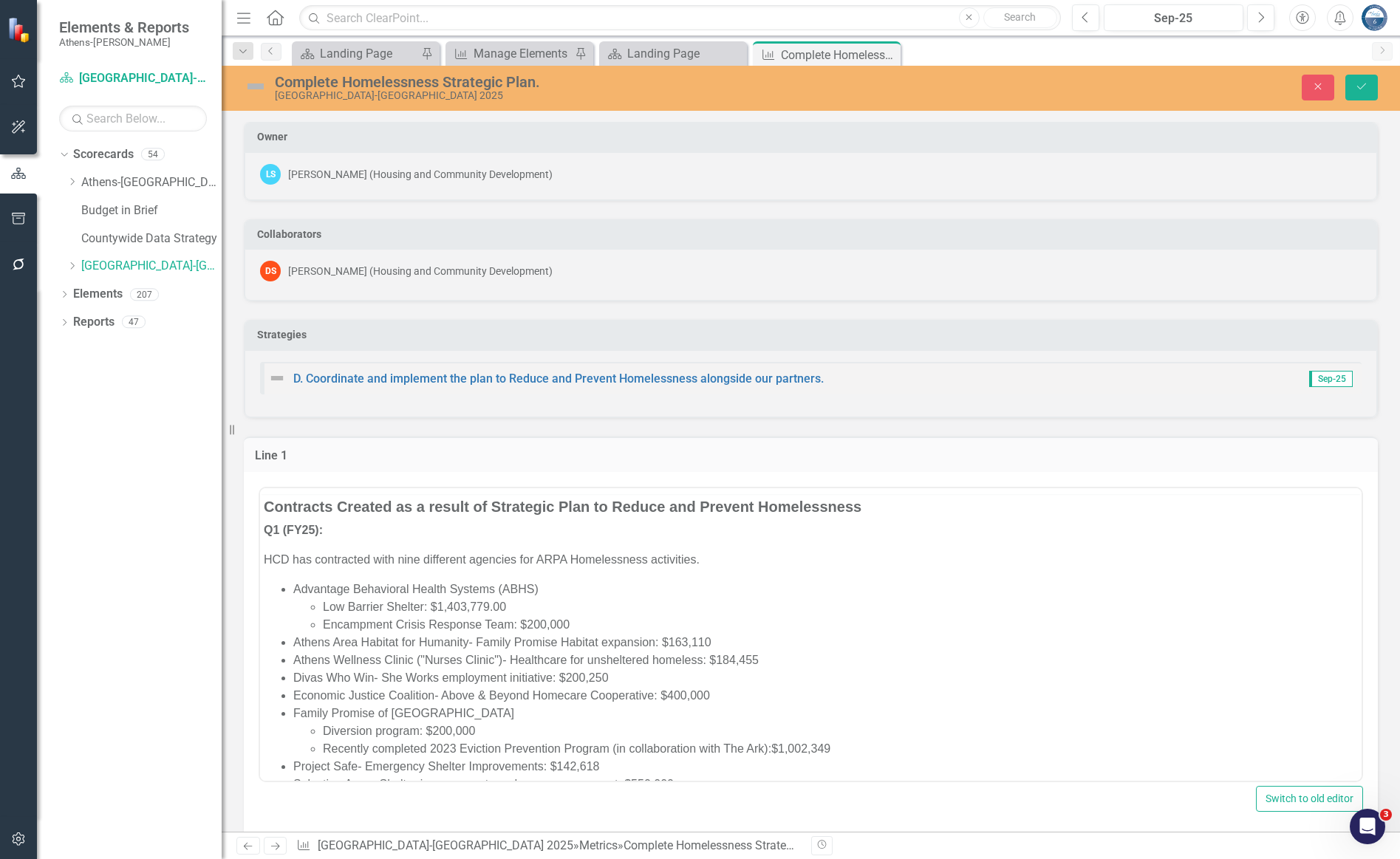
scroll to position [0, 0]
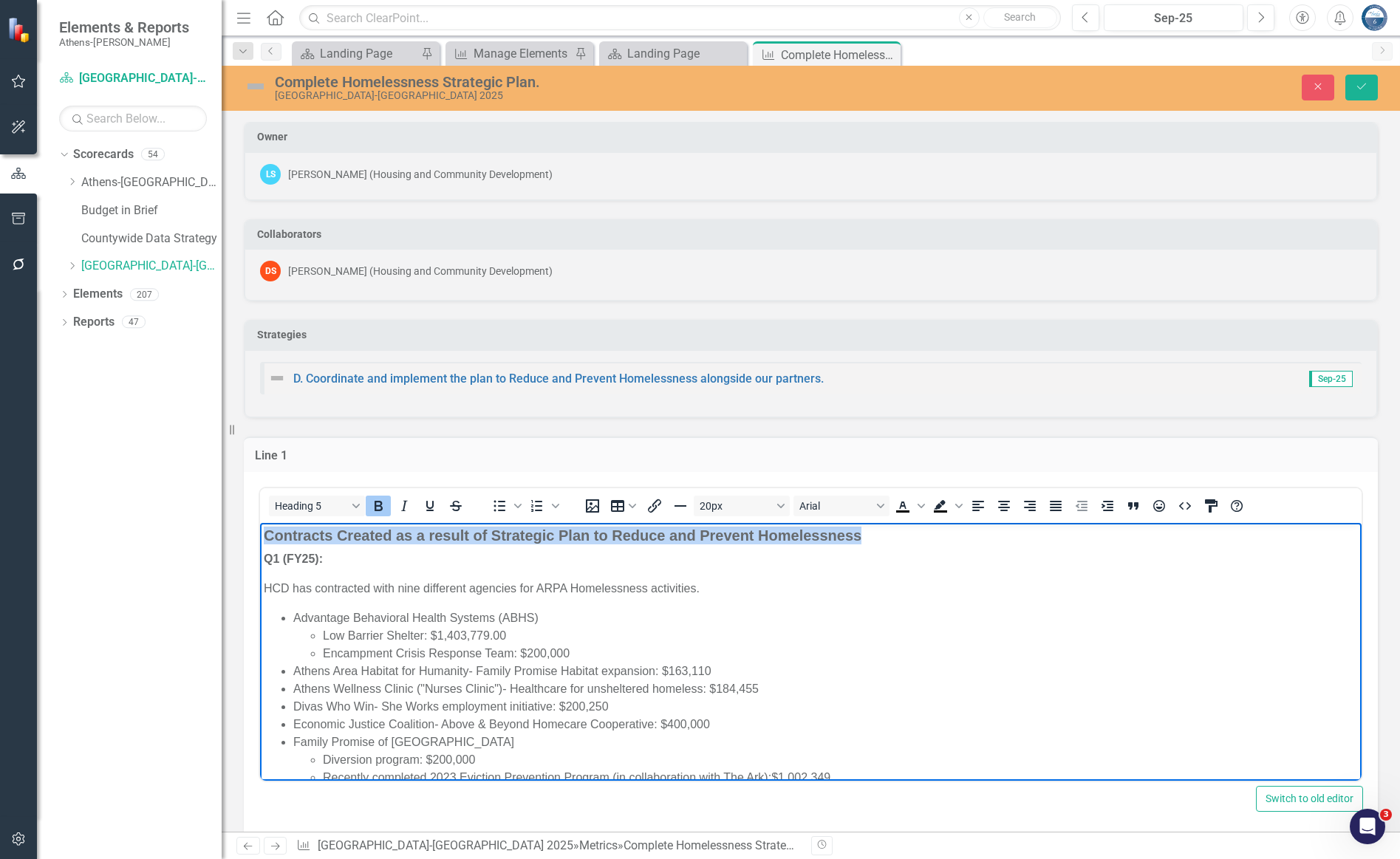
drag, startPoint x: 886, startPoint y: 534, endPoint x: 263, endPoint y: 529, distance: 623.0
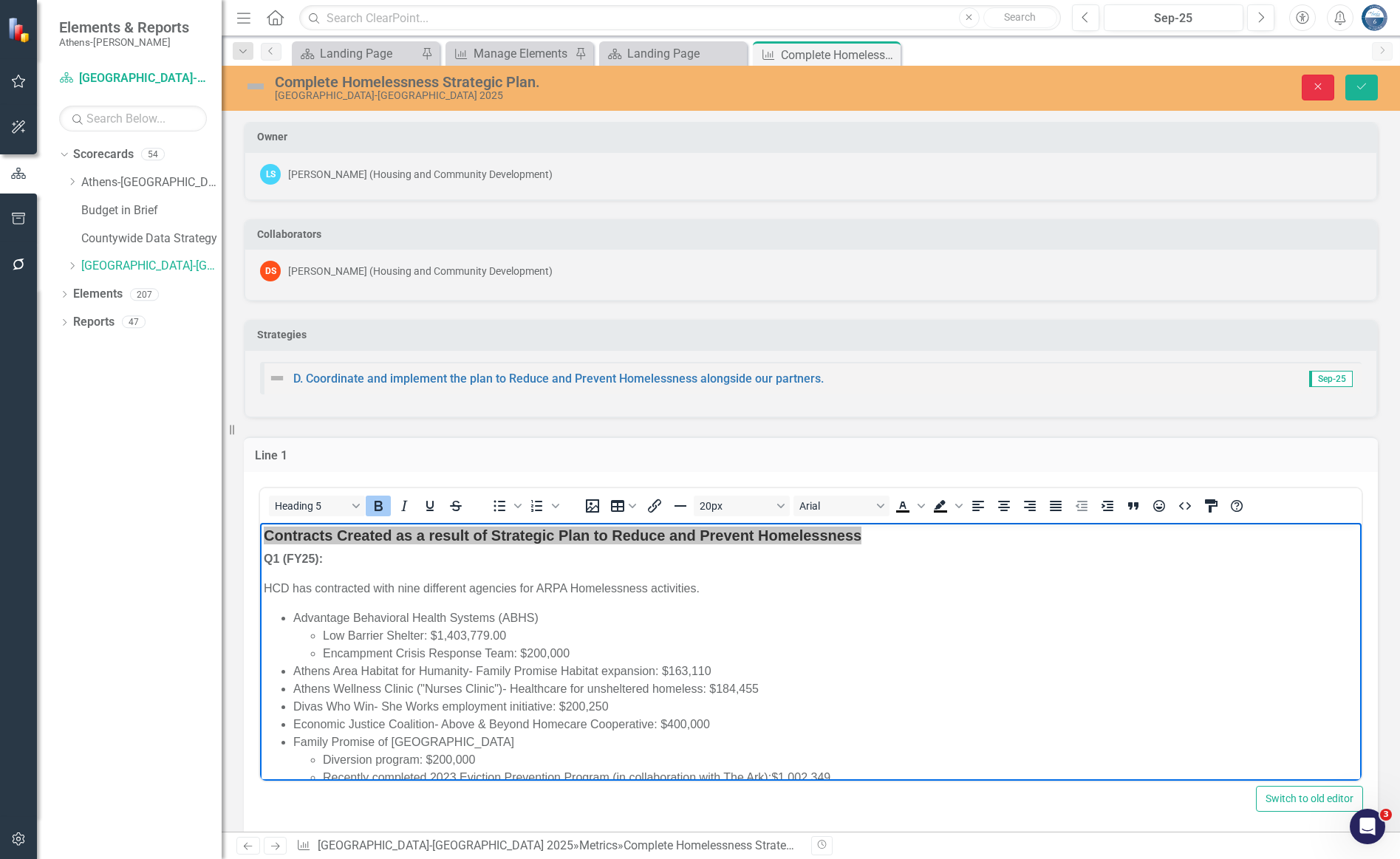
click at [1061, 83] on icon "Close" at bounding box center [1317, 86] width 13 height 10
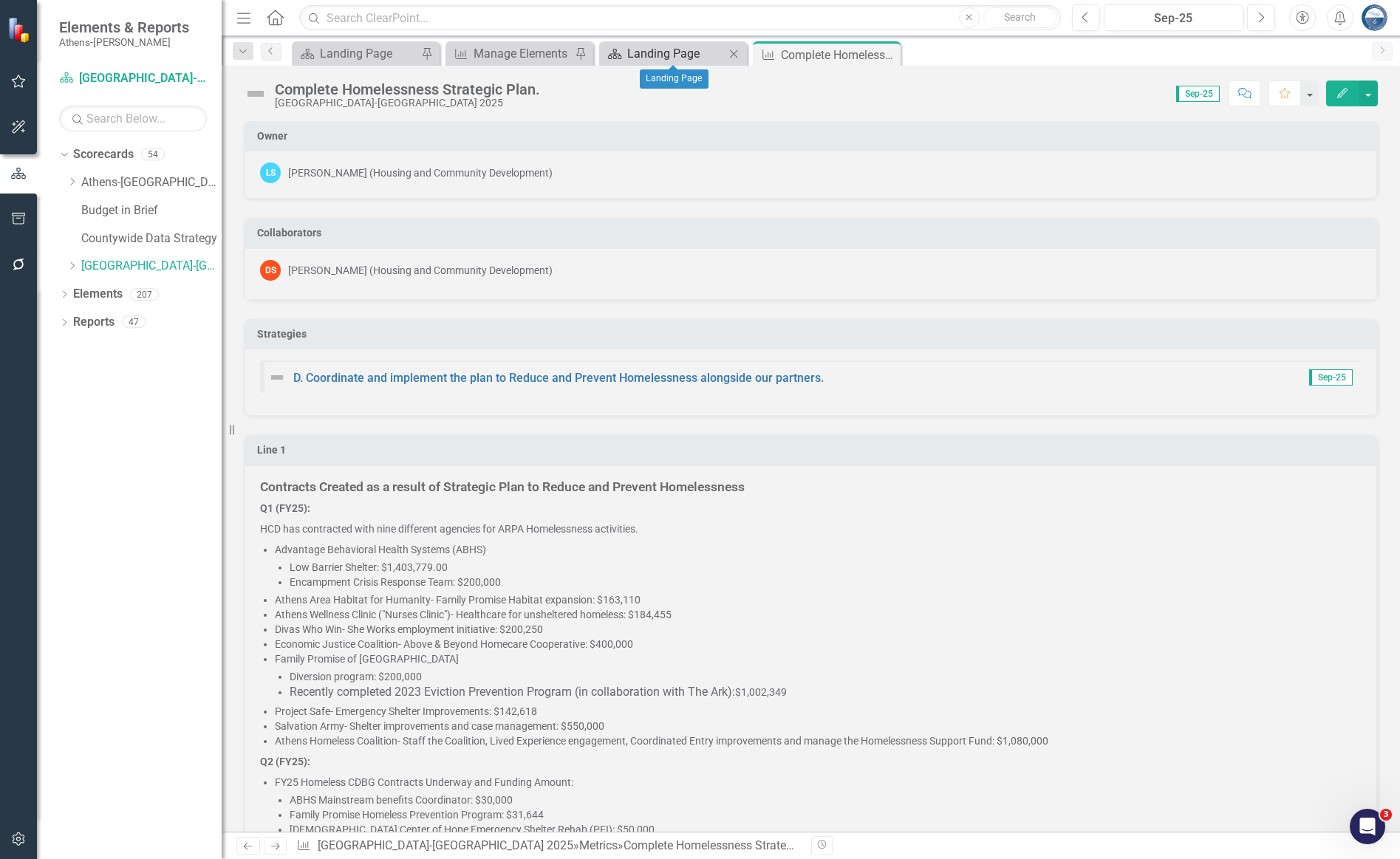
click at [684, 54] on div "Landing Page" at bounding box center [676, 53] width 98 height 19
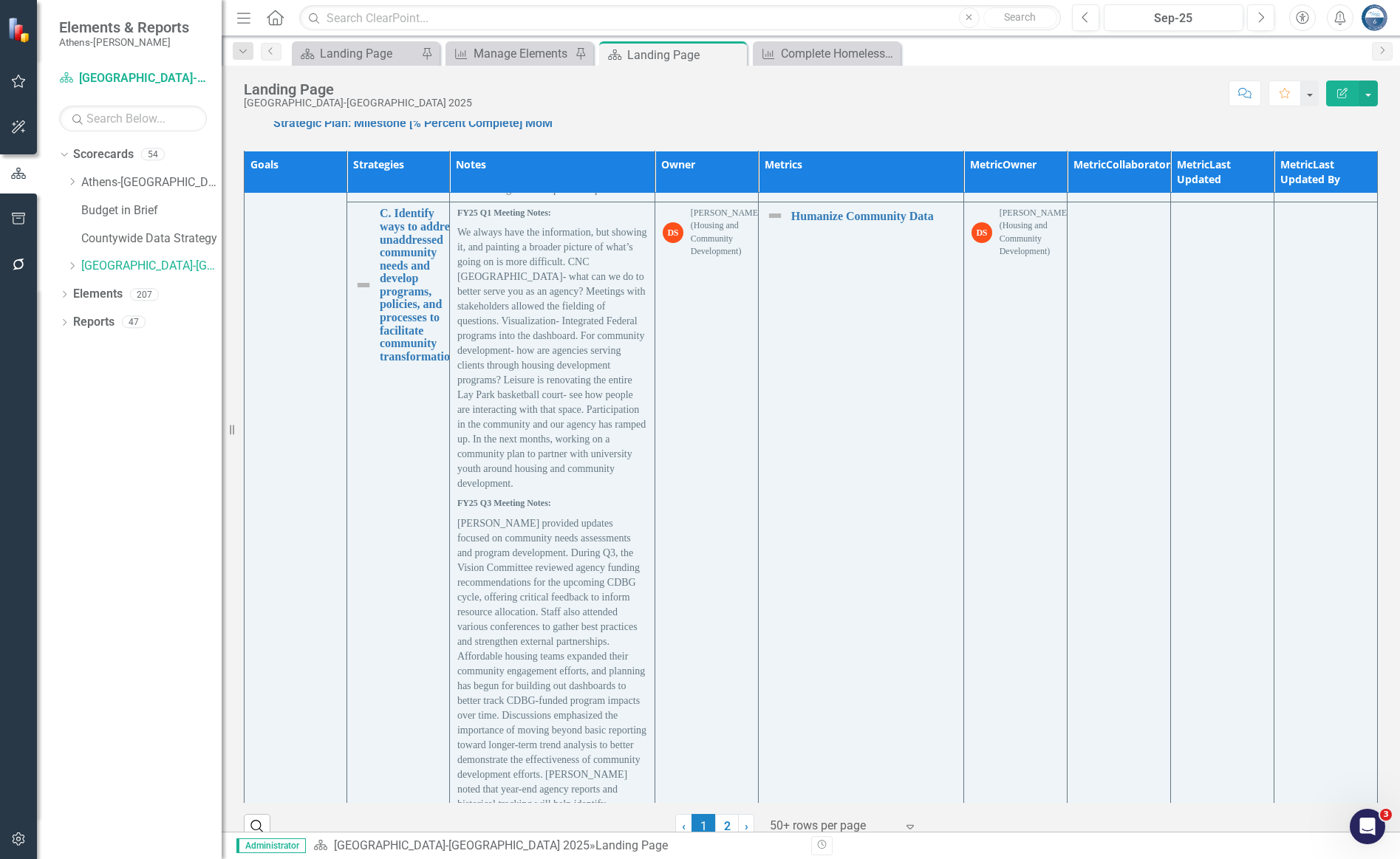
scroll to position [13565, 0]
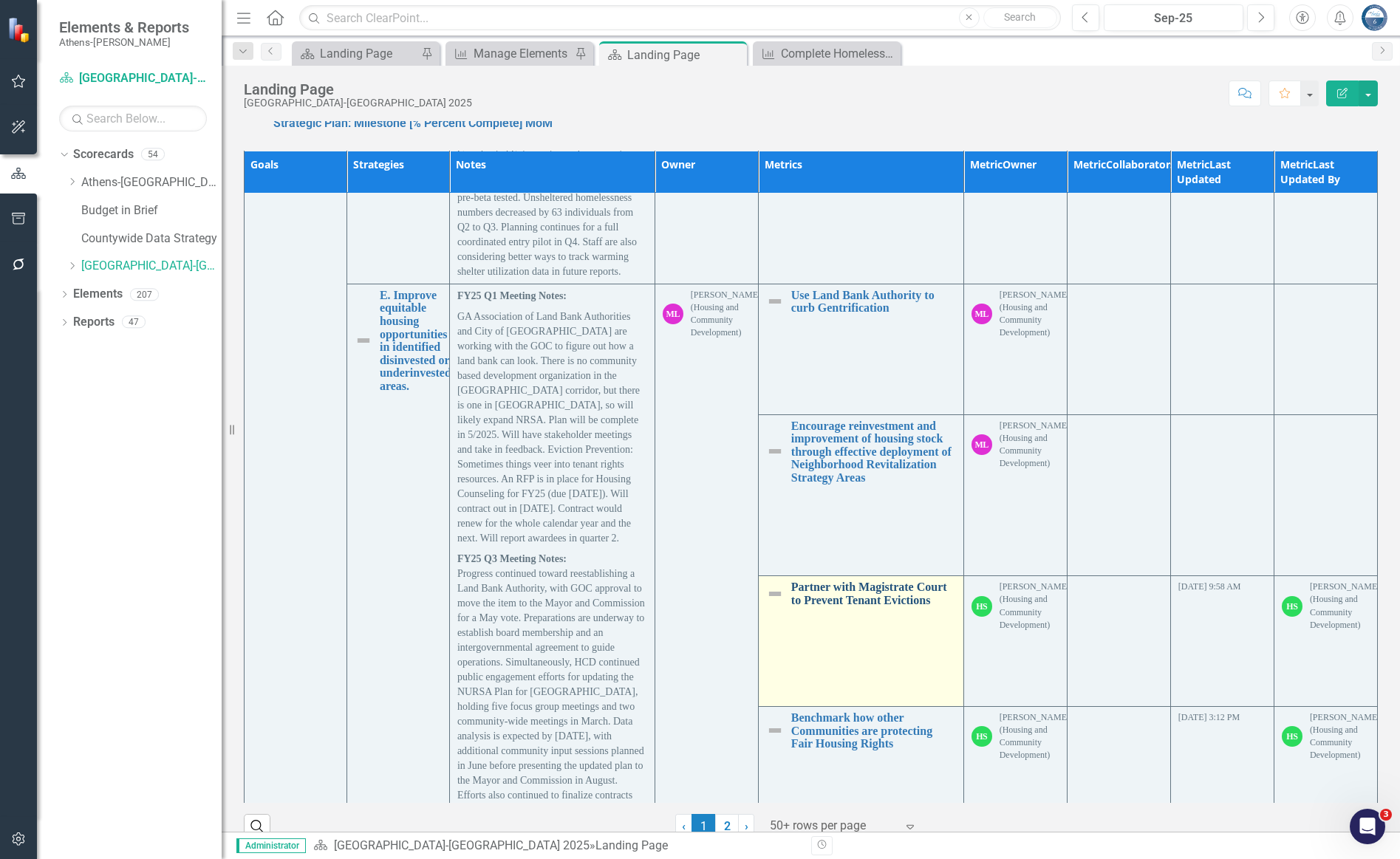
click at [877, 580] on link "Partner with Magistrate Court to Prevent Tenant Evictions" at bounding box center [873, 593] width 165 height 26
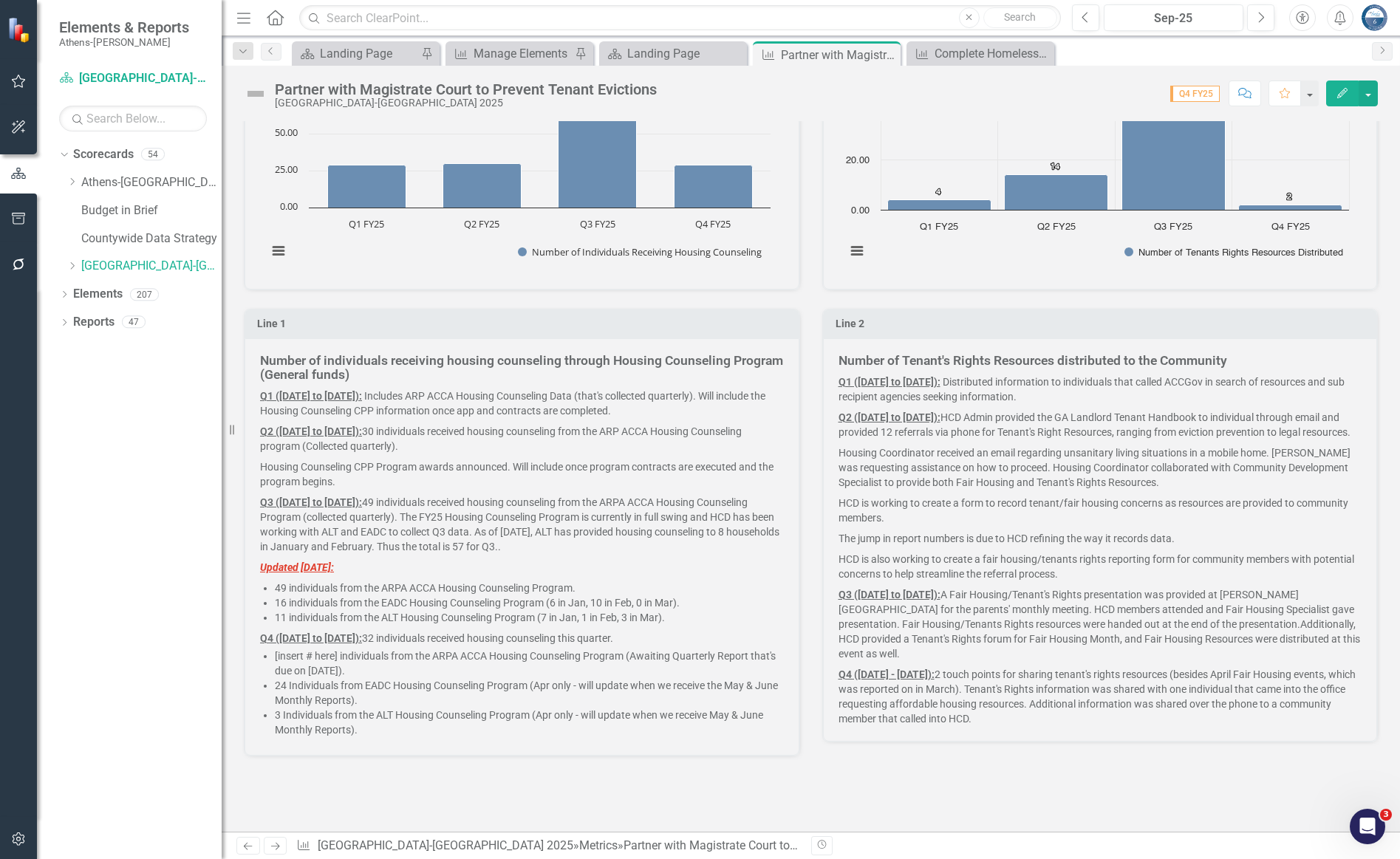
scroll to position [599, 0]
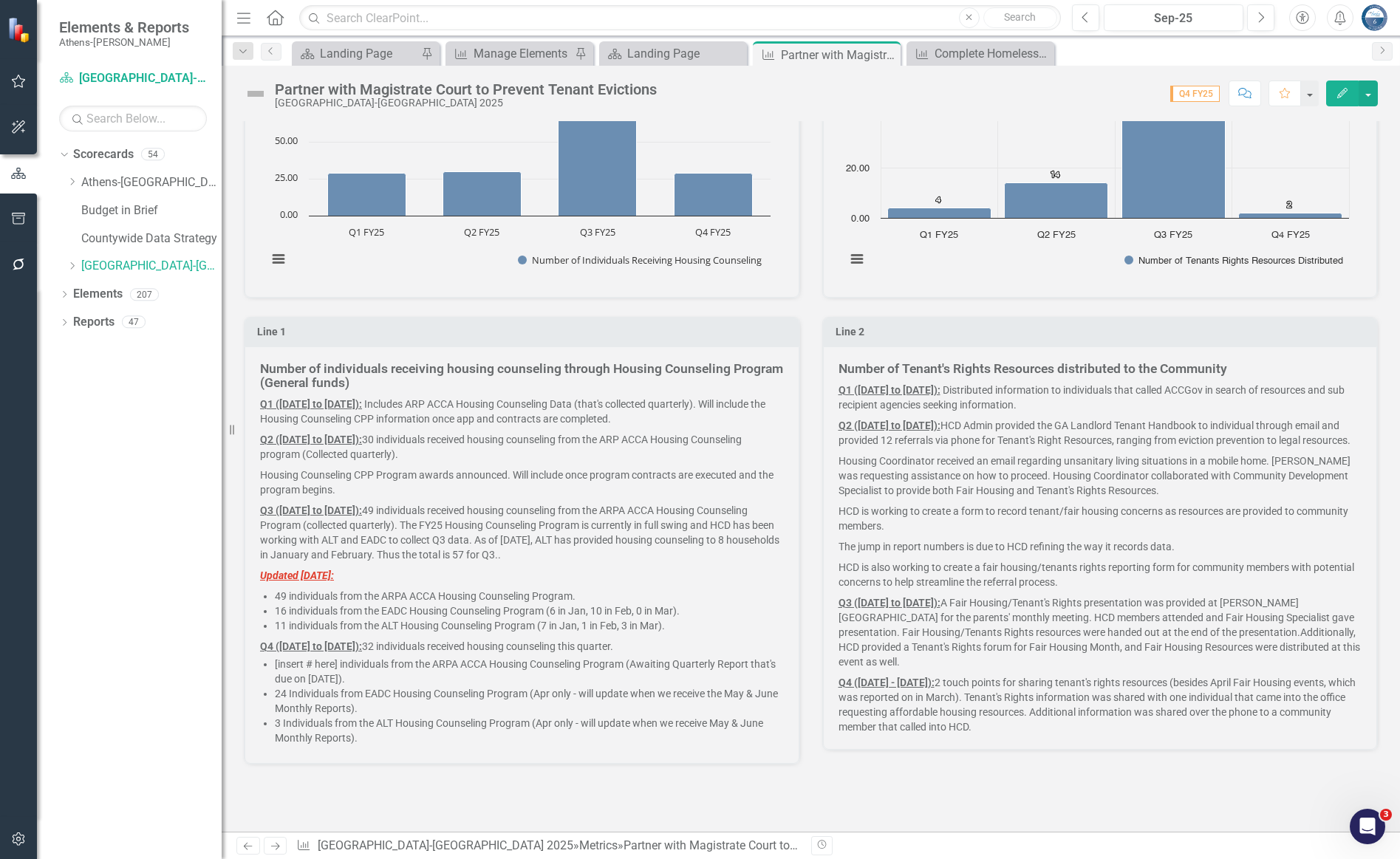
click at [458, 430] on p "Q2 ([DATE] to [DATE]): 30 individuals received housing counseling from the ARP …" at bounding box center [522, 447] width 524 height 36
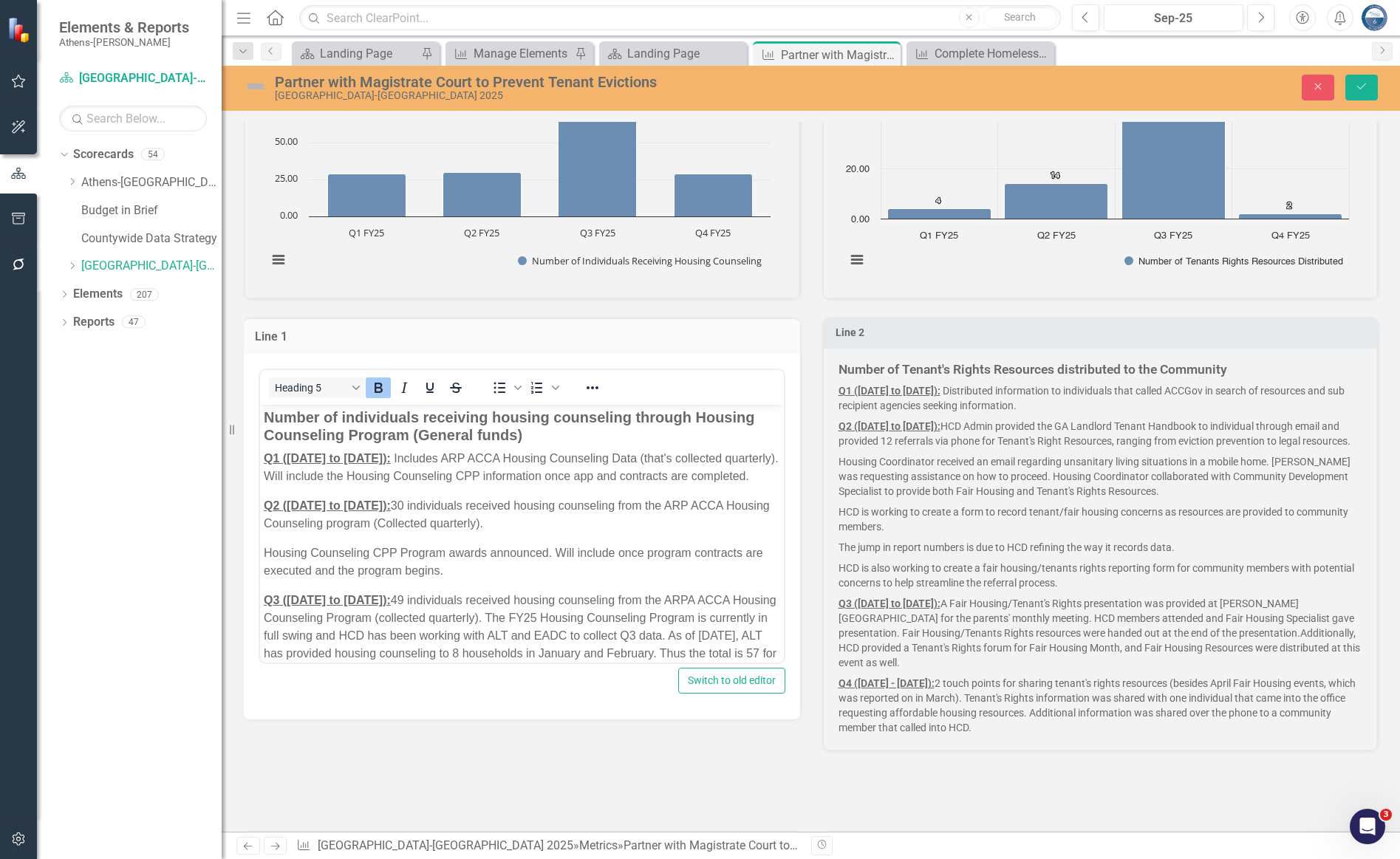
scroll to position [0, 0]
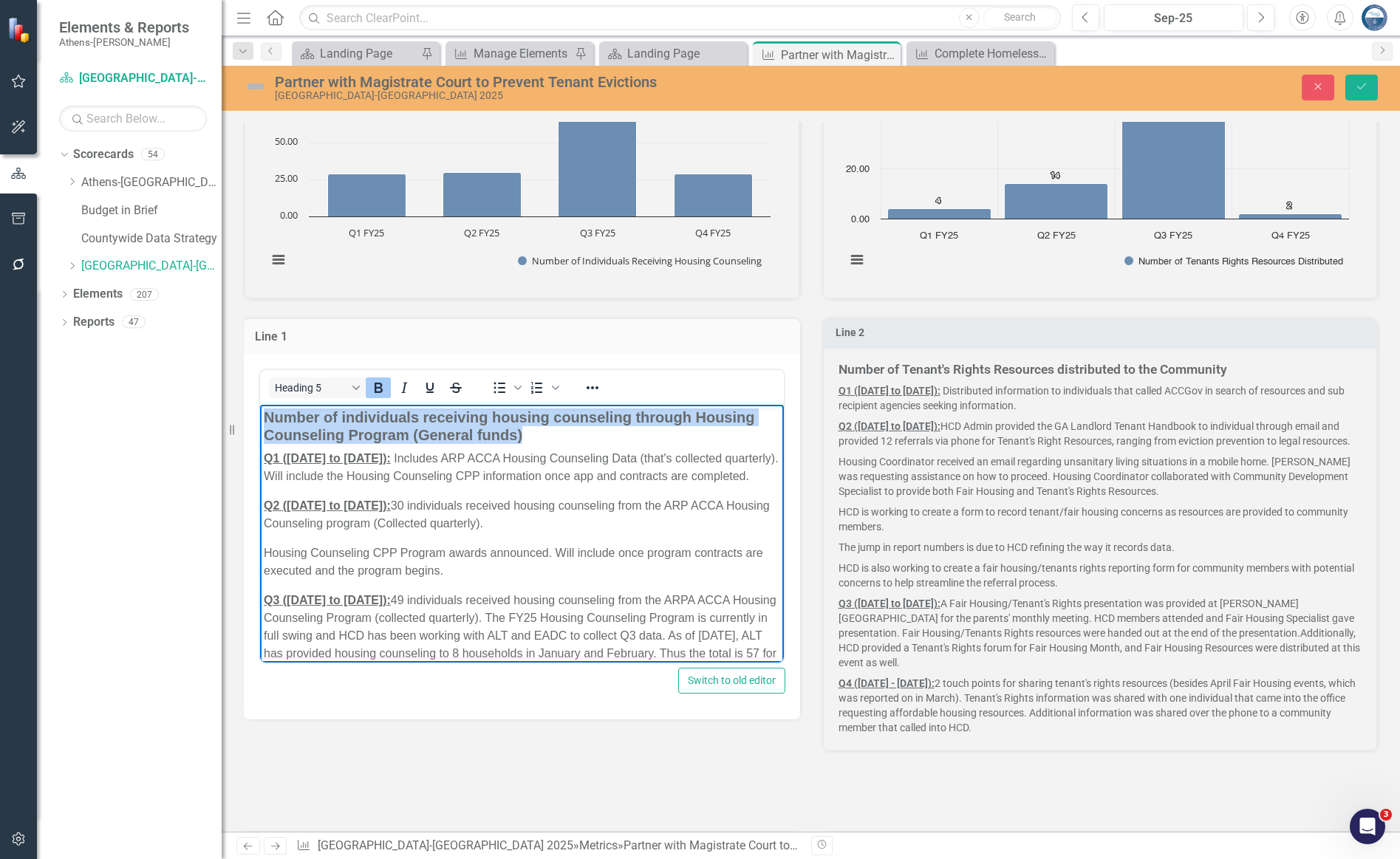
drag, startPoint x: 534, startPoint y: 428, endPoint x: 263, endPoint y: 412, distance: 271.5
click at [263, 412] on h5 "Number of individuals receiving housing counseling through Housing Counseling P…" at bounding box center [521, 425] width 516 height 36
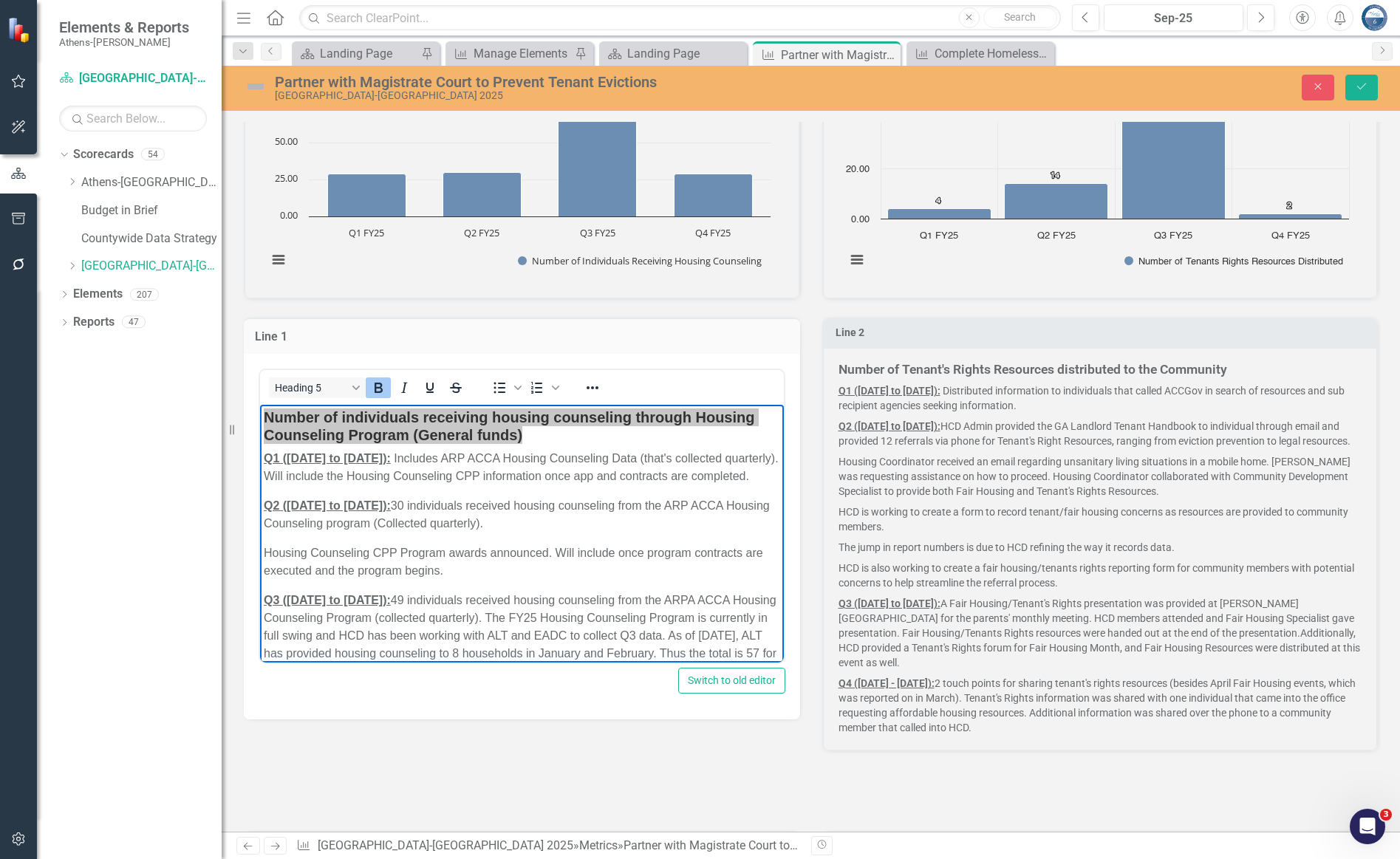
click at [1061, 365] on strong "Number of Tenant's Rights Resources distributed to the Community" at bounding box center [1033, 369] width 389 height 15
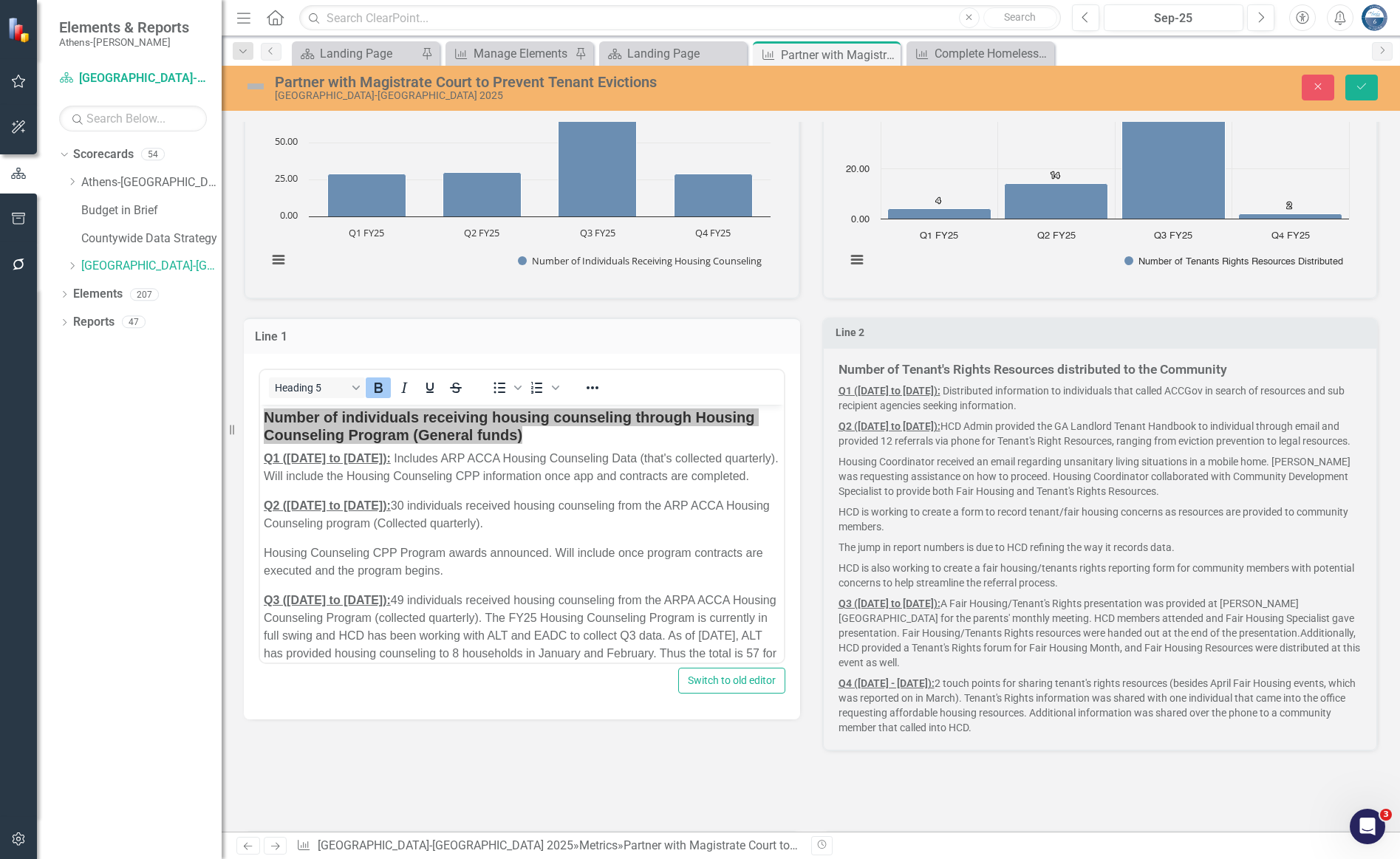
click at [1061, 365] on strong "Number of Tenant's Rights Resources distributed to the Community" at bounding box center [1033, 369] width 389 height 15
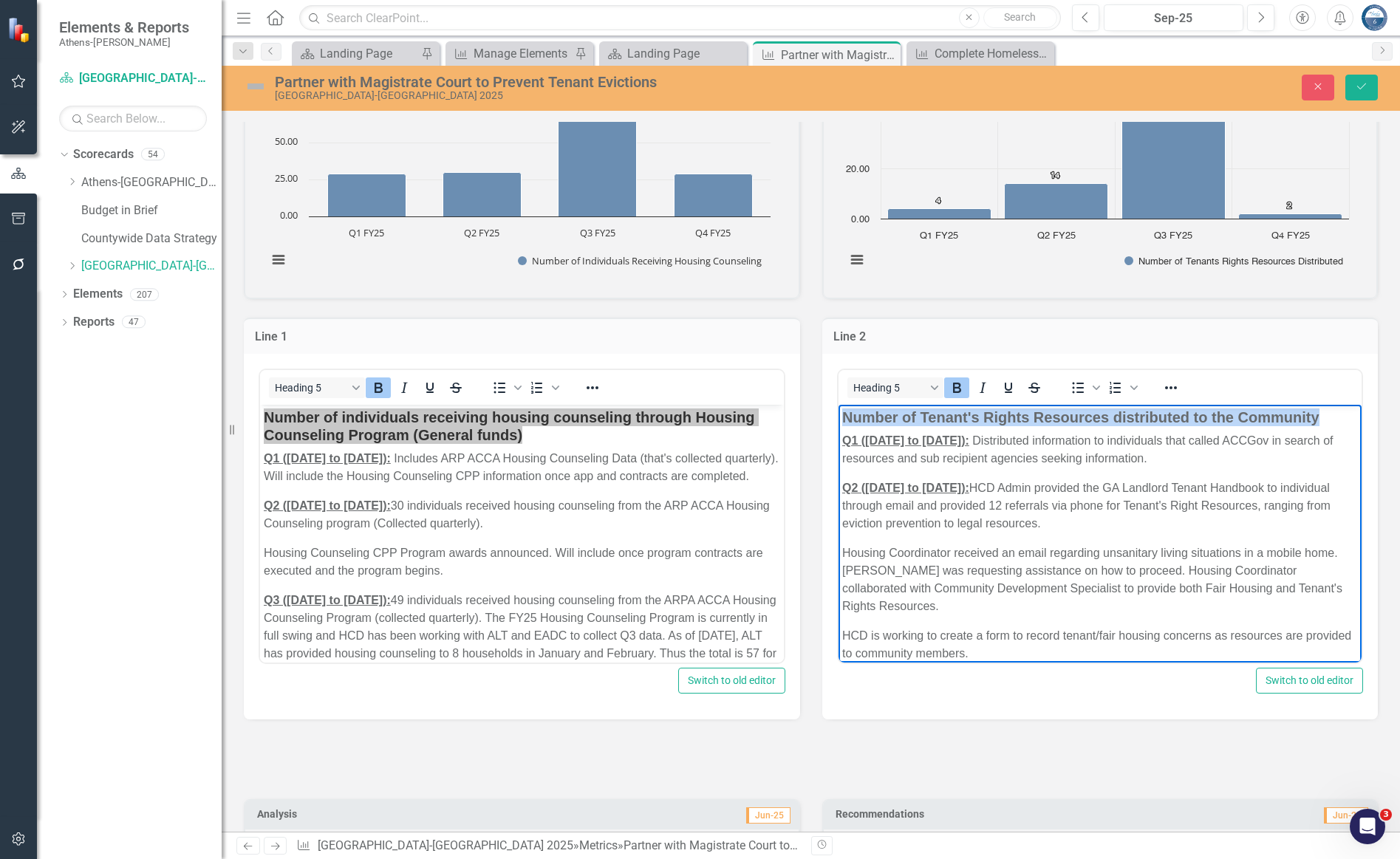
drag, startPoint x: 1324, startPoint y: 418, endPoint x: 839, endPoint y: 409, distance: 485.1
click at [839, 409] on body "Number of Tenant's Rights Resources distributed to the Community Q1 ([DATE] to …" at bounding box center [1099, 670] width 524 height 534
click at [1061, 781] on div "Recommendations Jun-25" at bounding box center [1100, 825] width 578 height 92
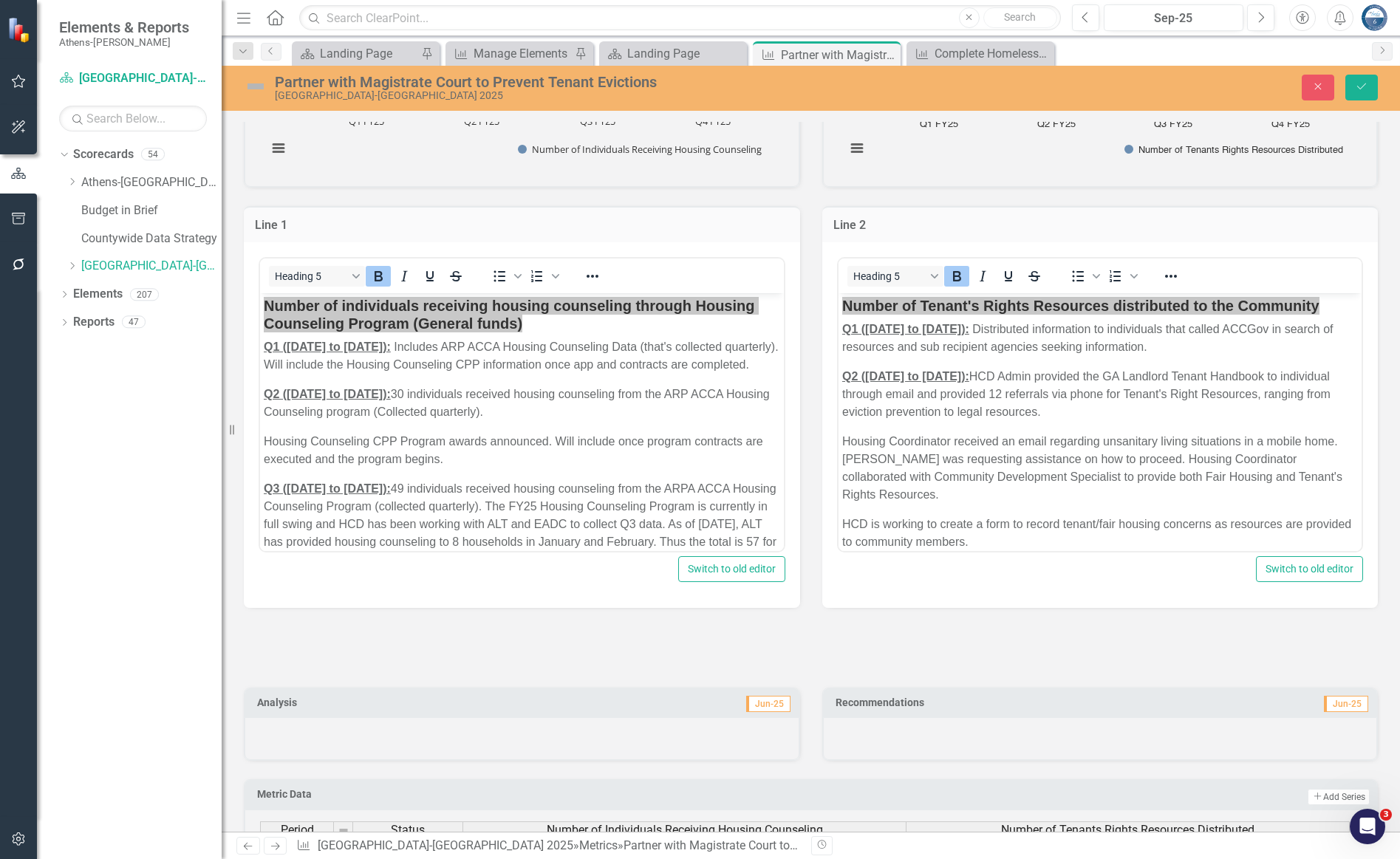
scroll to position [664, 0]
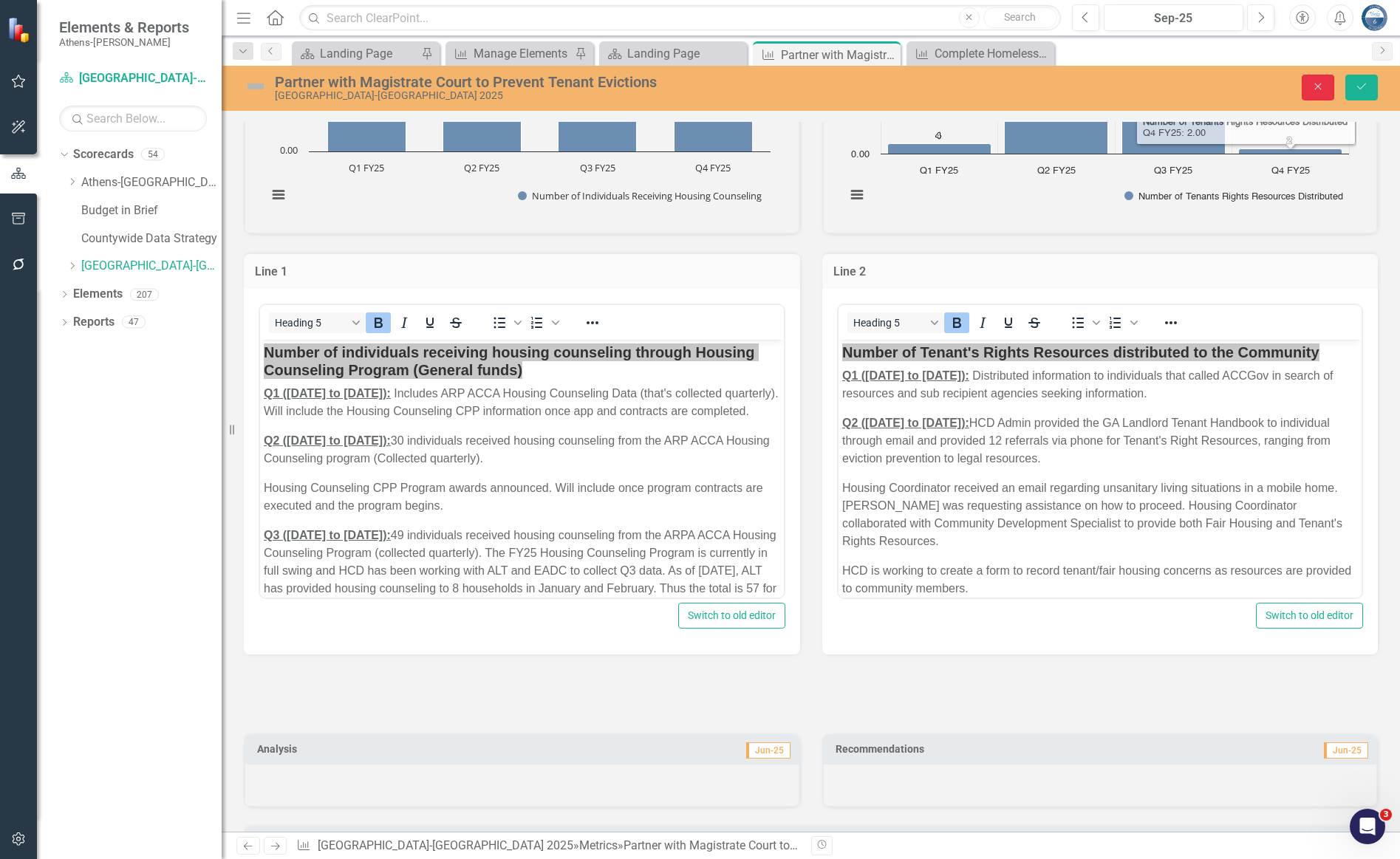
click at [1061, 77] on button "Close" at bounding box center [1317, 88] width 33 height 26
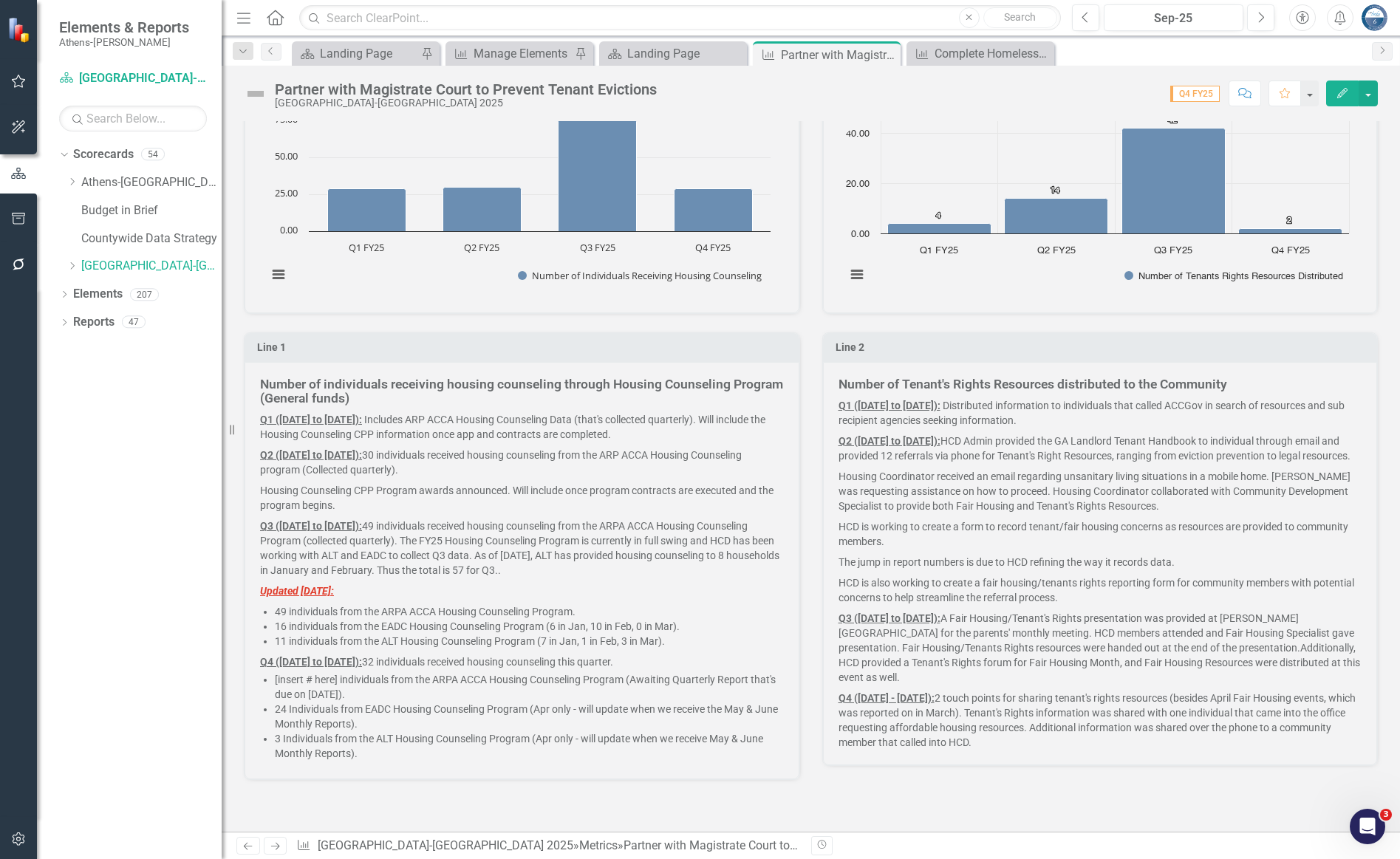
scroll to position [553, 0]
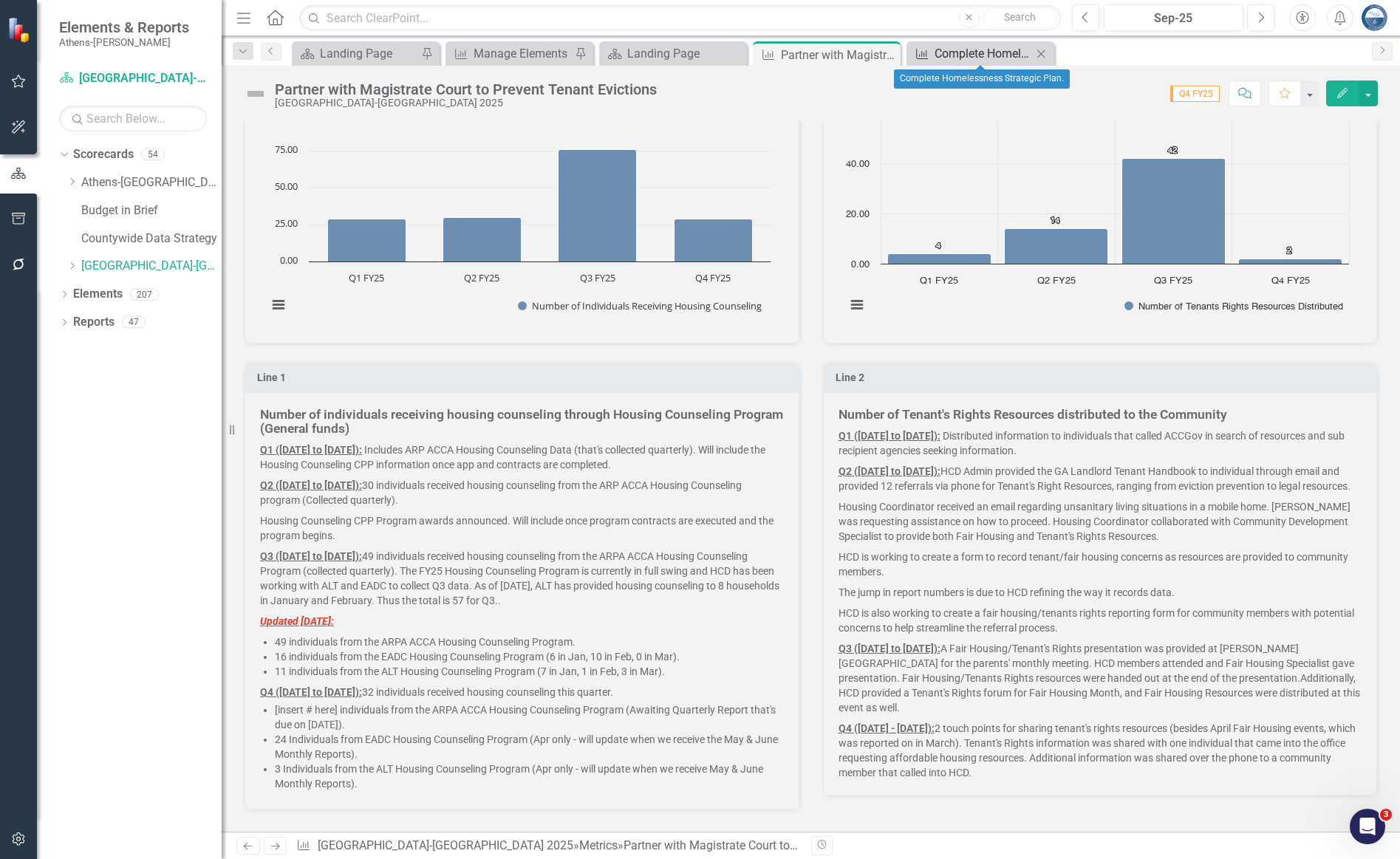
click at [998, 47] on div "Complete Homelessness Strategic Plan." at bounding box center [983, 53] width 98 height 19
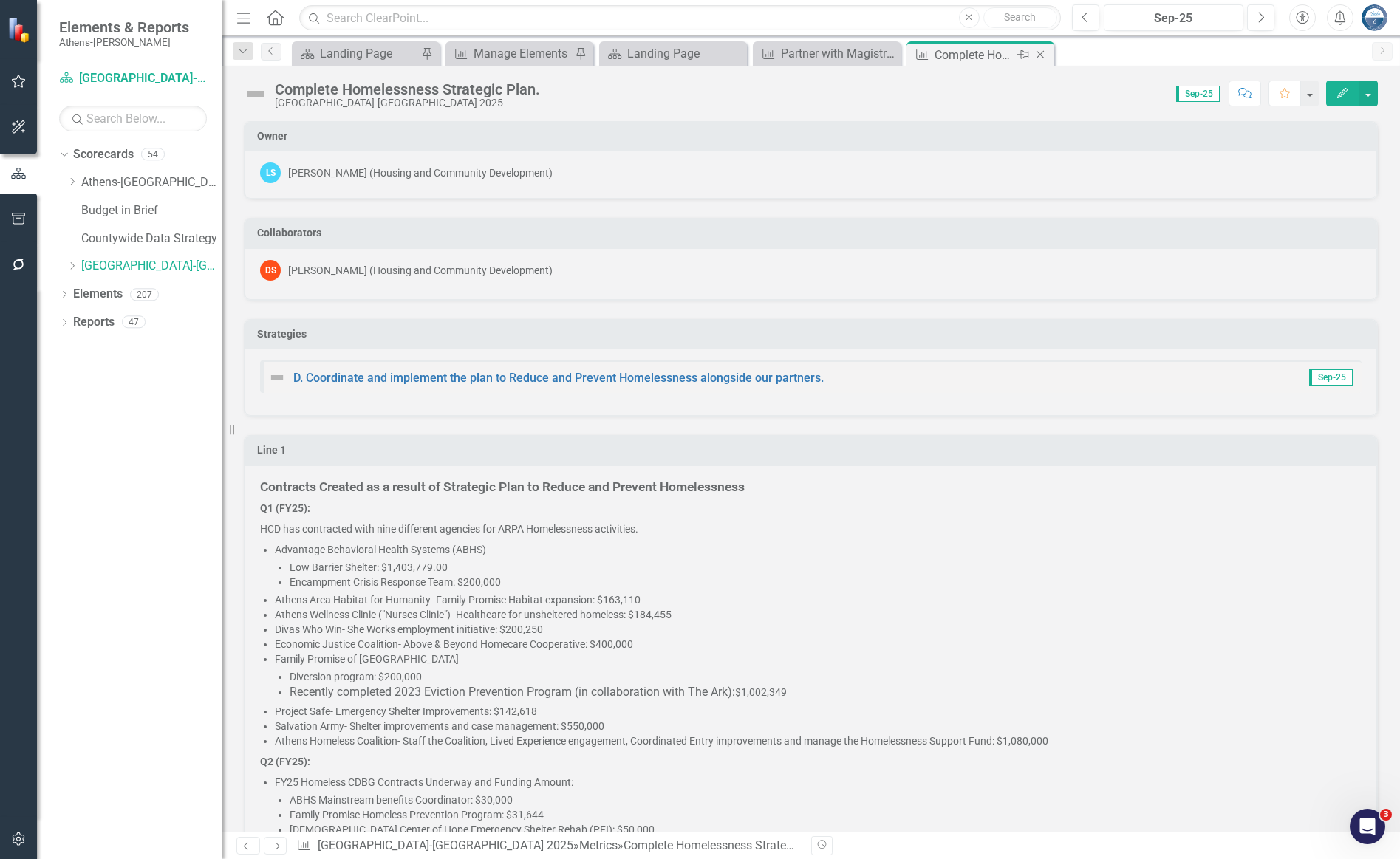
click at [1044, 54] on icon "Close" at bounding box center [1040, 54] width 15 height 12
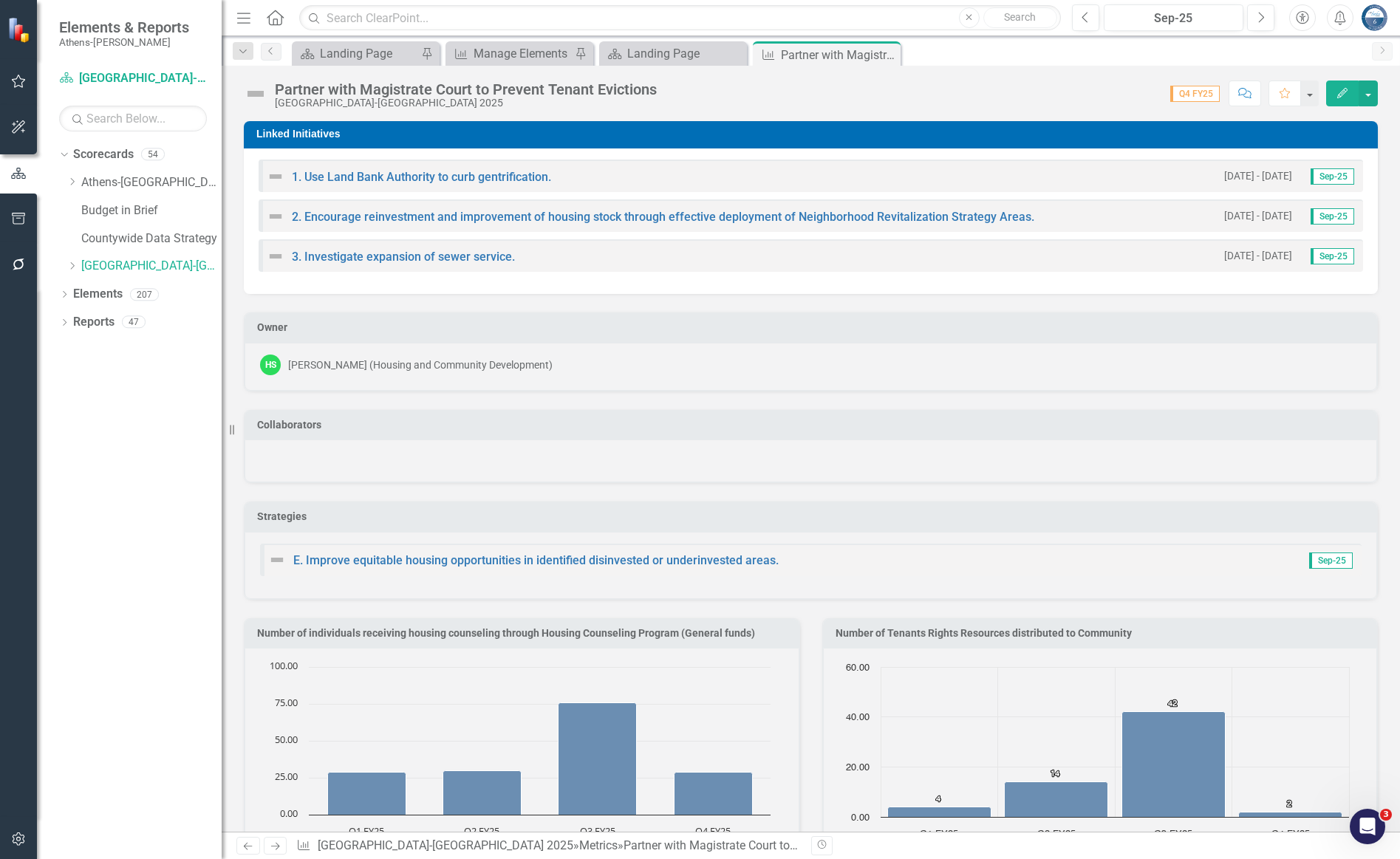
click at [0, 0] on icon "Close" at bounding box center [0, 0] width 0 height 0
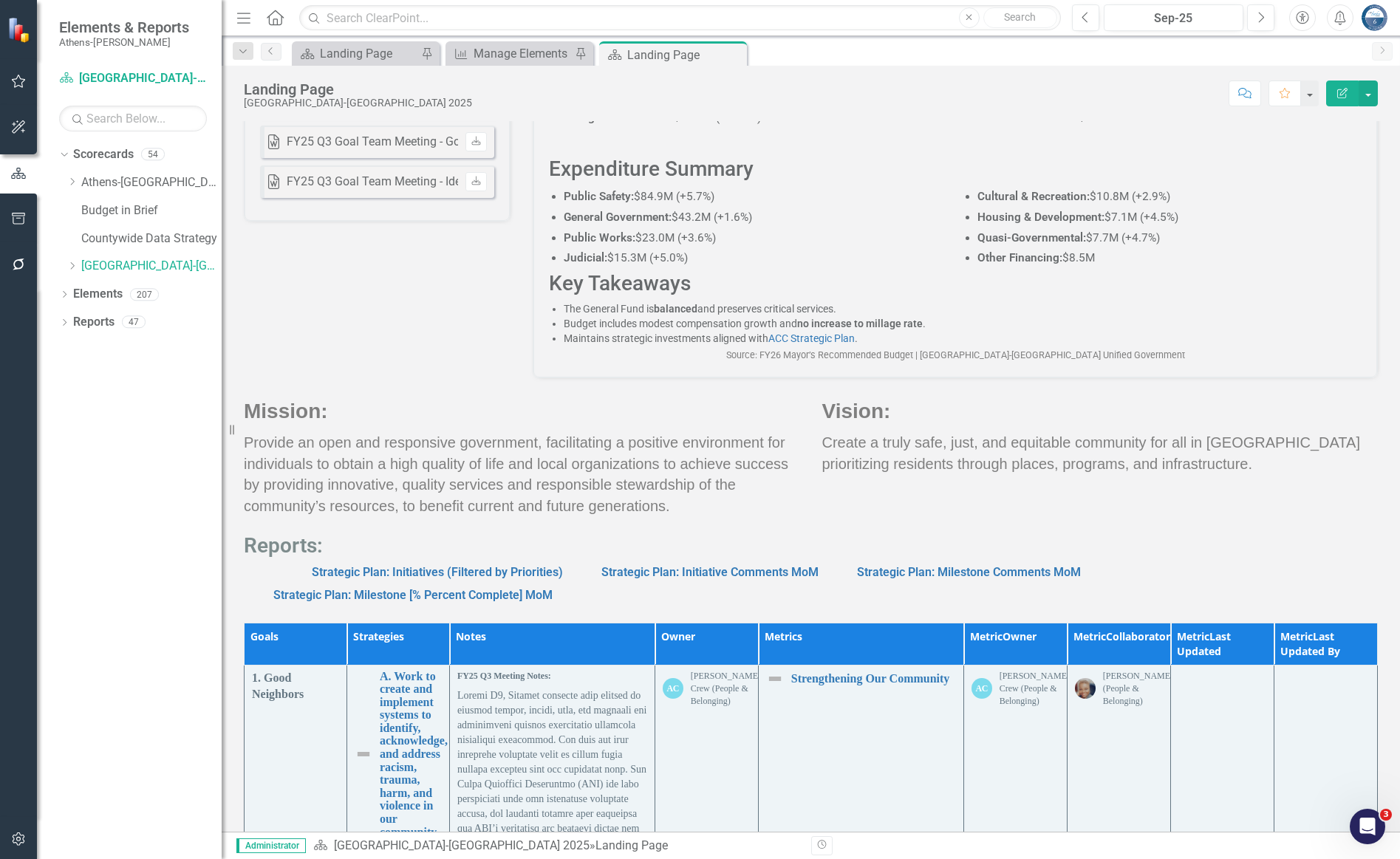
scroll to position [1159, 0]
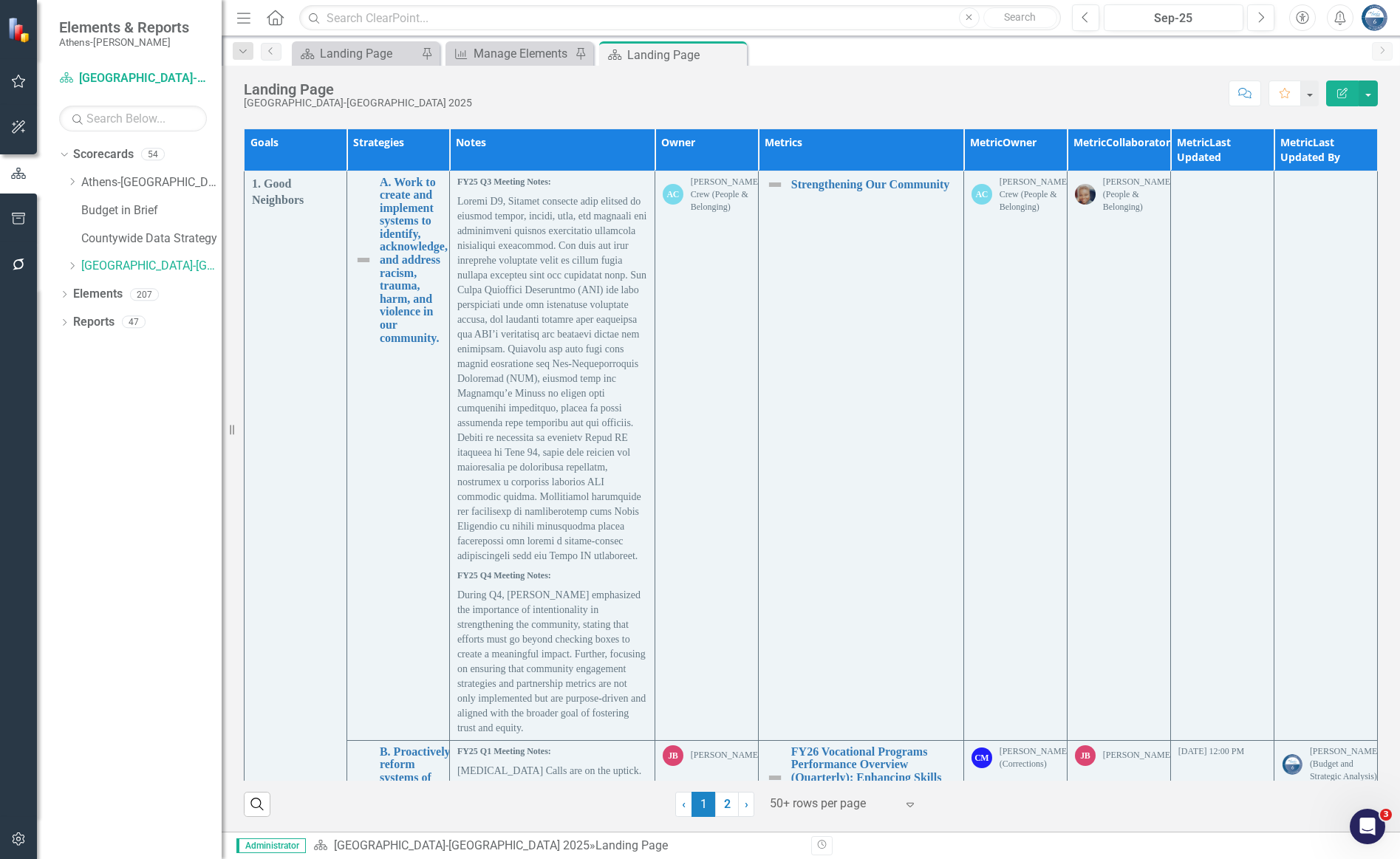
click at [818, 90] on div "Score: N/A Sep-25 Completed Comment Favorite Edit Report" at bounding box center [928, 93] width 898 height 25
click at [785, 97] on div "Score: N/A Sep-25 Completed Comment Favorite Edit Report" at bounding box center [928, 93] width 898 height 25
click at [604, 93] on div "Score: N/A Sep-25 Completed Comment Favorite Edit Report" at bounding box center [928, 93] width 898 height 25
click at [763, 99] on div "Score: N/A Sep-25 Completed Comment Favorite Edit Report" at bounding box center [928, 93] width 898 height 25
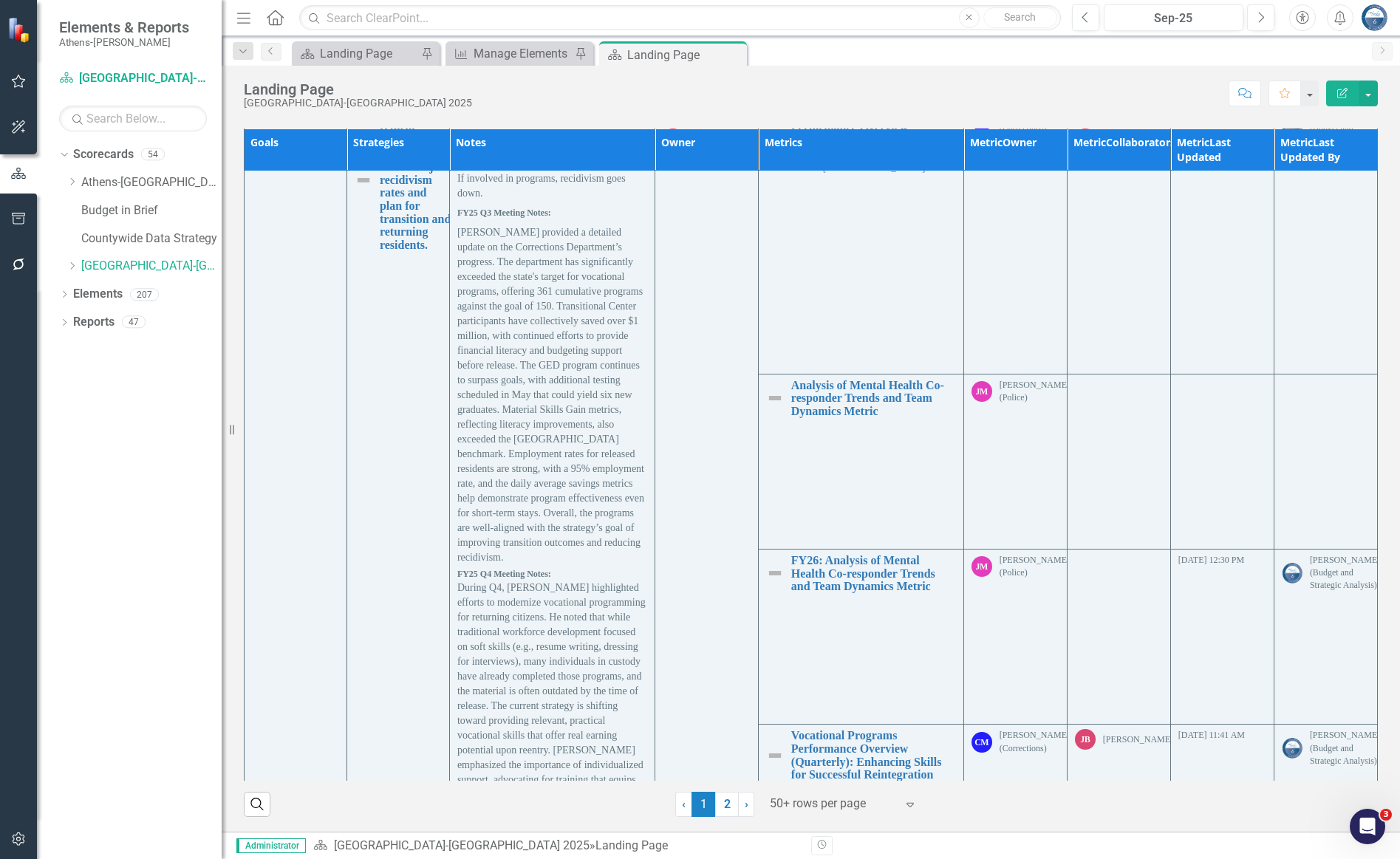
scroll to position [13700, 0]
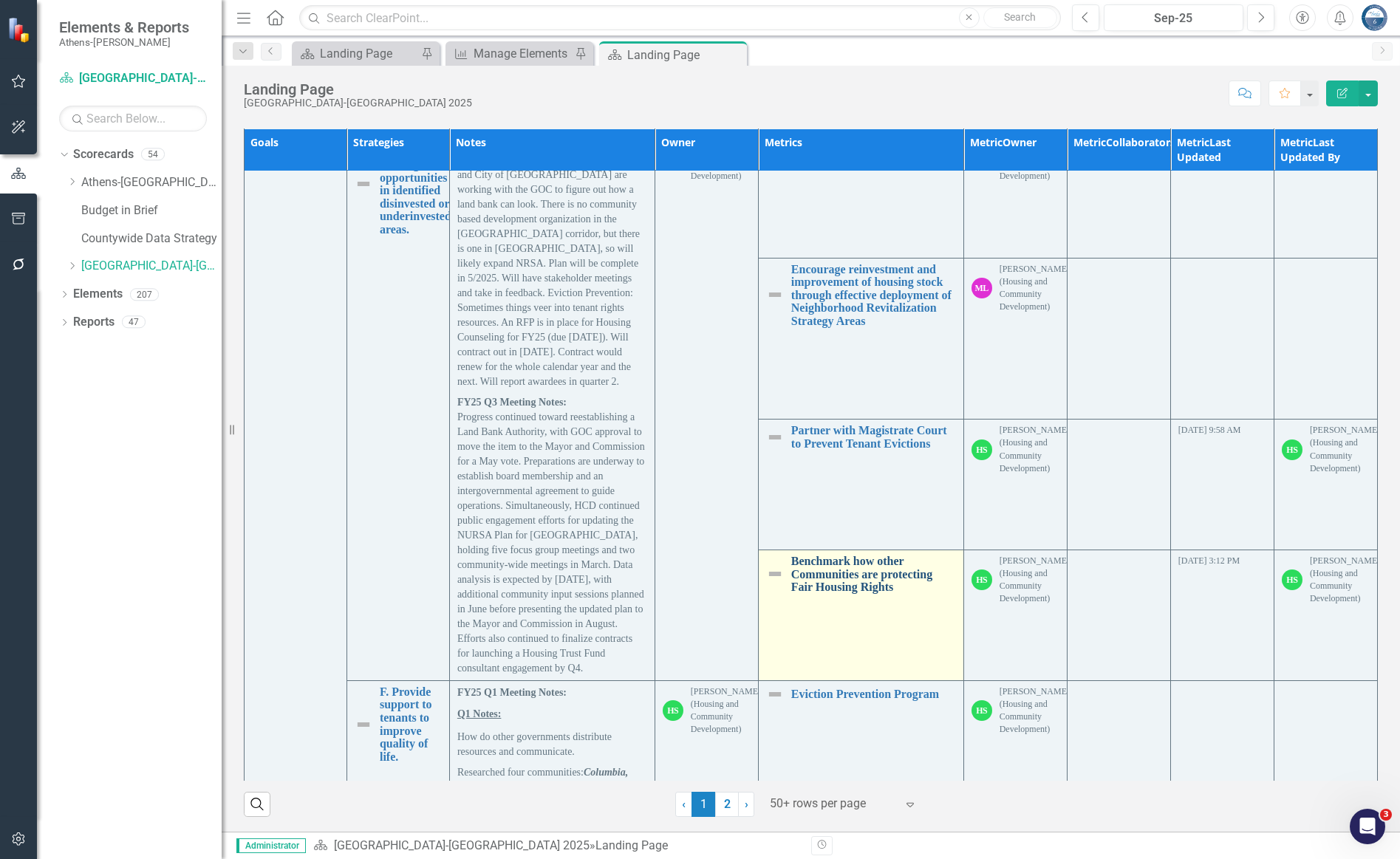
click at [845, 554] on link "Benchmark how other Communities are protecting Fair Housing Rights" at bounding box center [873, 574] width 165 height 39
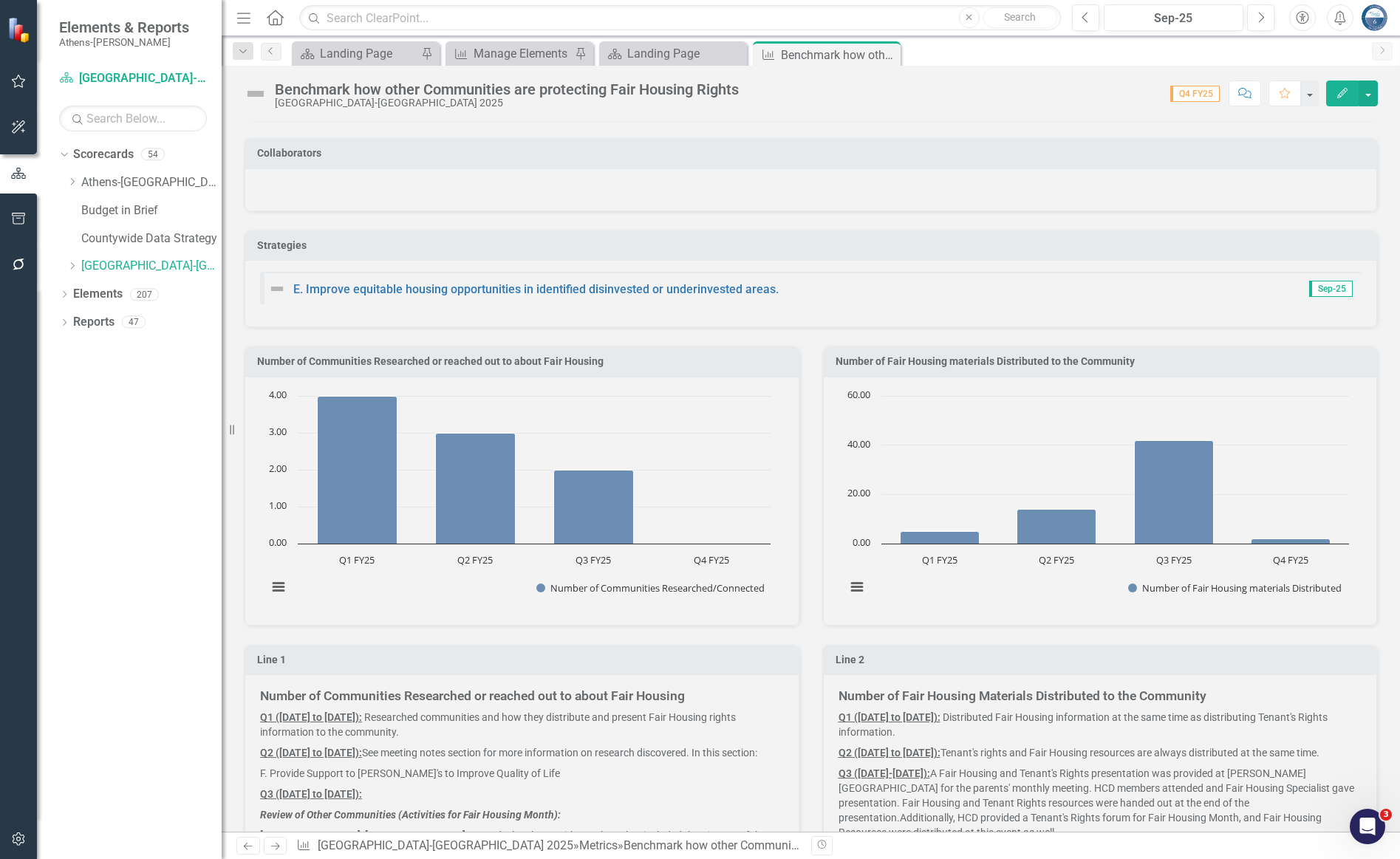
scroll to position [443, 0]
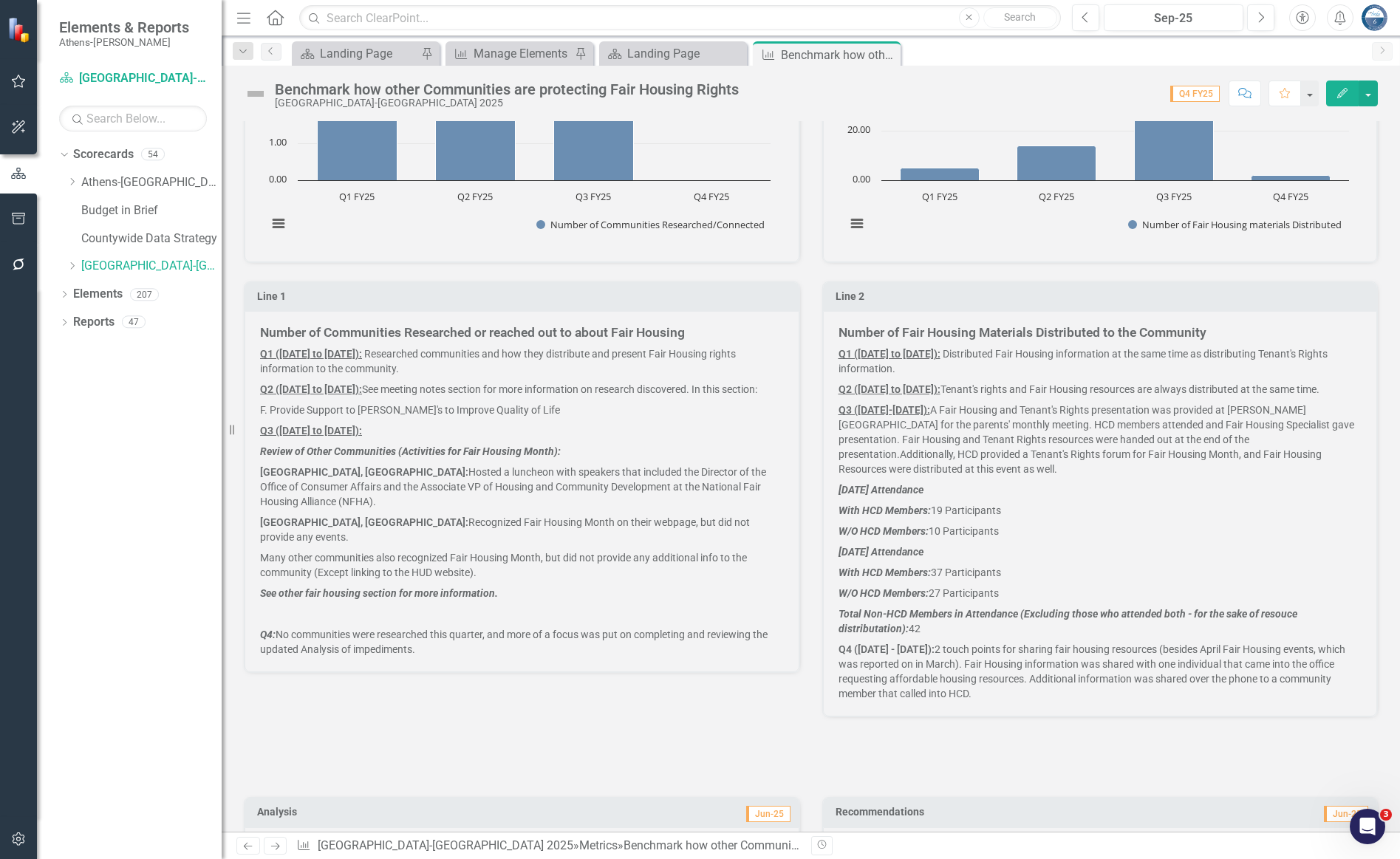
click at [706, 333] on h5 "Number of Communities Researched or reached out to about Fair Housing" at bounding box center [522, 332] width 524 height 14
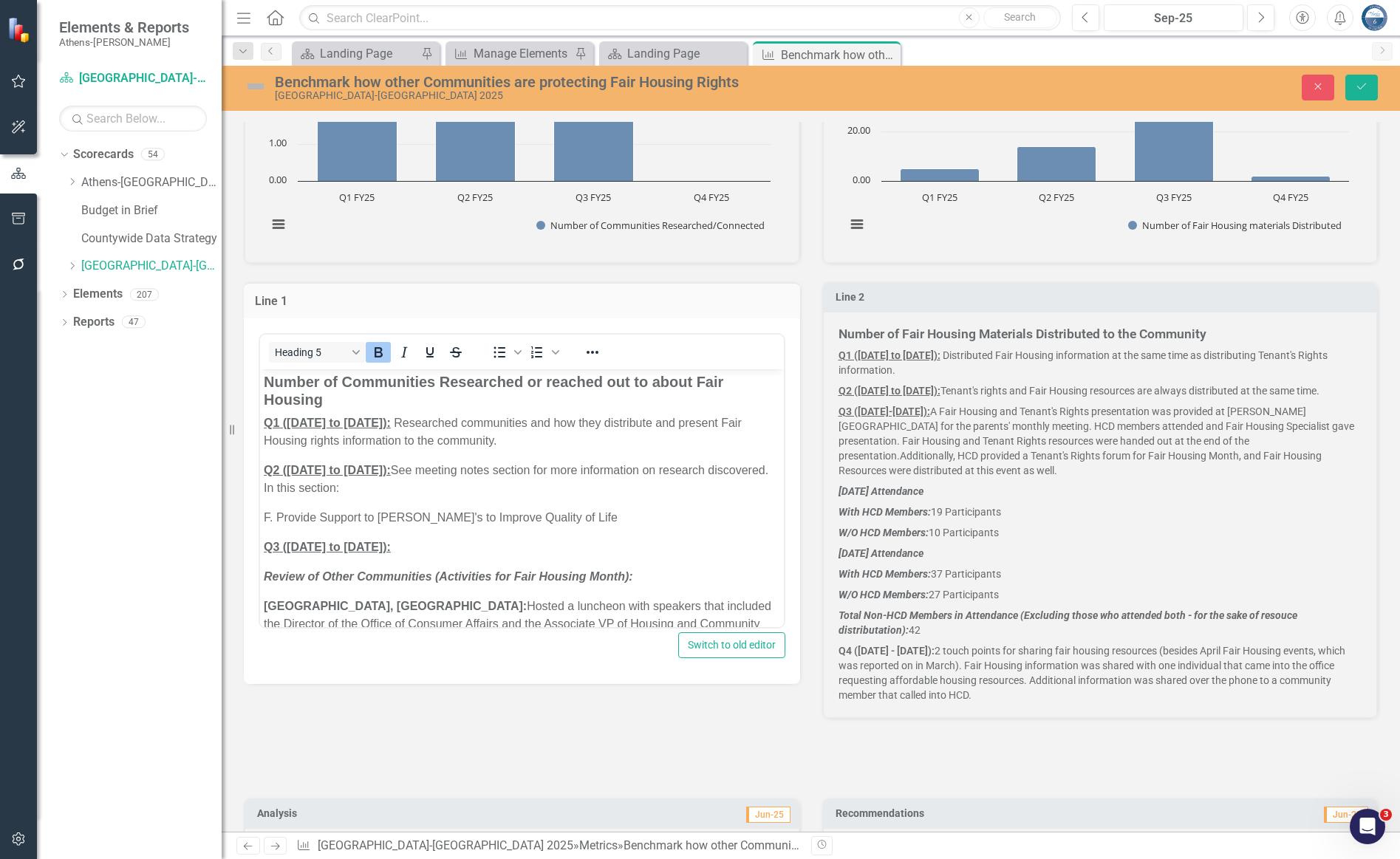
scroll to position [0, 0]
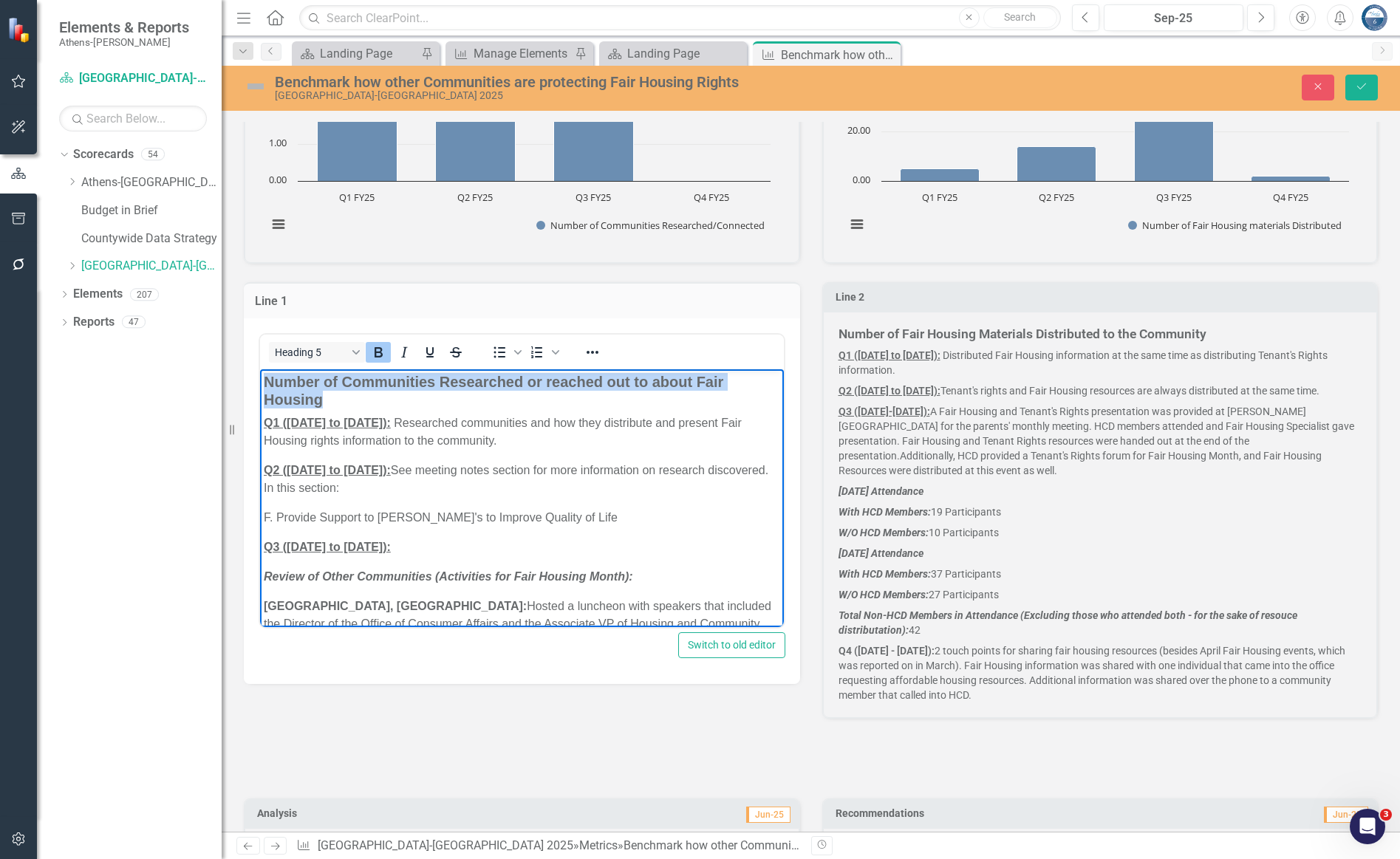
drag, startPoint x: 333, startPoint y: 403, endPoint x: 260, endPoint y: 382, distance: 76.0
click at [260, 382] on body "Number of Communities Researched or reached out to about Fair Housing Q1 ([DATE…" at bounding box center [522, 617] width 524 height 498
click at [999, 326] on strong "Number of Fair Housing Materials Distributed to the Community" at bounding box center [1022, 333] width 368 height 15
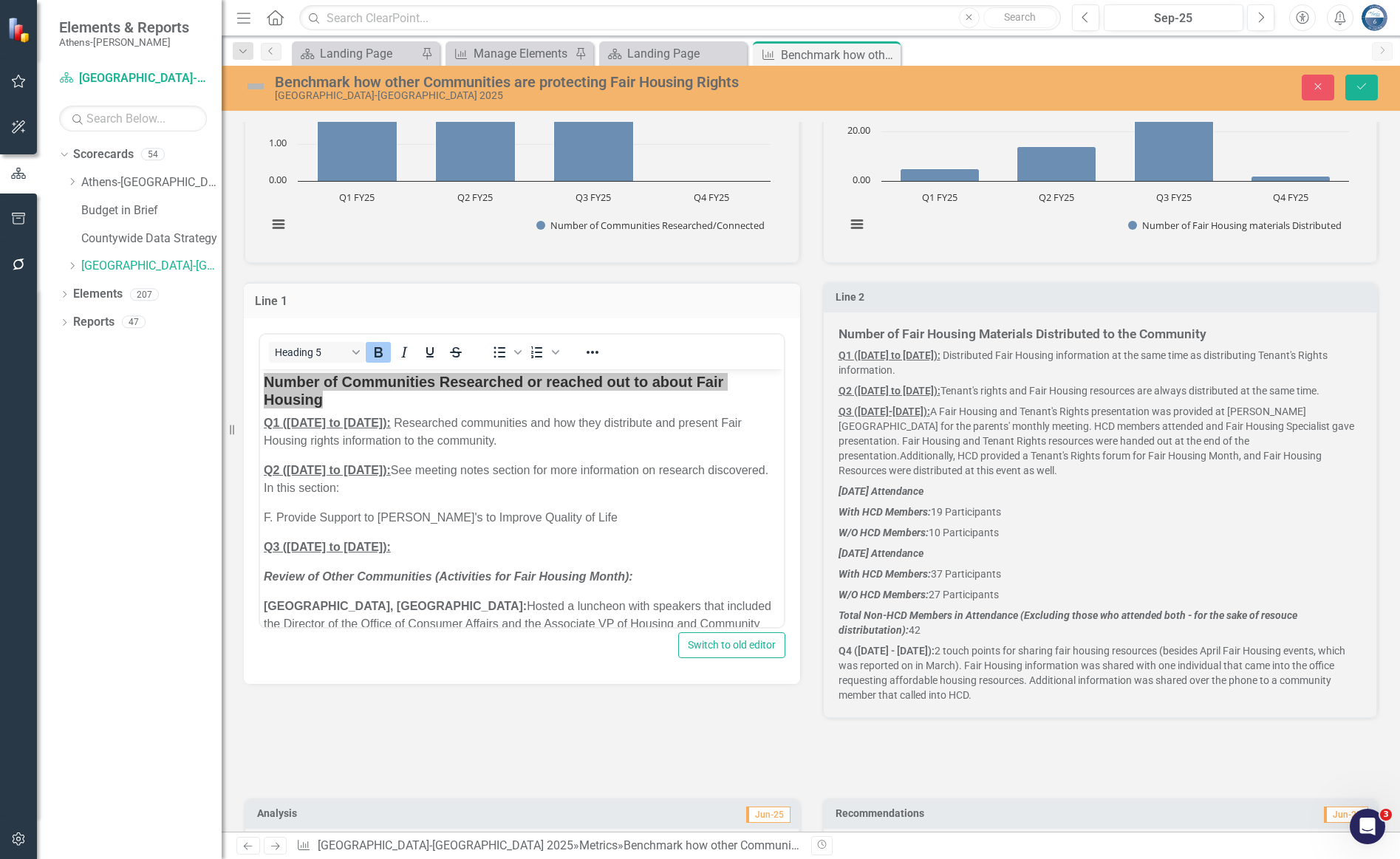
click at [997, 326] on strong "Number of Fair Housing Materials Distributed to the Community" at bounding box center [1022, 333] width 368 height 15
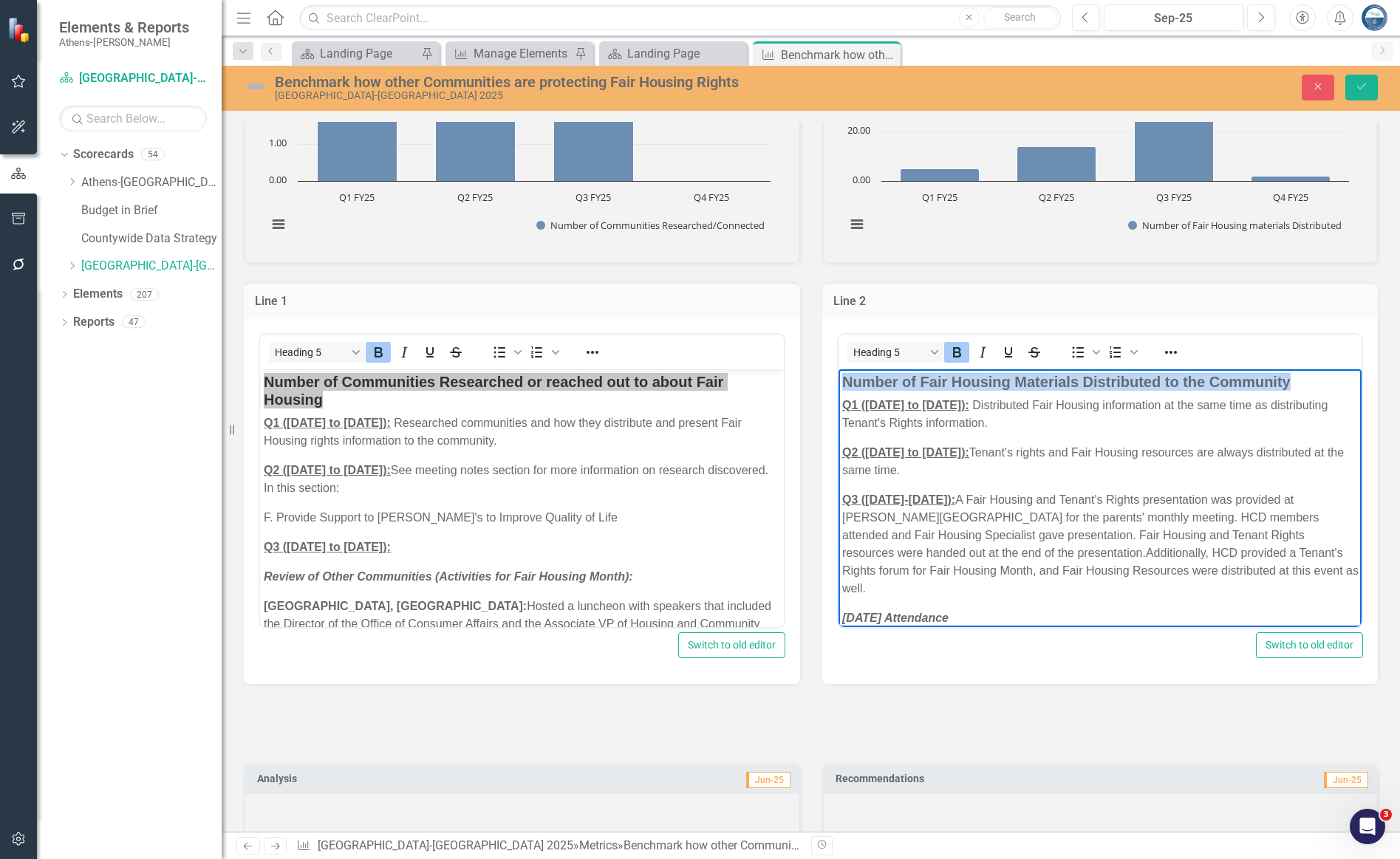
drag, startPoint x: 1285, startPoint y: 378, endPoint x: 846, endPoint y: 378, distance: 439.0
click at [846, 379] on h5 "Number of Fair Housing Materials Distributed to the Community" at bounding box center [1099, 381] width 516 height 18
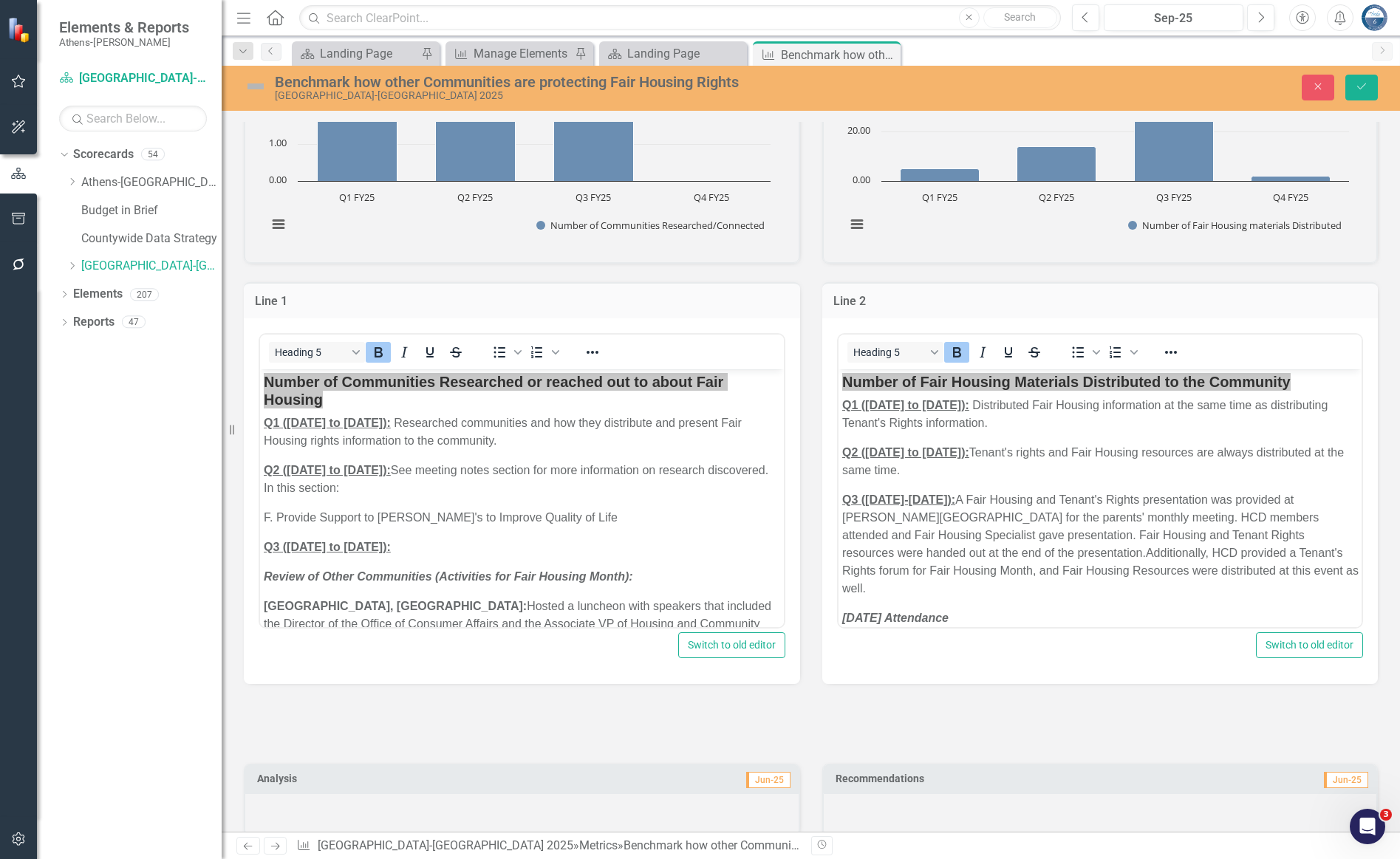
click at [791, 704] on div at bounding box center [810, 723] width 1134 height 42
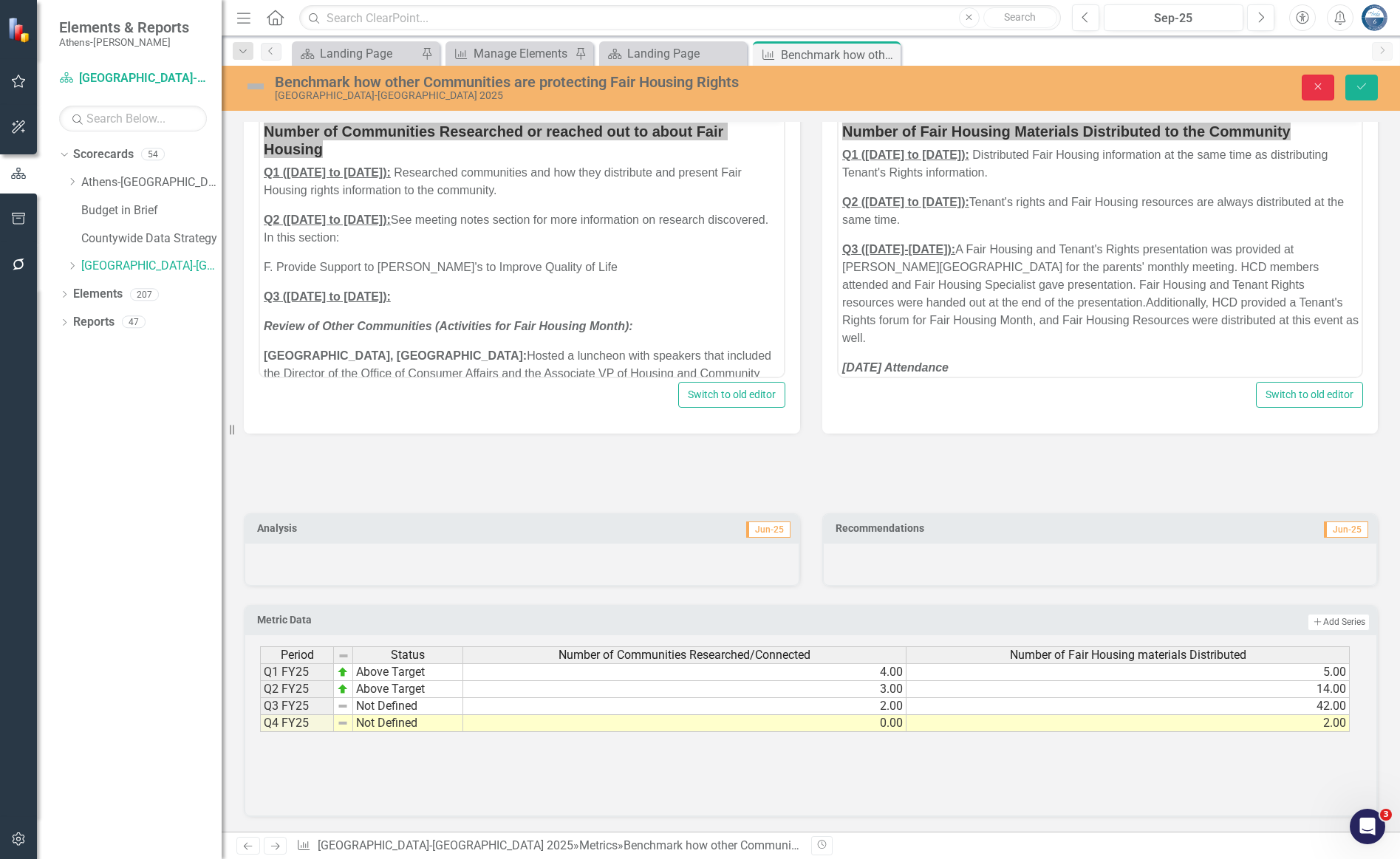
click at [1061, 85] on icon "button" at bounding box center [1318, 87] width 7 height 7
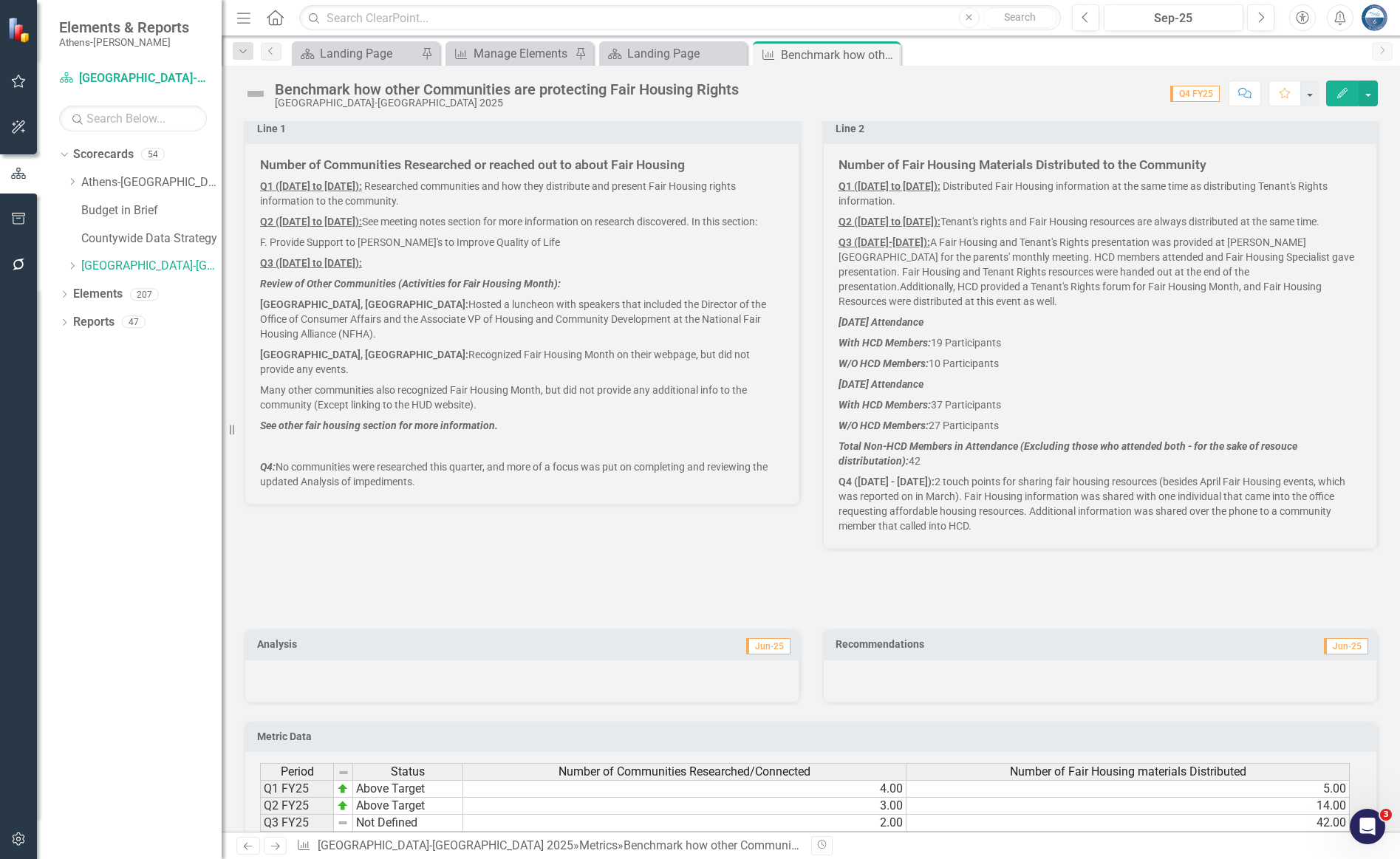
scroll to position [576, 0]
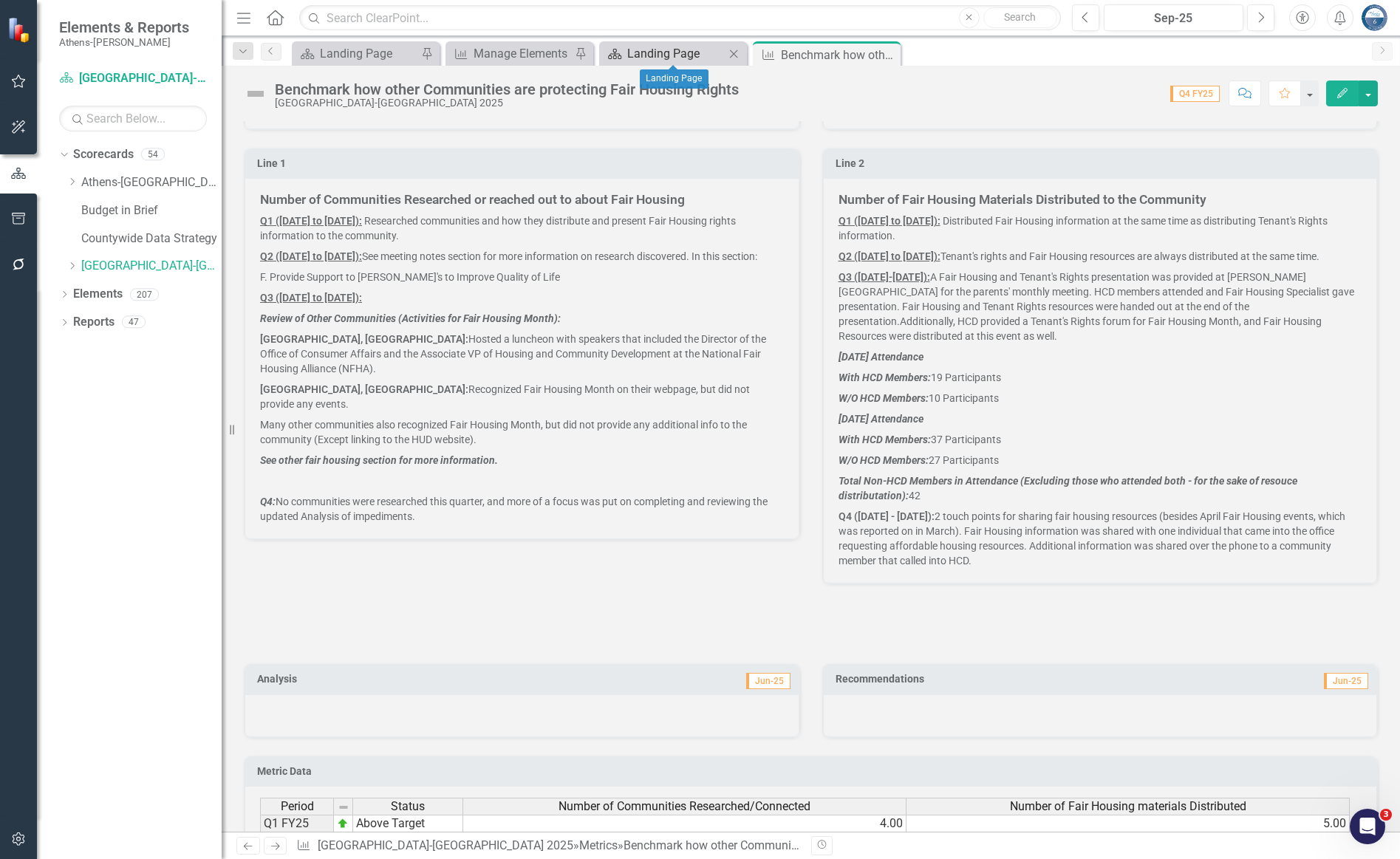
click at [657, 50] on div "Landing Page" at bounding box center [676, 53] width 98 height 19
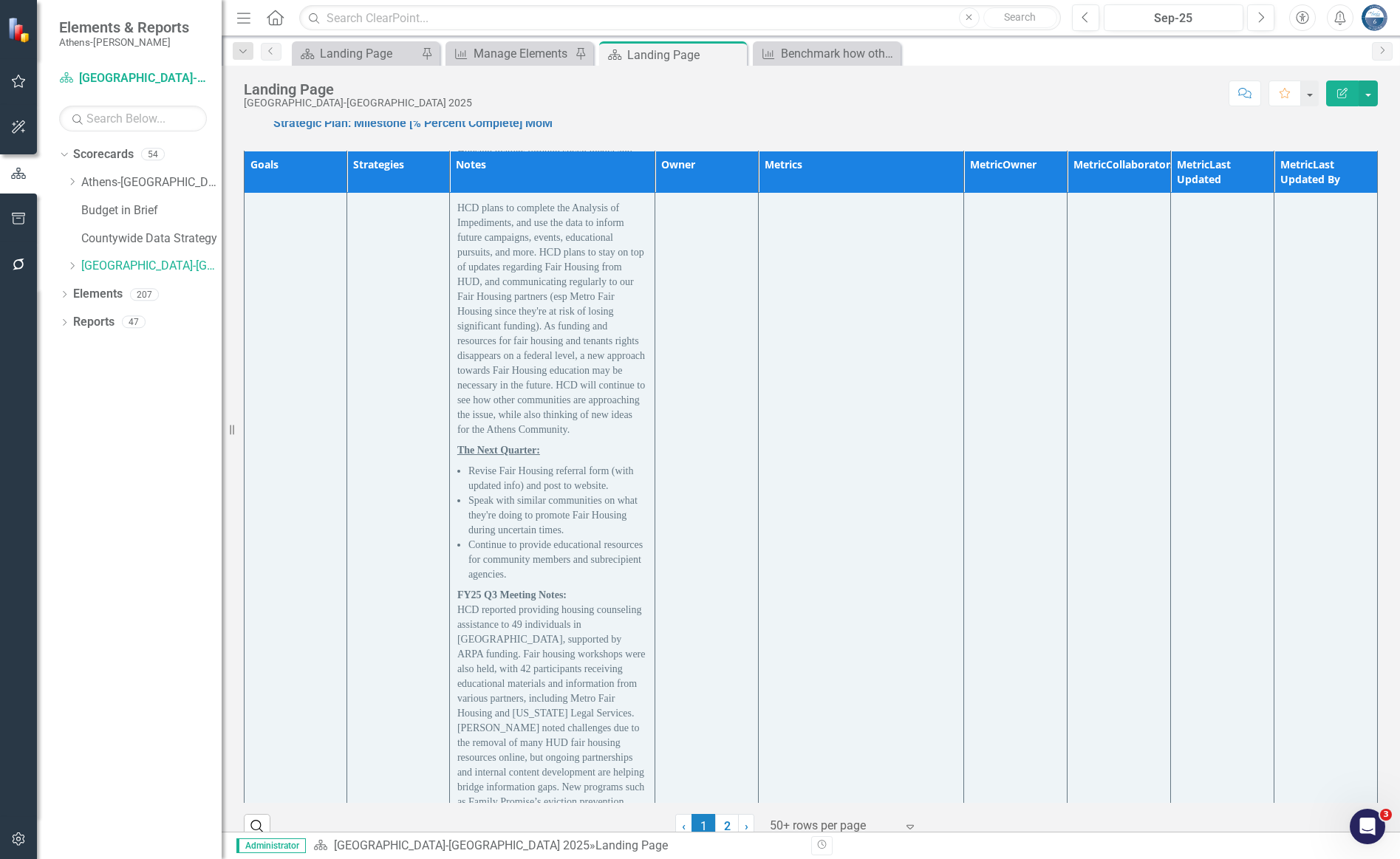
scroll to position [13836, 0]
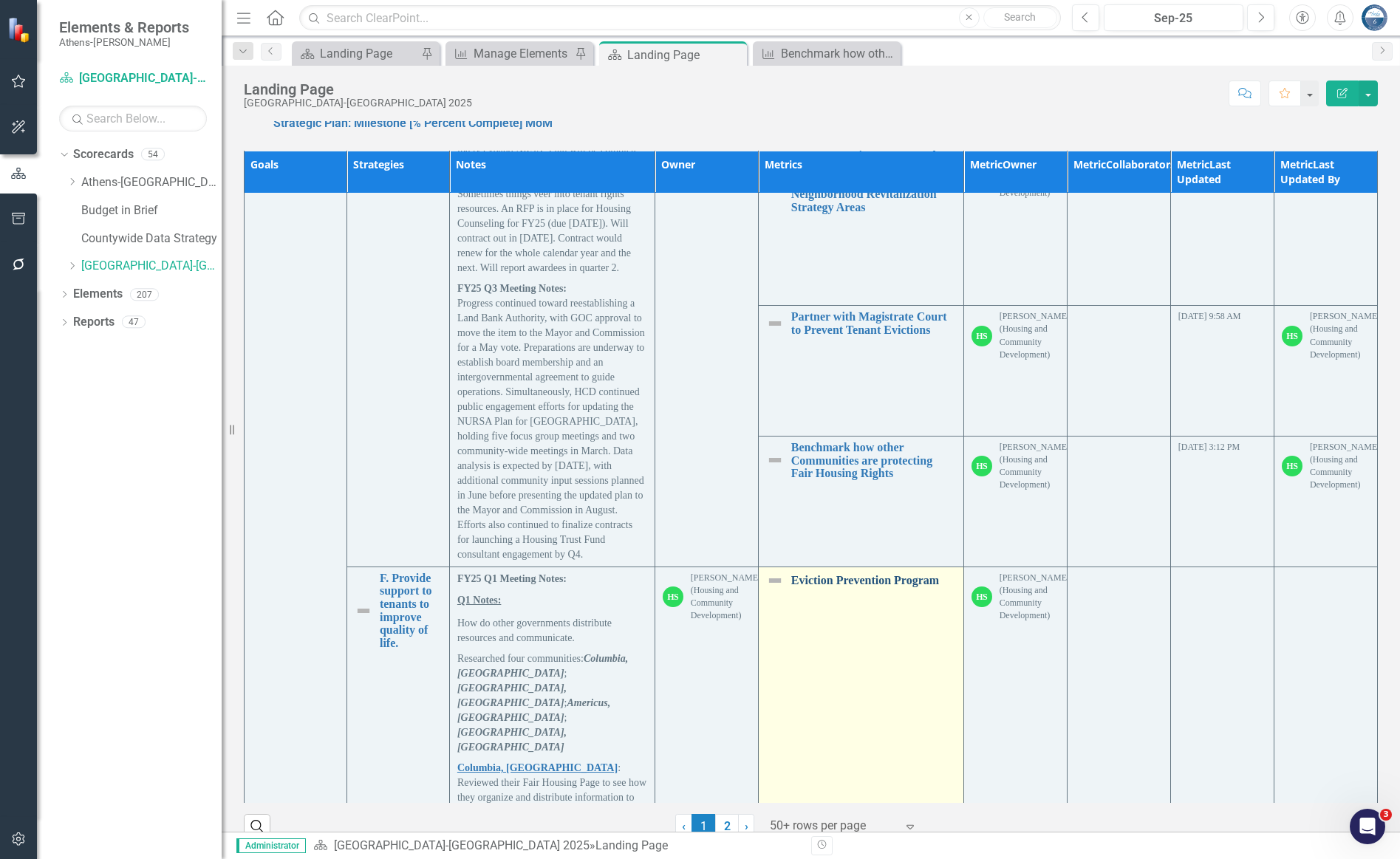
click at [896, 574] on link "Eviction Prevention Program" at bounding box center [873, 580] width 165 height 13
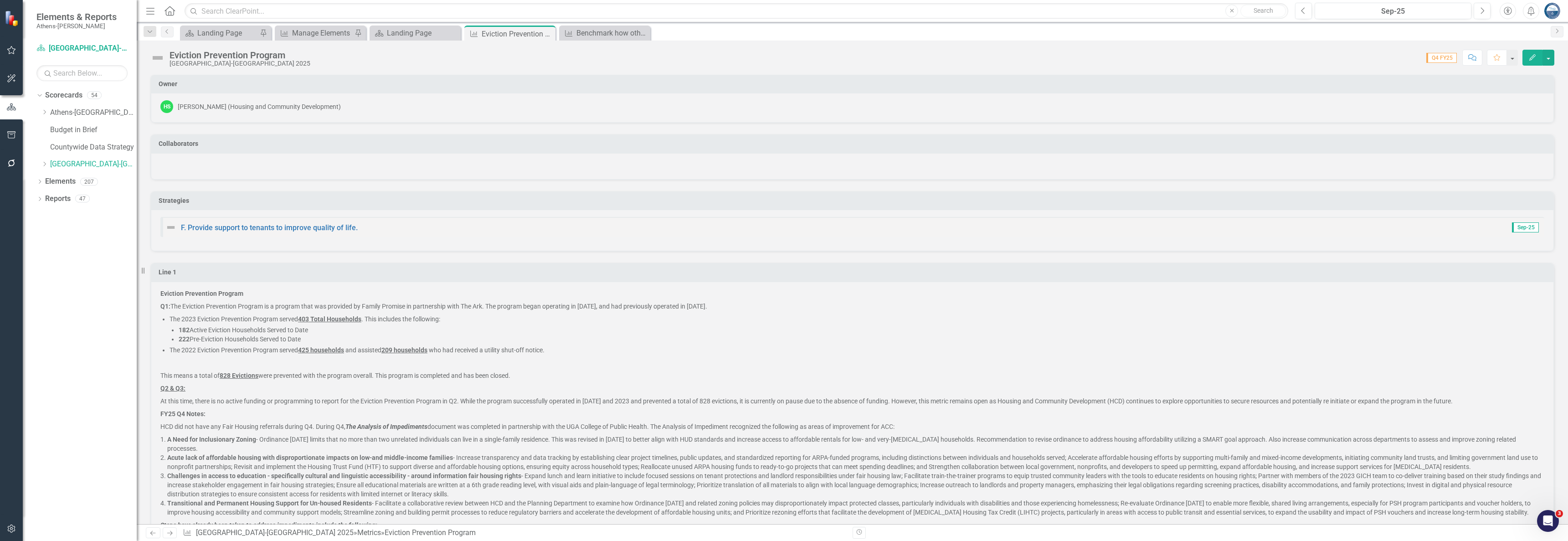
click at [654, 46] on div "Eviction Prevention Program [GEOGRAPHIC_DATA]-[GEOGRAPHIC_DATA] 2025 Score: 0.0…" at bounding box center [852, 54] width 1431 height 27
